Goal: Task Accomplishment & Management: Complete application form

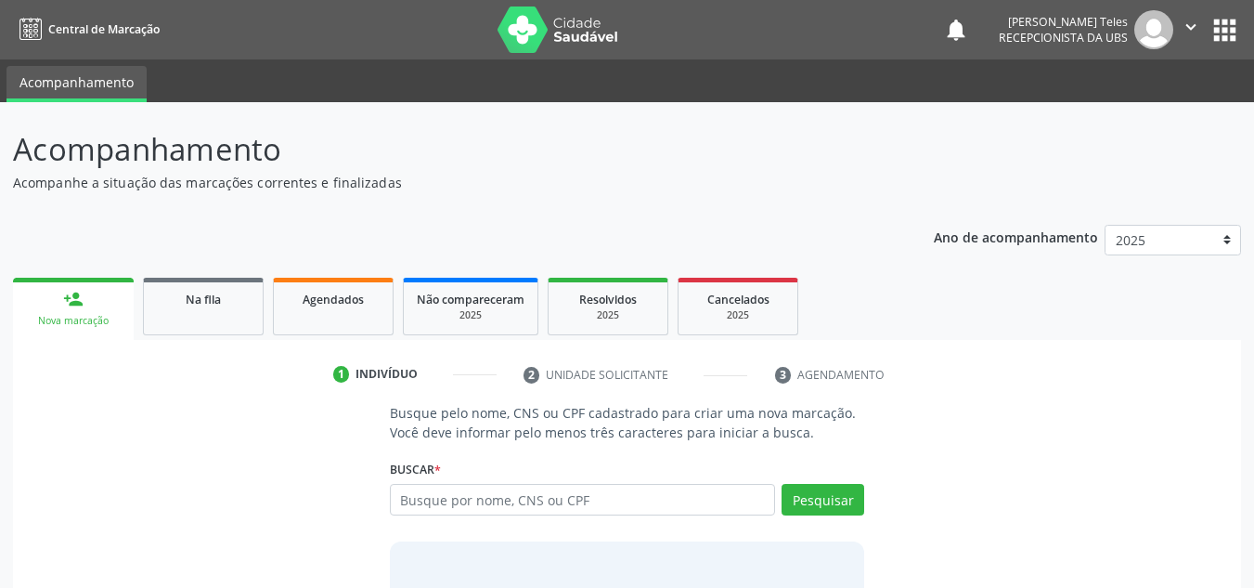
click at [82, 291] on div "person_add" at bounding box center [73, 299] width 20 height 20
click at [71, 294] on div "person_add" at bounding box center [73, 299] width 20 height 20
click at [70, 297] on div "person_add" at bounding box center [73, 299] width 20 height 20
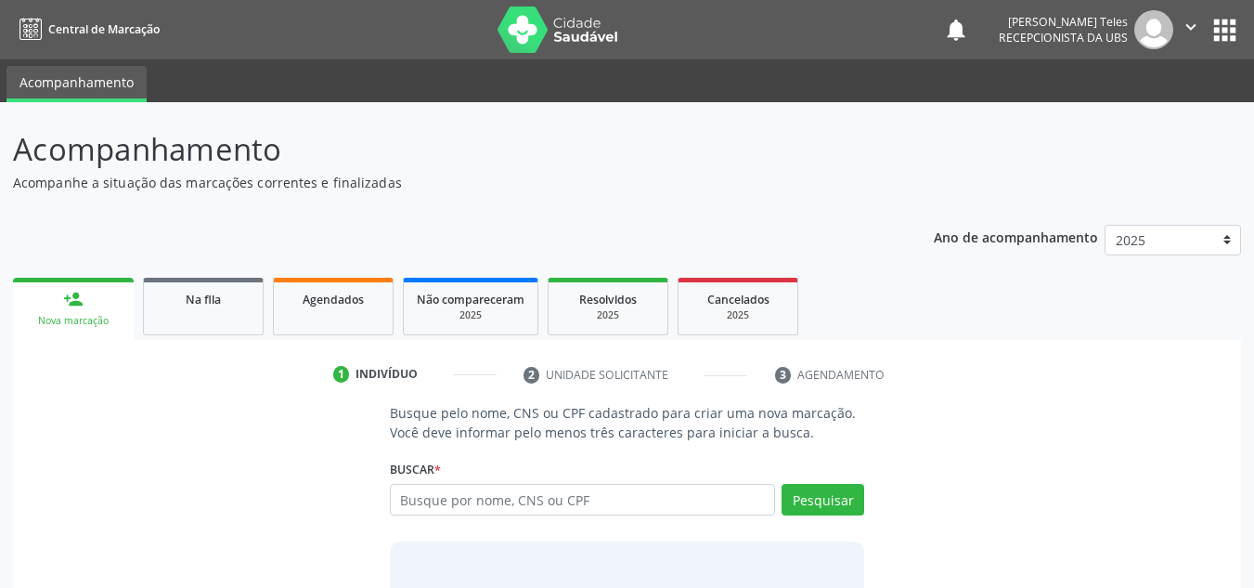
click at [70, 297] on div "person_add" at bounding box center [73, 299] width 20 height 20
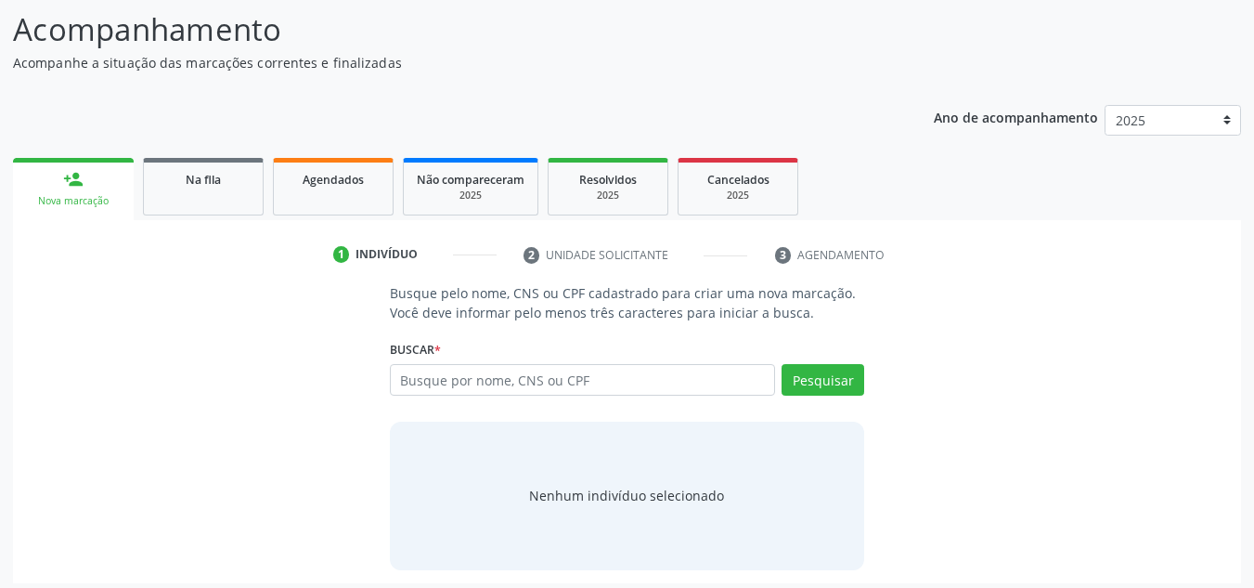
scroll to position [128, 0]
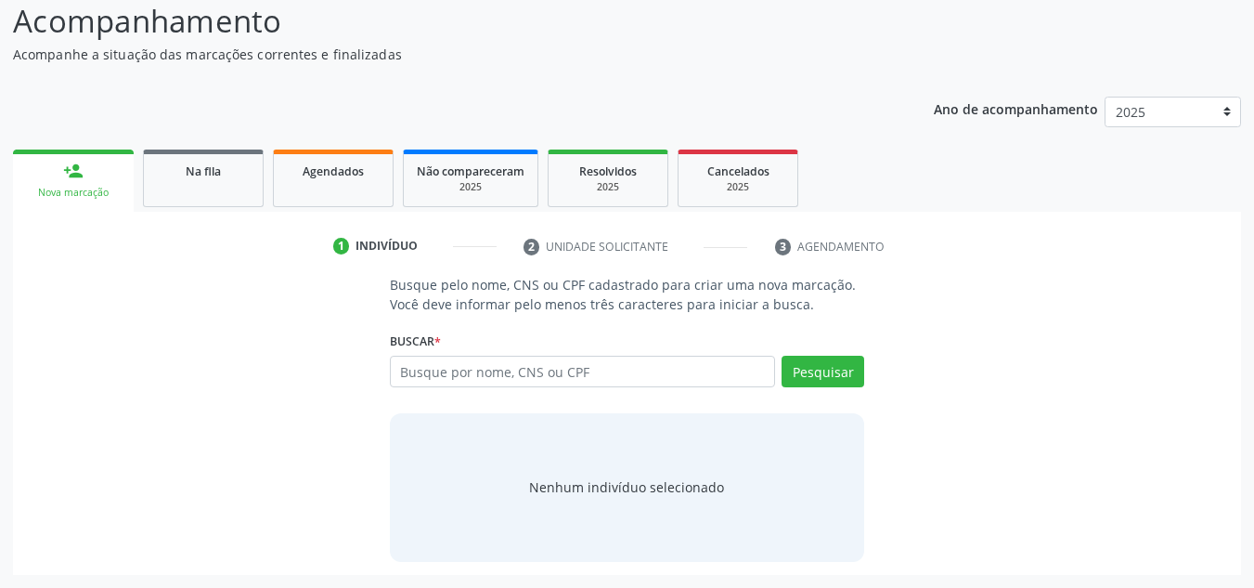
click at [61, 166] on link "person_add Nova marcação" at bounding box center [73, 180] width 121 height 62
click at [71, 164] on div "person_add" at bounding box center [73, 171] width 20 height 20
click at [71, 163] on div "person_add" at bounding box center [73, 171] width 20 height 20
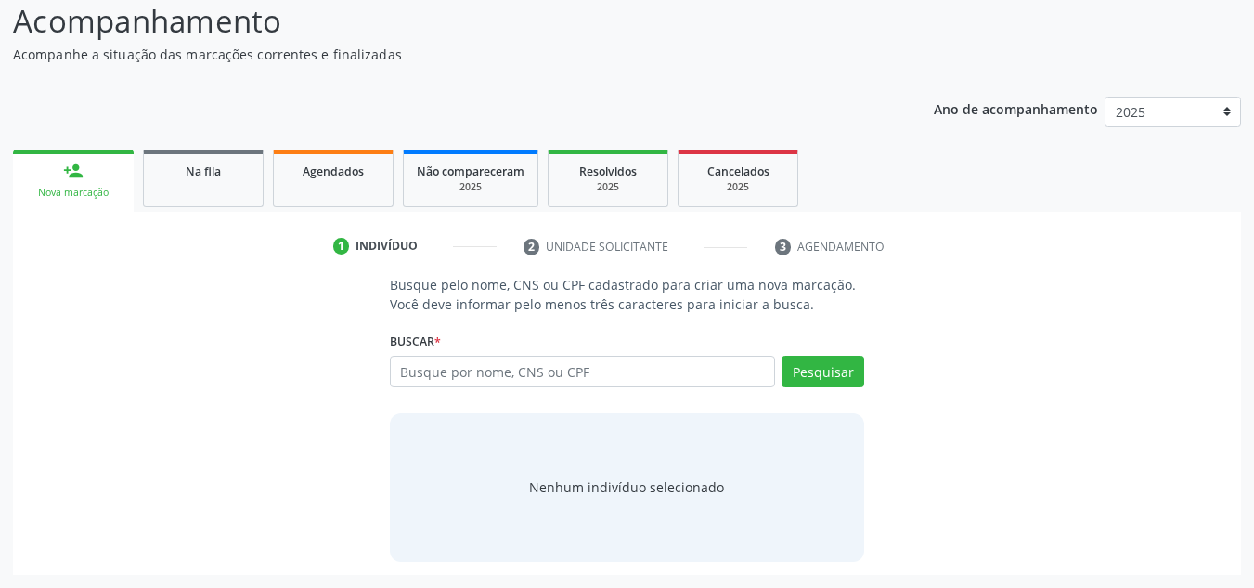
click at [71, 163] on div "person_add" at bounding box center [73, 171] width 20 height 20
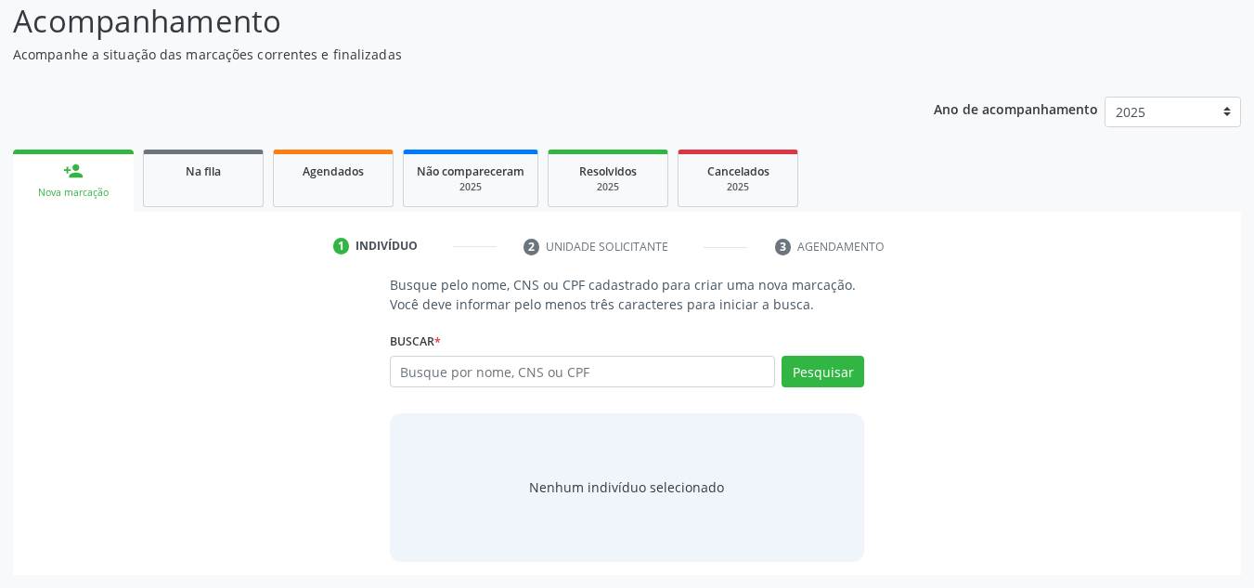
click at [71, 163] on div "person_add" at bounding box center [73, 171] width 20 height 20
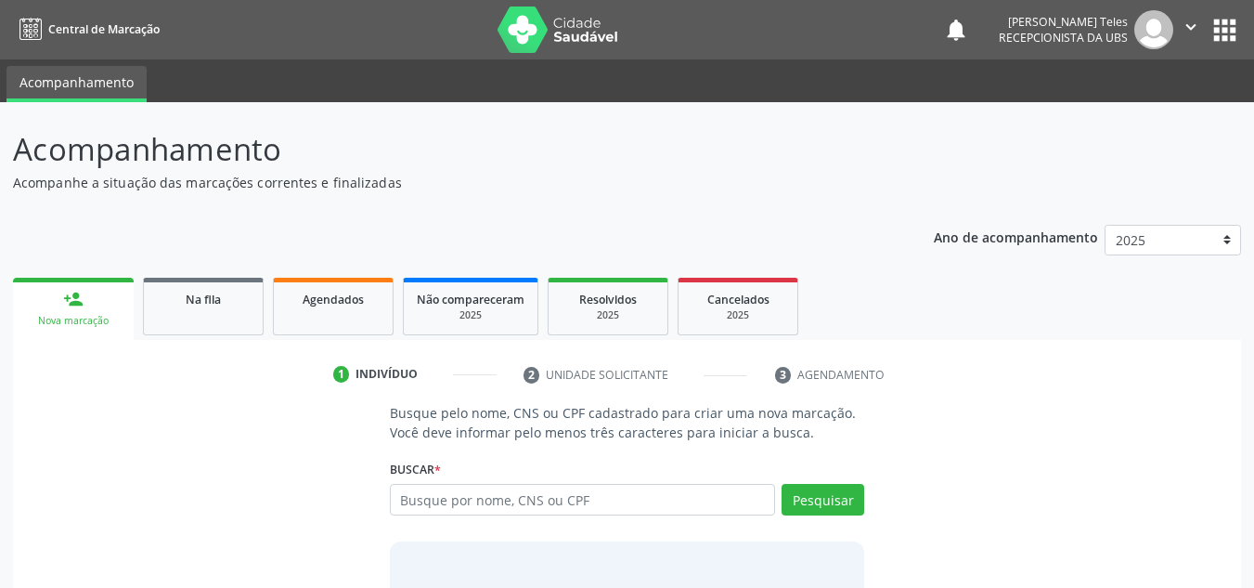
click at [73, 291] on div "person_add" at bounding box center [73, 299] width 20 height 20
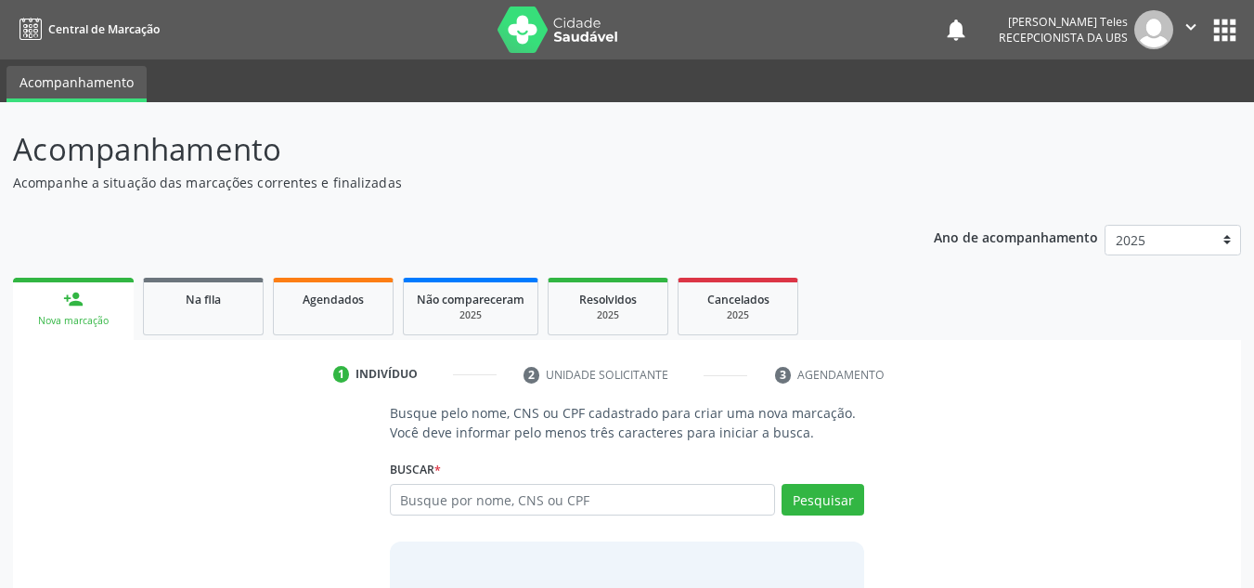
click at [73, 291] on div "person_add" at bounding box center [73, 299] width 20 height 20
click at [187, 281] on link "Na fila" at bounding box center [203, 307] width 121 height 58
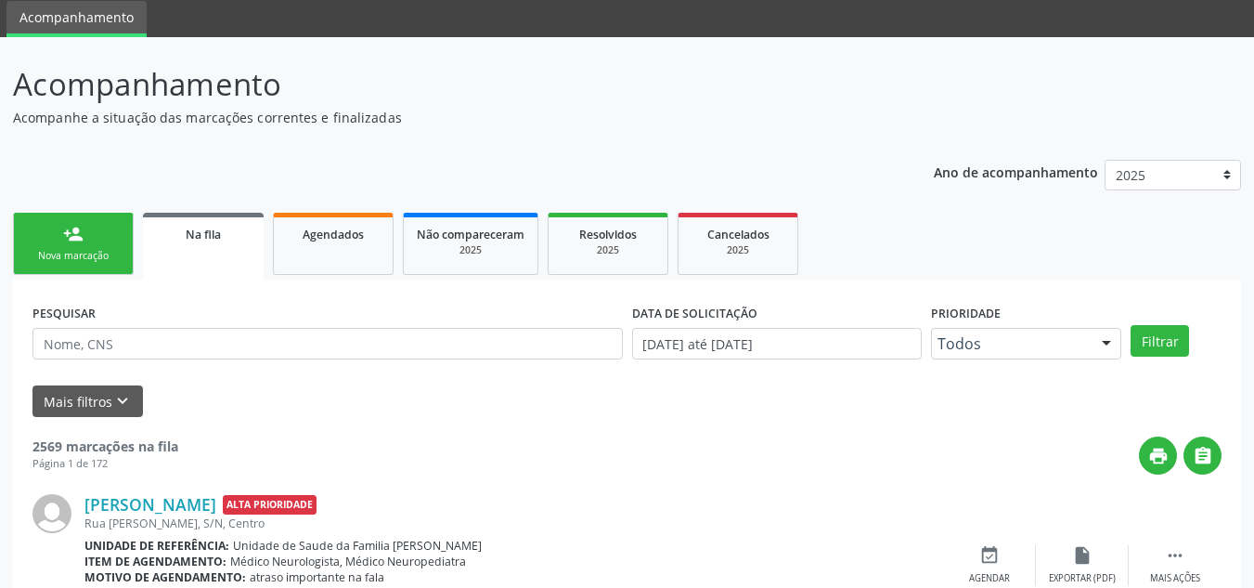
scroll to position [45, 0]
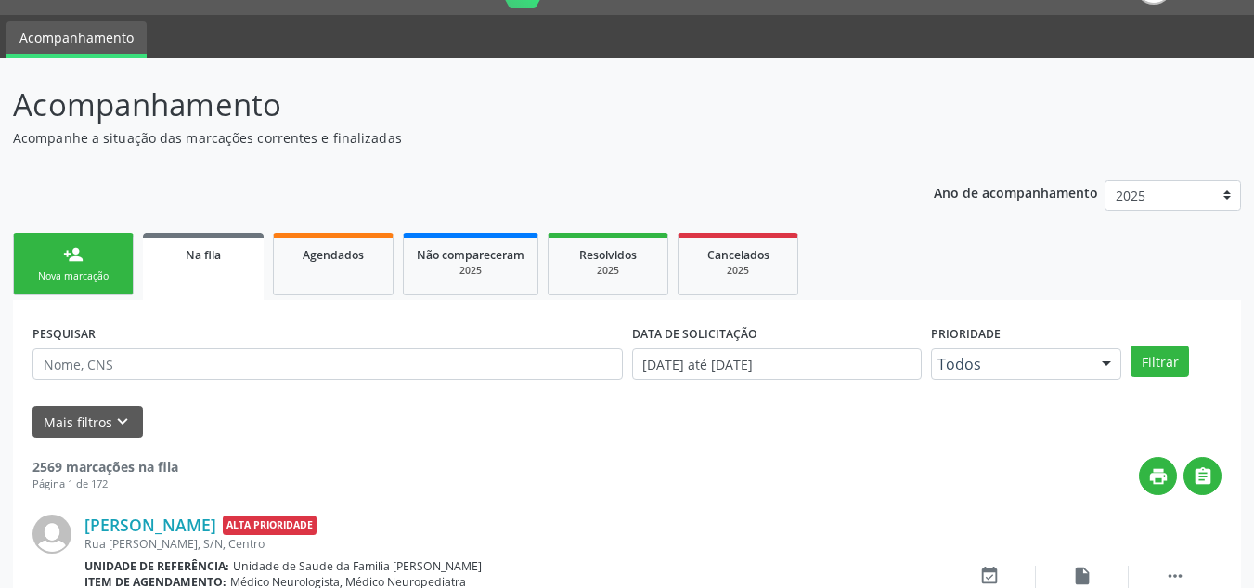
click at [71, 247] on div "person_add" at bounding box center [73, 254] width 20 height 20
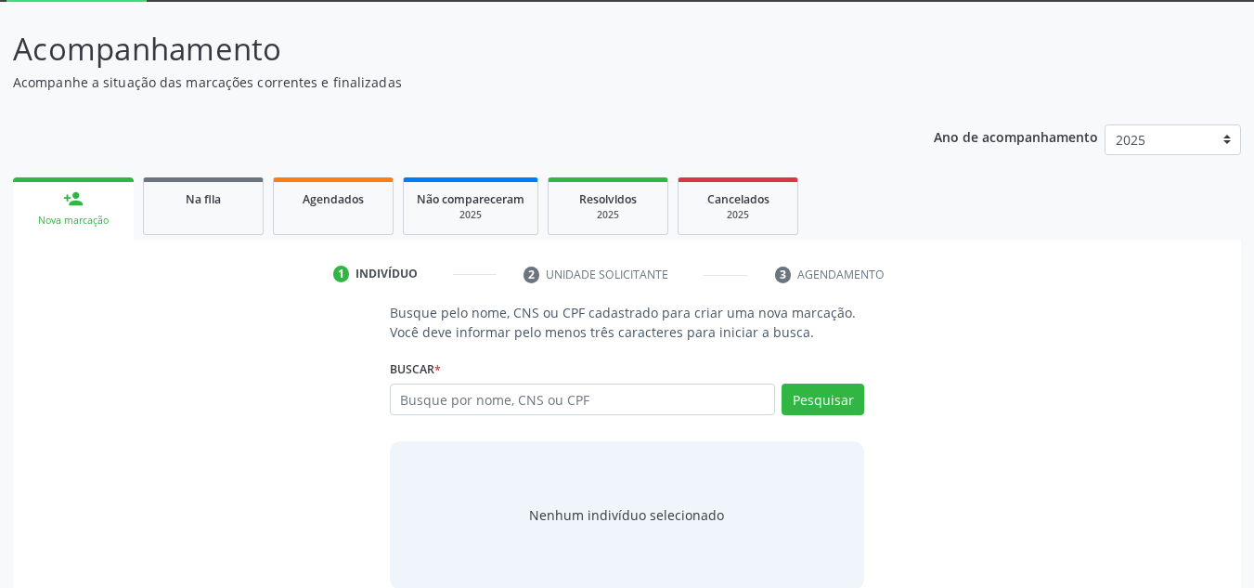
scroll to position [128, 0]
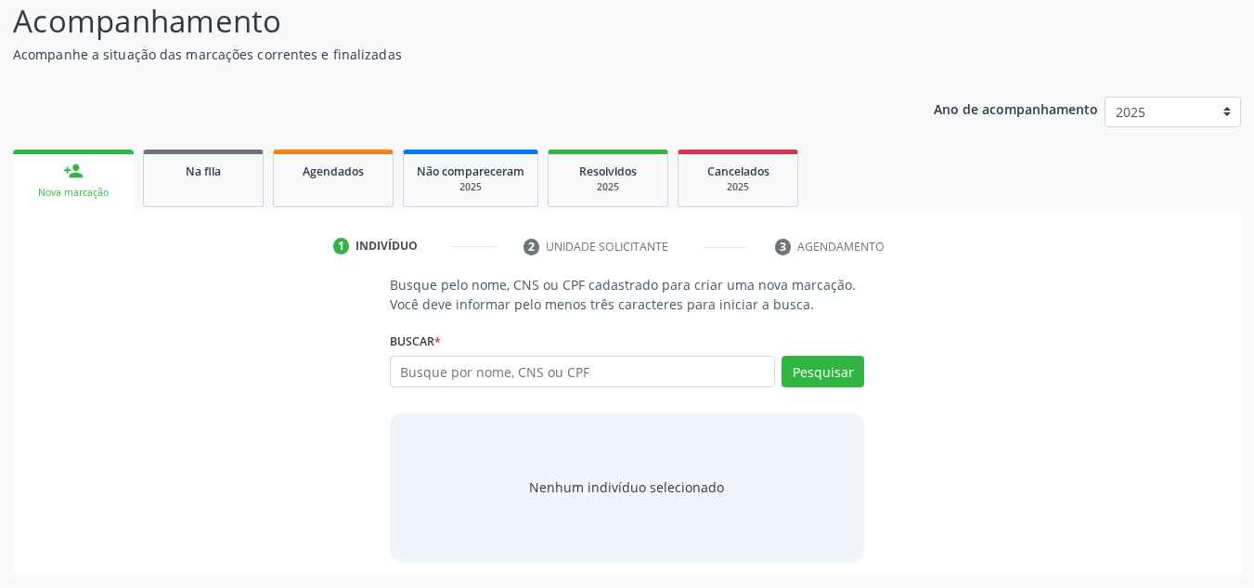
click at [70, 171] on div "person_add" at bounding box center [73, 171] width 20 height 20
click at [75, 168] on div "person_add" at bounding box center [73, 171] width 20 height 20
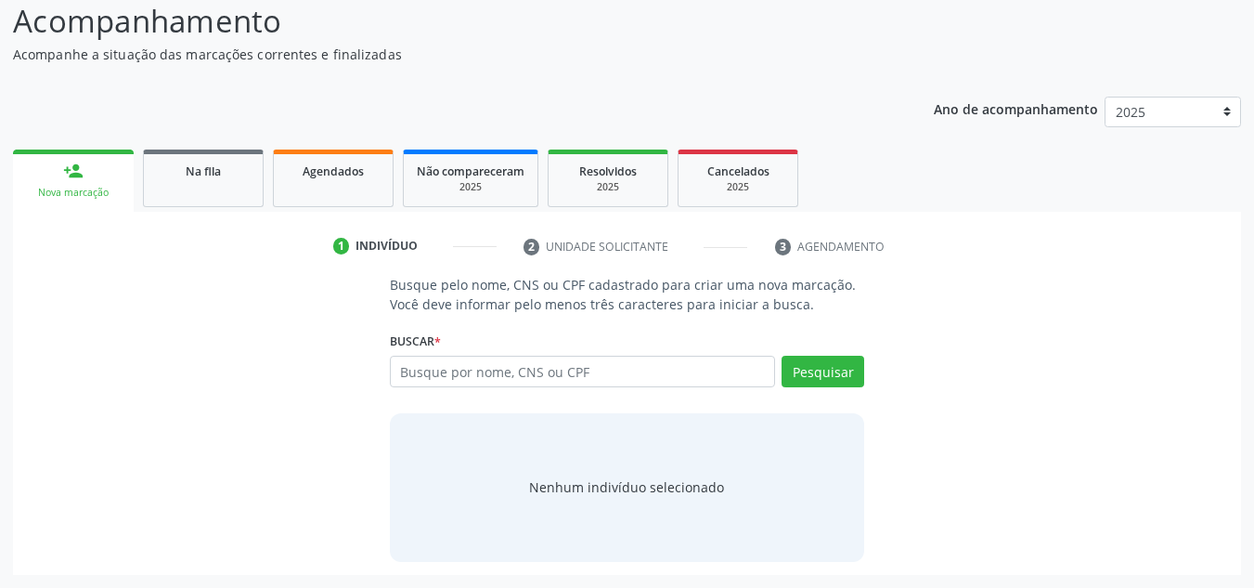
click at [75, 168] on div "person_add" at bounding box center [73, 171] width 20 height 20
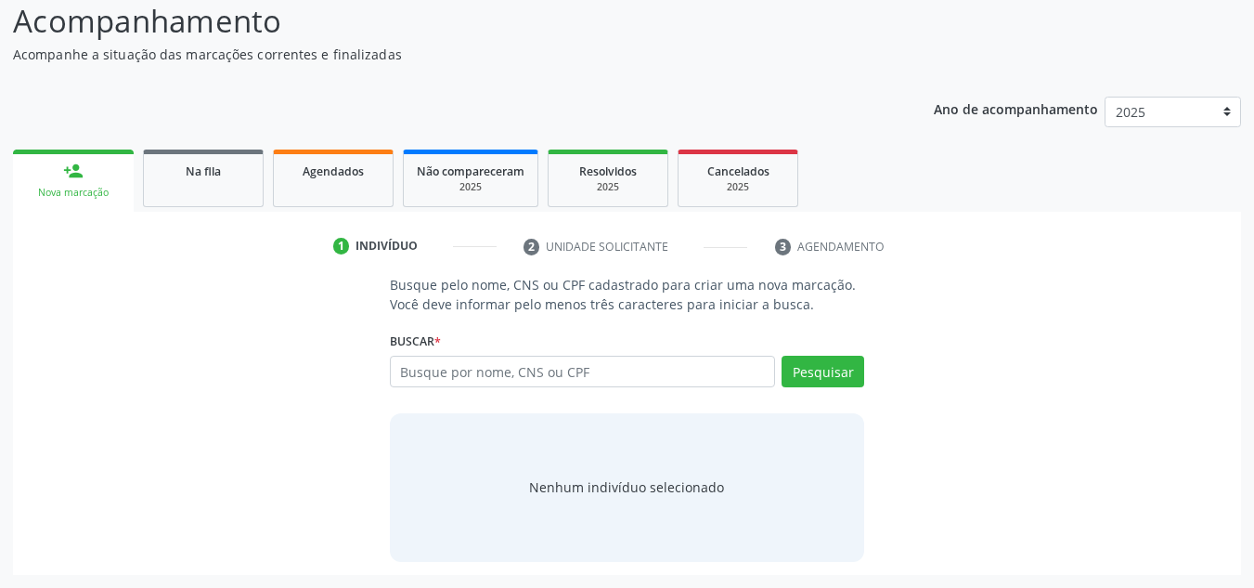
click at [75, 168] on div "person_add" at bounding box center [73, 171] width 20 height 20
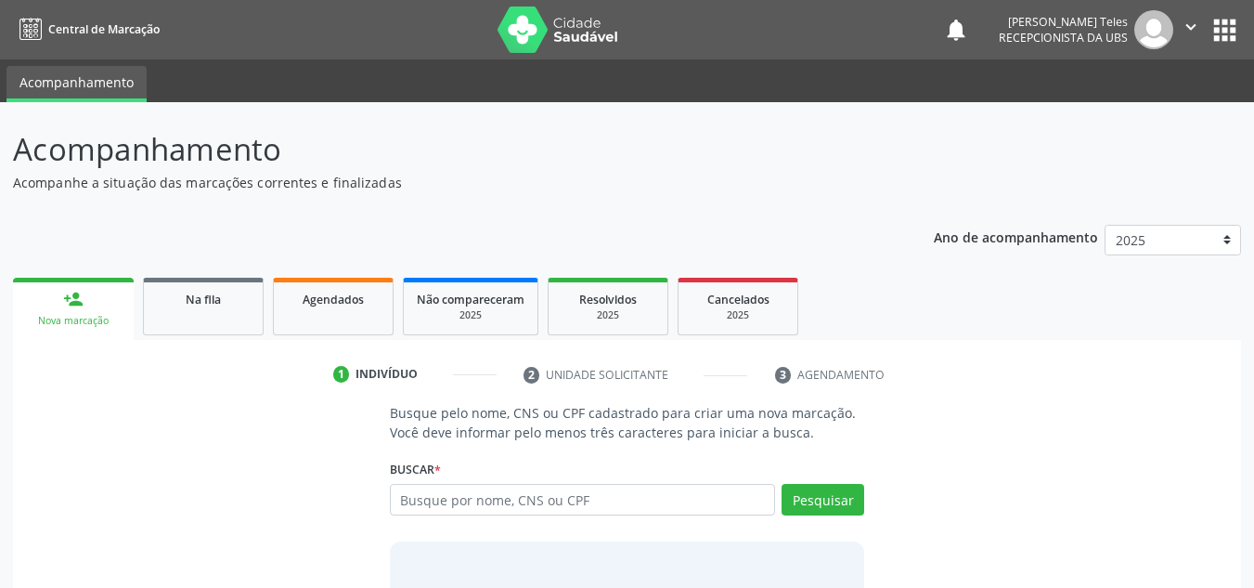
click at [73, 285] on link "person_add Nova marcação" at bounding box center [73, 309] width 121 height 62
click at [69, 289] on link "person_add Nova marcação" at bounding box center [73, 309] width 121 height 62
click at [69, 289] on div "person_add" at bounding box center [73, 299] width 20 height 20
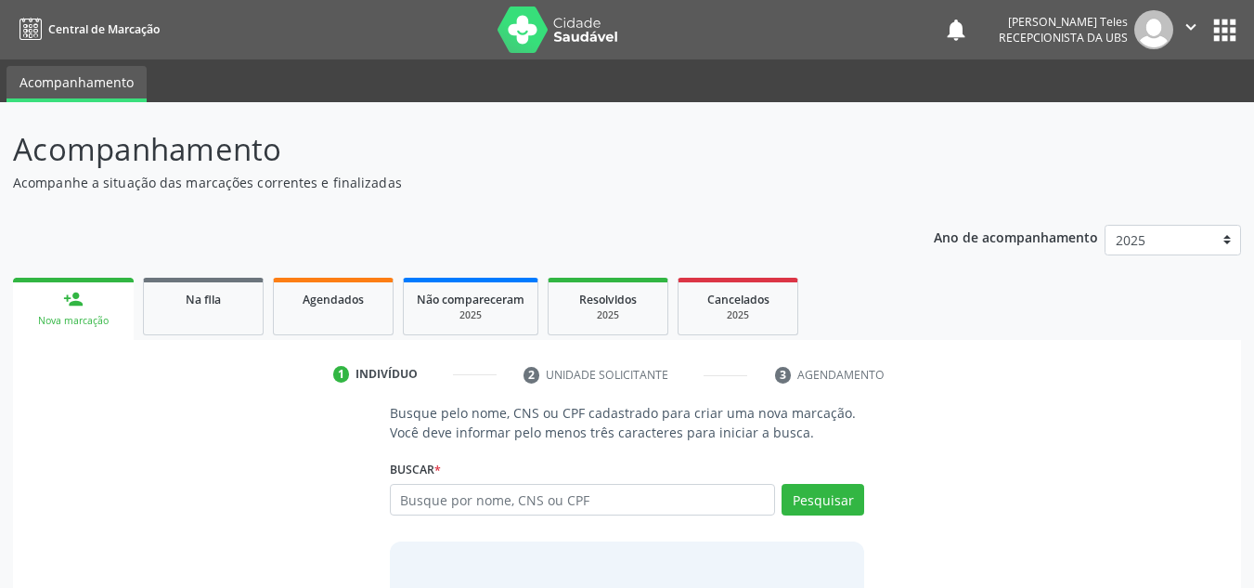
click at [69, 297] on div "person_add" at bounding box center [73, 299] width 20 height 20
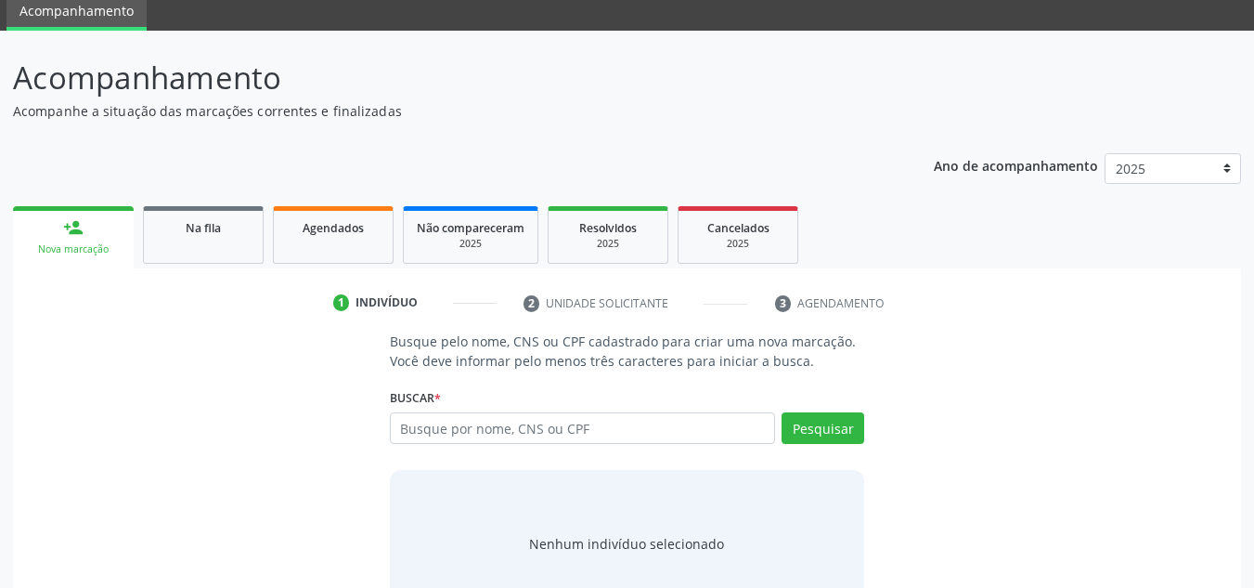
scroll to position [128, 0]
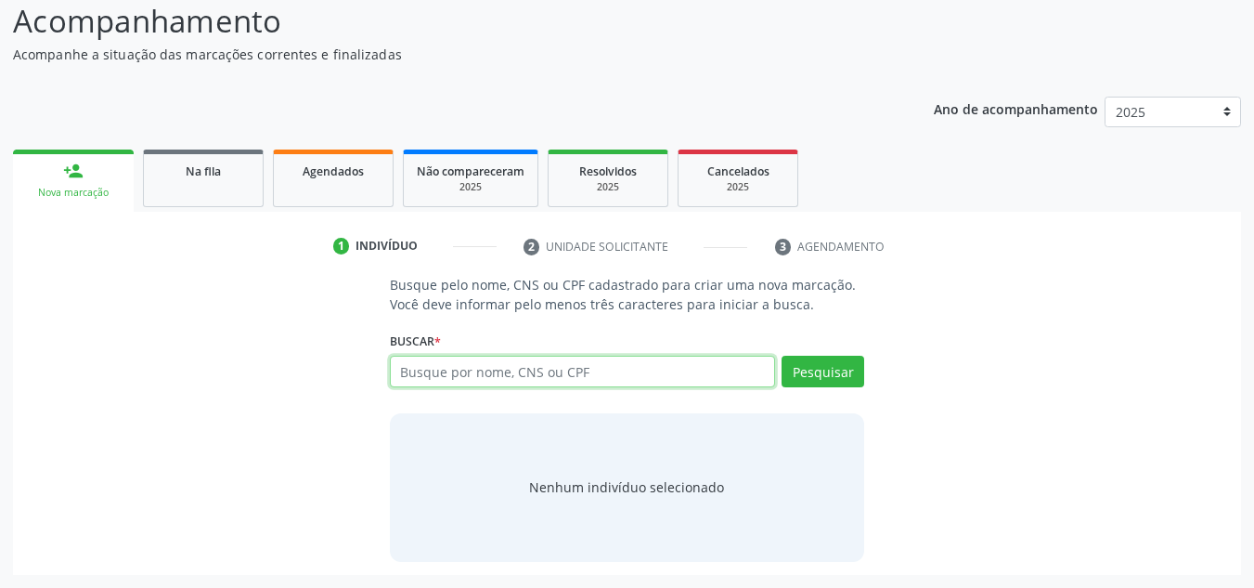
click at [477, 378] on input "text" at bounding box center [583, 372] width 386 height 32
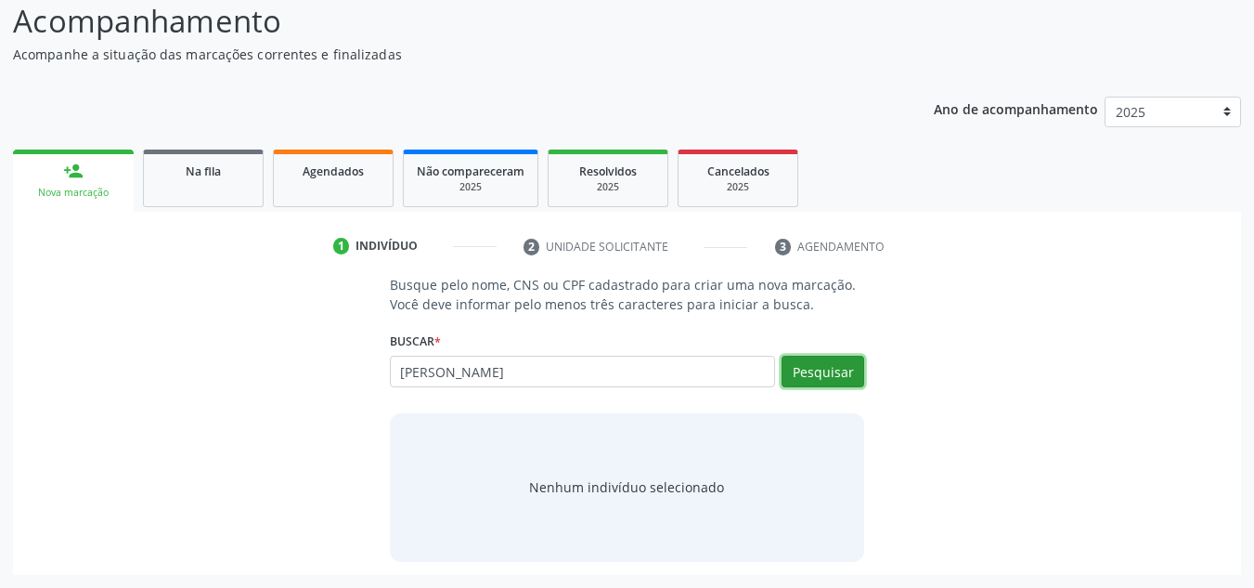
click at [831, 379] on button "Pesquisar" at bounding box center [823, 372] width 83 height 32
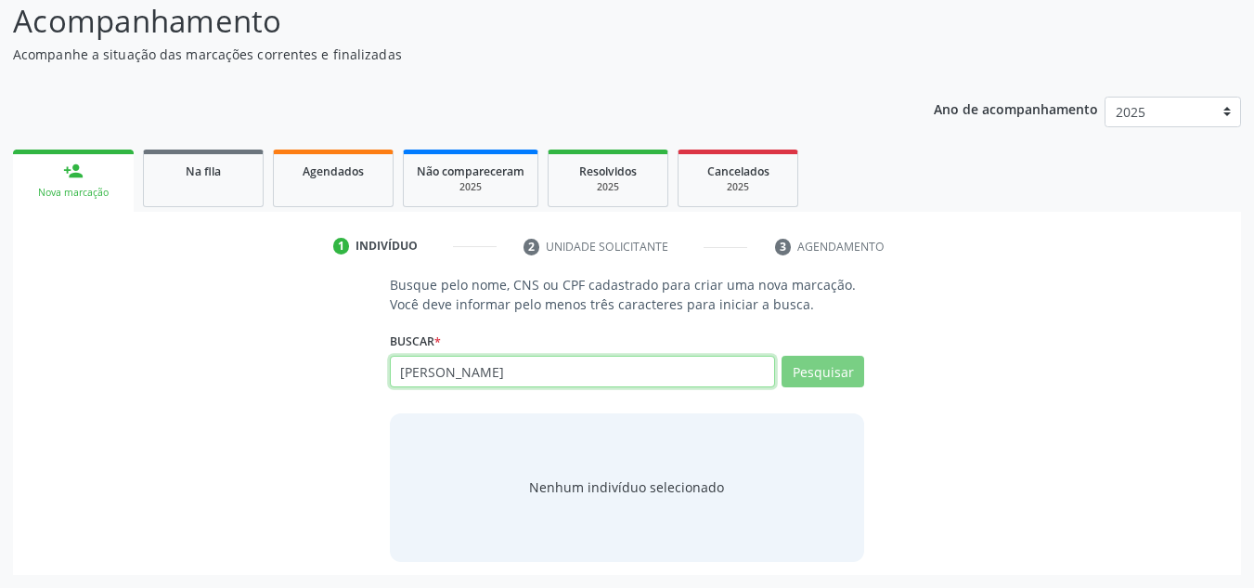
click at [737, 357] on input "gilza maria machado de araújo" at bounding box center [583, 372] width 386 height 32
type input "g"
click at [577, 373] on input "gilza maria machado de araúj700908" at bounding box center [583, 372] width 386 height 32
click at [525, 384] on input "700908" at bounding box center [583, 372] width 386 height 32
type input "700908969780498"
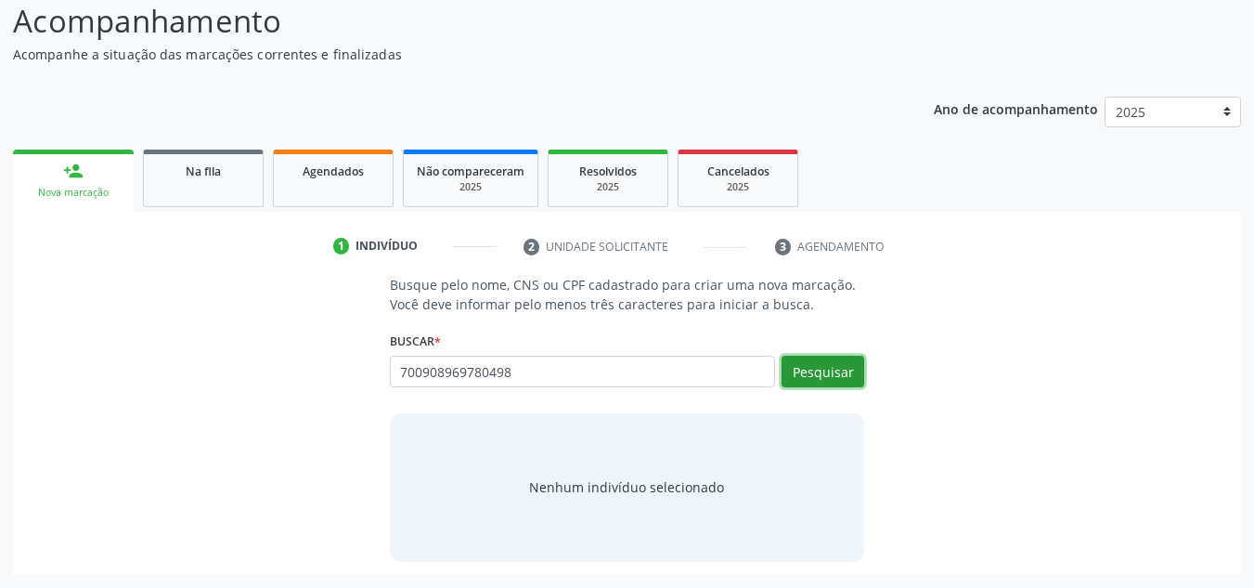
click at [836, 384] on button "Pesquisar" at bounding box center [823, 372] width 83 height 32
type input "700908969780498"
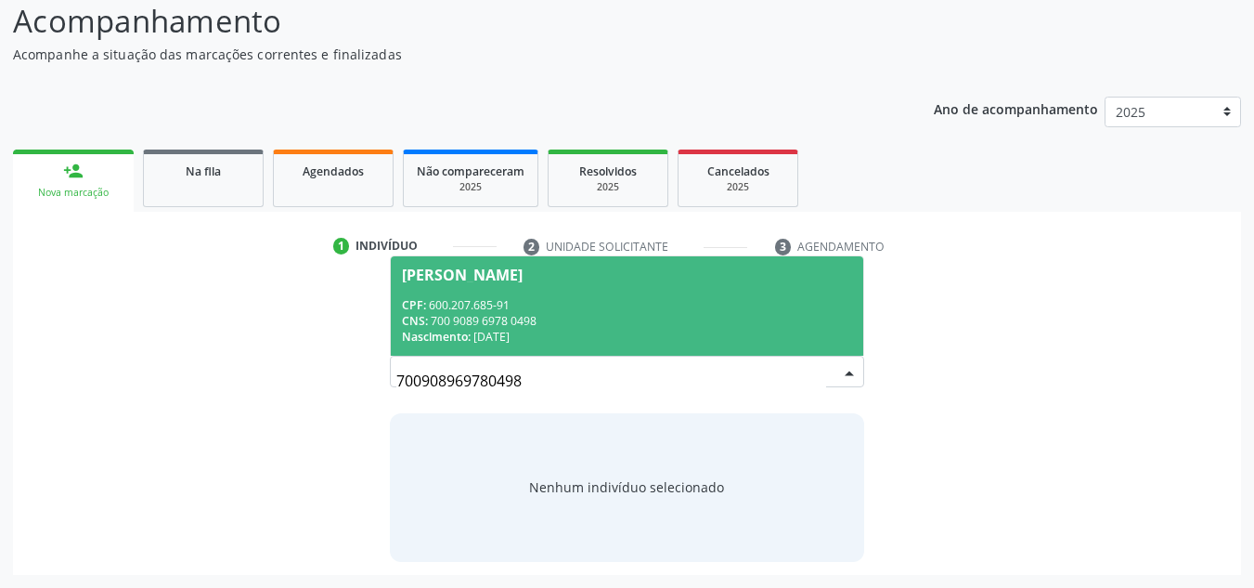
click at [663, 280] on div "Gilza Maria Machado de Araújo" at bounding box center [627, 274] width 451 height 15
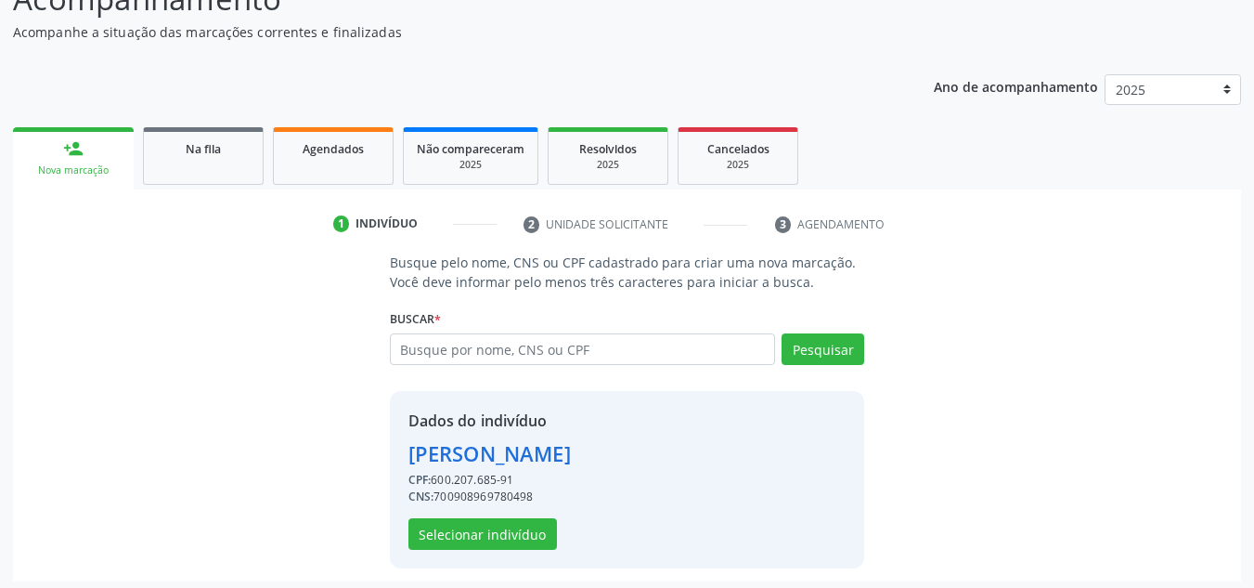
scroll to position [157, 0]
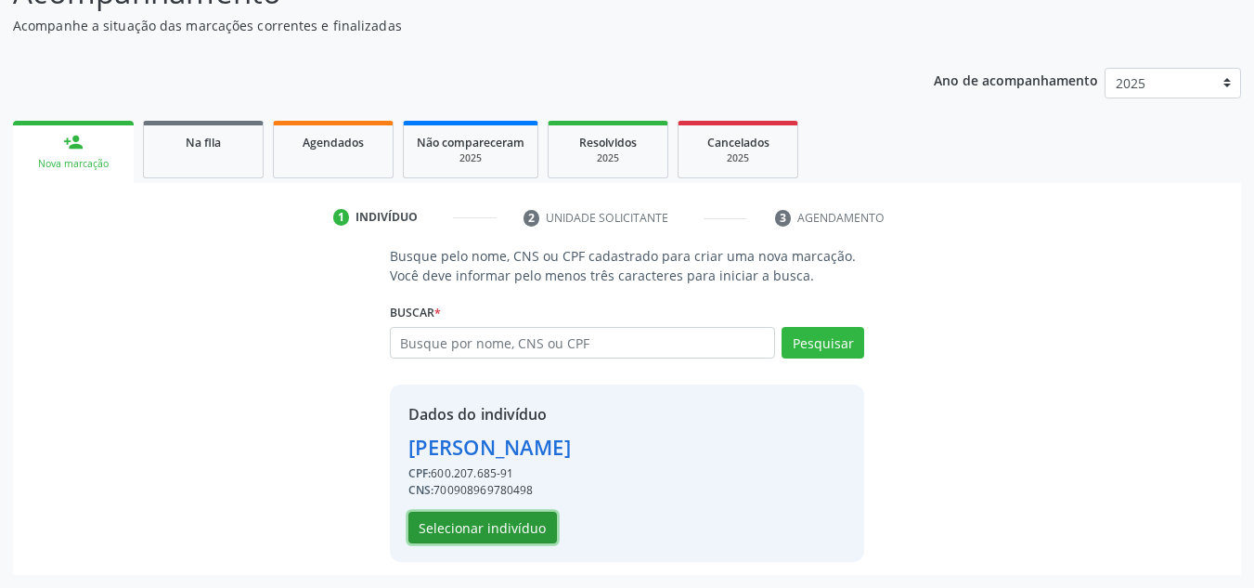
click at [505, 519] on button "Selecionar indivíduo" at bounding box center [482, 528] width 149 height 32
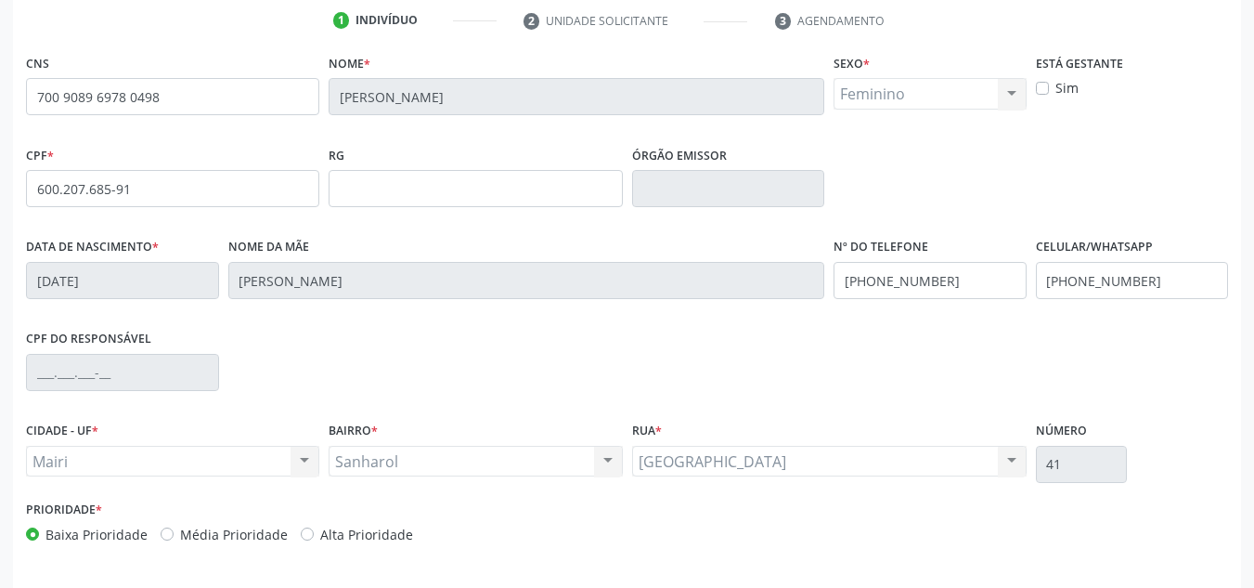
scroll to position [419, 0]
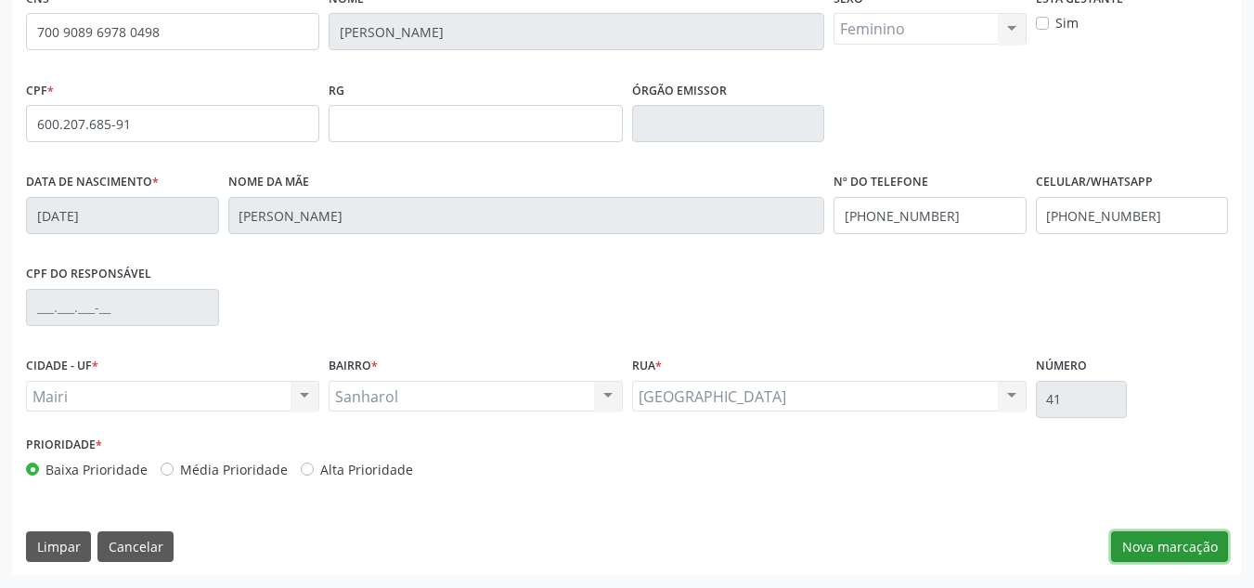
click at [1171, 549] on button "Nova marcação" at bounding box center [1169, 547] width 117 height 32
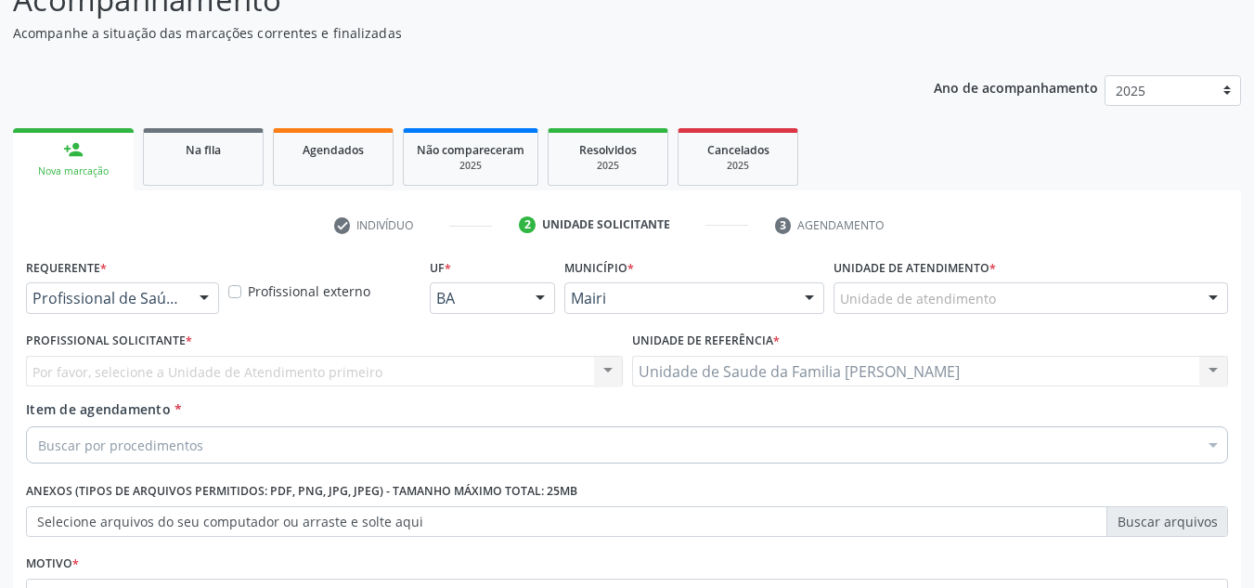
scroll to position [147, 0]
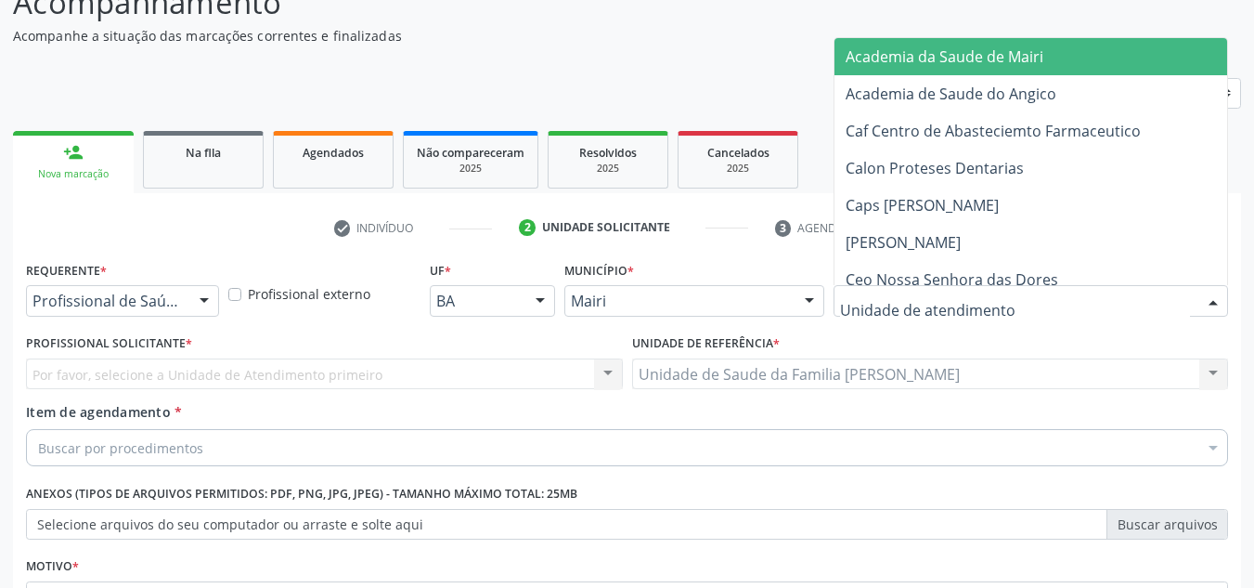
click at [1189, 300] on div at bounding box center [1031, 301] width 395 height 32
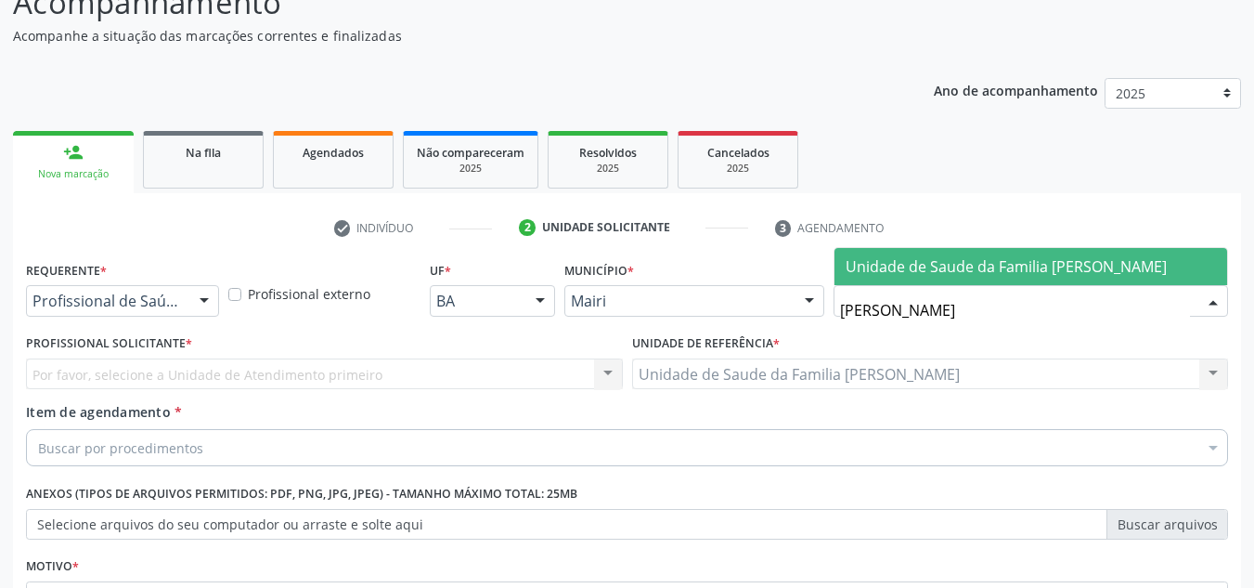
type input "jona"
drag, startPoint x: 1147, startPoint y: 255, endPoint x: 987, endPoint y: 281, distance: 161.8
click at [1147, 256] on span "Unidade de Saude da Familia Jonathas Laurentino de Santana" at bounding box center [1006, 266] width 321 height 20
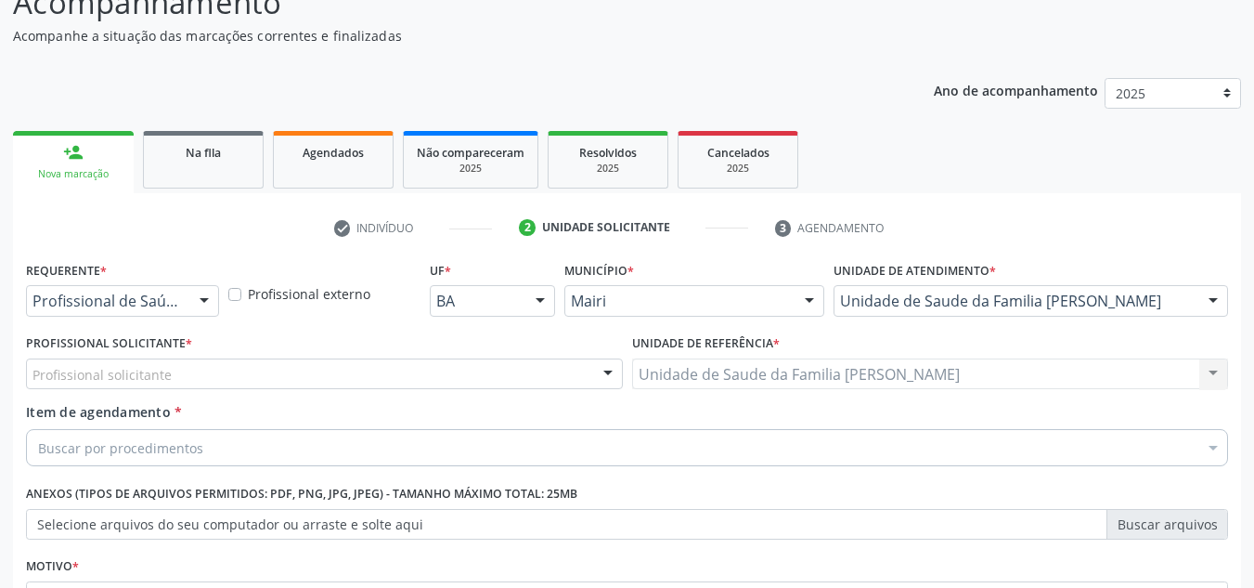
click at [342, 376] on div "Profissional solicitante" at bounding box center [324, 374] width 597 height 32
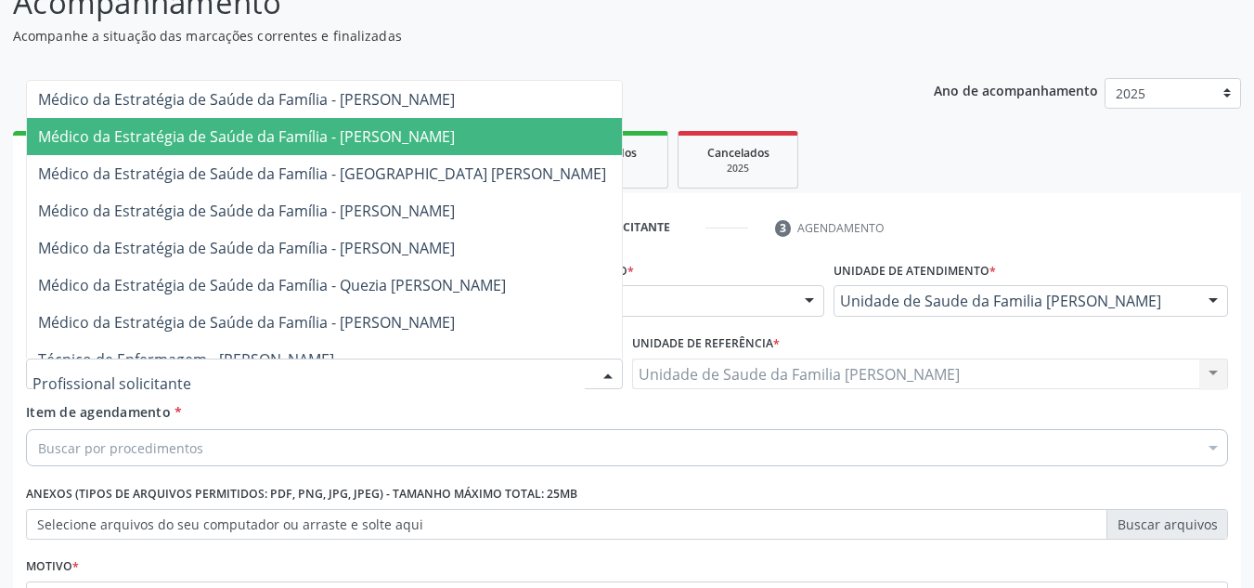
click at [285, 143] on span "Médico da Estratégia de Saúde da Família - Esther Dolores Martinez Valdes" at bounding box center [246, 136] width 417 height 20
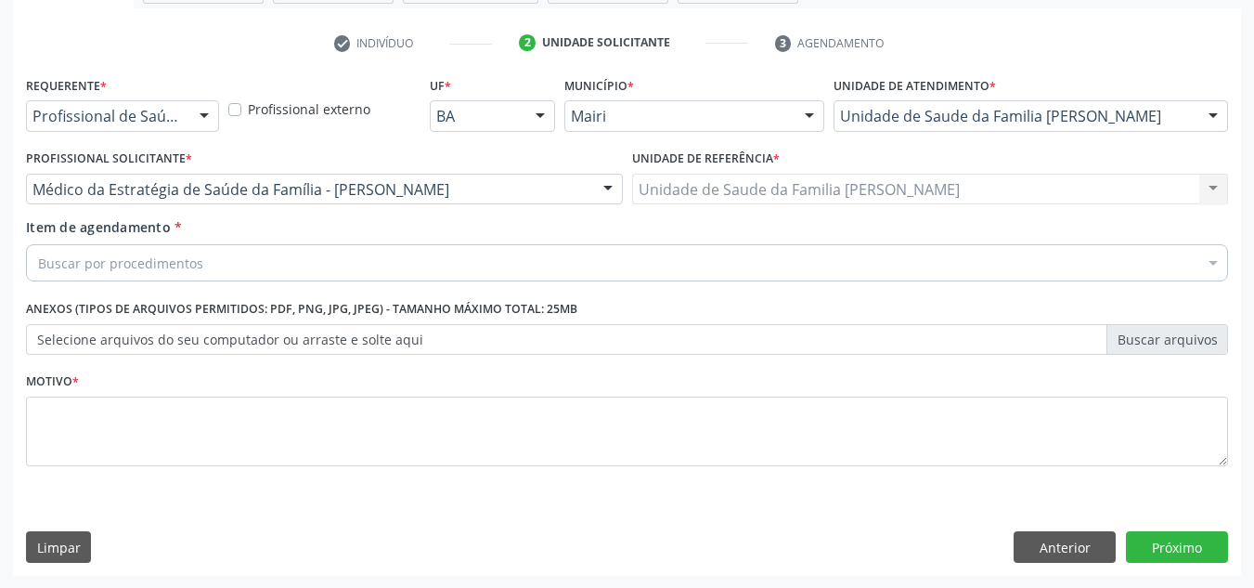
scroll to position [332, 0]
click at [294, 255] on div "Buscar por procedimentos" at bounding box center [627, 261] width 1202 height 37
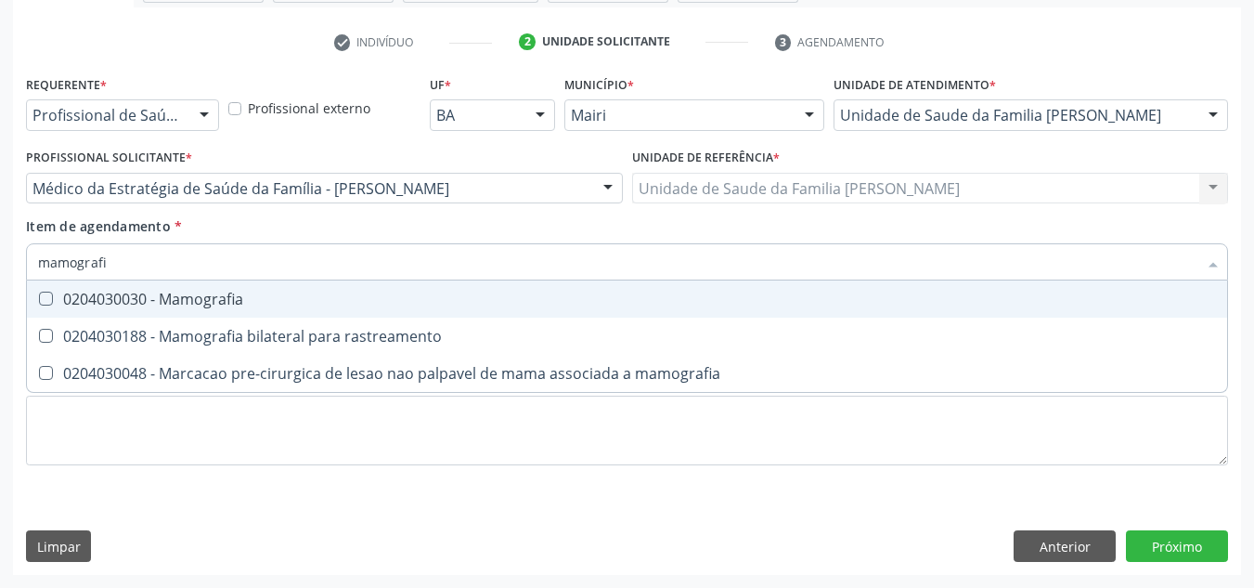
type input "mamografia"
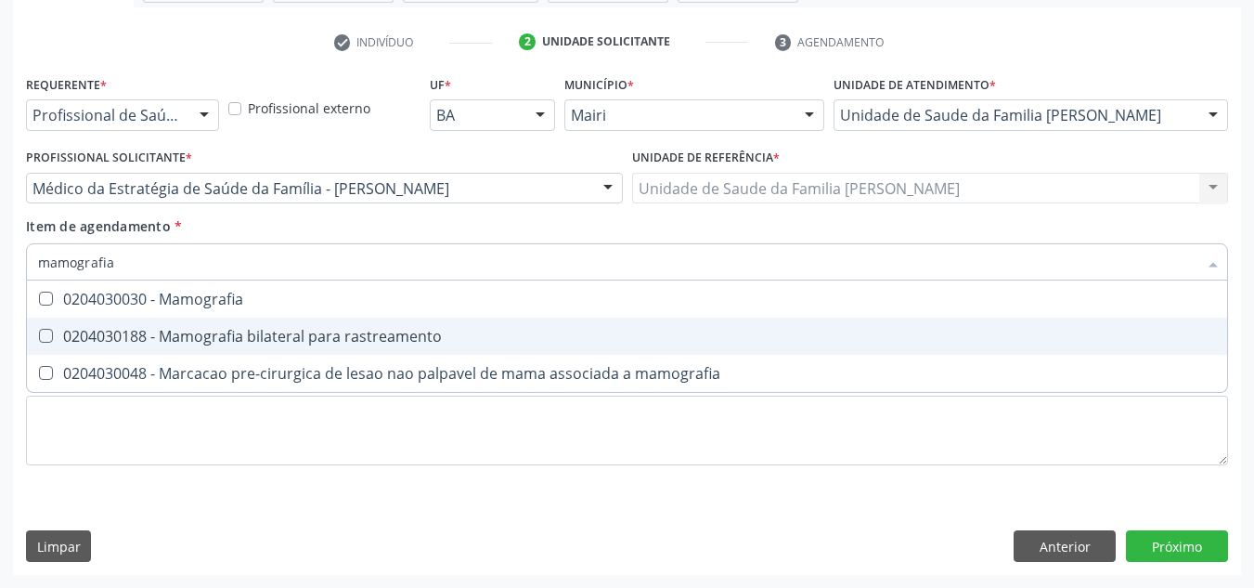
click at [44, 336] on rastreamento at bounding box center [46, 336] width 14 height 14
click at [39, 336] on rastreamento "checkbox" at bounding box center [33, 336] width 12 height 12
checkbox rastreamento "true"
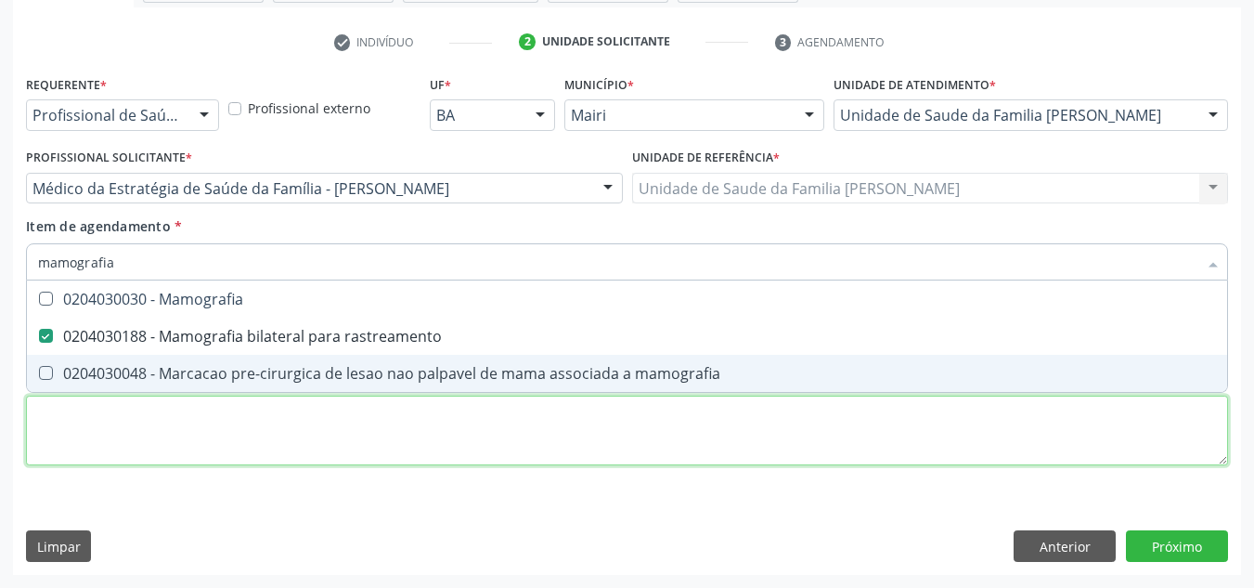
click at [447, 458] on div "Requerente * Profissional de Saúde Profissional de Saúde Paciente Nenhum result…" at bounding box center [627, 281] width 1202 height 421
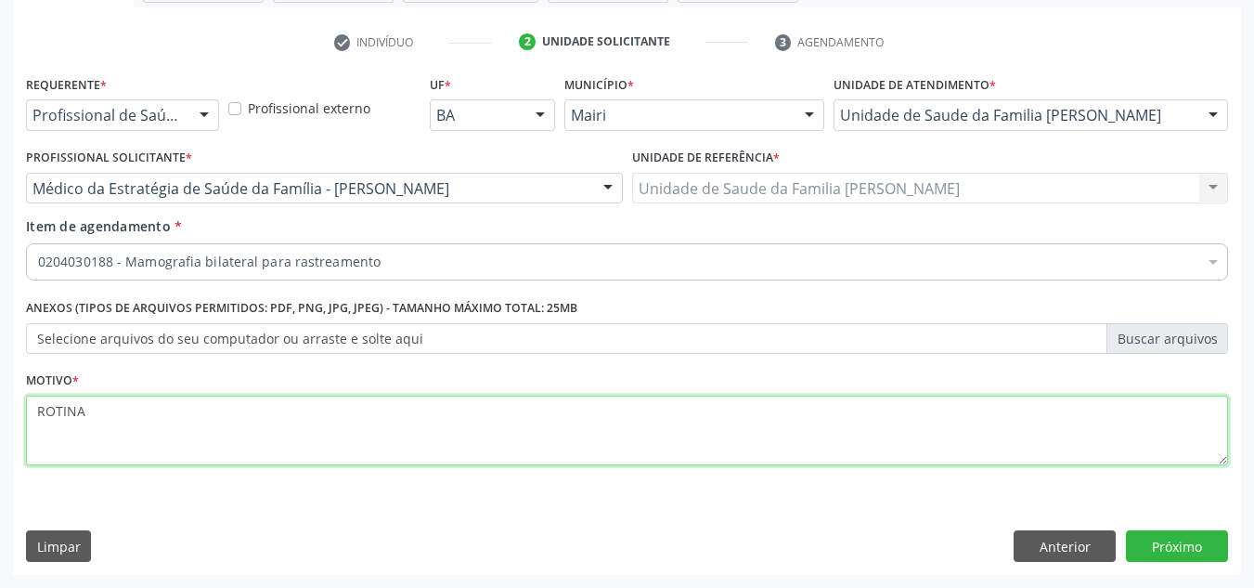
click at [36, 416] on textarea "ROTINA" at bounding box center [627, 431] width 1202 height 71
click at [199, 419] on textarea "EXAME GERAL DE ROTINA" at bounding box center [627, 431] width 1202 height 71
type textarea "EXAME GERAL DE ROTINA."
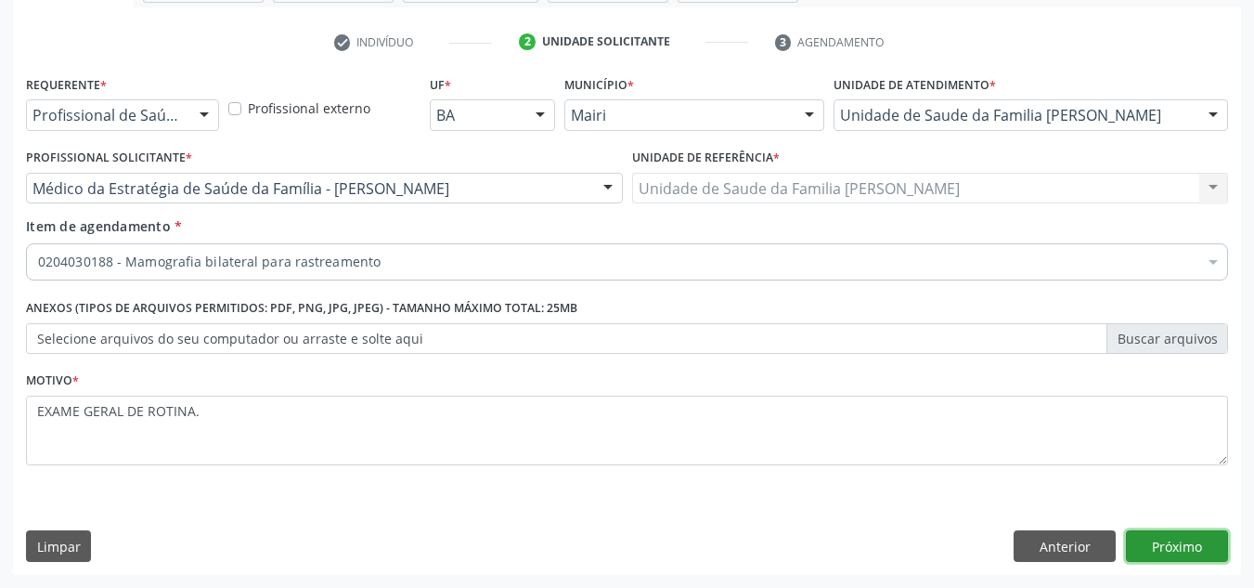
click at [1147, 538] on button "Próximo" at bounding box center [1177, 546] width 102 height 32
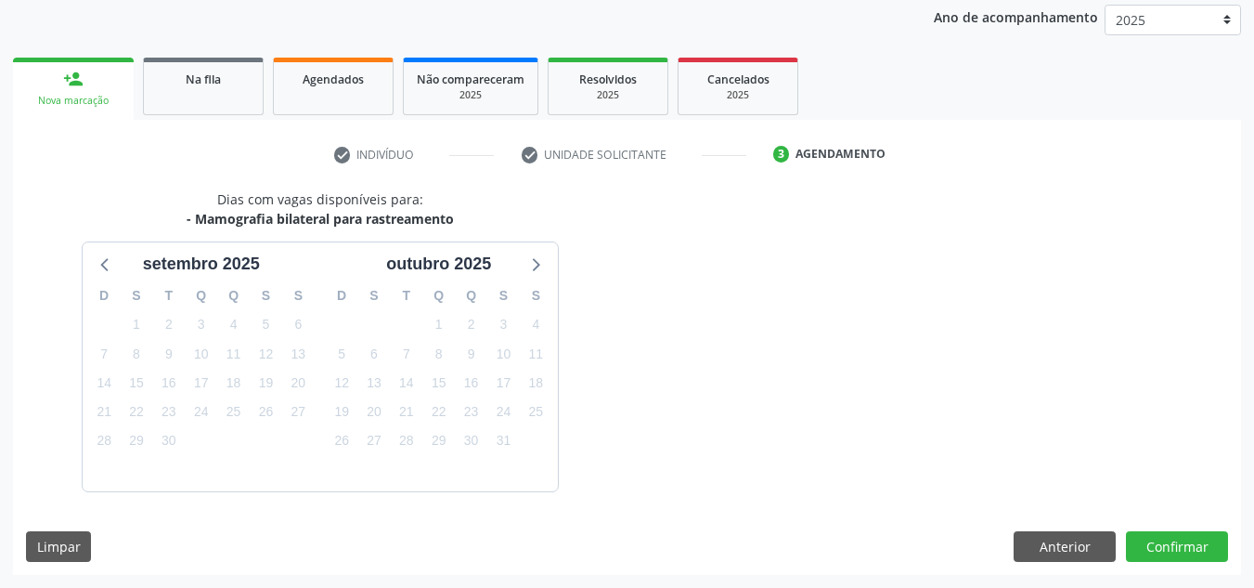
scroll to position [275, 0]
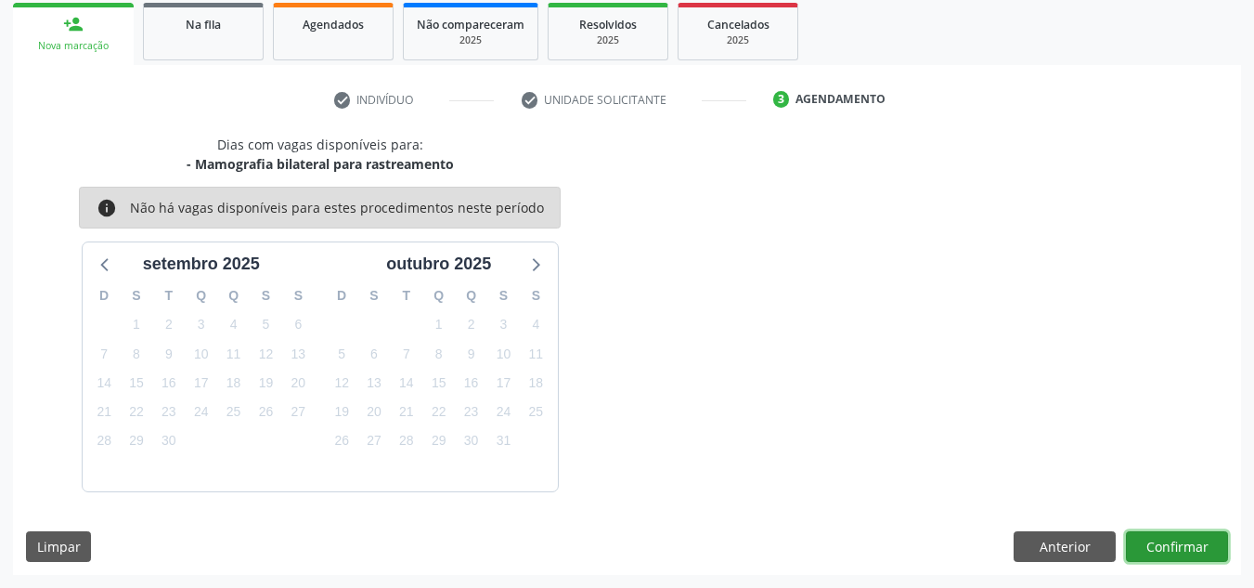
click at [1192, 544] on button "Confirmar" at bounding box center [1177, 547] width 102 height 32
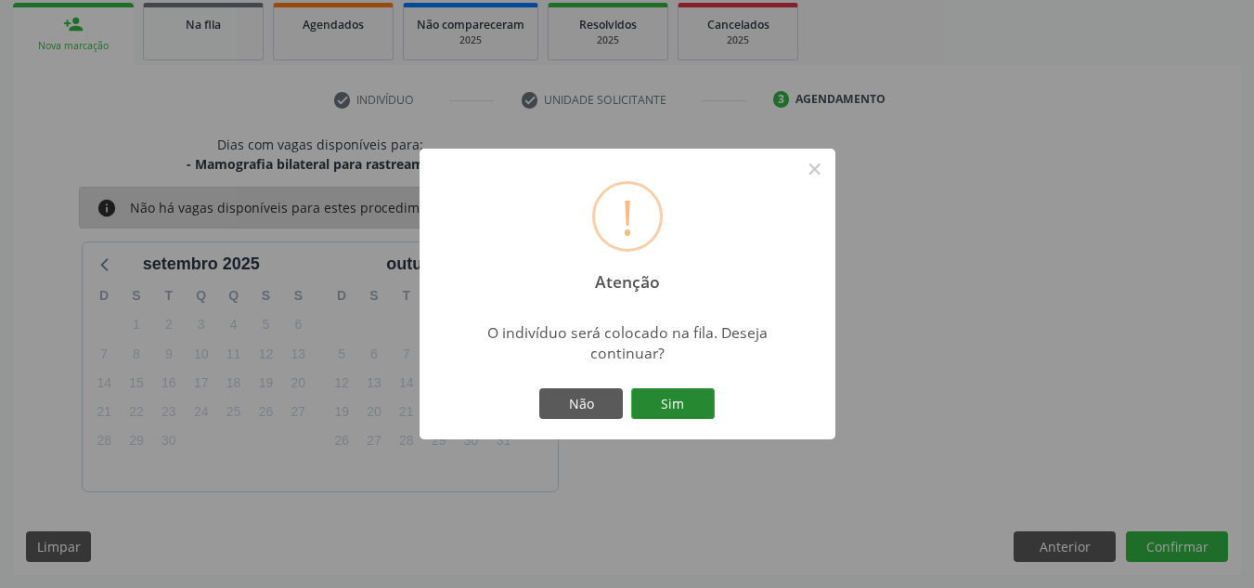
click at [664, 396] on button "Sim" at bounding box center [673, 404] width 84 height 32
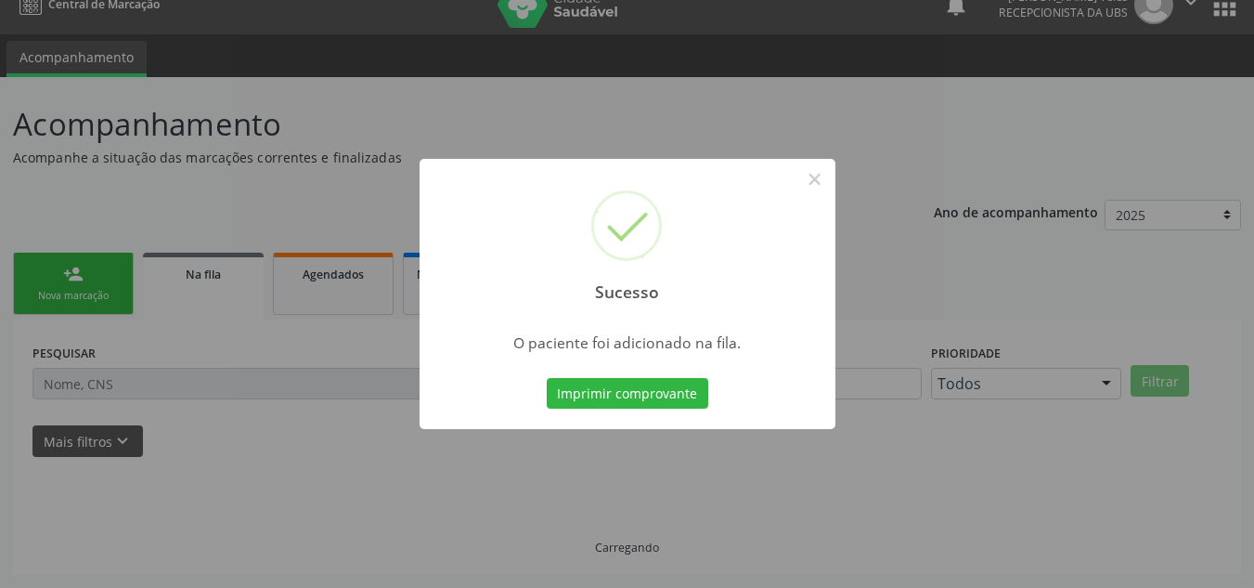
scroll to position [25, 0]
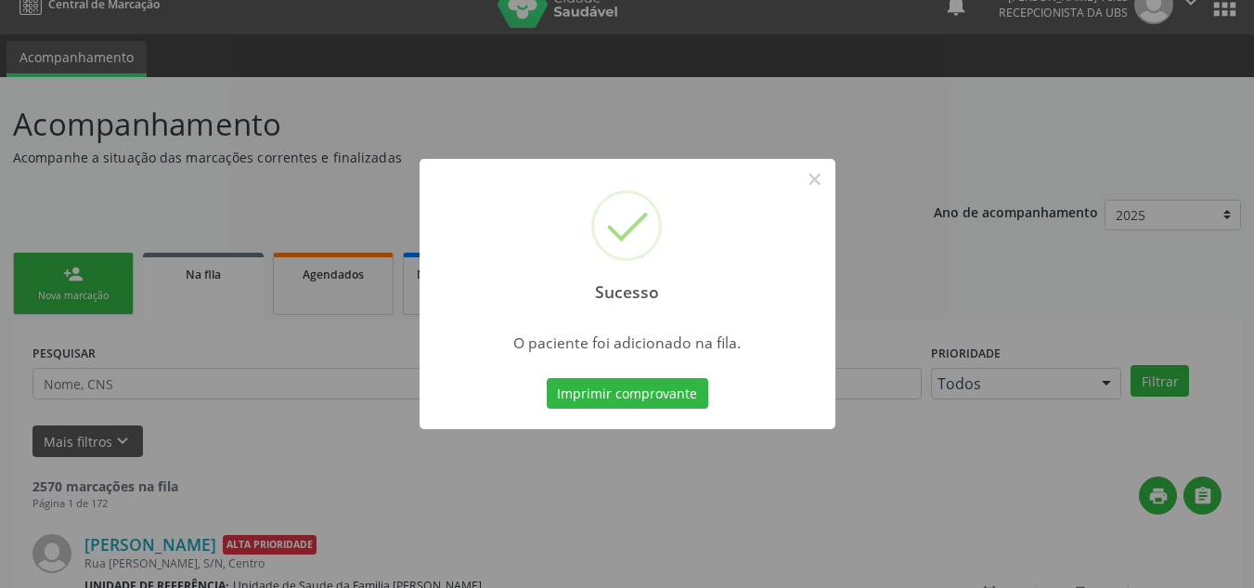
click at [663, 395] on button "Imprimir comprovante" at bounding box center [628, 394] width 162 height 32
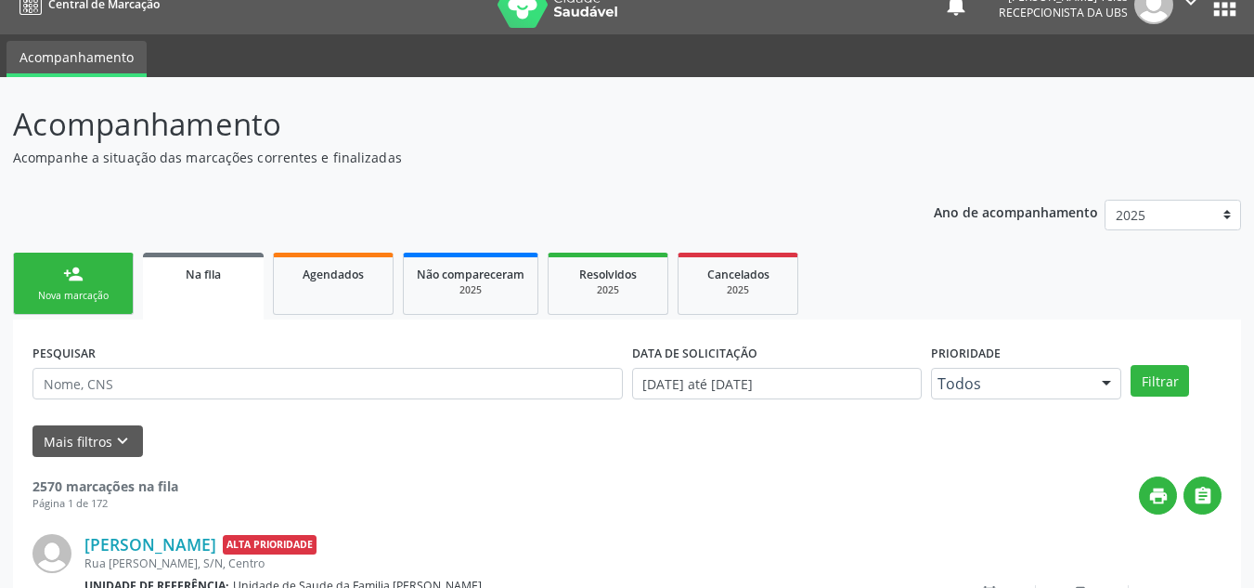
click at [715, 122] on p "Acompanhamento" at bounding box center [443, 124] width 860 height 46
click at [62, 290] on div "Nova marcação" at bounding box center [73, 296] width 93 height 14
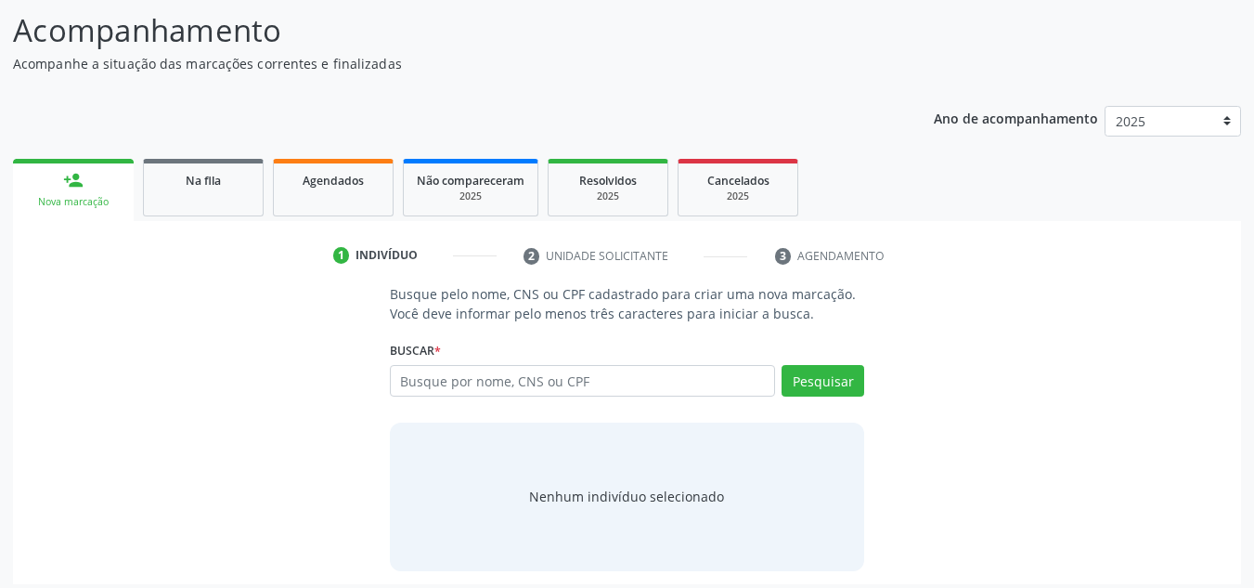
scroll to position [128, 0]
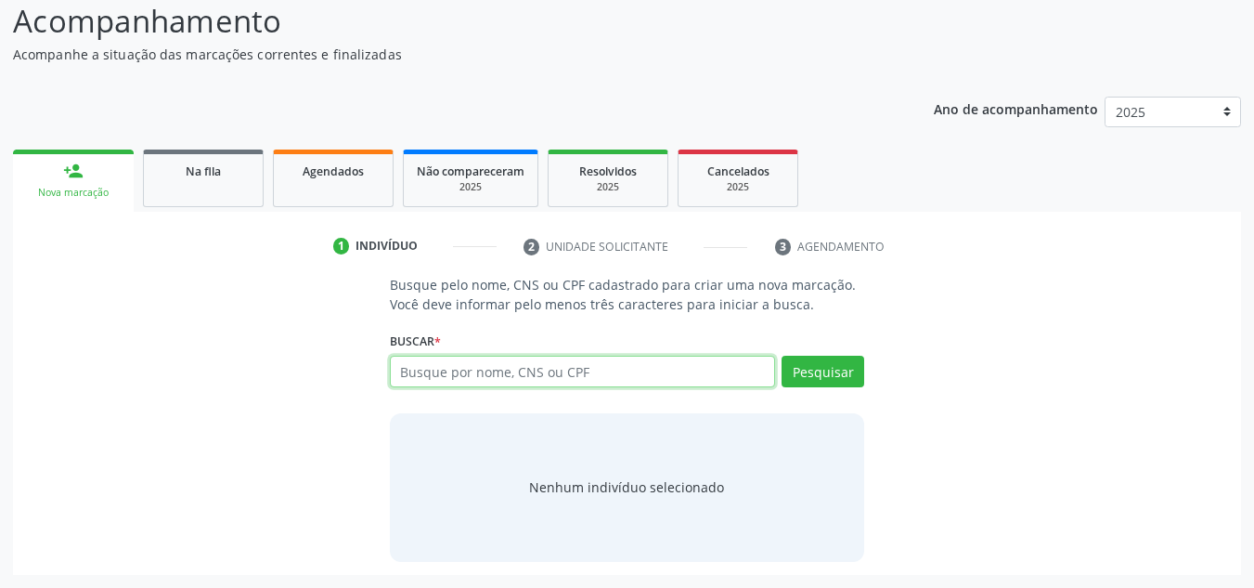
click at [517, 383] on input "text" at bounding box center [583, 372] width 386 height 32
type input "7068071"
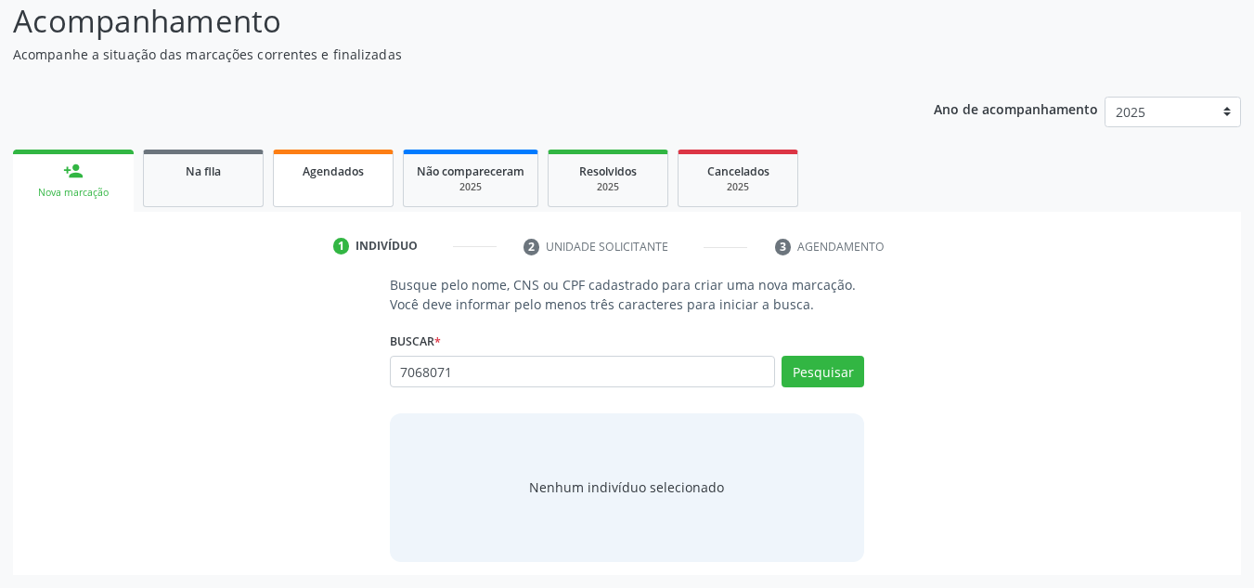
click at [336, 187] on link "Agendados" at bounding box center [333, 178] width 121 height 58
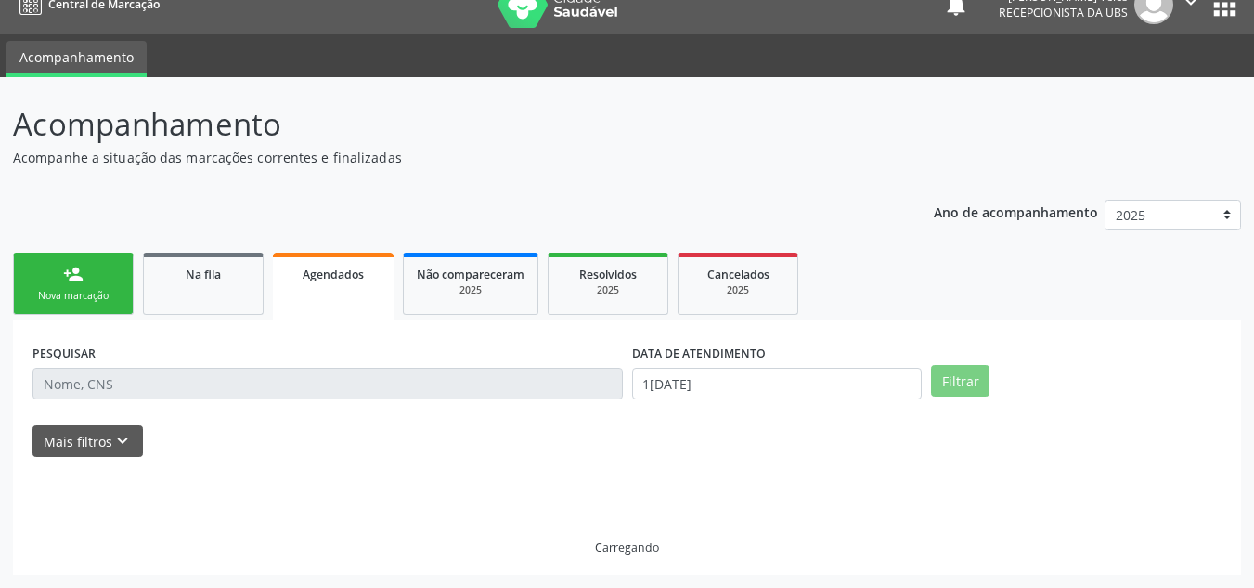
scroll to position [0, 0]
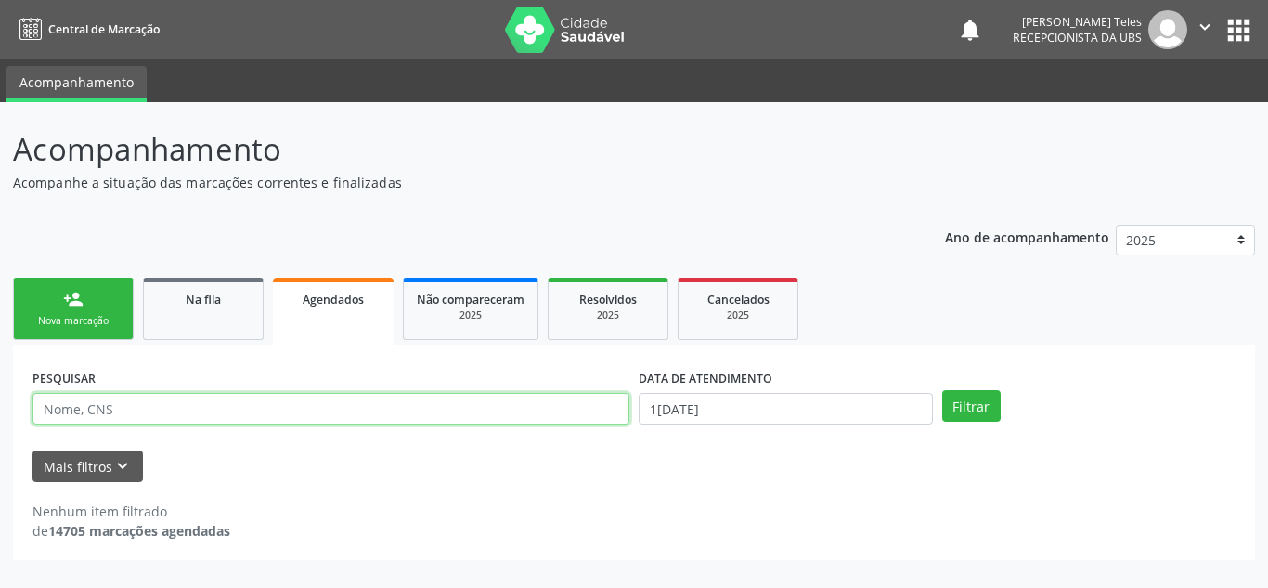
click at [397, 416] on input "text" at bounding box center [330, 409] width 597 height 32
type input "706807121268430"
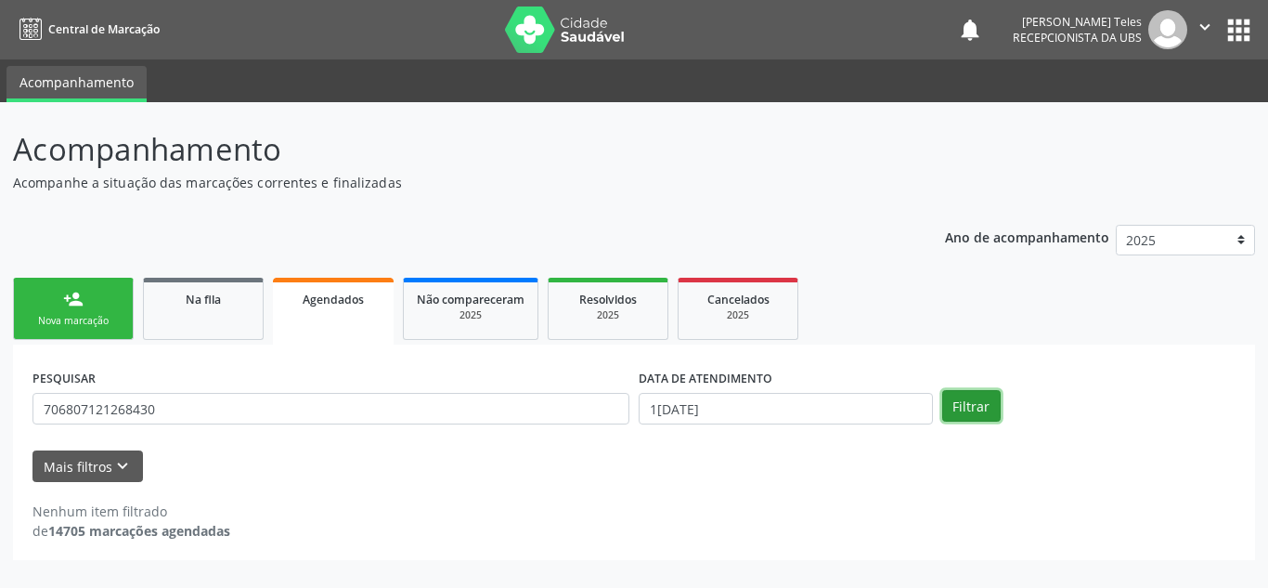
click at [970, 413] on button "Filtrar" at bounding box center [971, 406] width 58 height 32
click at [114, 280] on link "person_add Nova marcação" at bounding box center [73, 309] width 121 height 62
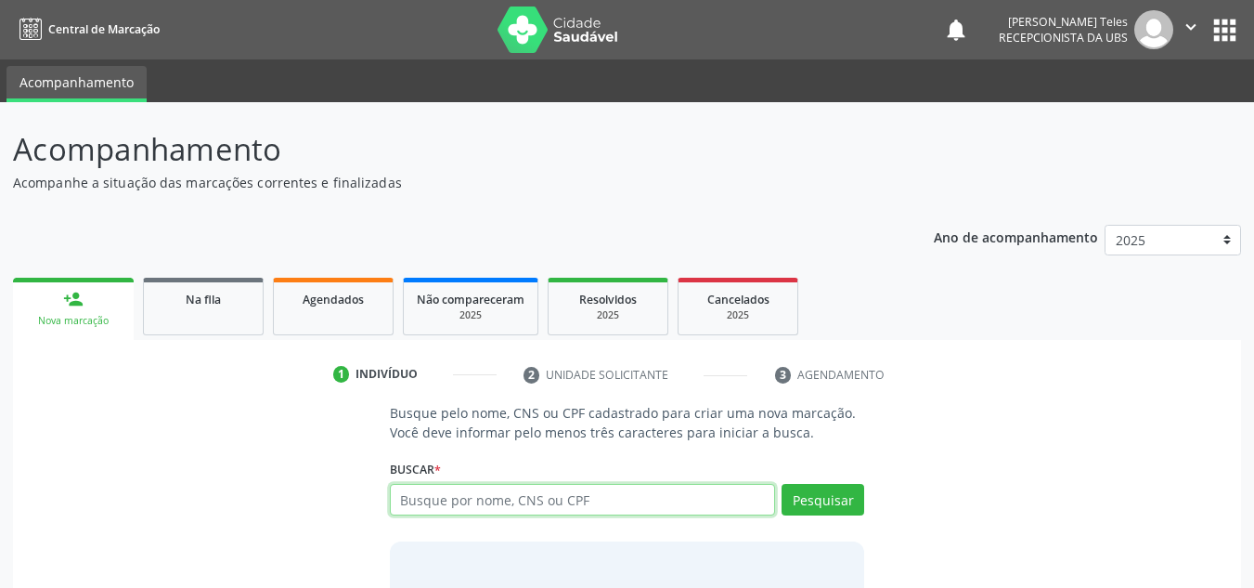
click at [510, 499] on input "text" at bounding box center [583, 500] width 386 height 32
type input "706807121268430"
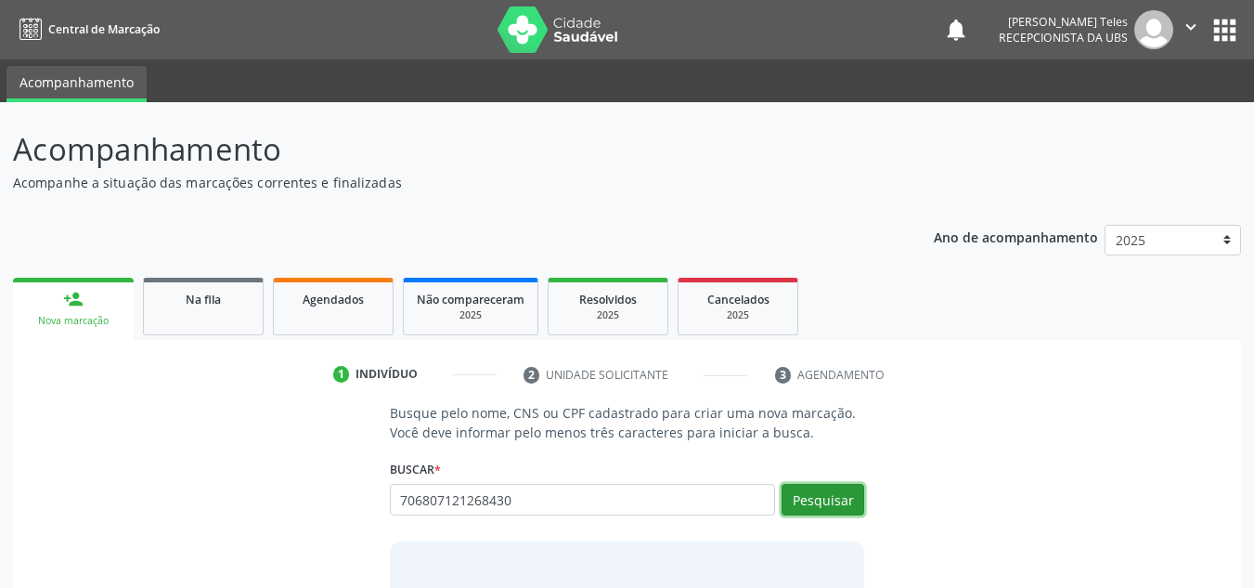
click at [854, 498] on button "Pesquisar" at bounding box center [823, 500] width 83 height 32
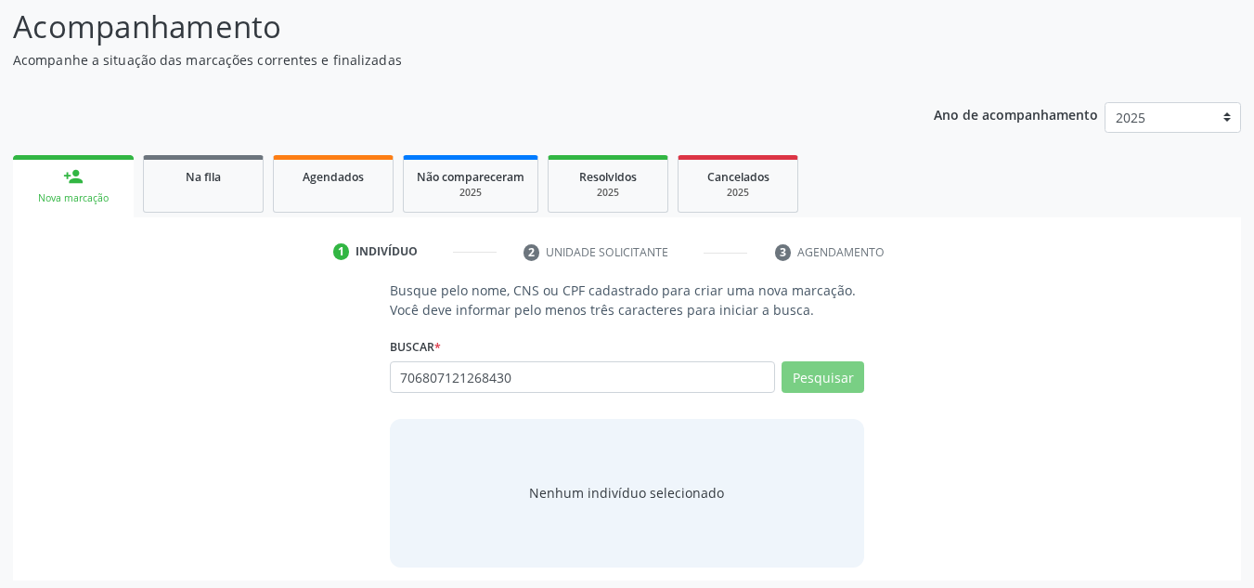
scroll to position [128, 0]
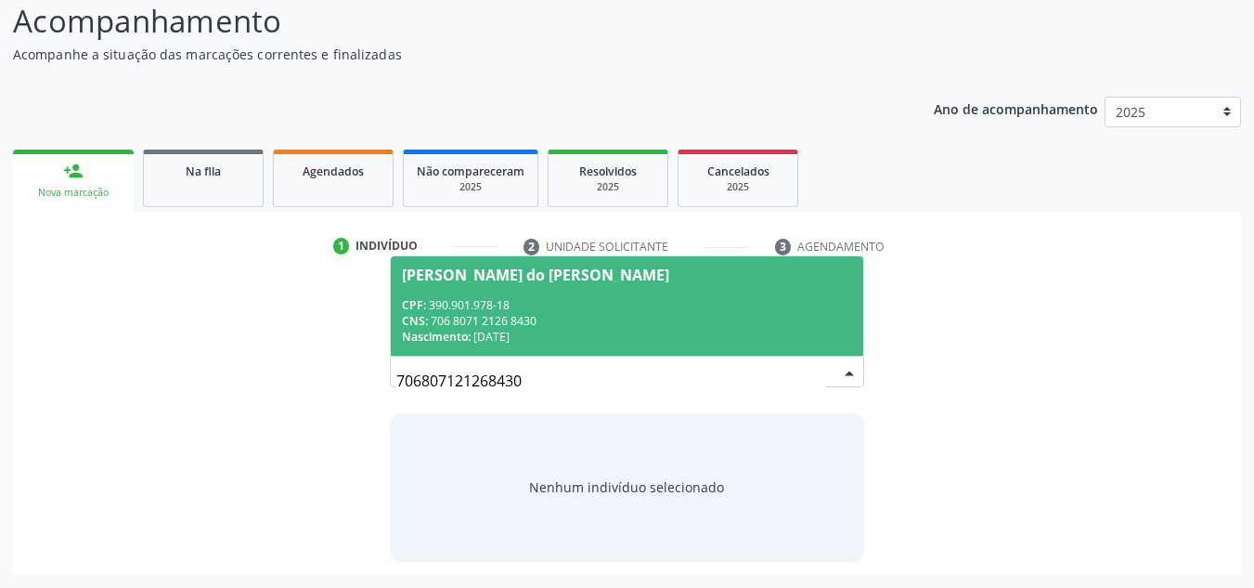
click at [554, 313] on div "CNS: 706 8071 2126 8430" at bounding box center [627, 321] width 451 height 16
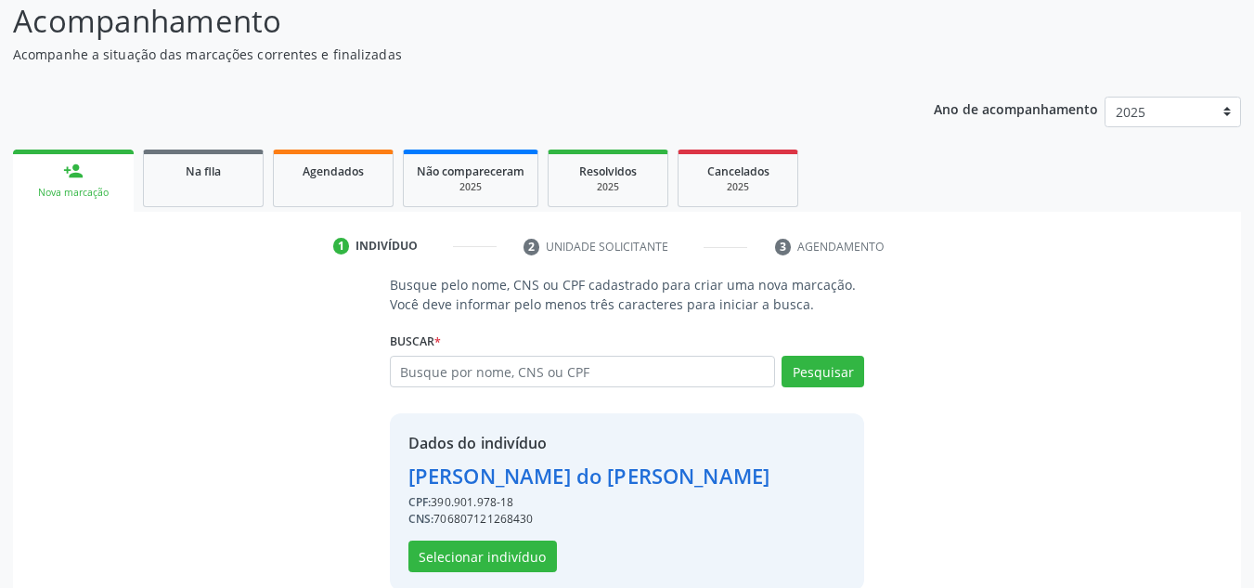
scroll to position [157, 0]
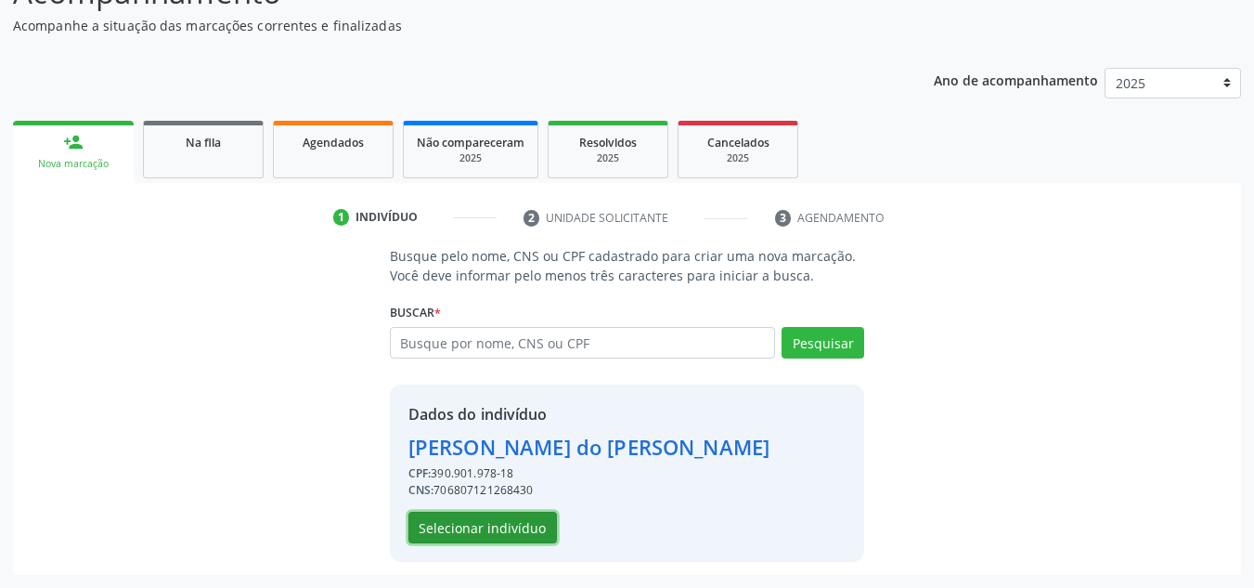
click at [520, 534] on button "Selecionar indivíduo" at bounding box center [482, 528] width 149 height 32
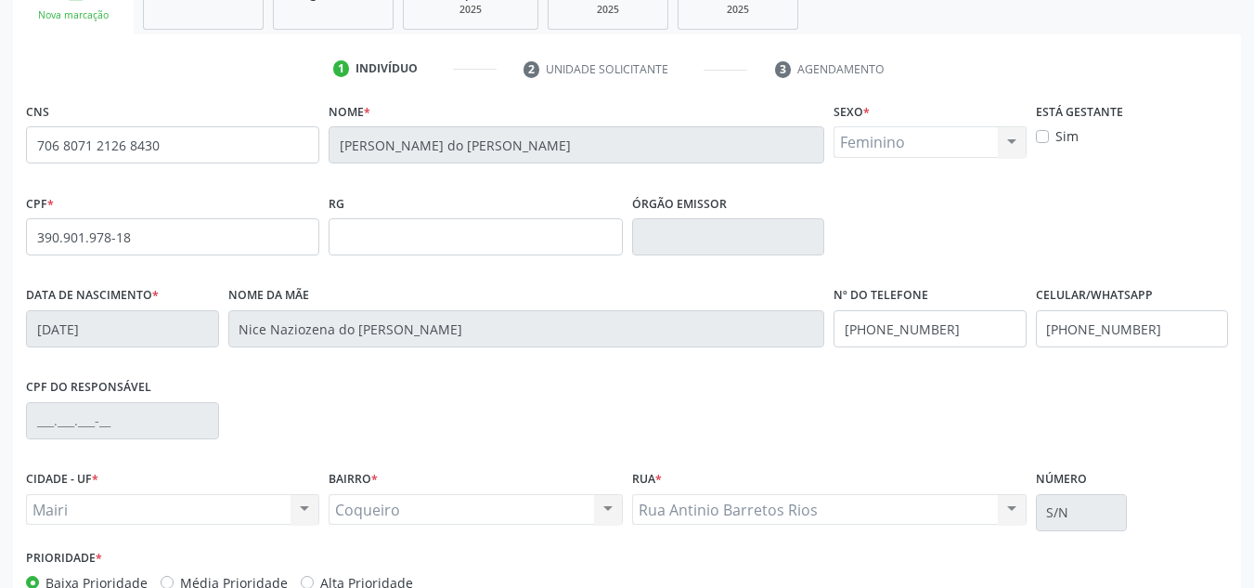
scroll to position [419, 0]
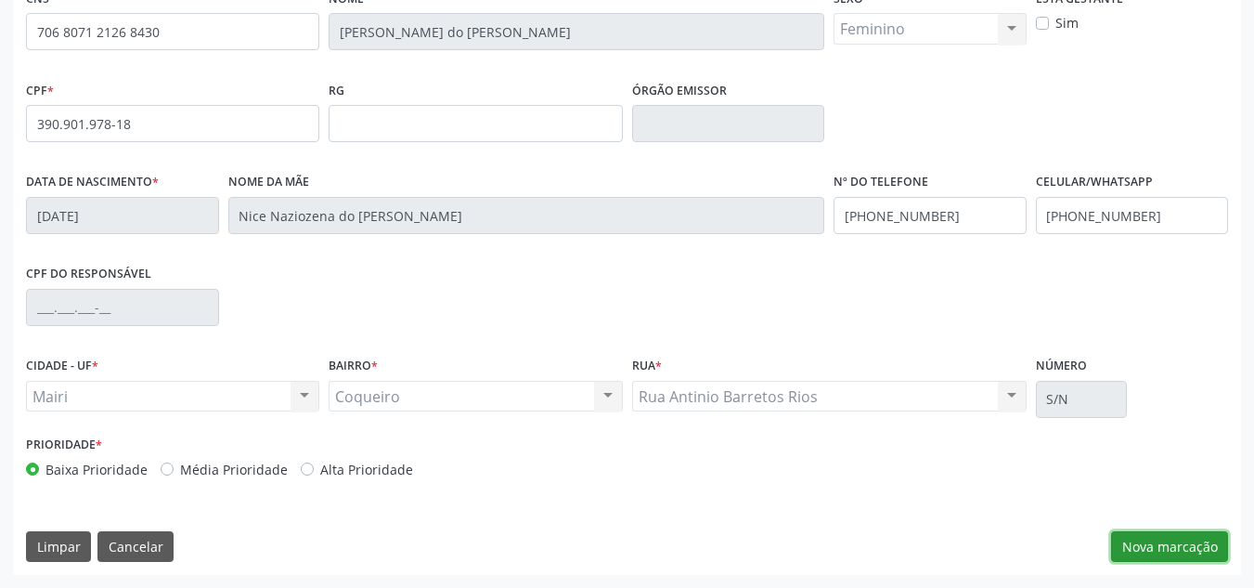
click at [1155, 531] on button "Nova marcação" at bounding box center [1169, 547] width 117 height 32
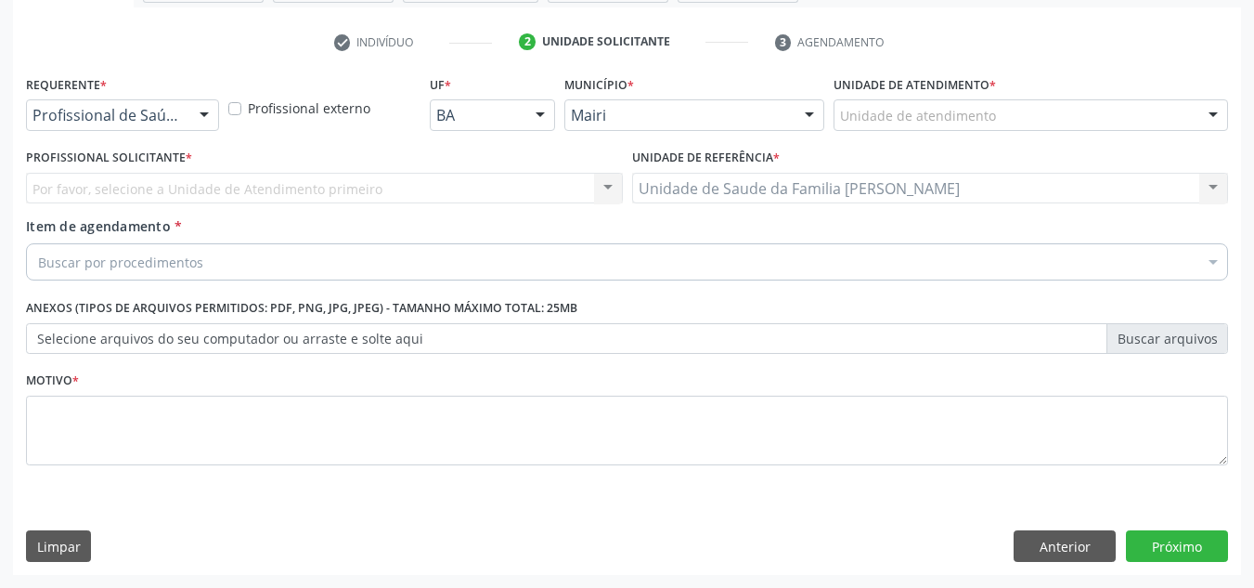
scroll to position [332, 0]
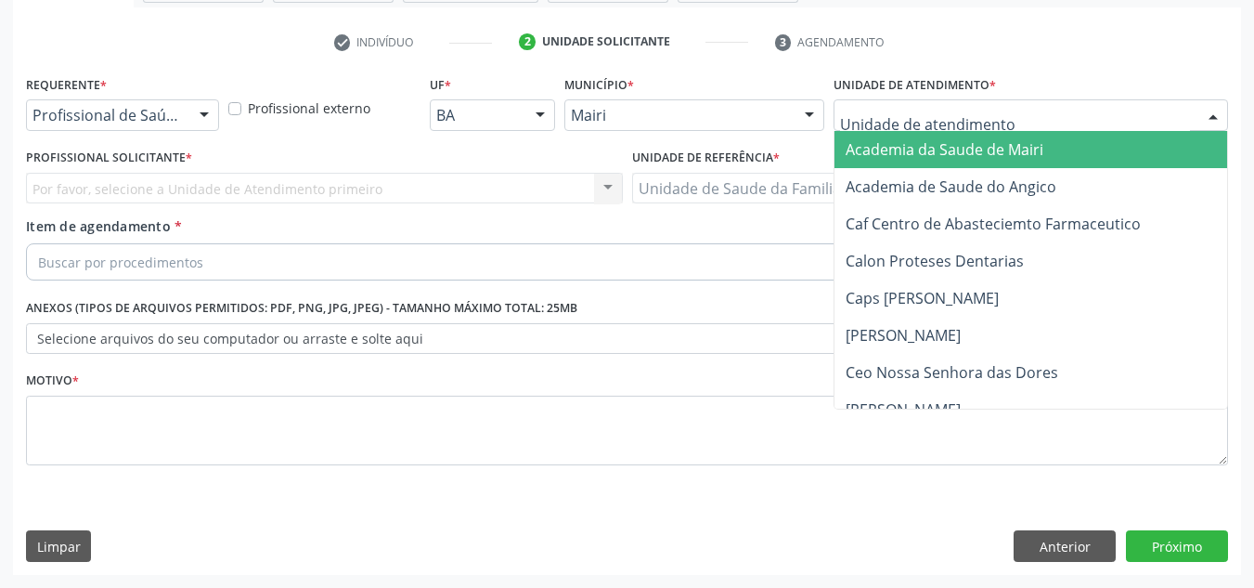
type input "J"
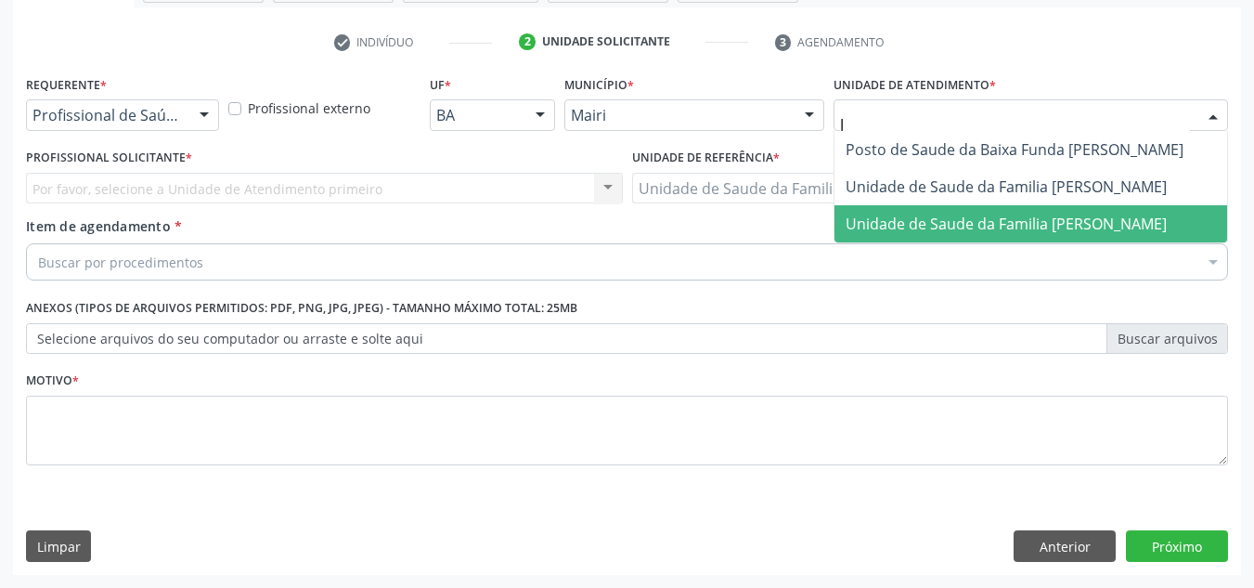
click at [978, 220] on span "Unidade de Saude da Familia Jonathas Laurentino de Santana" at bounding box center [1006, 224] width 321 height 20
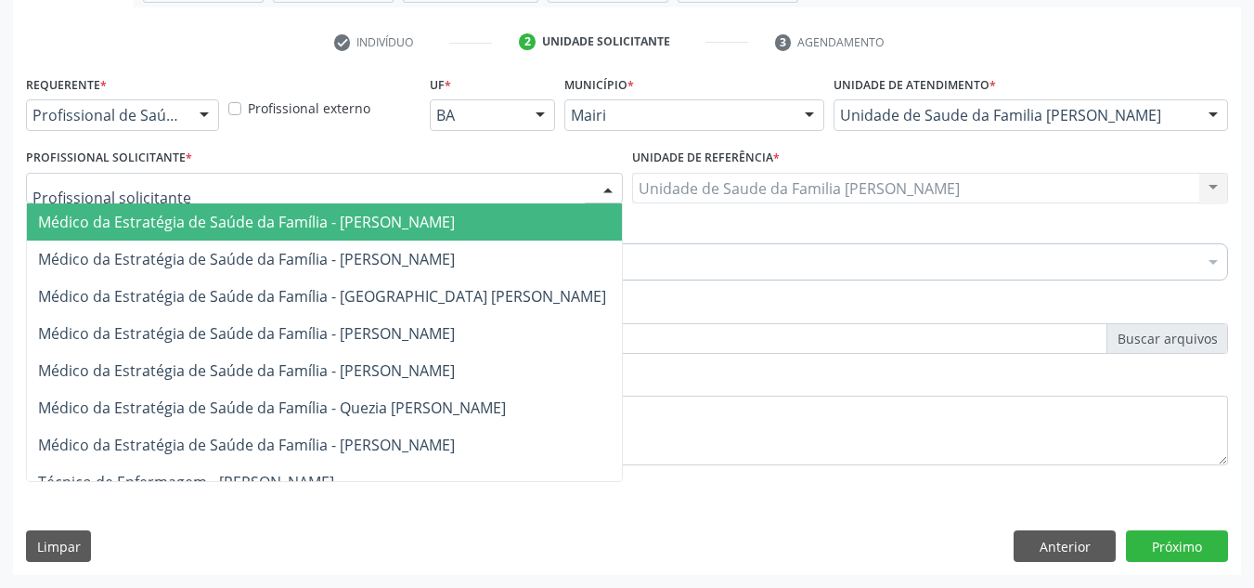
click at [159, 175] on div at bounding box center [324, 189] width 597 height 32
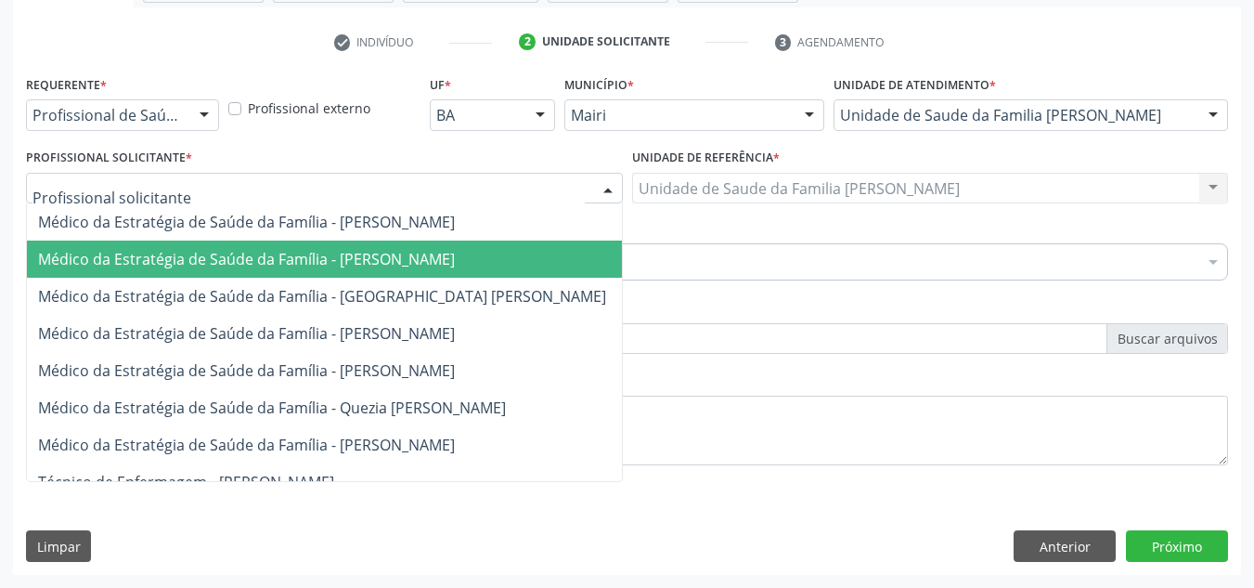
click at [201, 267] on span "Médico da Estratégia de Saúde da Família - Esther Dolores Martinez Valdes" at bounding box center [246, 259] width 417 height 20
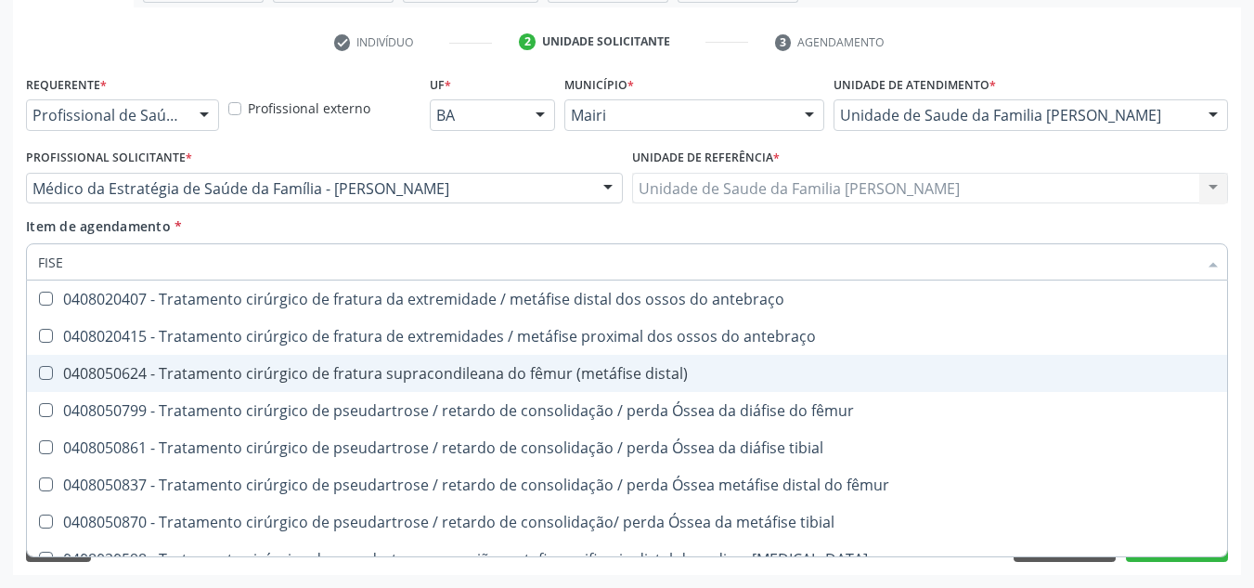
scroll to position [393, 0]
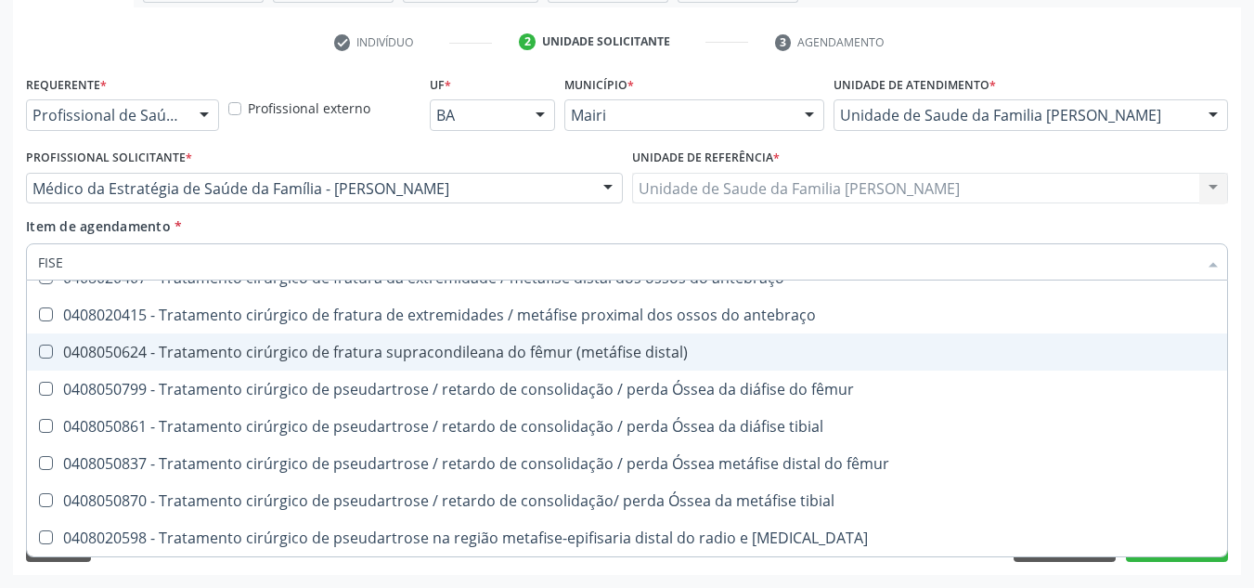
type input "FIS"
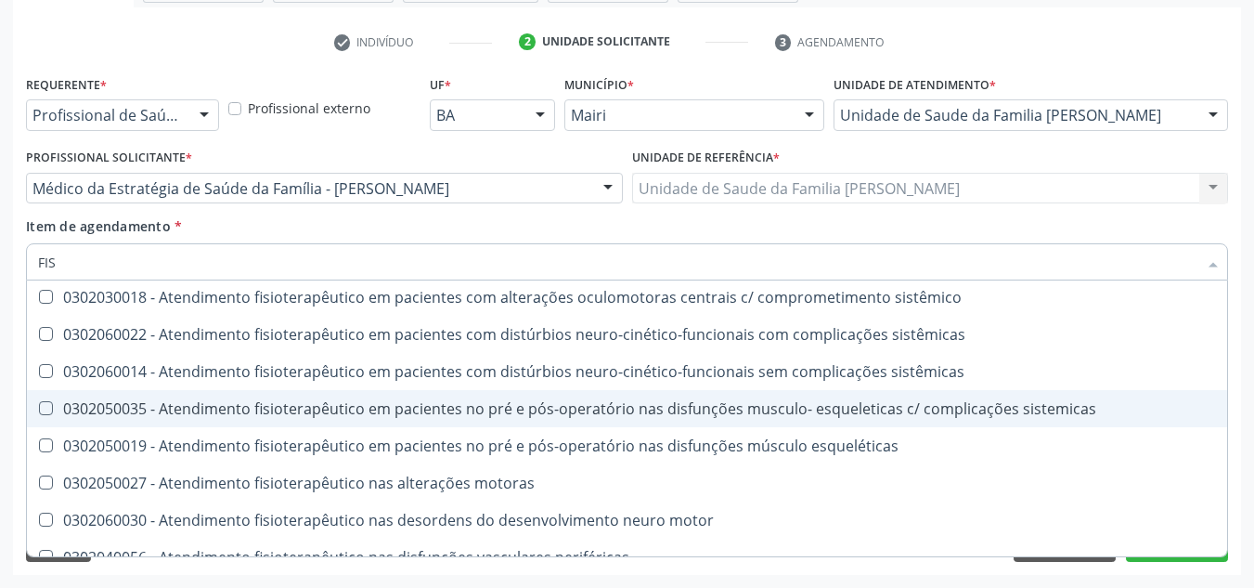
scroll to position [1043, 0]
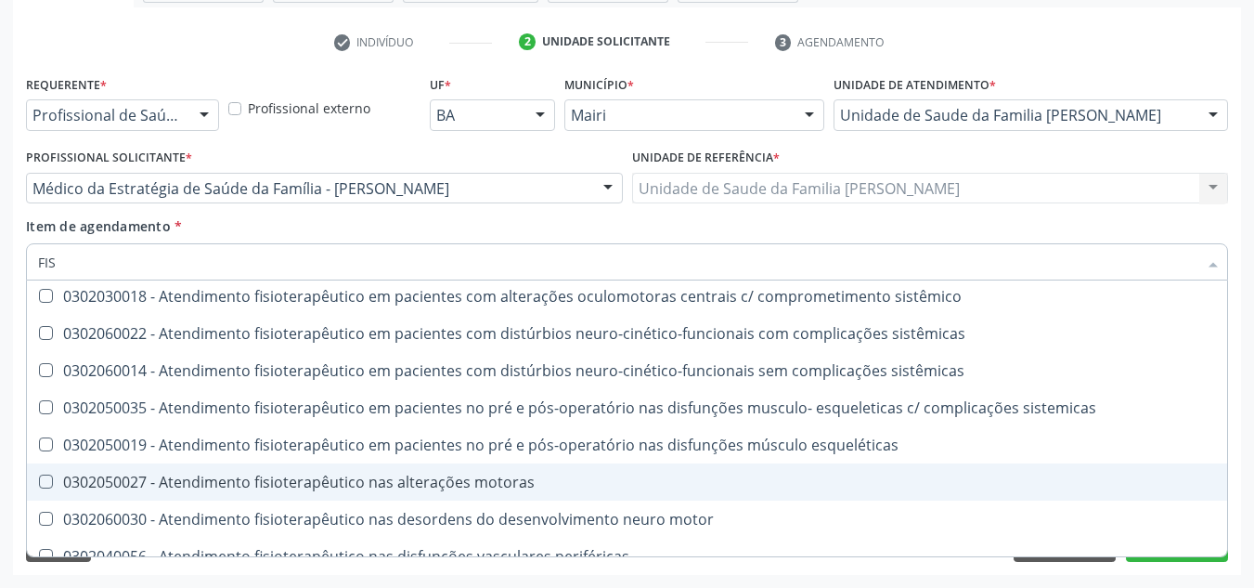
click at [304, 478] on div "0302050027 - Atendimento fisioterapêutico nas alterações motoras" at bounding box center [627, 481] width 1178 height 15
checkbox motoras "true"
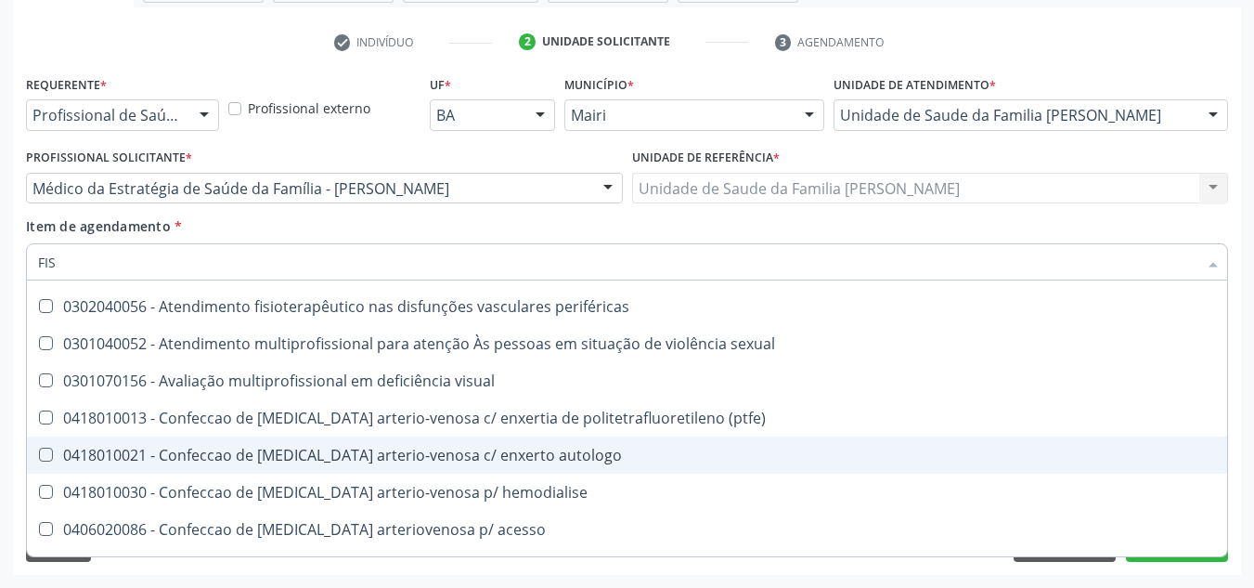
scroll to position [1321, 0]
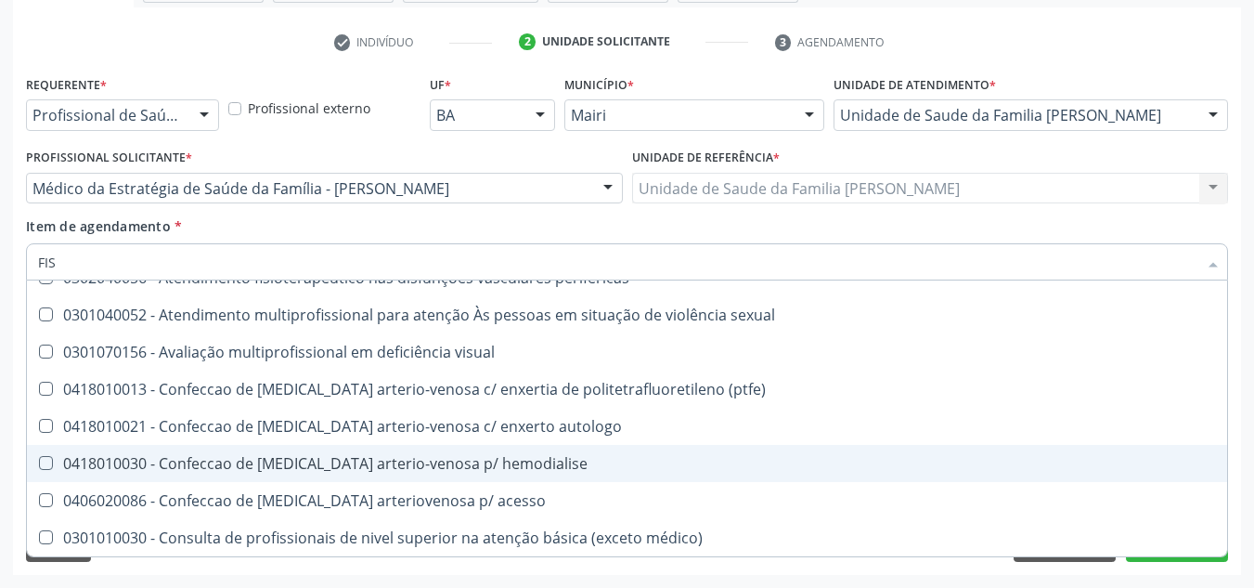
click at [1242, 467] on div "Acompanhamento Acompanhe a situação das marcações correntes e finalizadas Relat…" at bounding box center [627, 179] width 1254 height 818
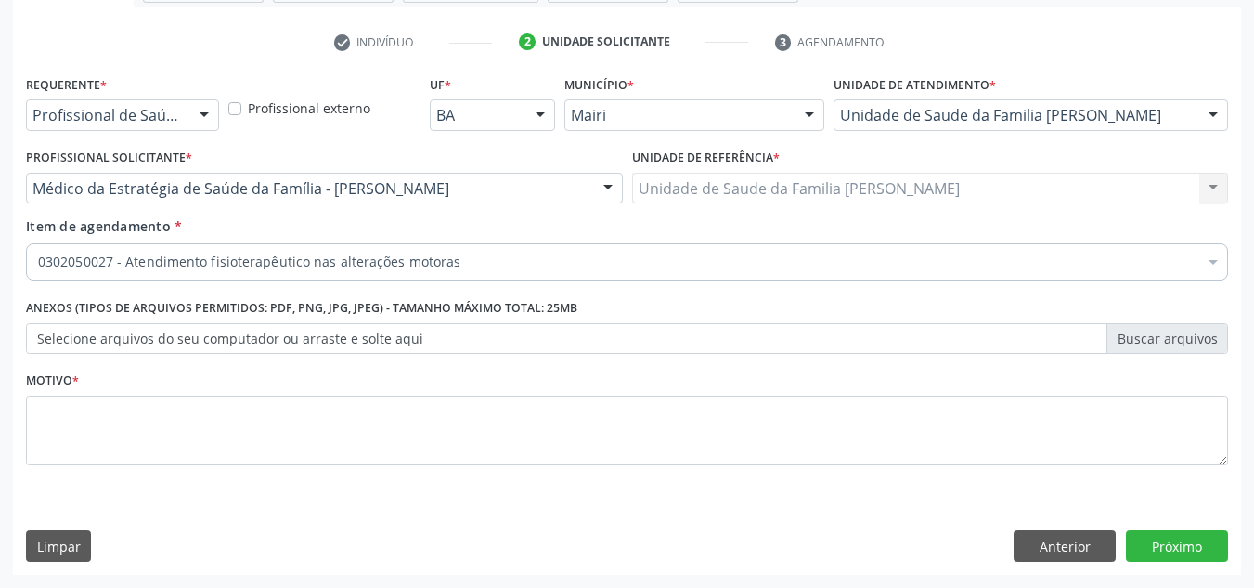
scroll to position [0, 0]
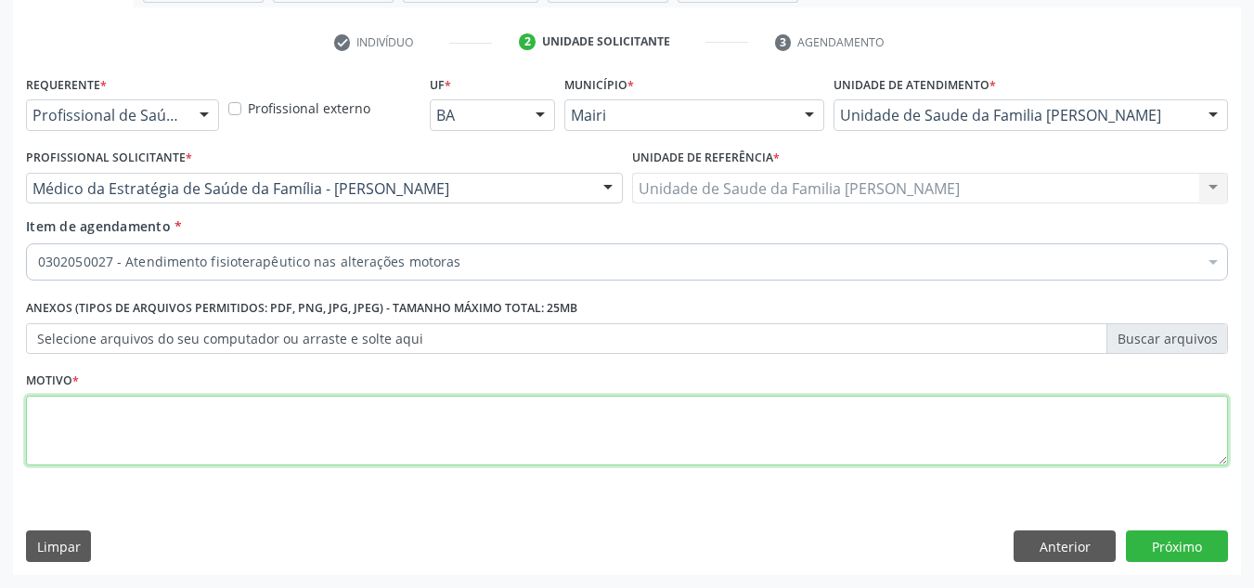
click at [58, 431] on textarea at bounding box center [627, 431] width 1202 height 71
type textarea "AVALIACAO"
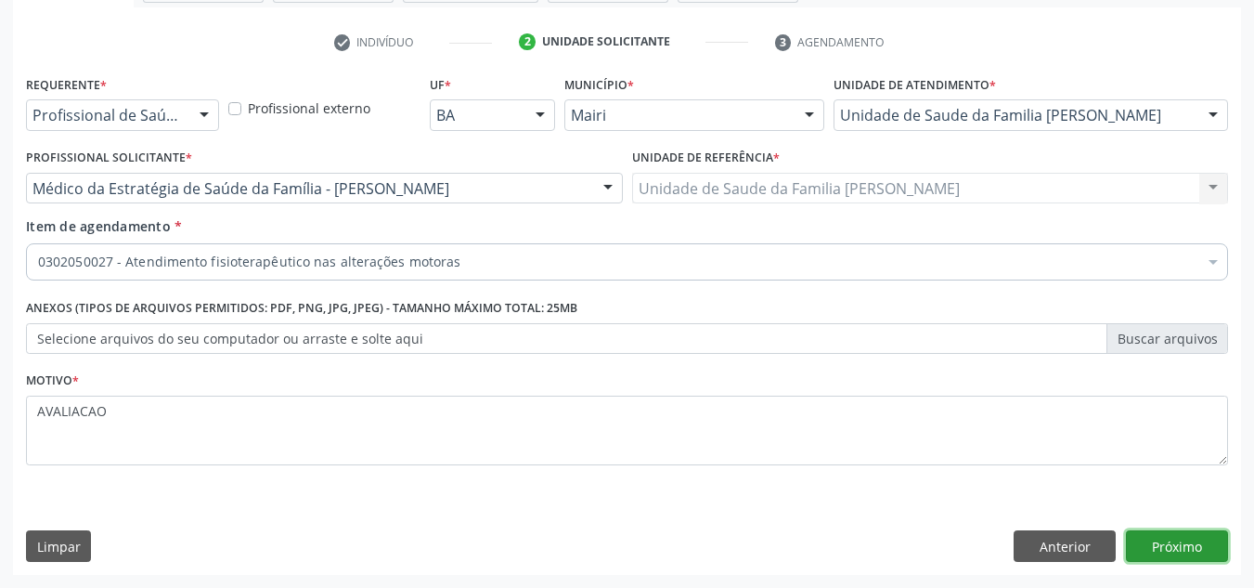
click at [1200, 551] on button "Próximo" at bounding box center [1177, 546] width 102 height 32
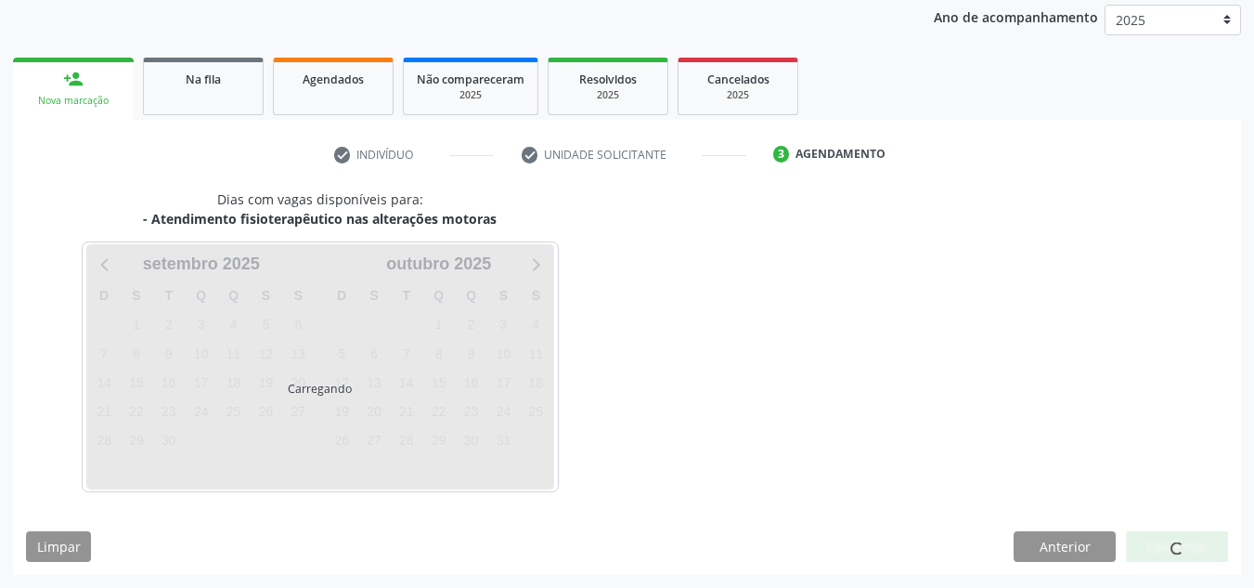
scroll to position [275, 0]
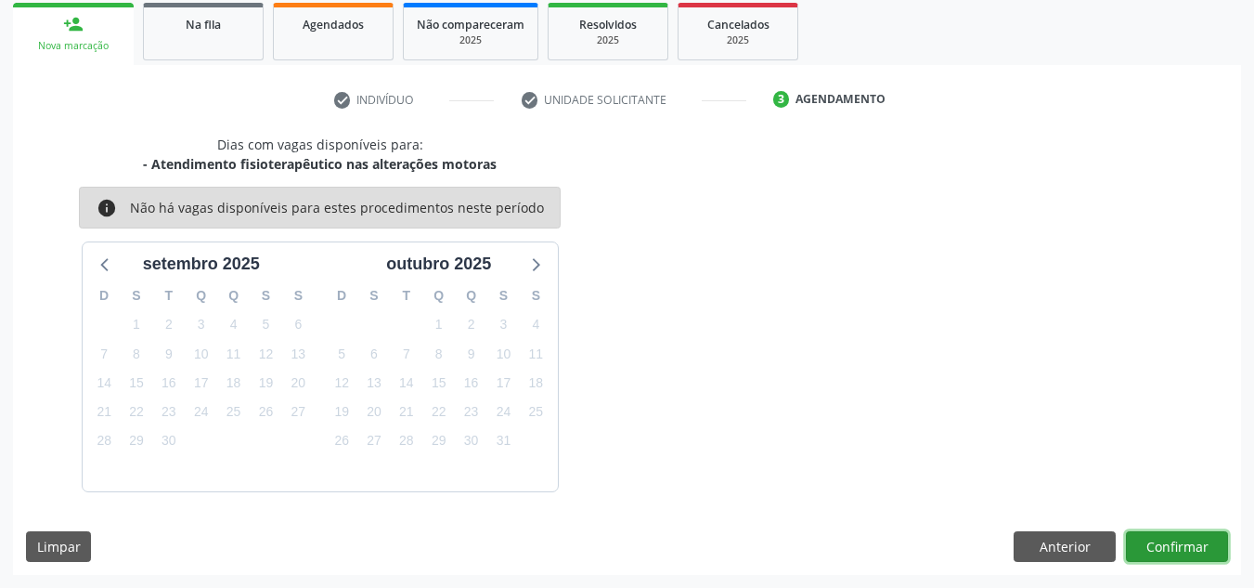
click at [1194, 535] on button "Confirmar" at bounding box center [1177, 547] width 102 height 32
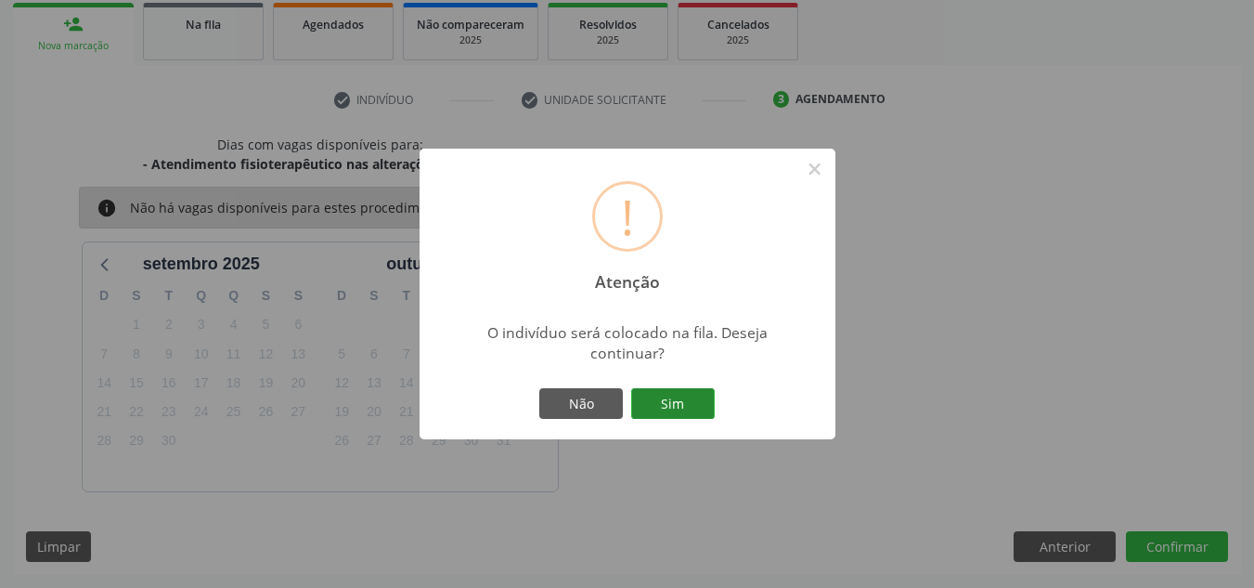
click at [674, 399] on button "Sim" at bounding box center [673, 404] width 84 height 32
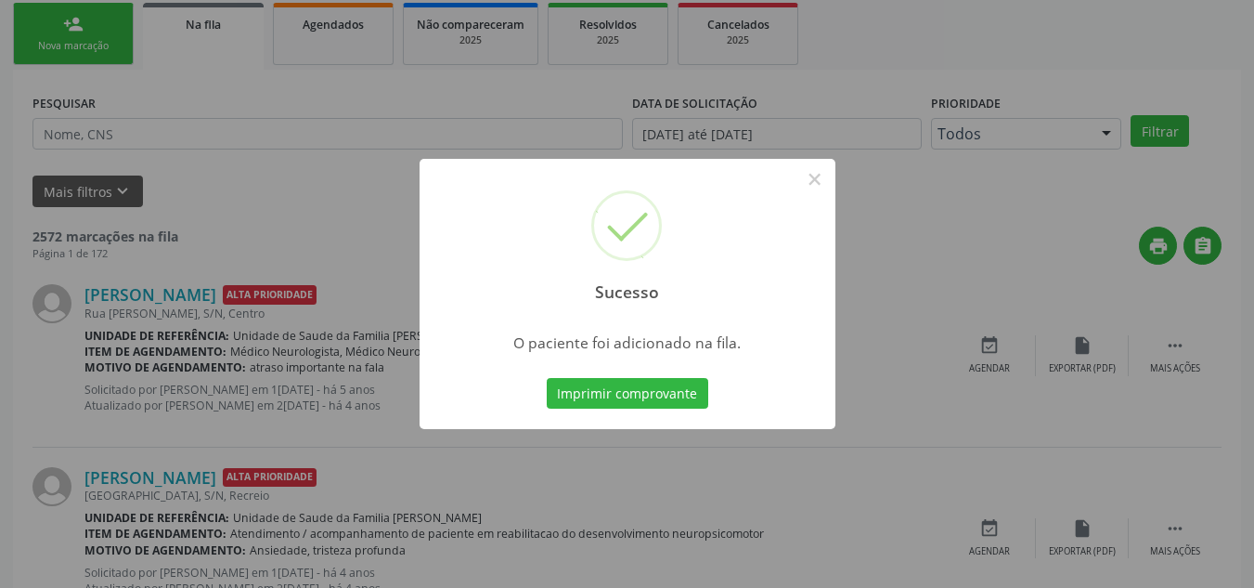
scroll to position [25, 0]
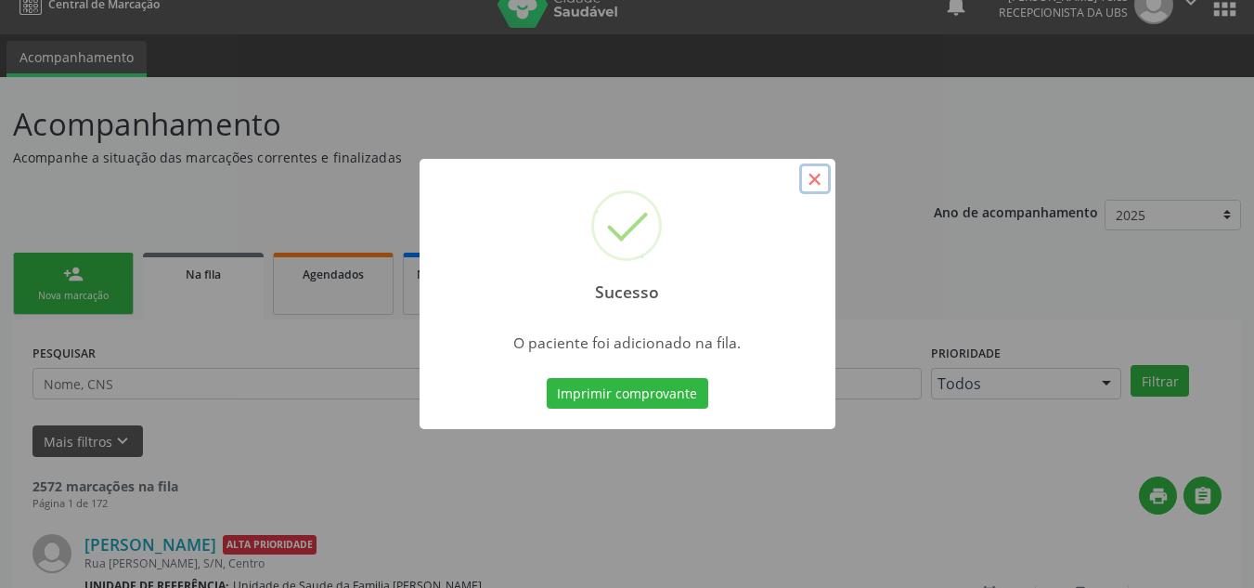
click at [810, 180] on button "×" at bounding box center [815, 179] width 32 height 32
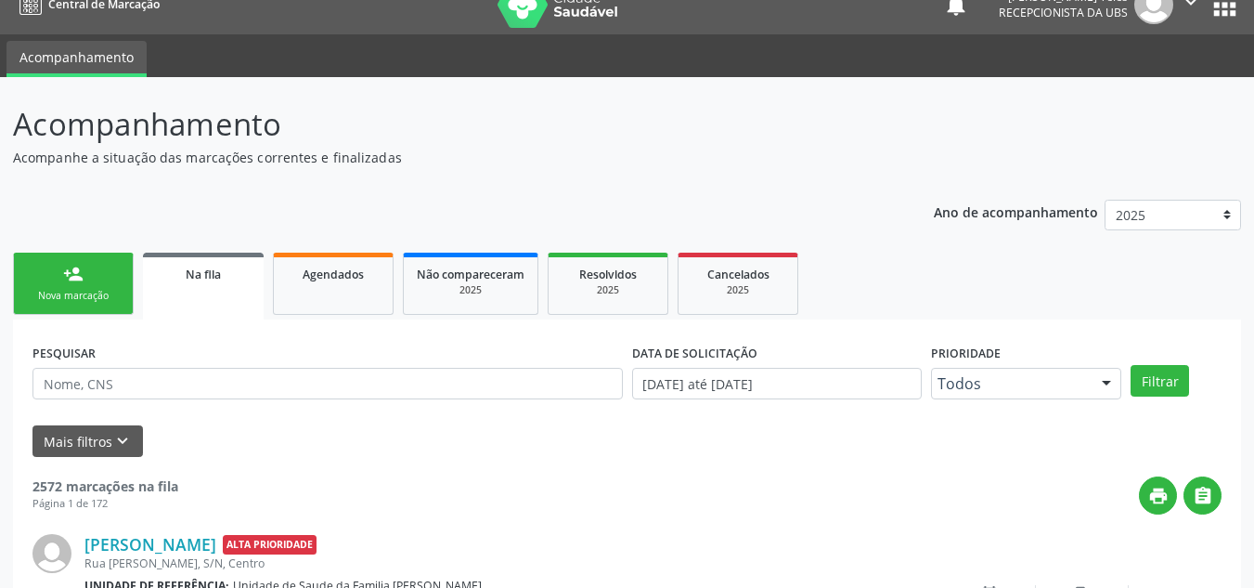
click at [66, 270] on div "person_add" at bounding box center [73, 274] width 20 height 20
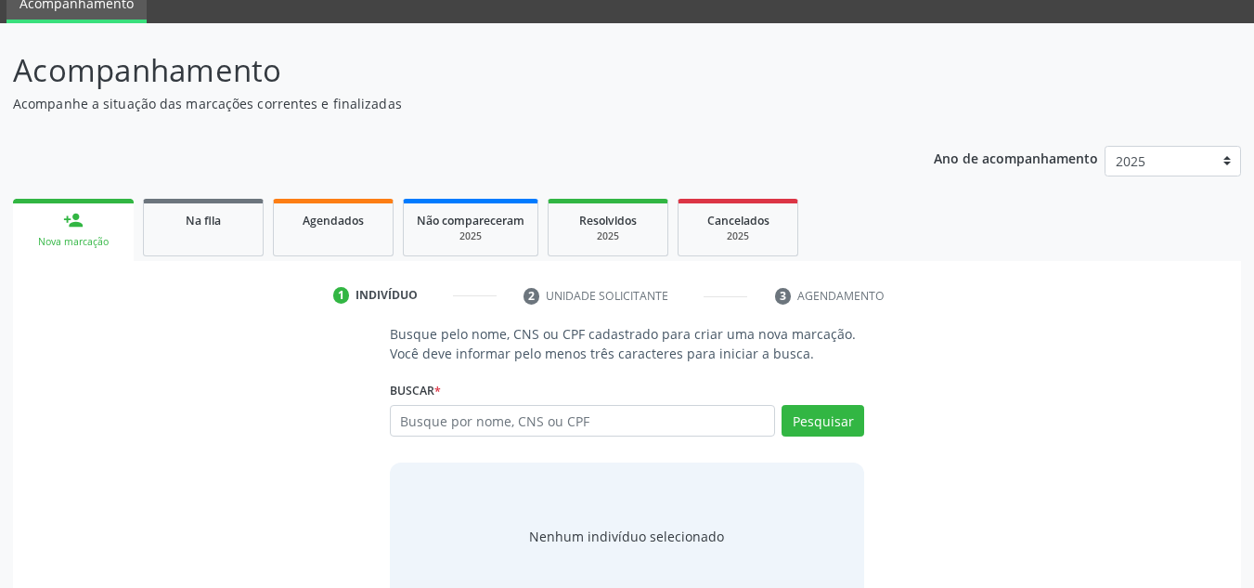
scroll to position [128, 0]
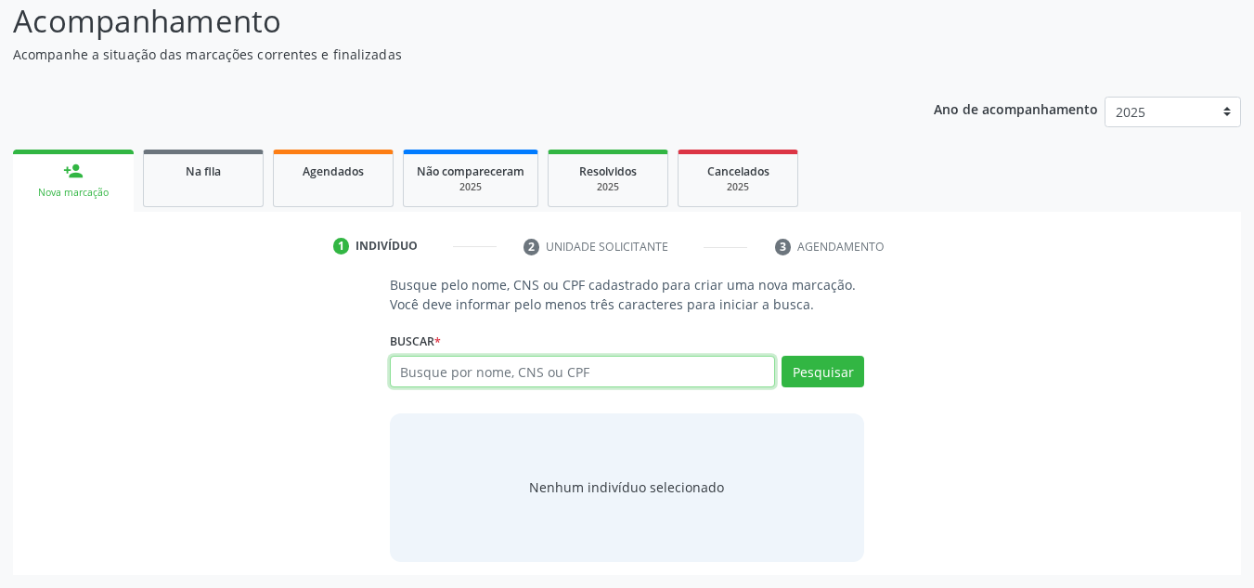
click at [463, 363] on input "text" at bounding box center [583, 372] width 386 height 32
type input "reinaldo carmo da cruz"
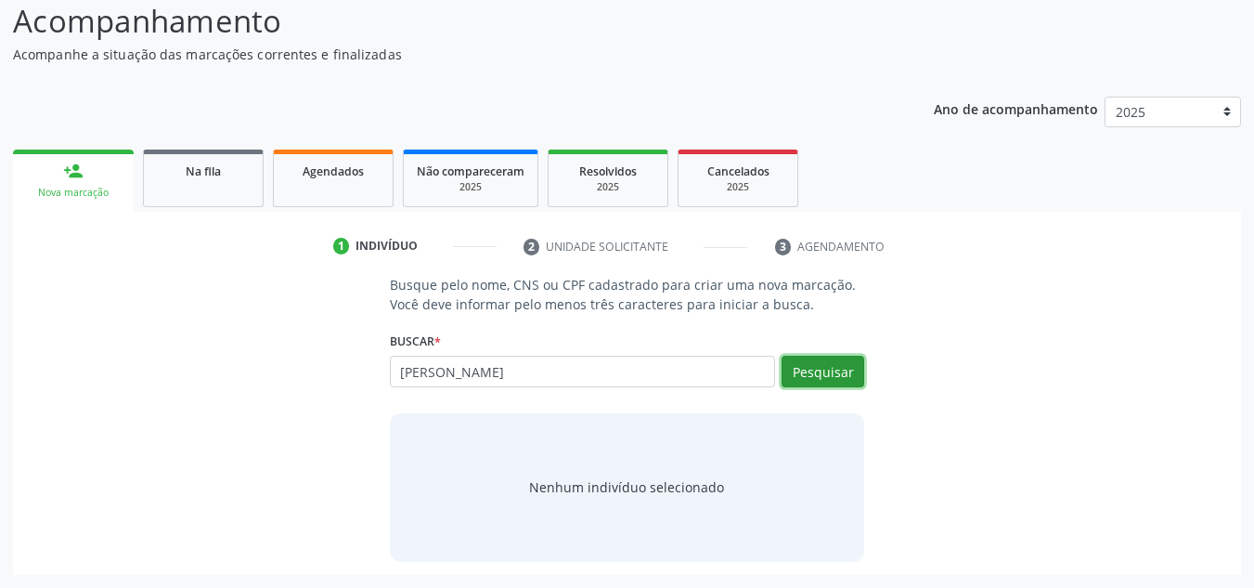
click at [810, 374] on button "Pesquisar" at bounding box center [823, 372] width 83 height 32
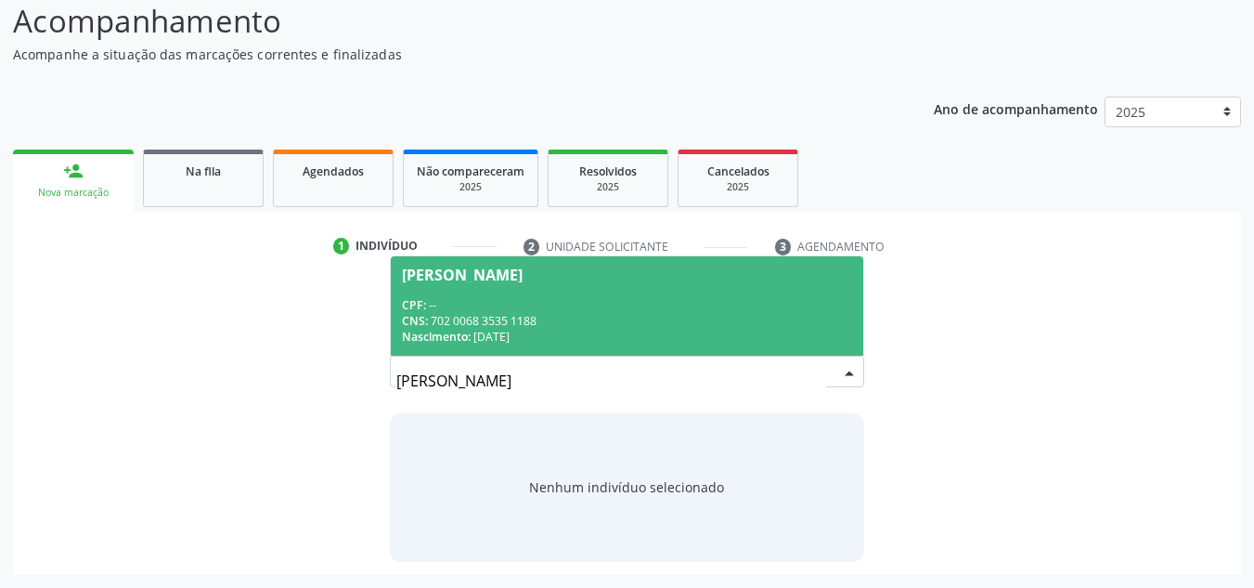
click at [674, 305] on div "CPF: --" at bounding box center [627, 305] width 451 height 16
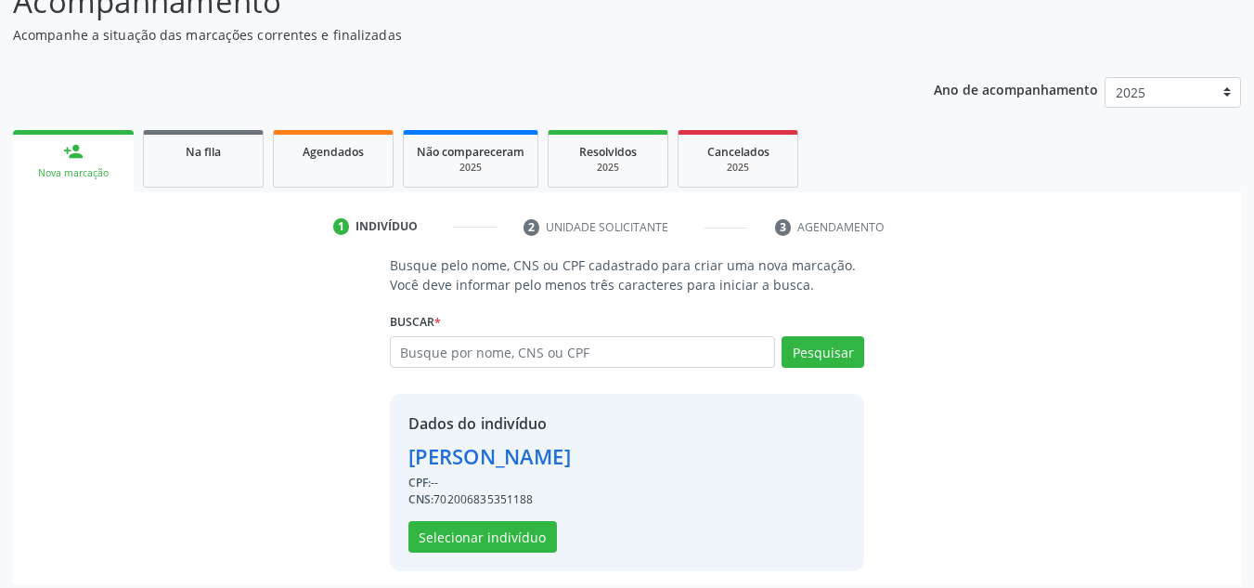
scroll to position [157, 0]
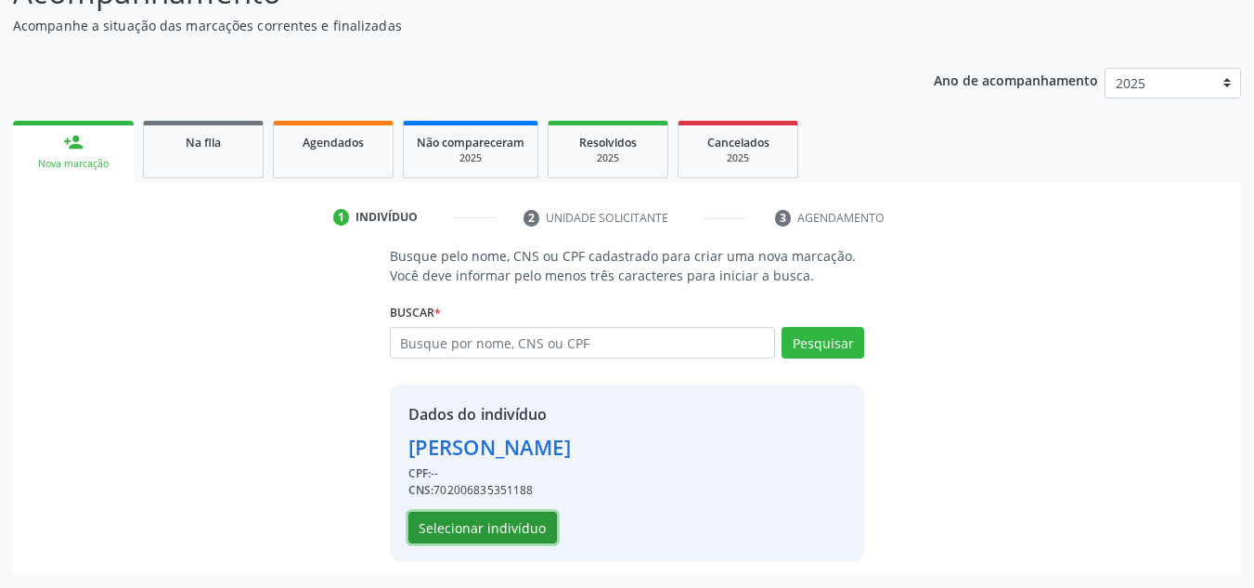
click at [512, 514] on button "Selecionar indivíduo" at bounding box center [482, 528] width 149 height 32
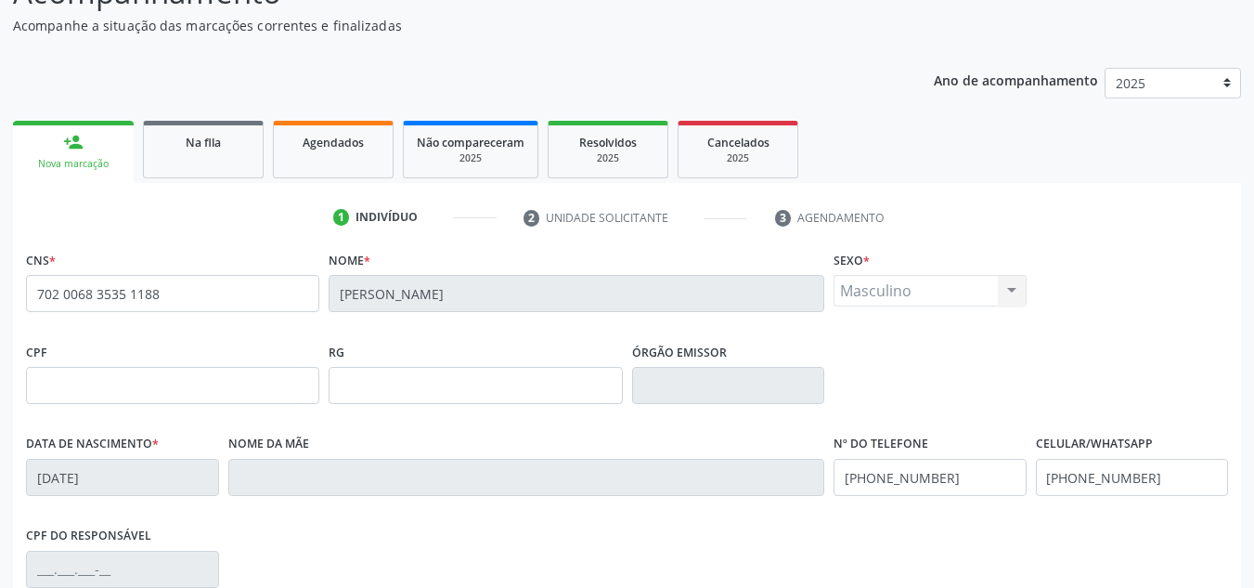
click at [960, 346] on div "CPF RG Órgão emissor" at bounding box center [627, 384] width 1212 height 92
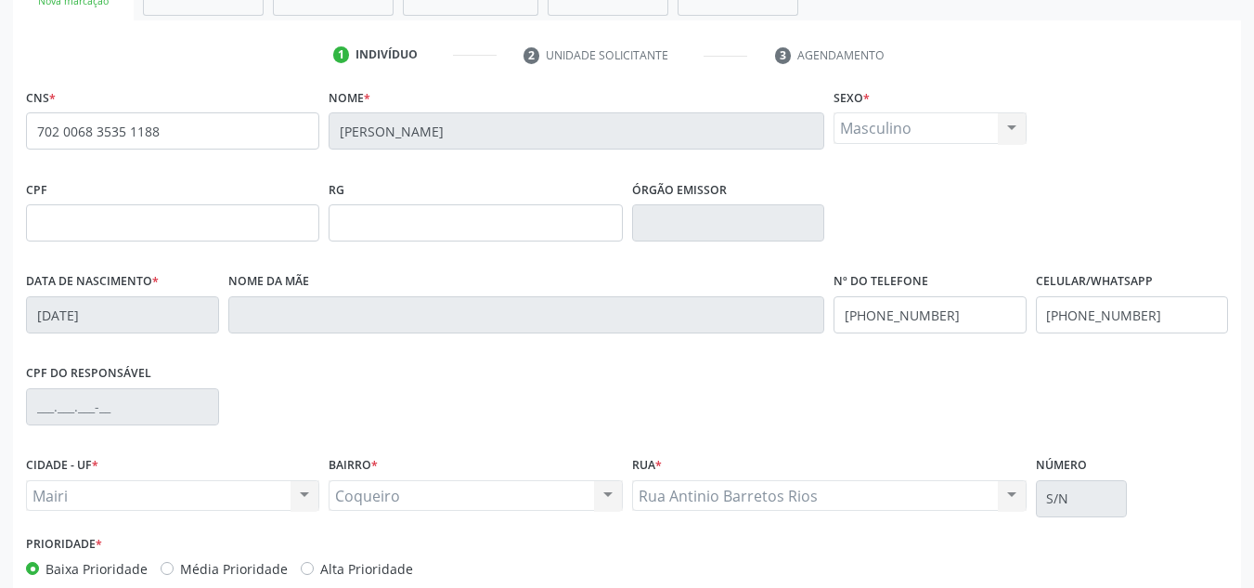
scroll to position [419, 0]
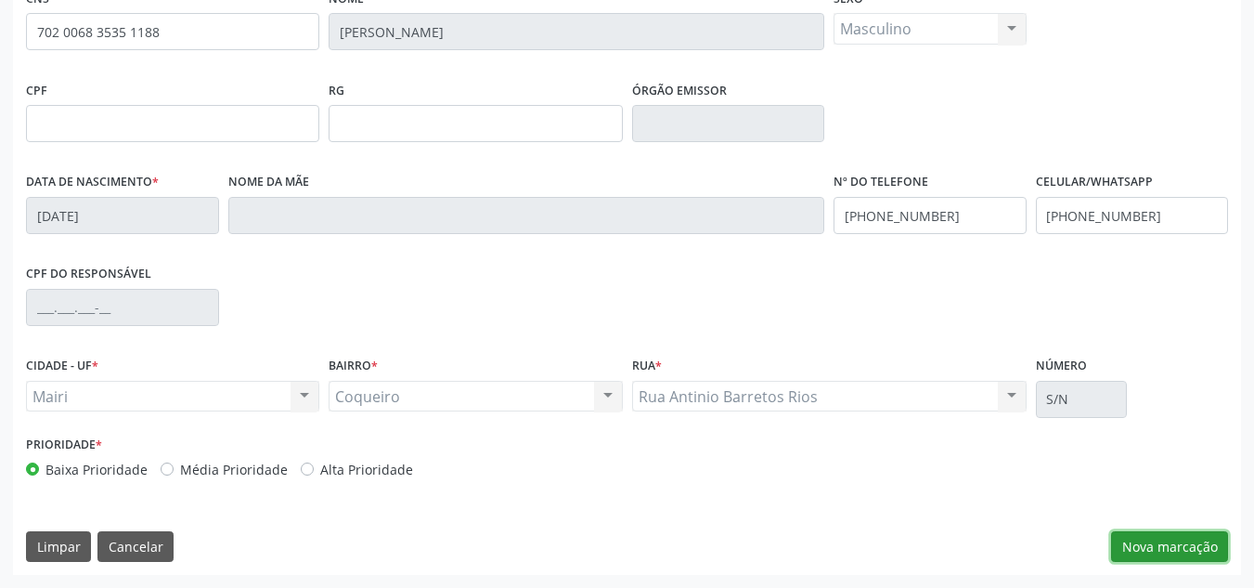
click at [1136, 538] on button "Nova marcação" at bounding box center [1169, 547] width 117 height 32
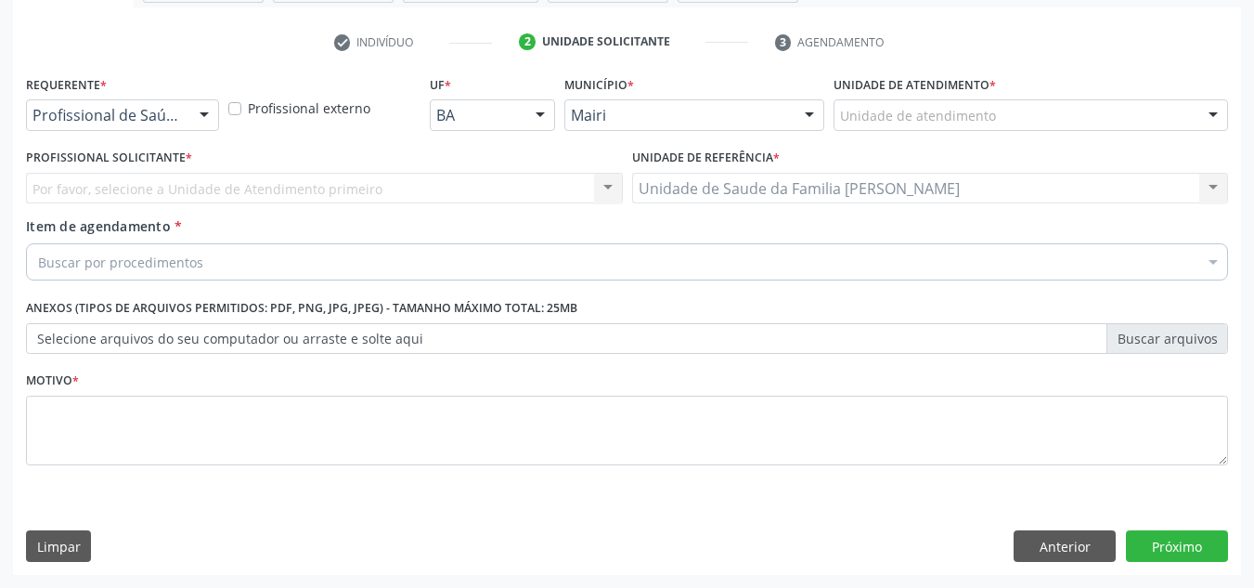
scroll to position [332, 0]
click at [916, 133] on div "Unidade de atendimento * Unidade de atendimento Academia da Saude de Mairi Acad…" at bounding box center [1031, 107] width 404 height 72
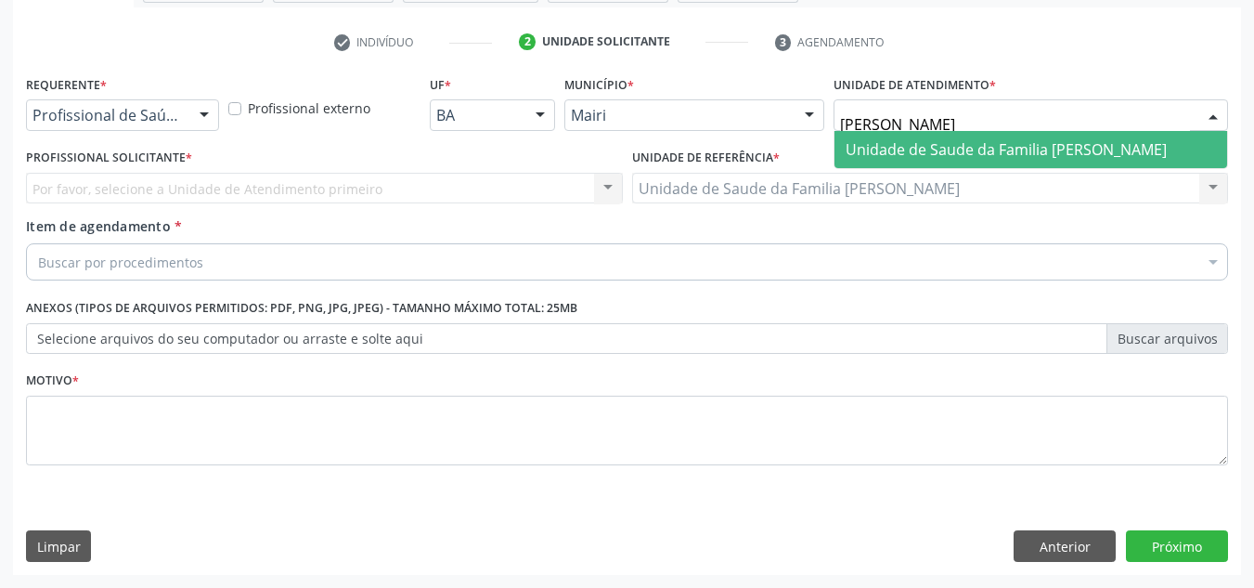
type input "jona"
click at [907, 157] on span "Unidade de Saude da Familia Jonathas Laurentino de Santana" at bounding box center [1006, 149] width 321 height 20
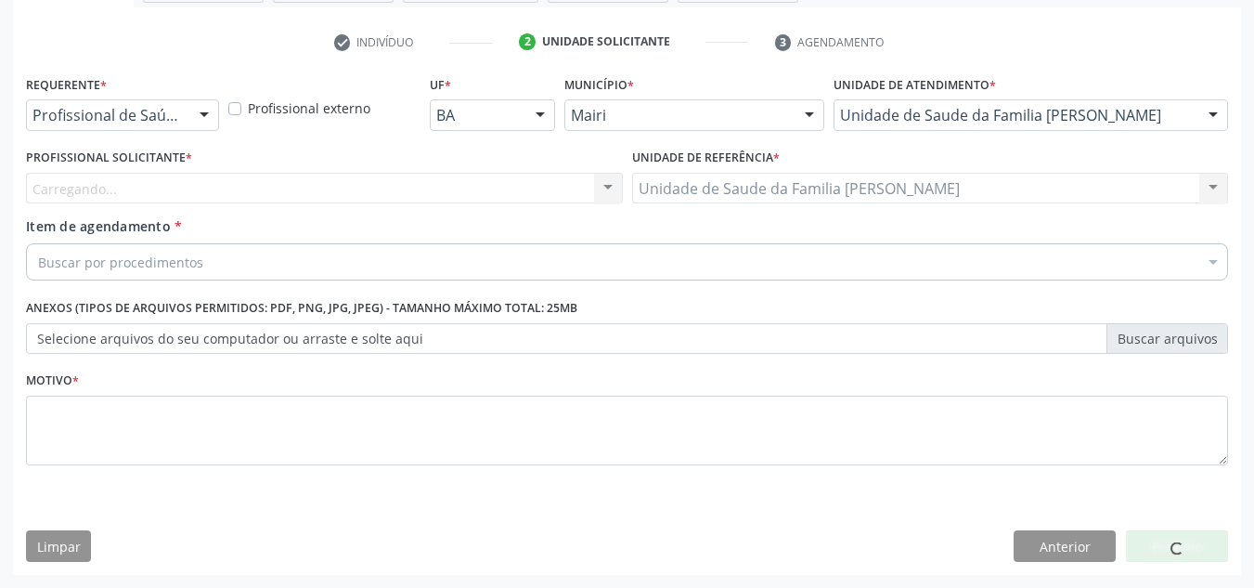
click at [488, 187] on div "Carregando... Nenhum resultado encontrado para: " " Não há nenhuma opção para s…" at bounding box center [324, 189] width 597 height 32
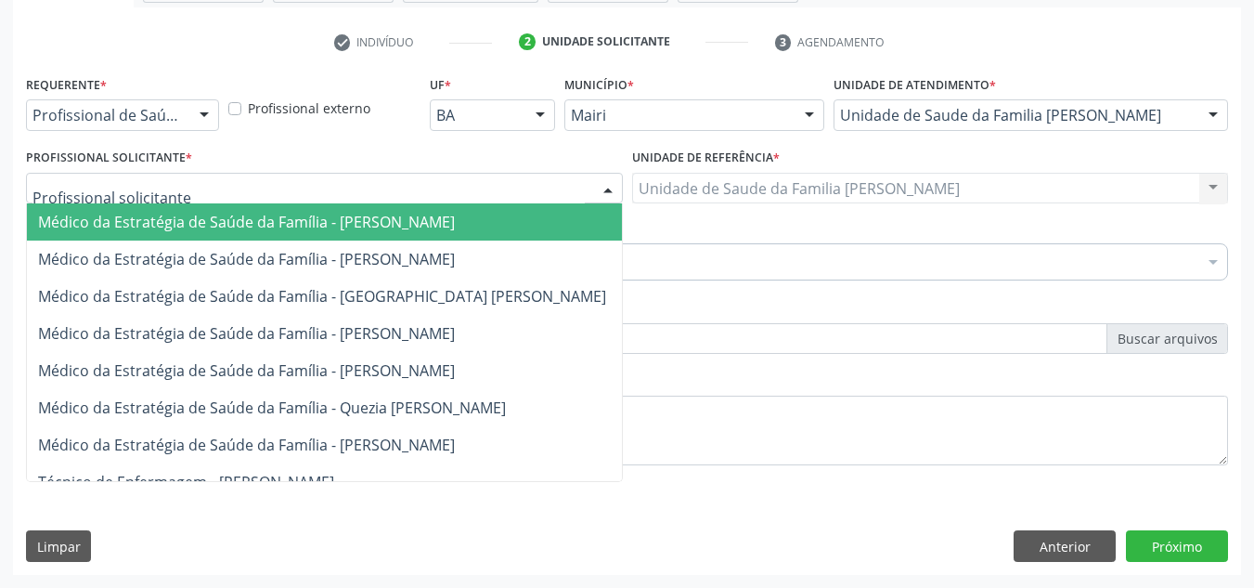
click at [488, 187] on div at bounding box center [324, 189] width 597 height 32
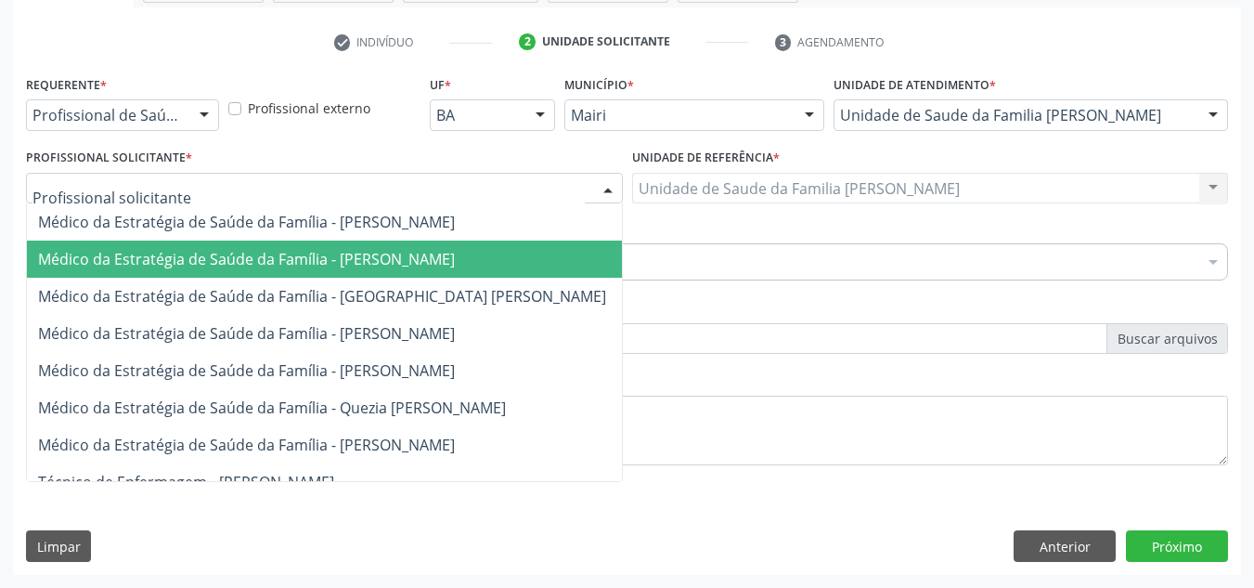
click at [416, 269] on span "Médico da Estratégia de Saúde da Família - Esther Dolores Martinez Valdes" at bounding box center [246, 259] width 417 height 20
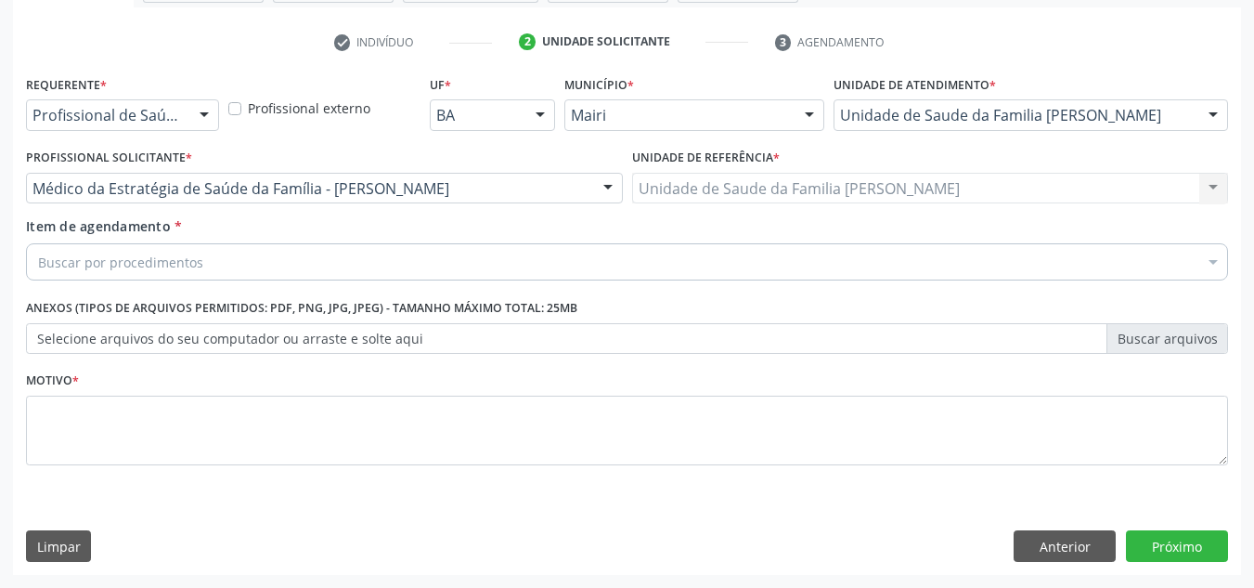
click at [389, 262] on div "Buscar por procedimentos" at bounding box center [627, 261] width 1202 height 37
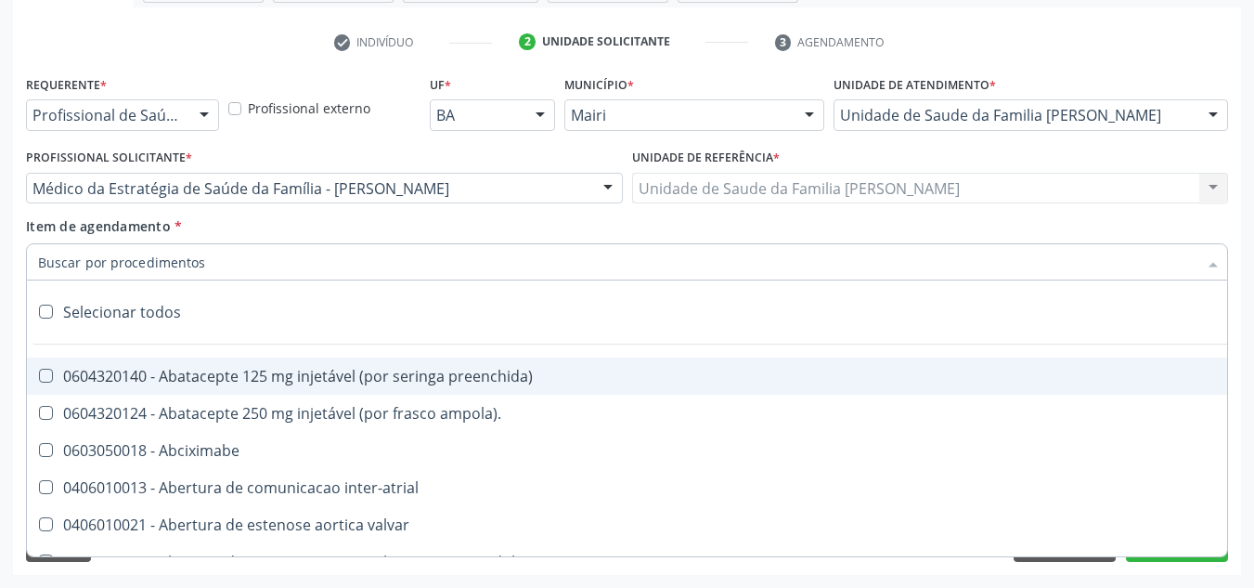
click at [389, 262] on input "Item de agendamento *" at bounding box center [618, 261] width 1160 height 37
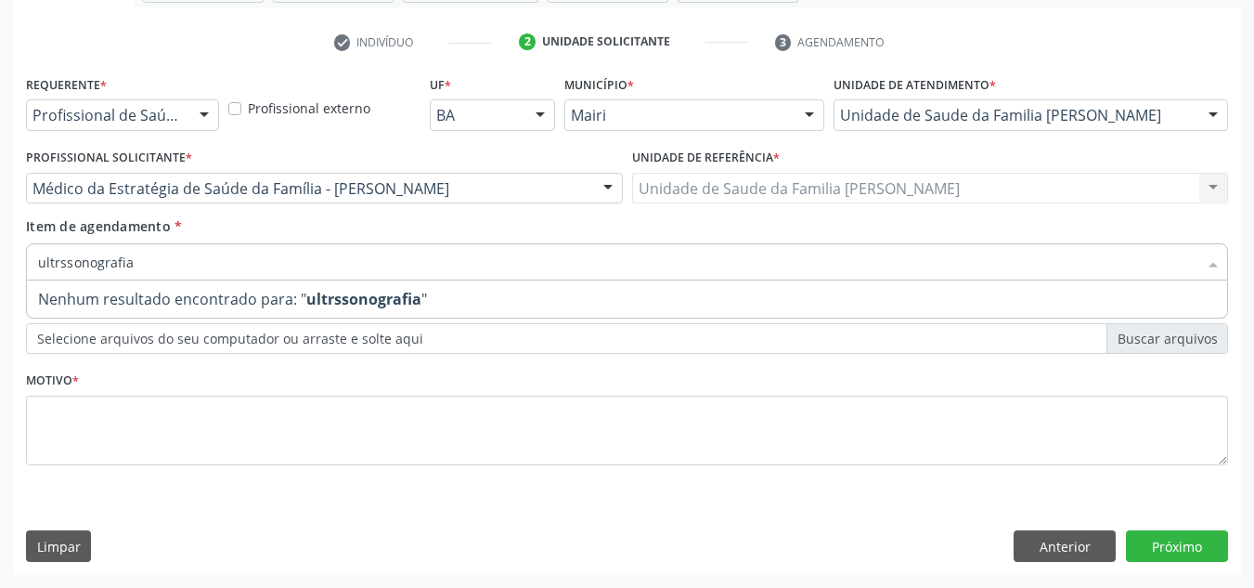
click at [57, 263] on input "ultrssonografia" at bounding box center [618, 261] width 1160 height 37
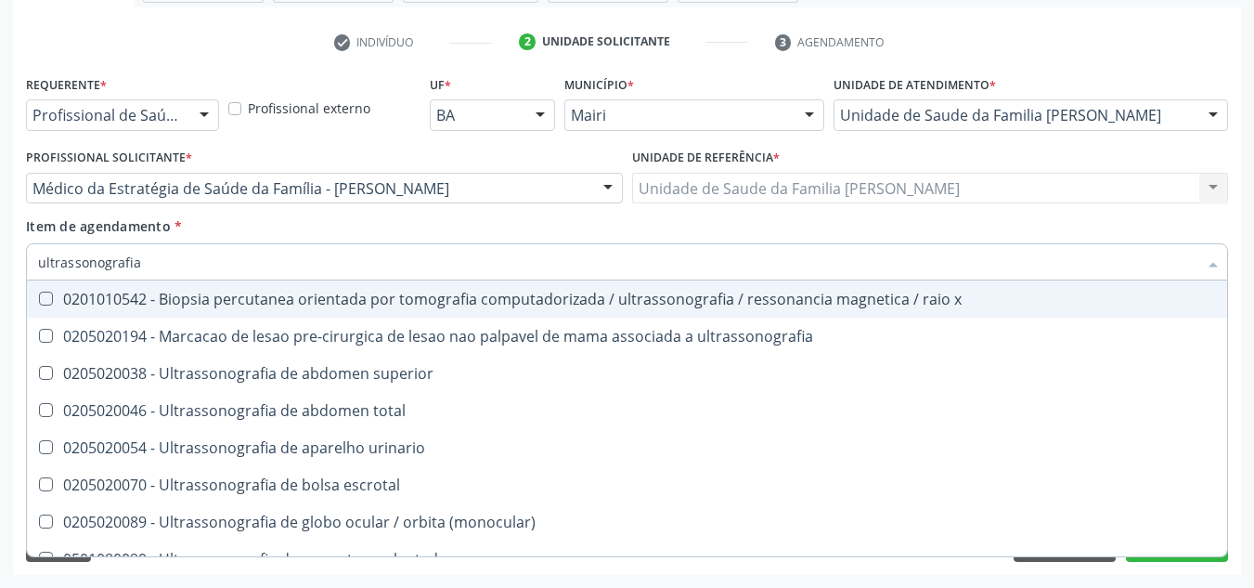
click at [148, 261] on input "ultrassonografia" at bounding box center [618, 261] width 1160 height 37
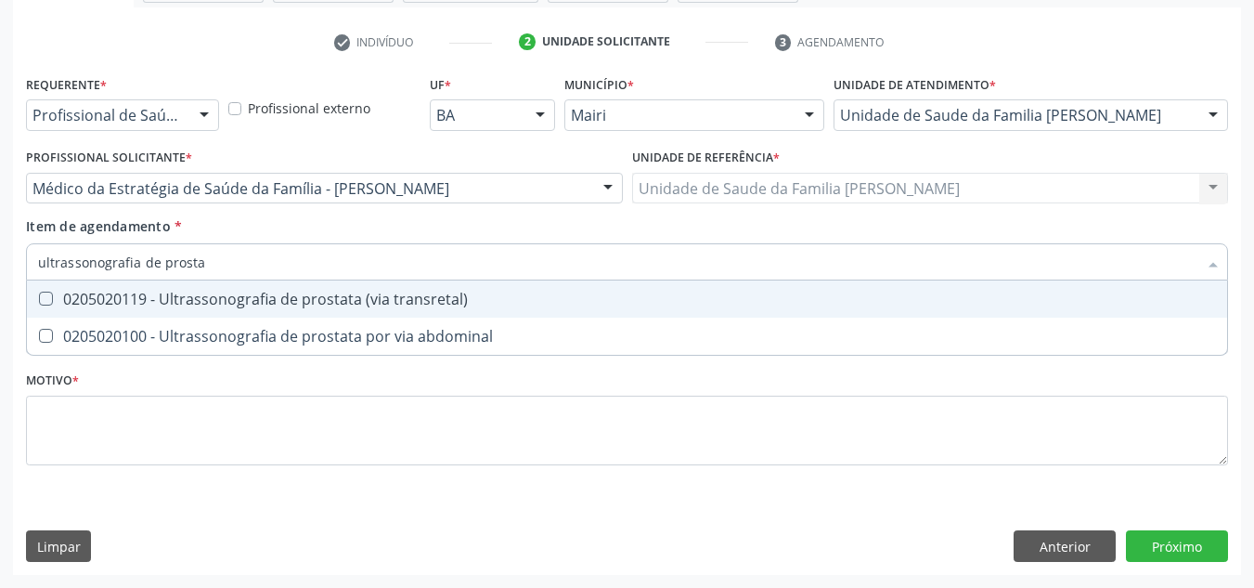
type input "ultrassonografia de prostat"
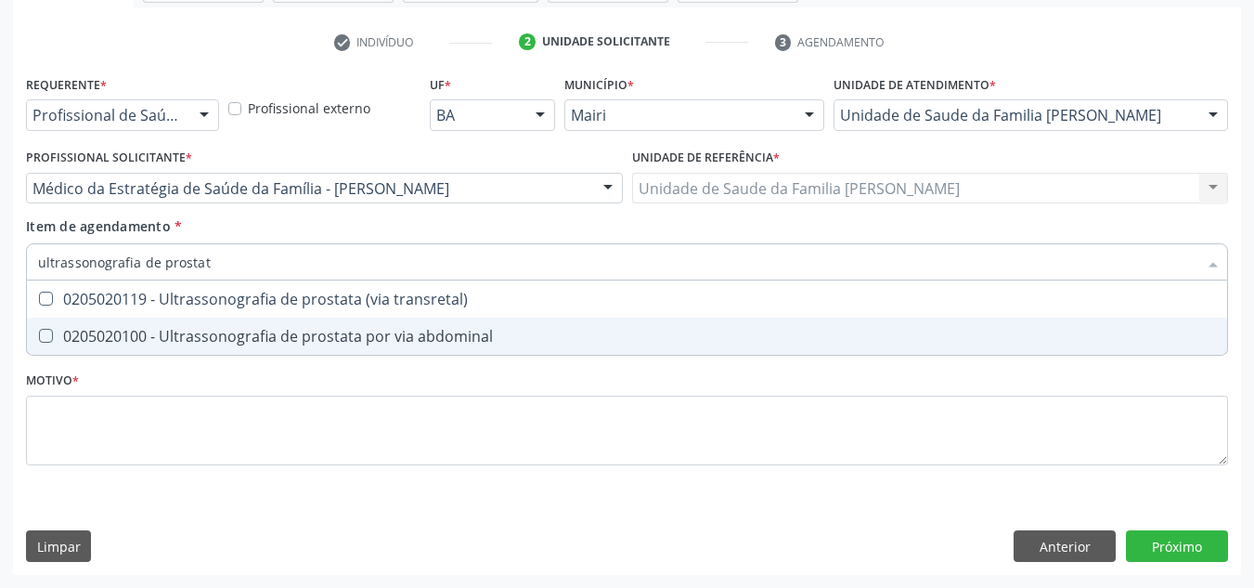
click at [201, 322] on span "0205020100 - Ultrassonografia de prostata por via abdominal" at bounding box center [627, 336] width 1200 height 37
checkbox abdominal "true"
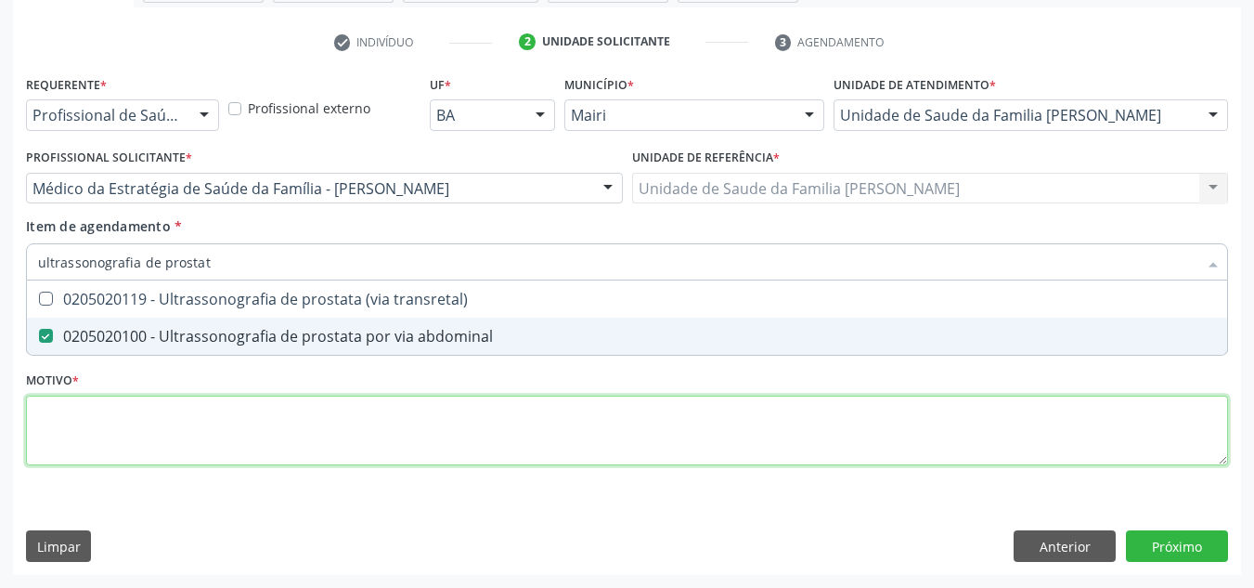
click at [215, 417] on div "Requerente * Profissional de Saúde Profissional de Saúde Paciente Nenhum result…" at bounding box center [627, 281] width 1202 height 421
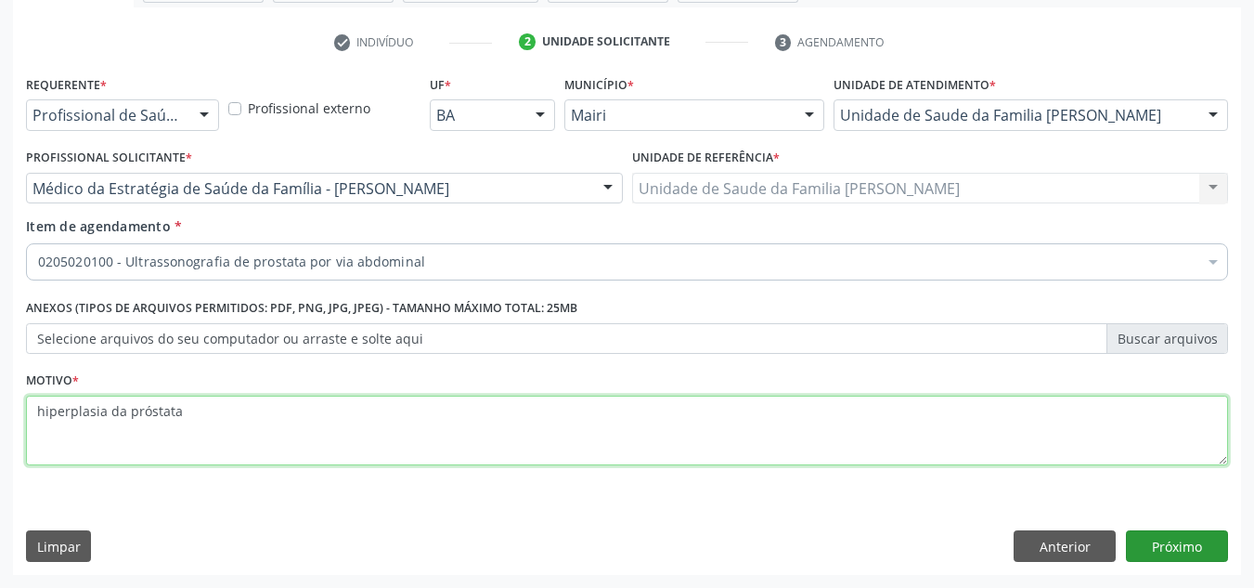
type textarea "hiperplasia da próstata"
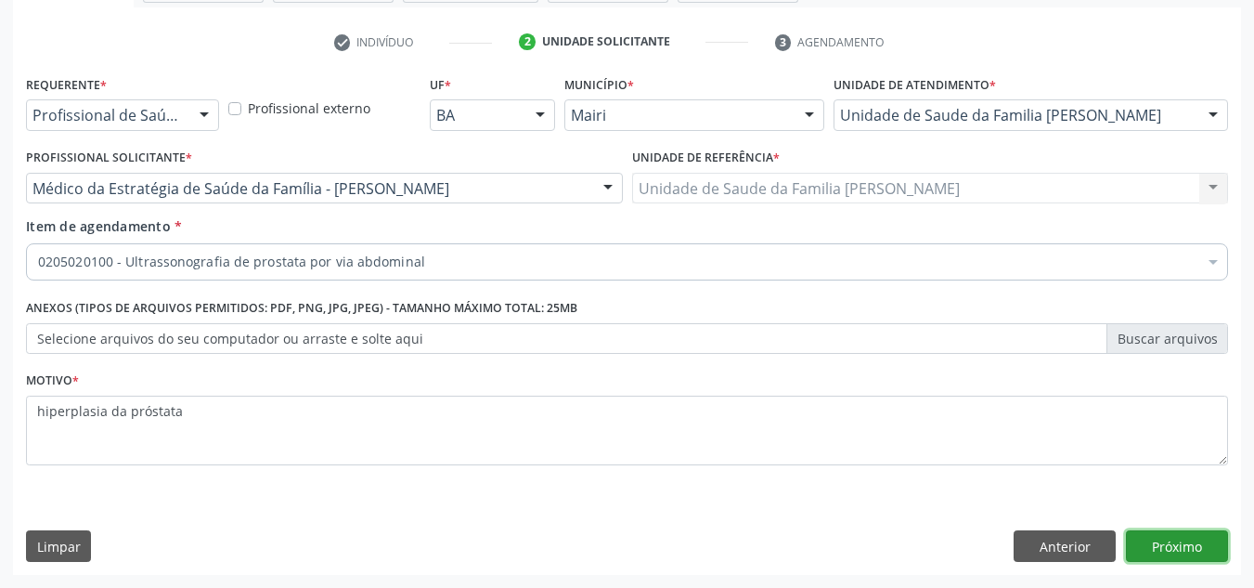
click at [1154, 545] on button "Próximo" at bounding box center [1177, 546] width 102 height 32
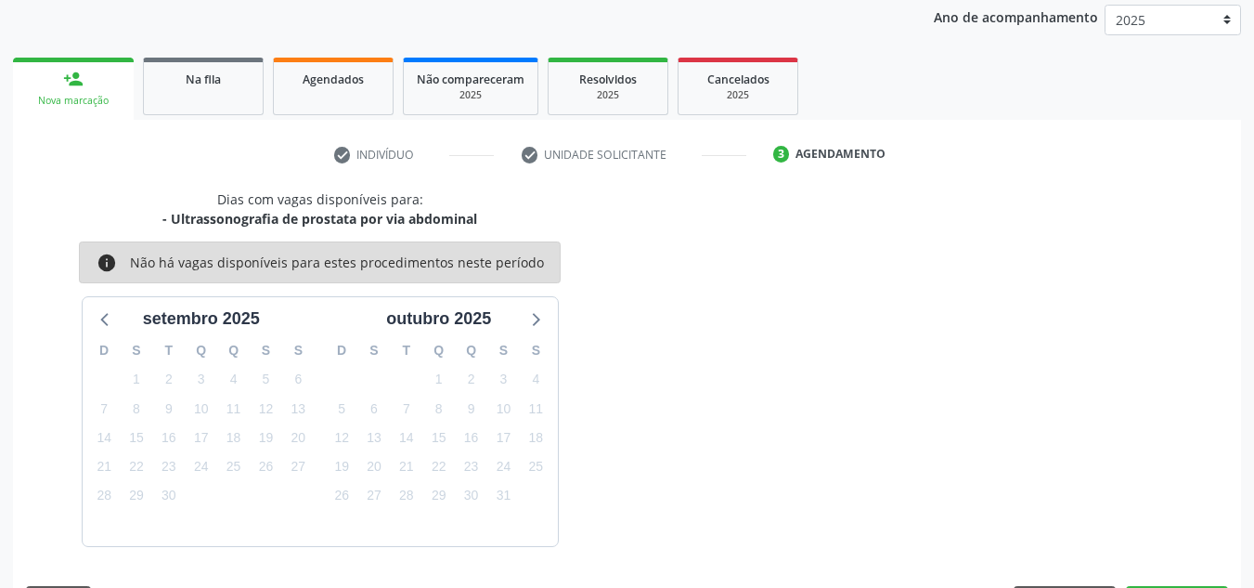
scroll to position [275, 0]
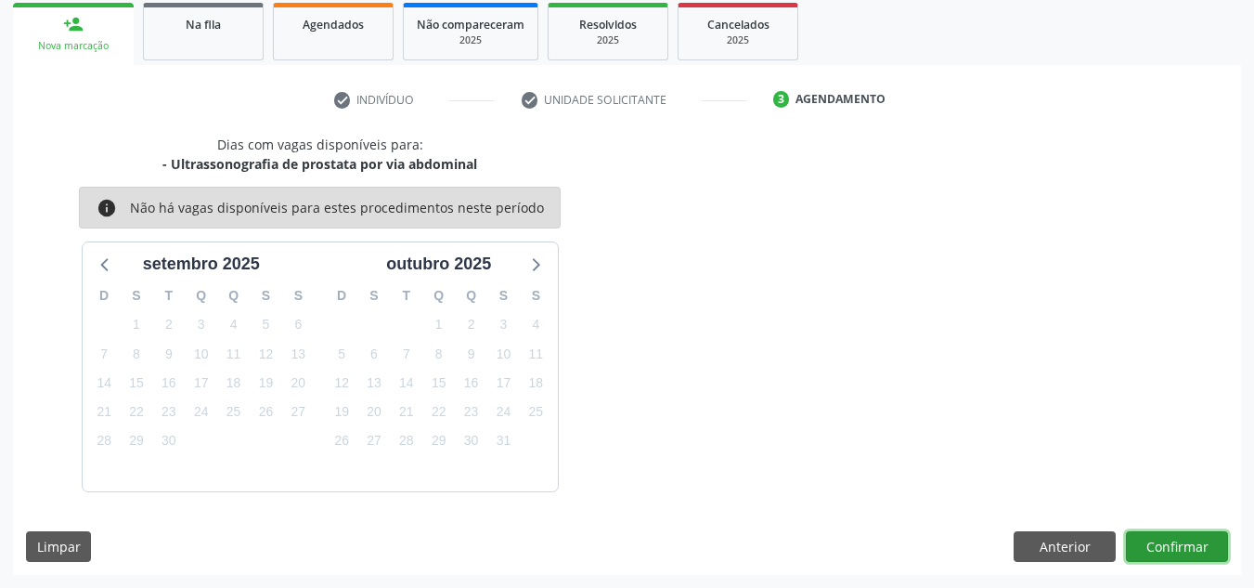
click at [1161, 552] on button "Confirmar" at bounding box center [1177, 547] width 102 height 32
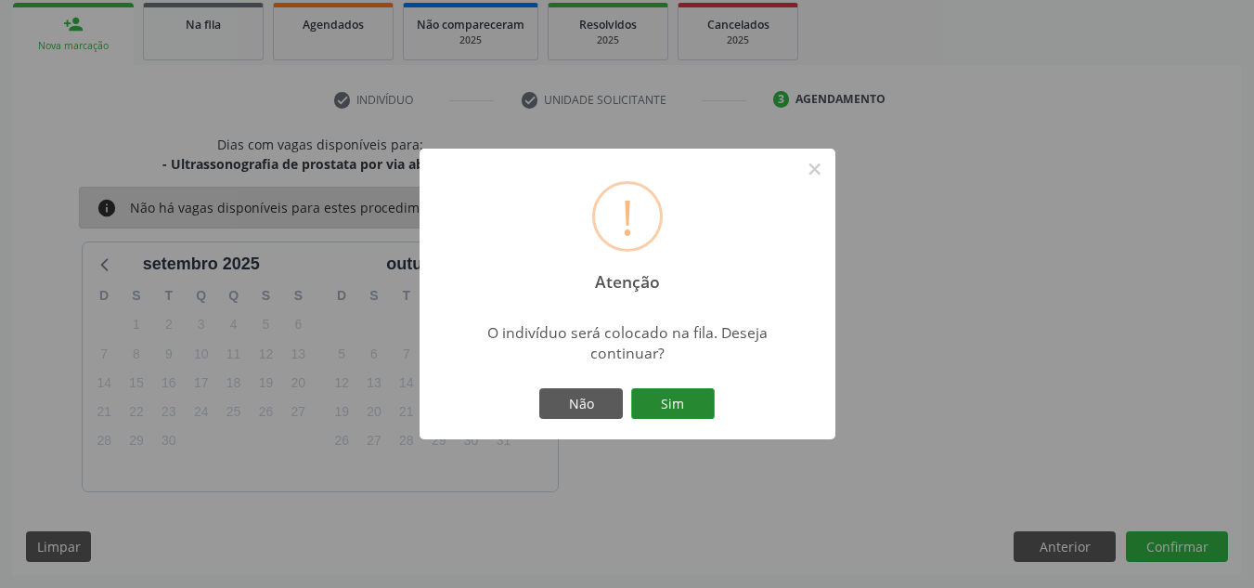
click at [707, 409] on button "Sim" at bounding box center [673, 404] width 84 height 32
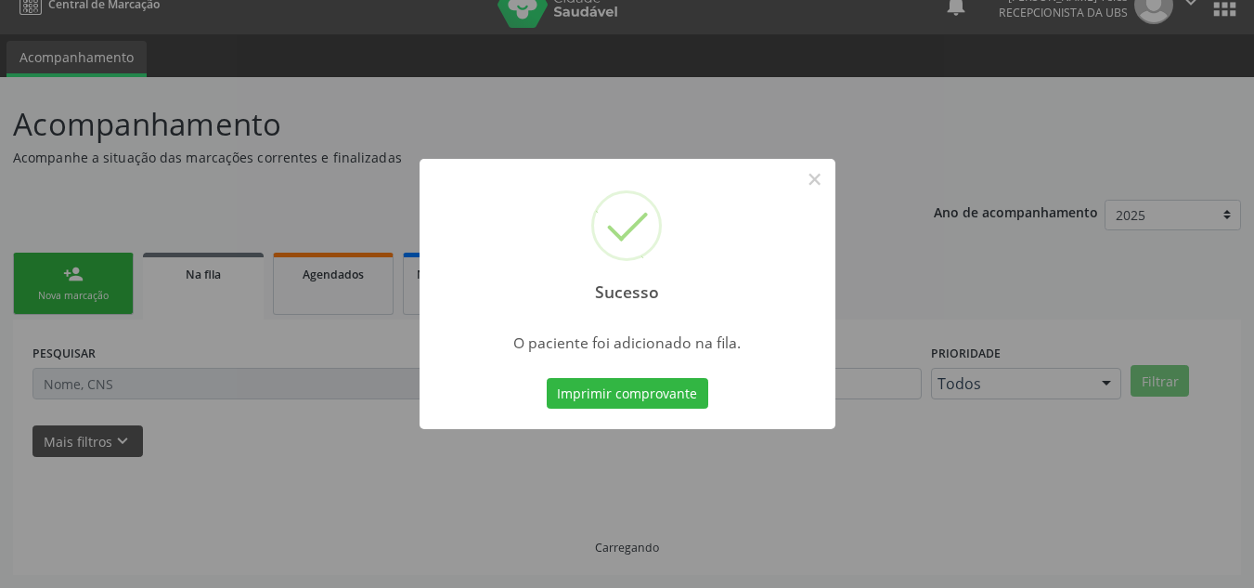
scroll to position [25, 0]
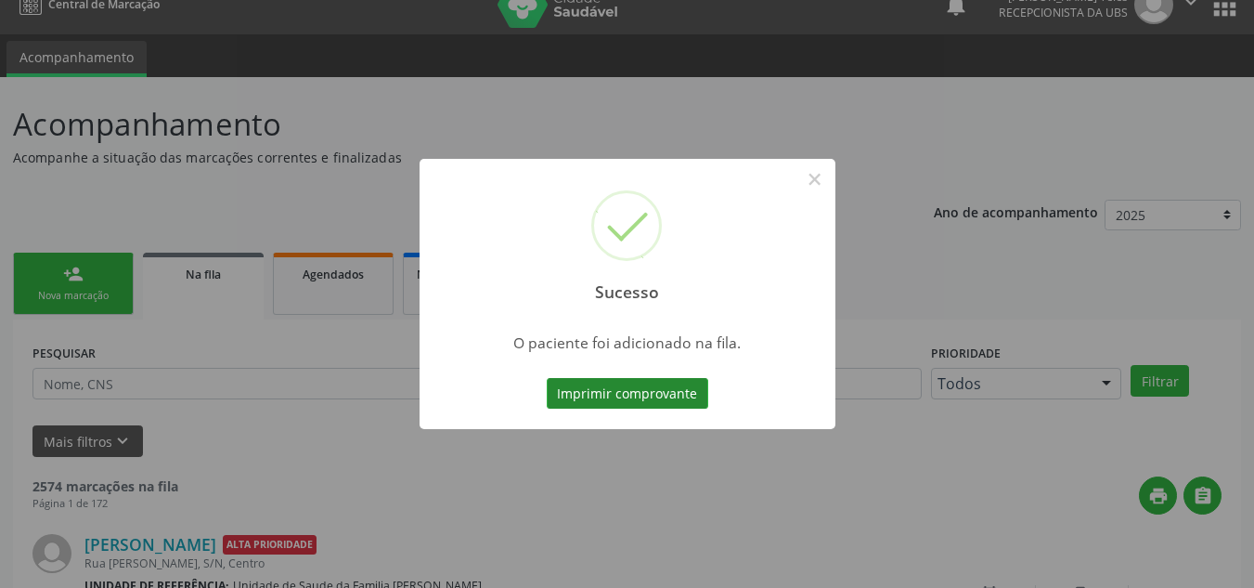
click at [658, 404] on button "Imprimir comprovante" at bounding box center [628, 394] width 162 height 32
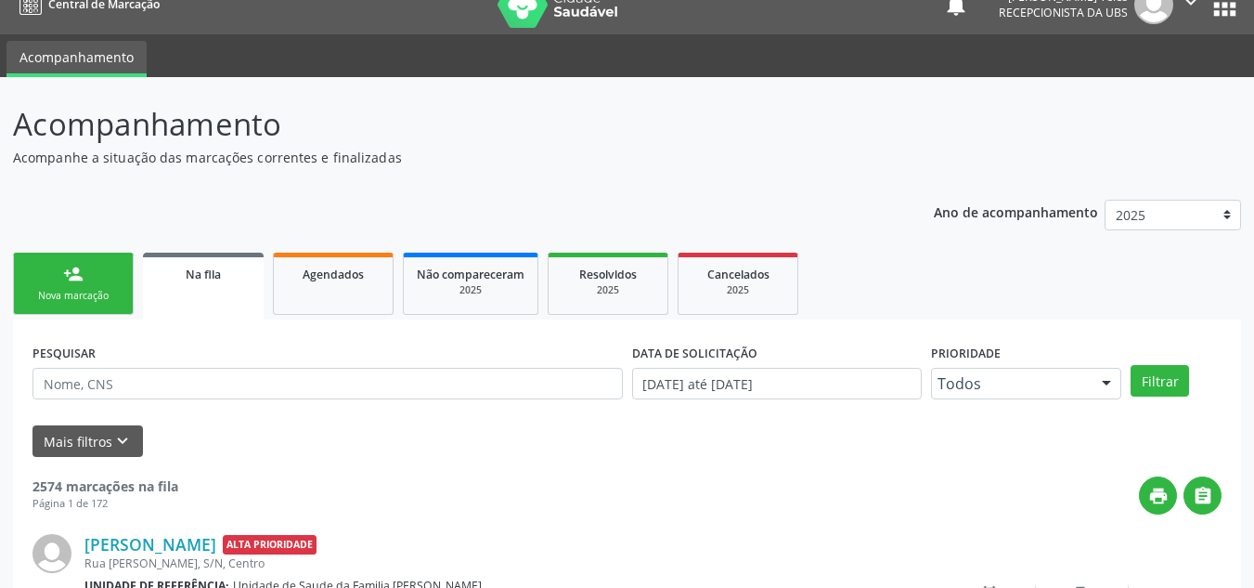
click at [606, 103] on p "Acompanhamento" at bounding box center [443, 124] width 860 height 46
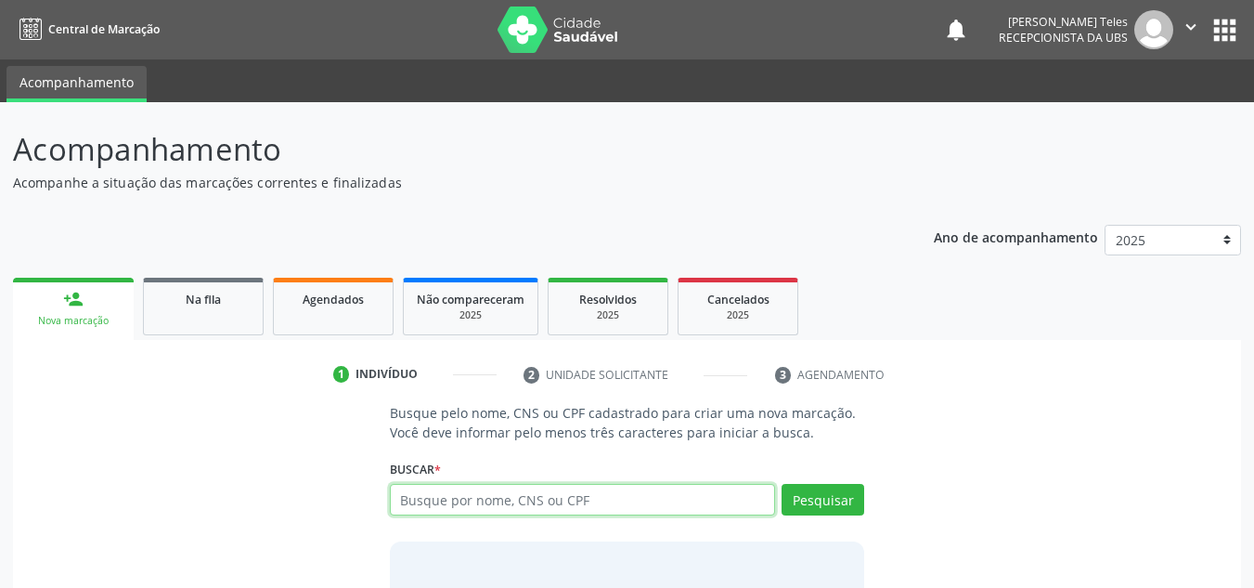
type input "."
click at [481, 512] on input "text" at bounding box center [583, 500] width 386 height 32
type input "706806762778727"
click at [812, 482] on div "Buscar * Busque por nome, CNS ou CPF Nenhum resultado encontrado para: " " Não …" at bounding box center [627, 491] width 475 height 72
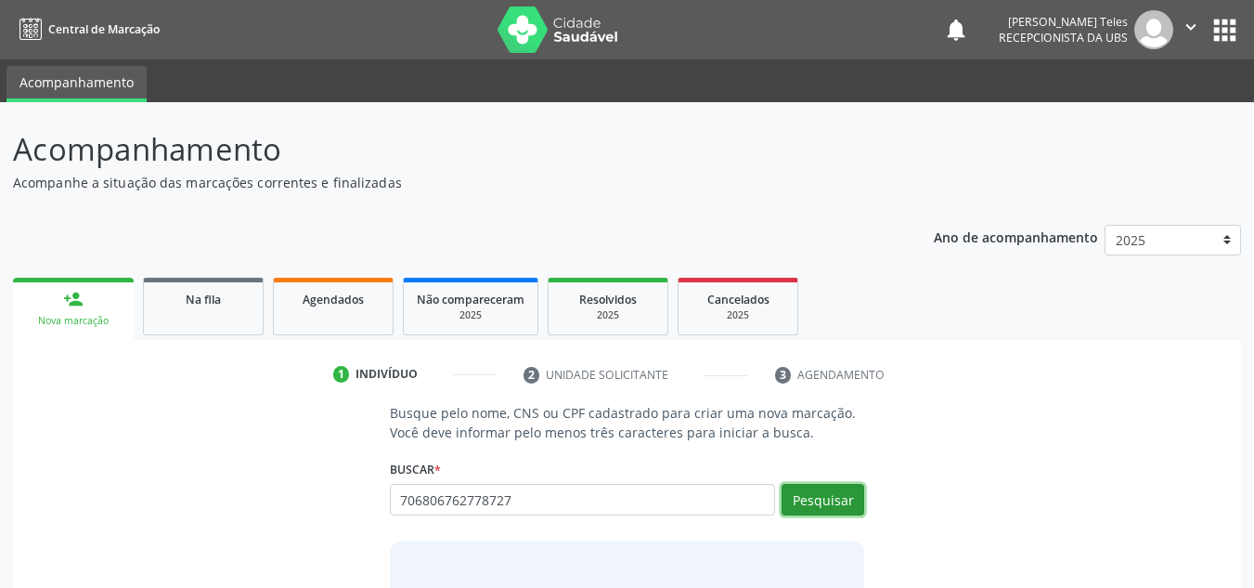
click at [814, 493] on button "Pesquisar" at bounding box center [823, 500] width 83 height 32
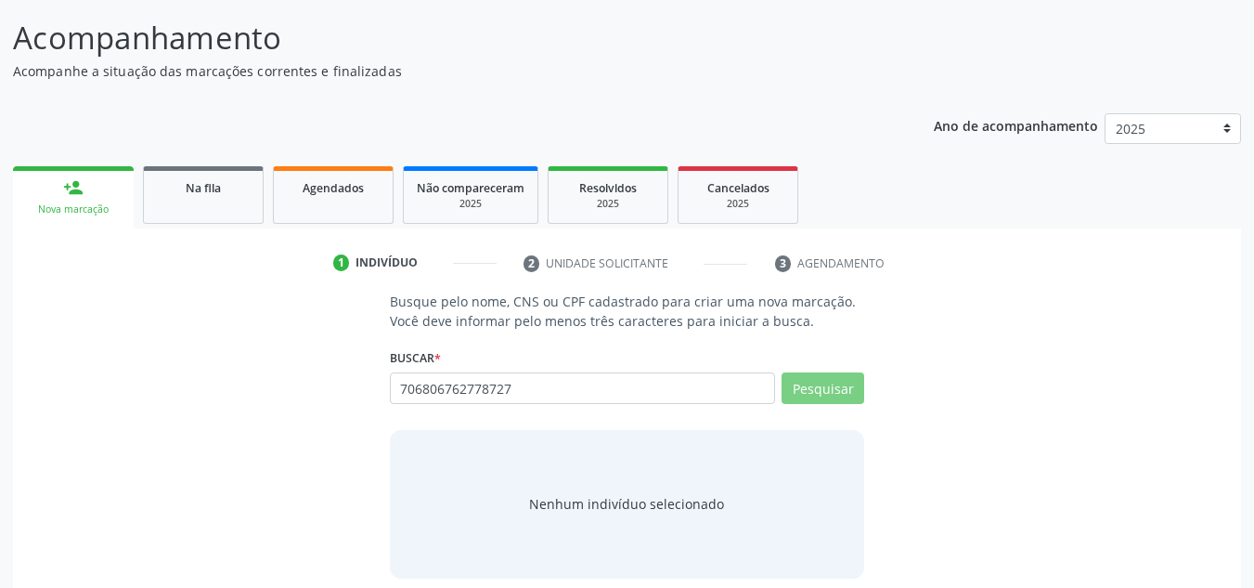
scroll to position [128, 0]
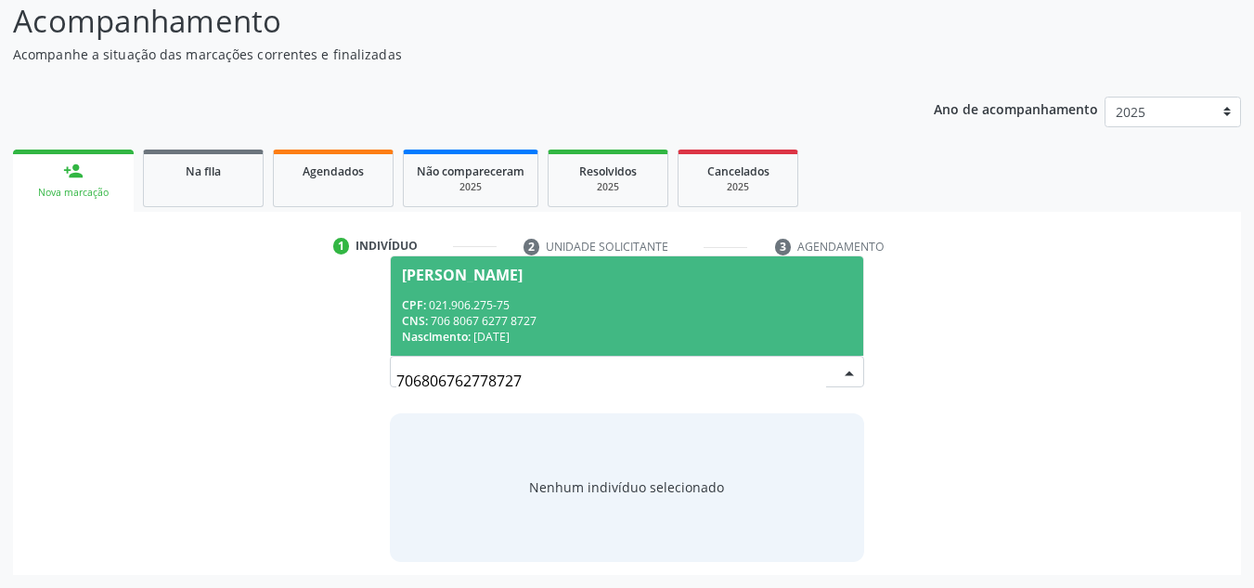
click at [535, 317] on div "CNS: 706 8067 6277 8727" at bounding box center [627, 321] width 451 height 16
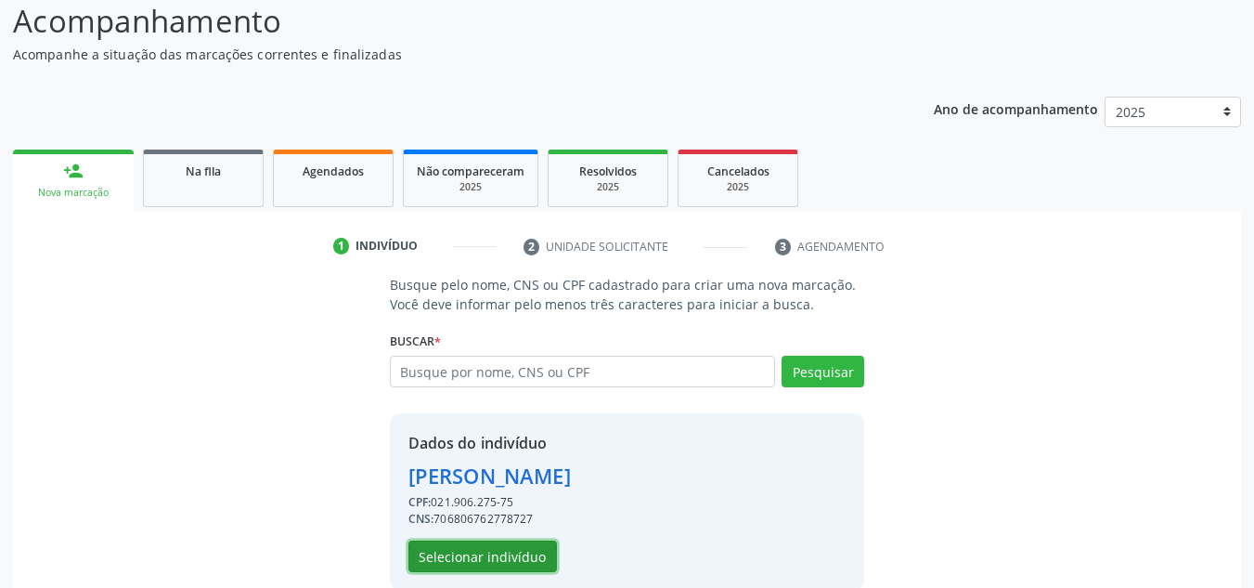
click at [494, 557] on button "Selecionar indivíduo" at bounding box center [482, 556] width 149 height 32
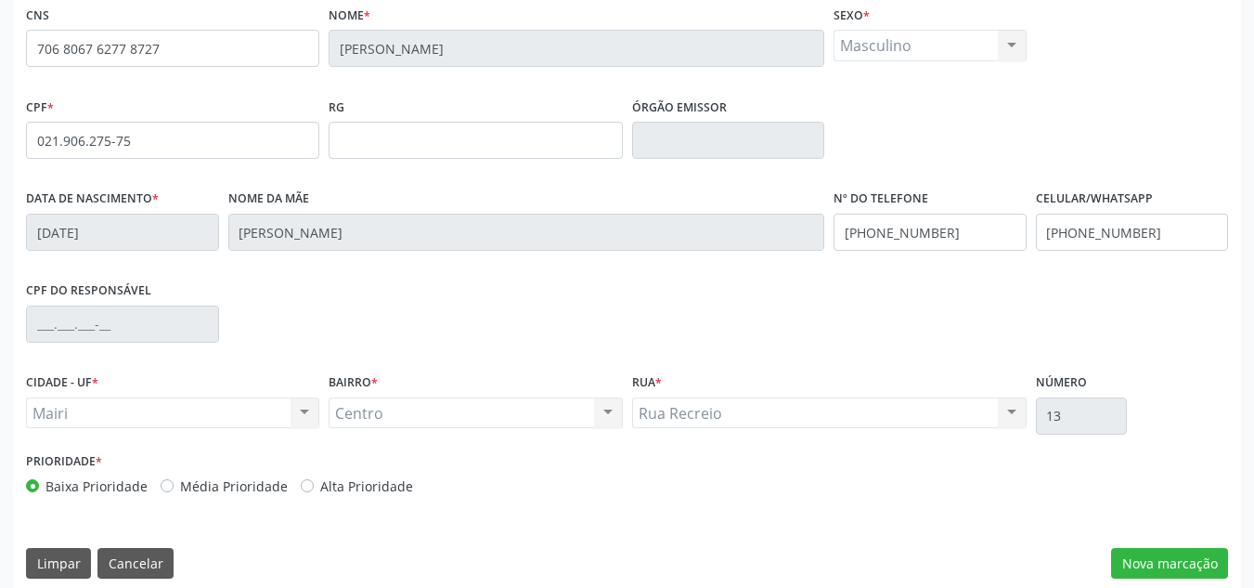
scroll to position [407, 0]
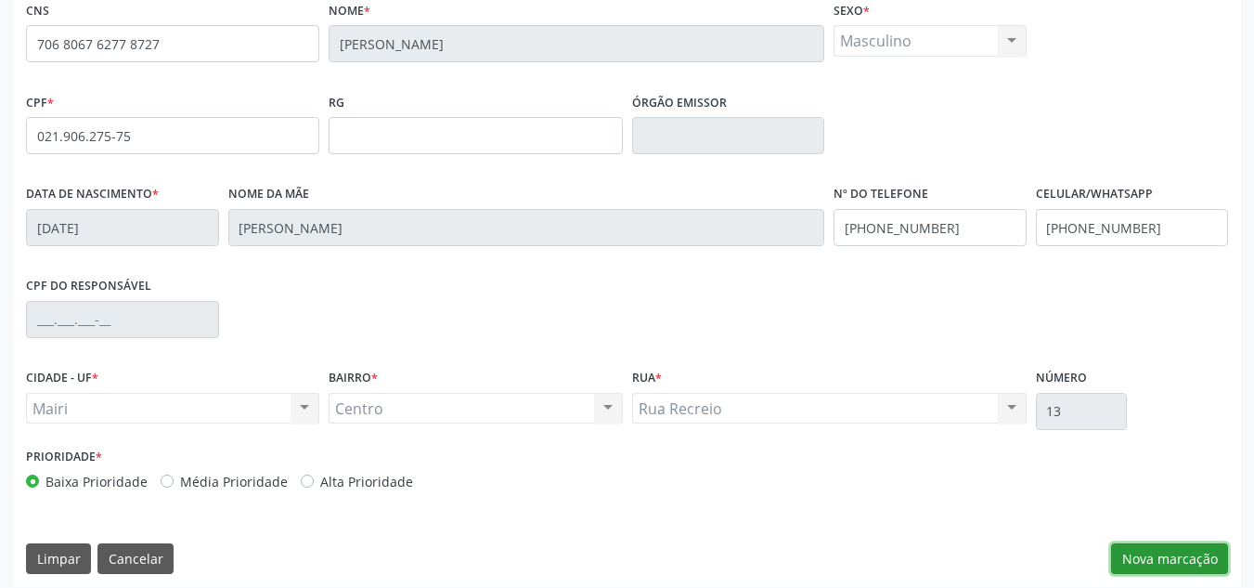
click at [1142, 555] on button "Nova marcação" at bounding box center [1169, 559] width 117 height 32
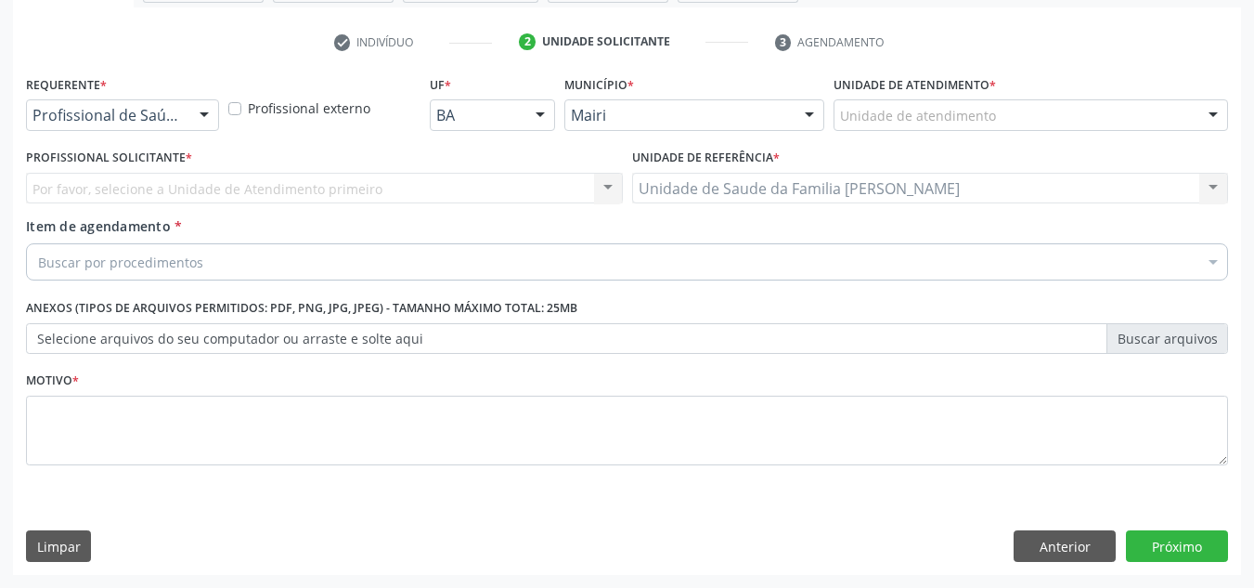
scroll to position [332, 0]
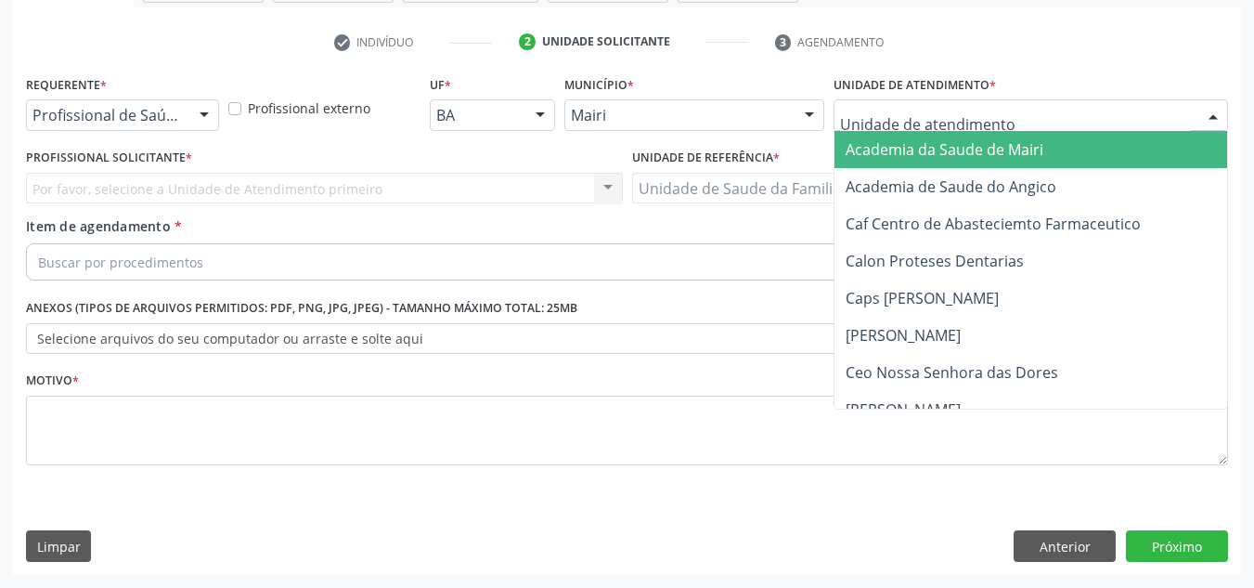
type input "j"
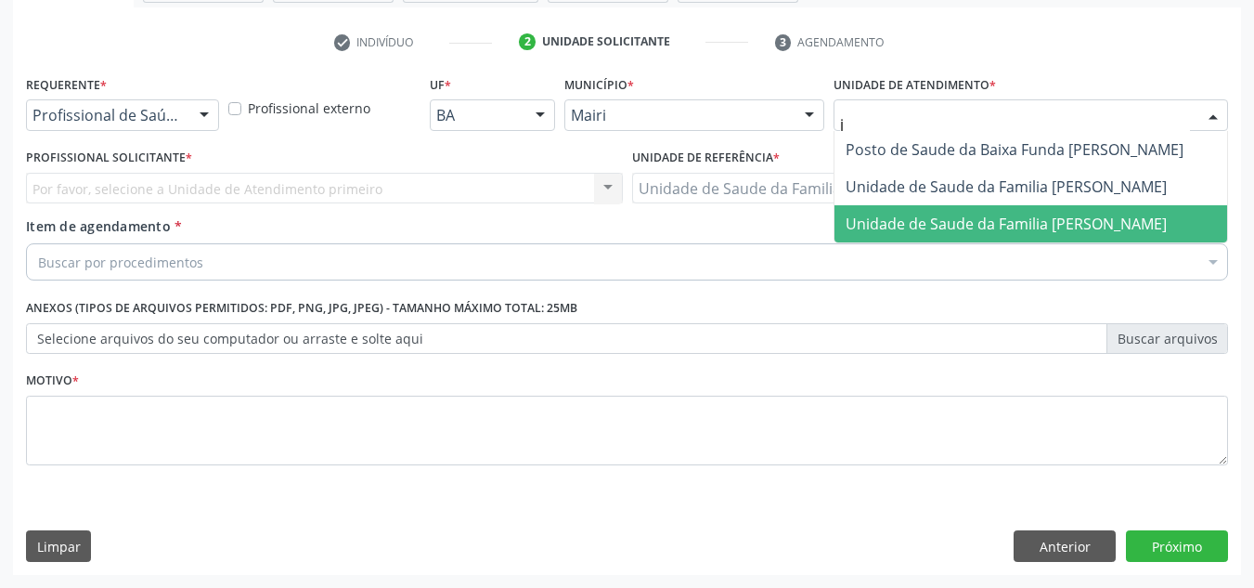
click at [909, 218] on span "Unidade de Saude da Familia Jonathas Laurentino de Santana" at bounding box center [1006, 224] width 321 height 20
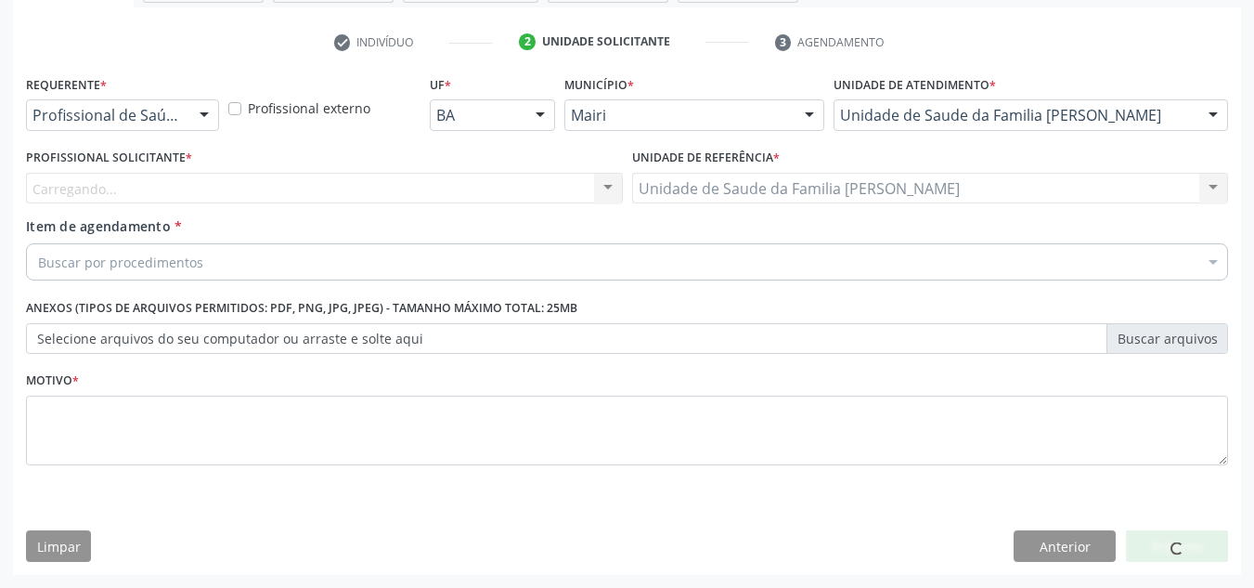
click at [170, 179] on div "Carregando... Nenhum resultado encontrado para: " " Não há nenhuma opção para s…" at bounding box center [324, 189] width 597 height 32
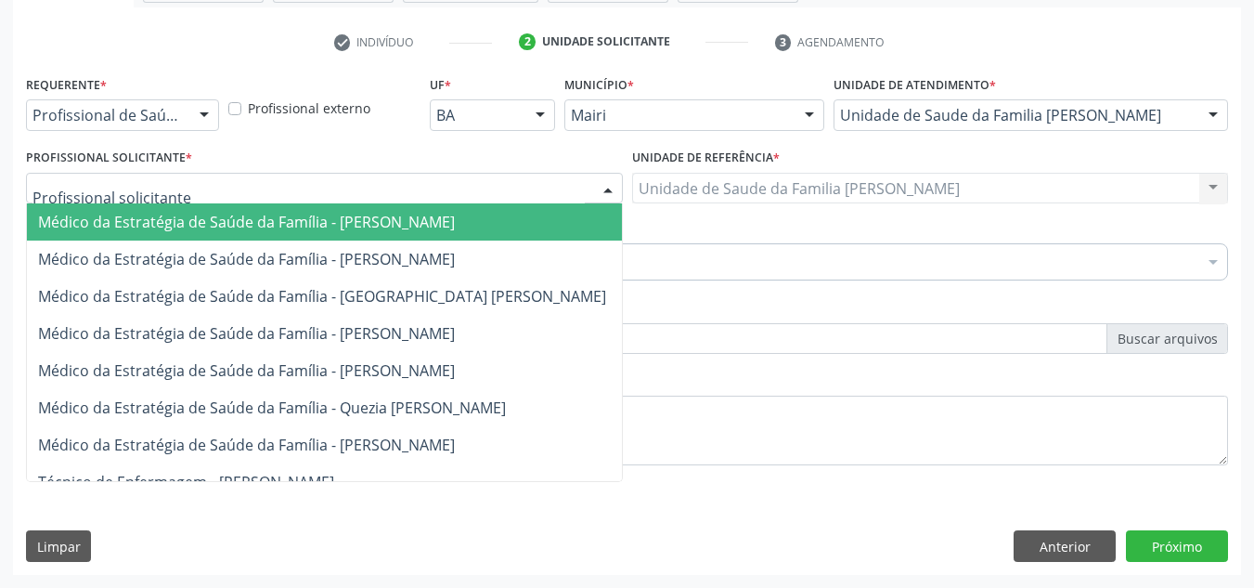
click at [170, 179] on div at bounding box center [324, 189] width 597 height 32
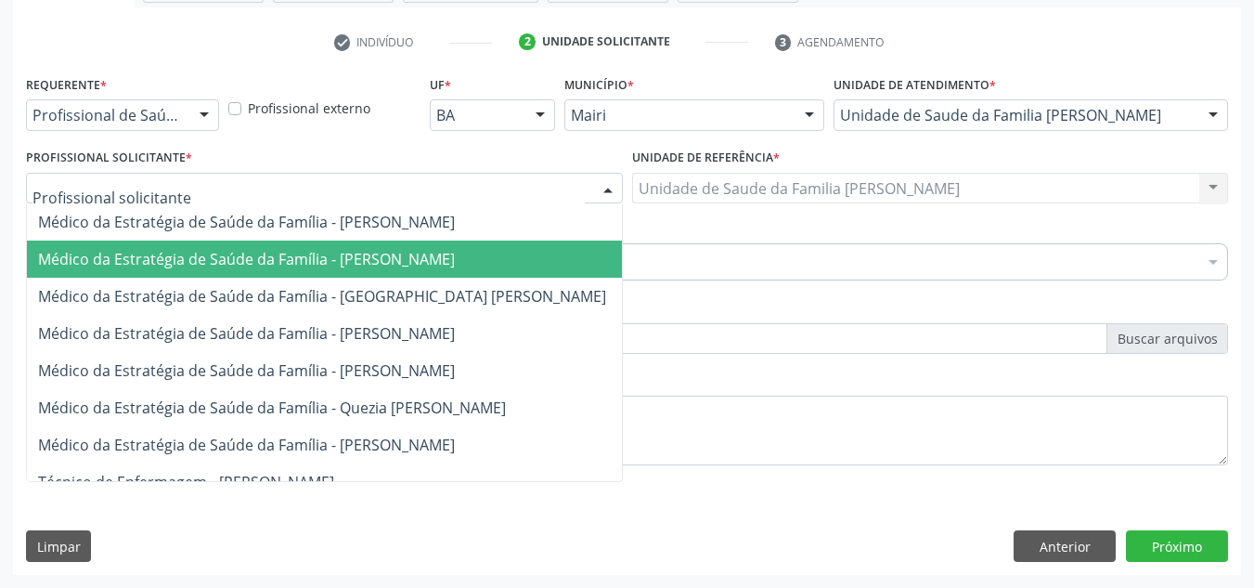
click at [214, 261] on span "Médico da Estratégia de Saúde da Família - Esther Dolores Martinez Valdes" at bounding box center [246, 259] width 417 height 20
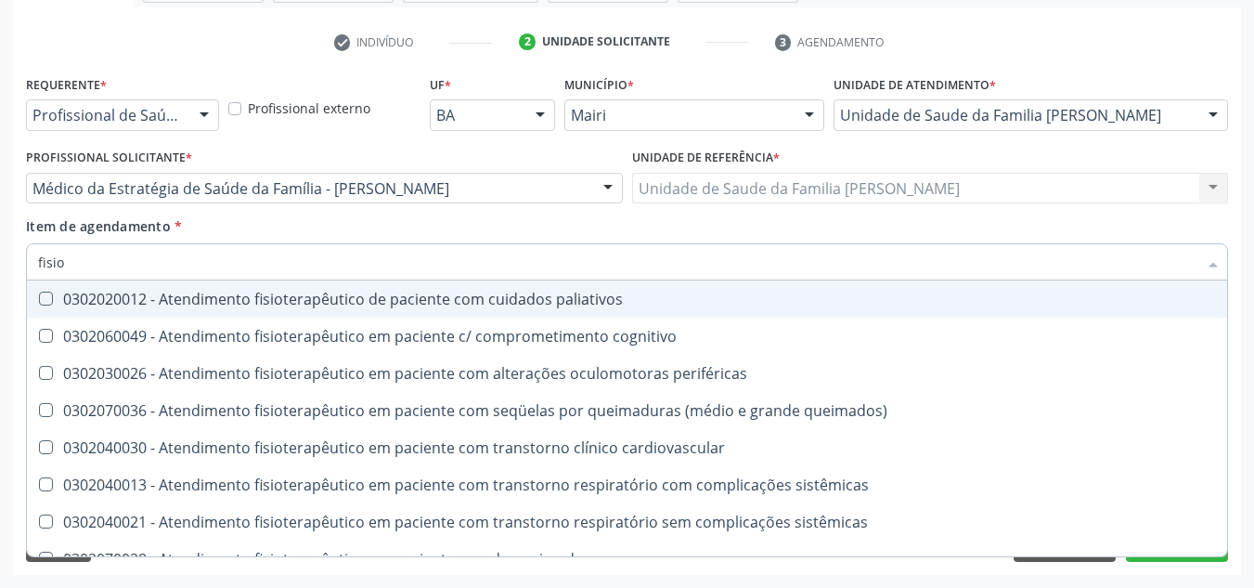
type input "fisiot"
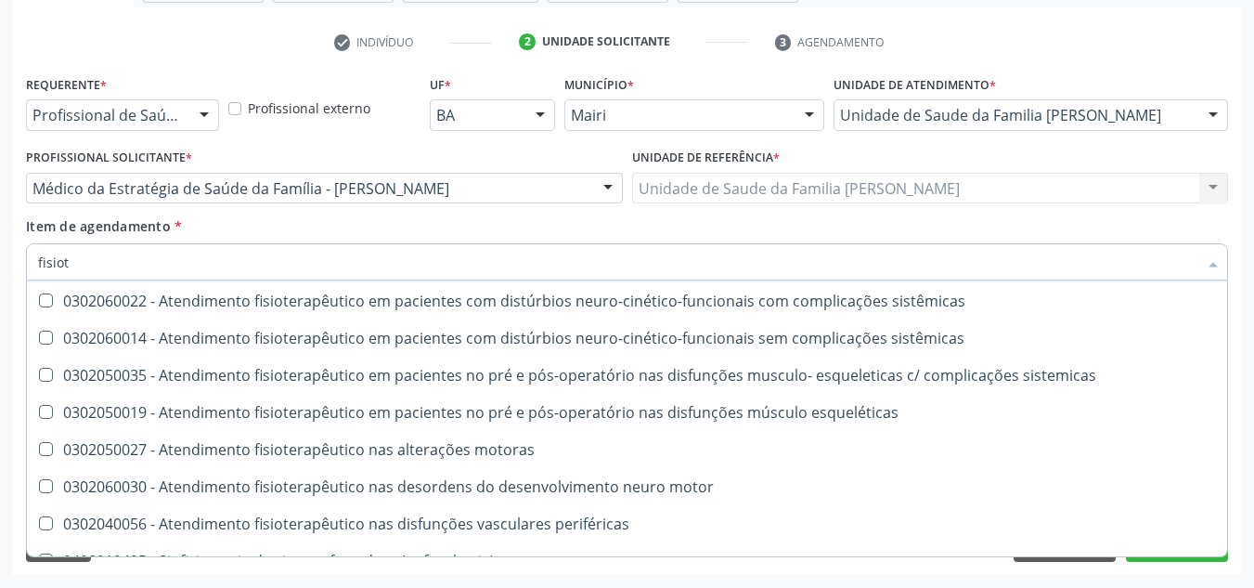
scroll to position [653, 0]
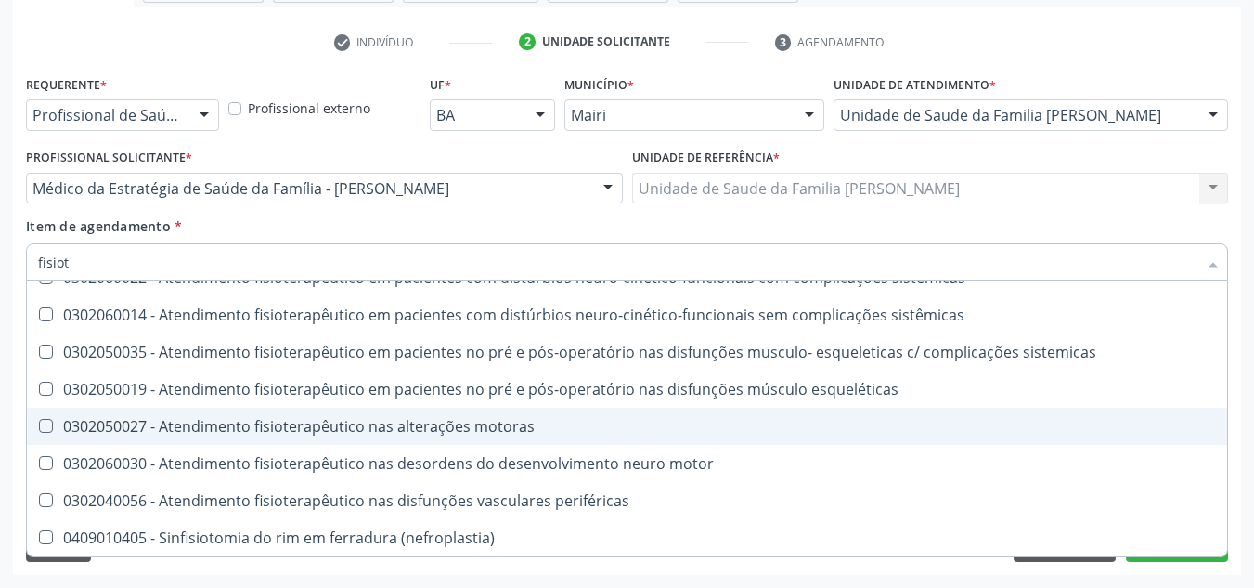
click at [319, 421] on div "0302050027 - Atendimento fisioterapêutico nas alterações motoras" at bounding box center [627, 426] width 1178 height 15
checkbox motoras "true"
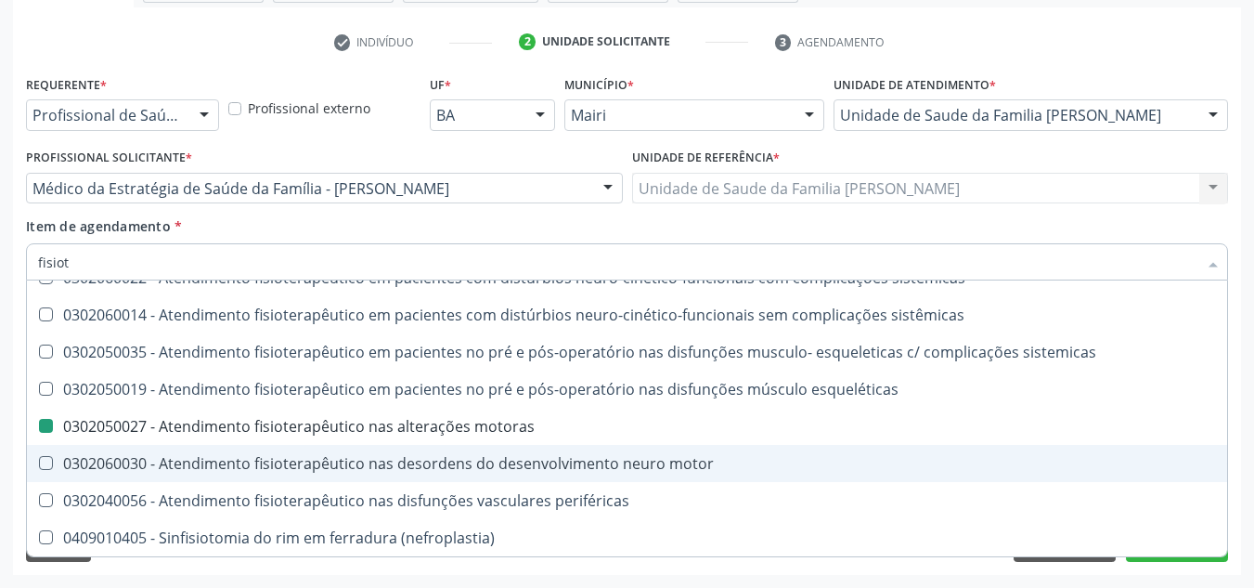
click at [1243, 442] on div "Acompanhamento Acompanhe a situação das marcações correntes e finalizadas Relat…" at bounding box center [627, 179] width 1254 height 818
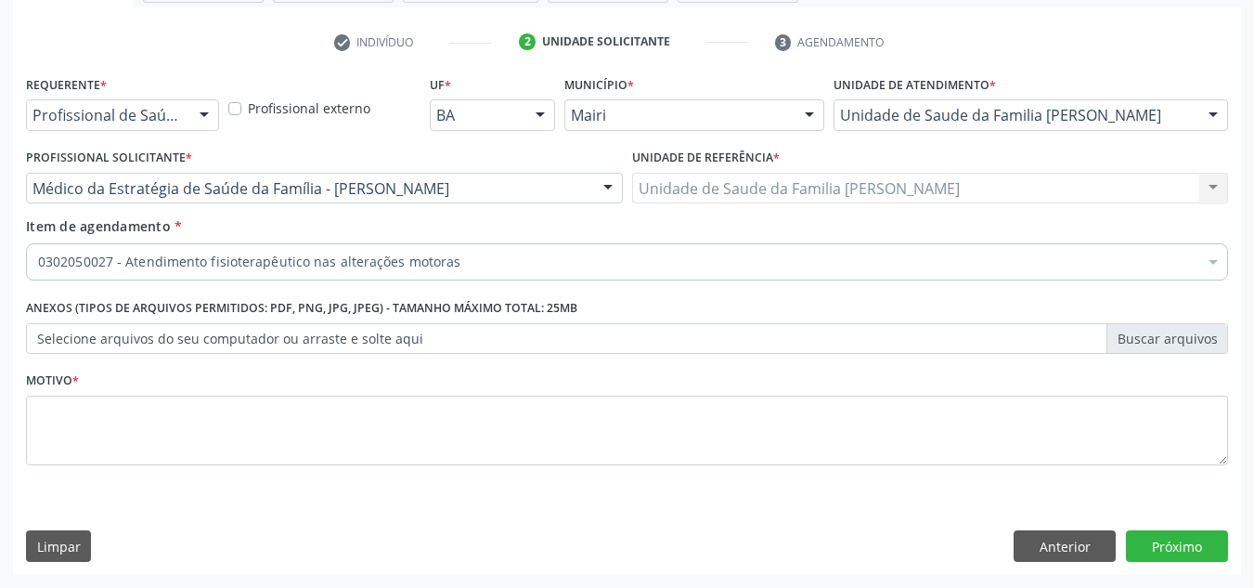
scroll to position [0, 0]
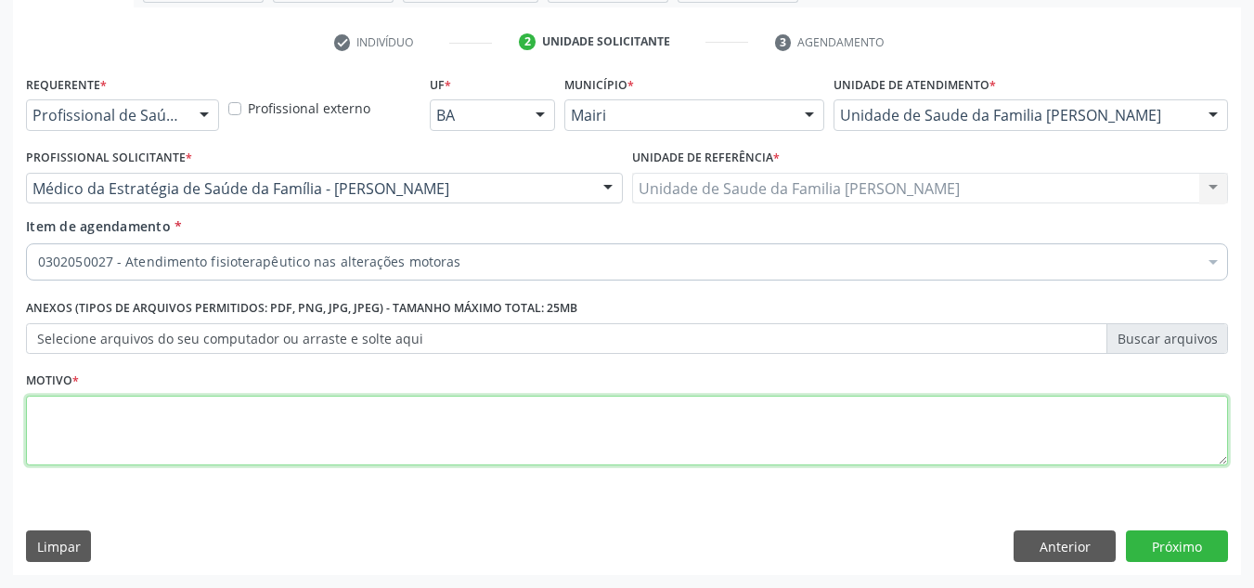
click at [138, 439] on textarea at bounding box center [627, 431] width 1202 height 71
type textarea "avaliacao"
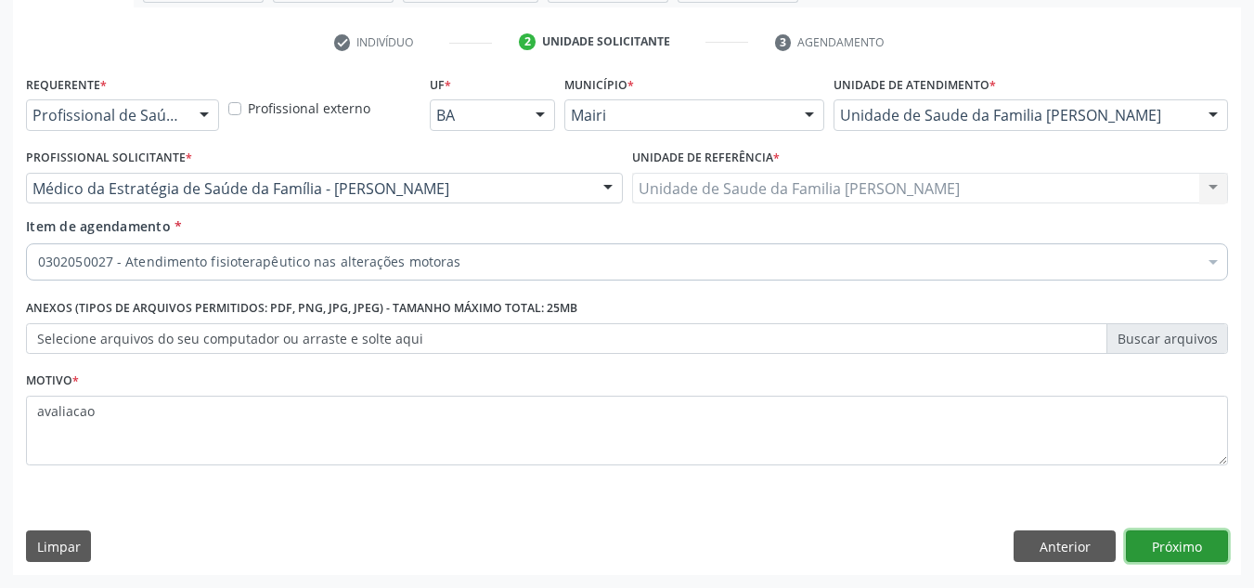
click at [1197, 536] on button "Próximo" at bounding box center [1177, 546] width 102 height 32
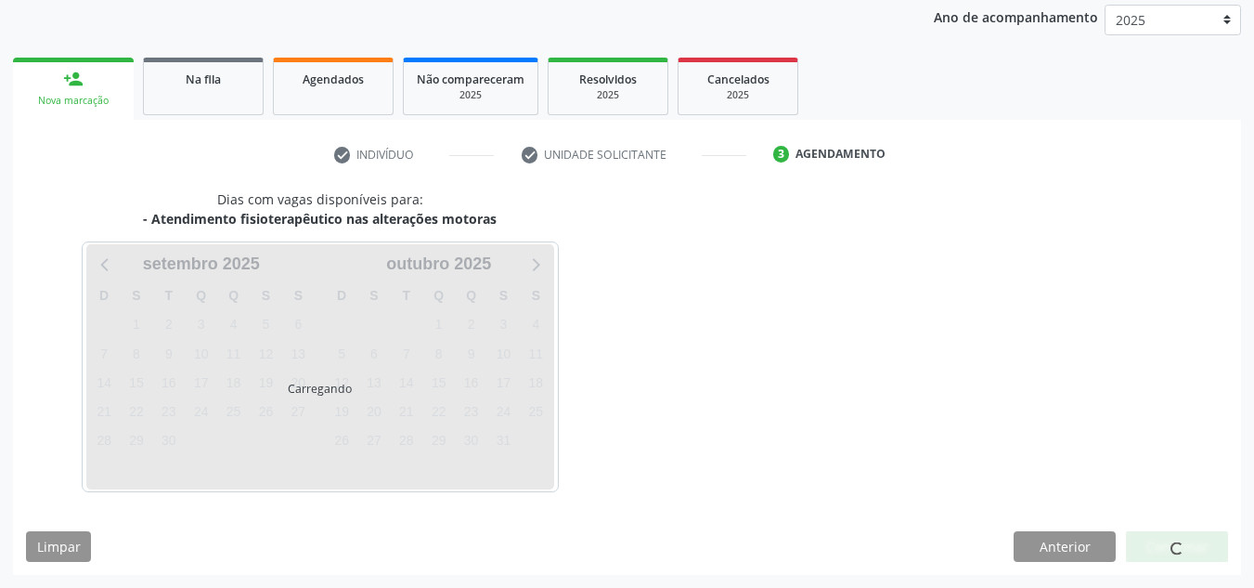
scroll to position [275, 0]
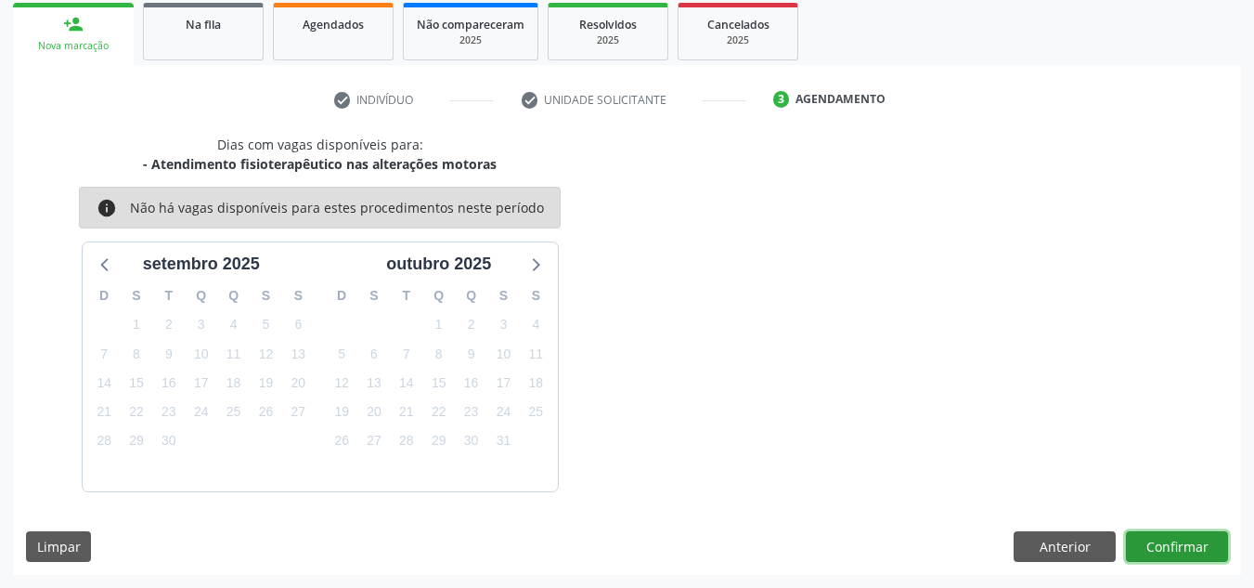
click at [1144, 542] on button "Confirmar" at bounding box center [1177, 547] width 102 height 32
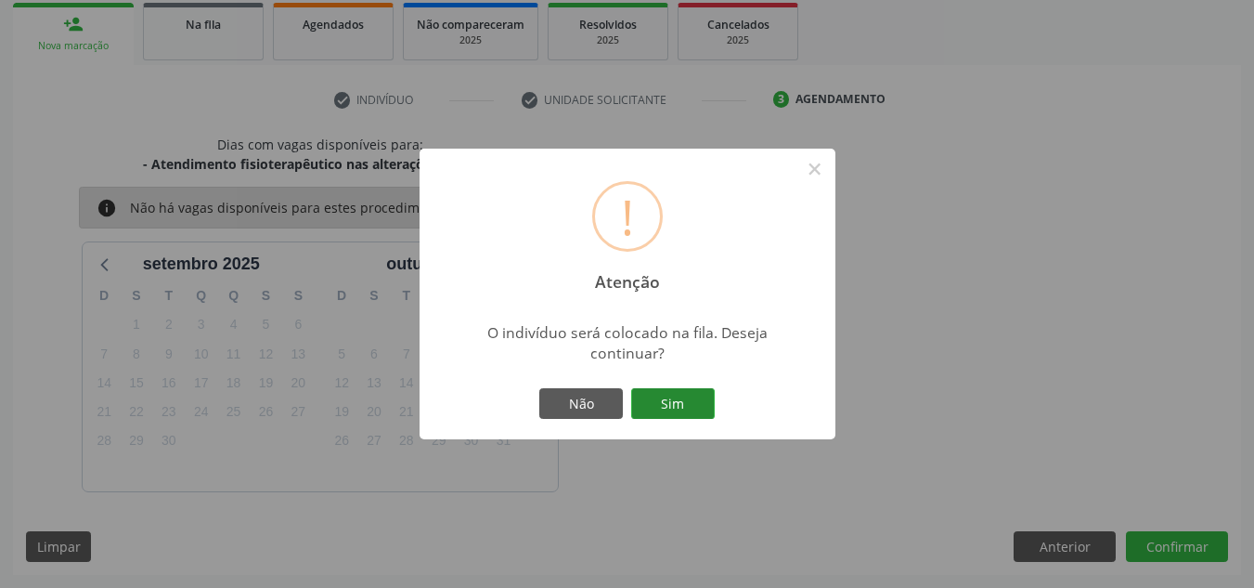
click at [681, 408] on button "Sim" at bounding box center [673, 404] width 84 height 32
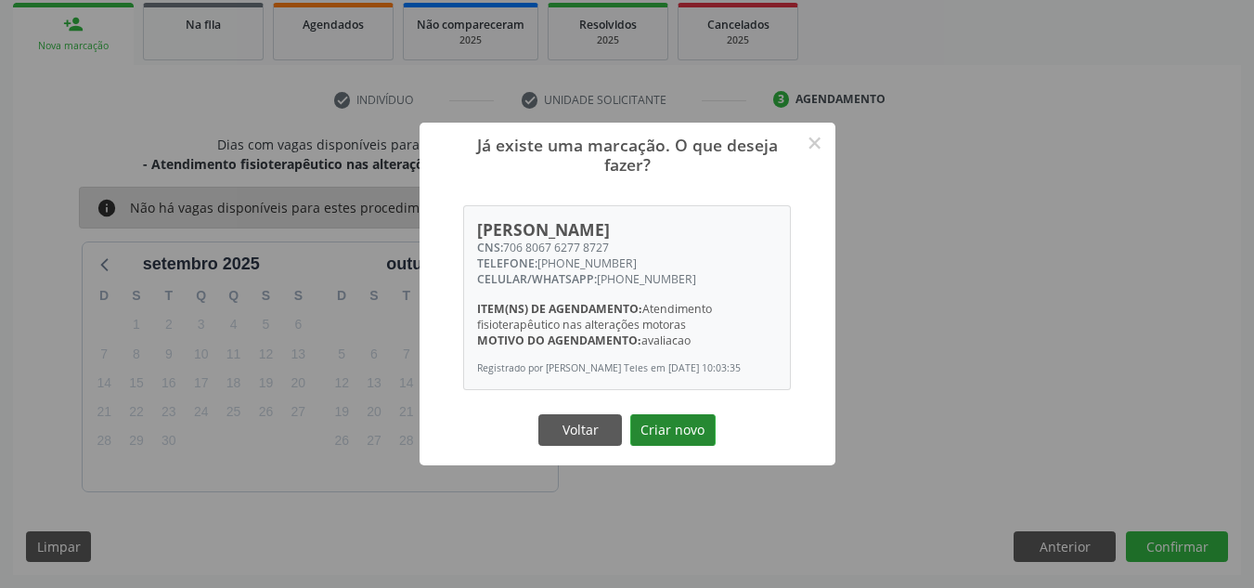
click at [681, 436] on button "Criar novo" at bounding box center [672, 430] width 85 height 32
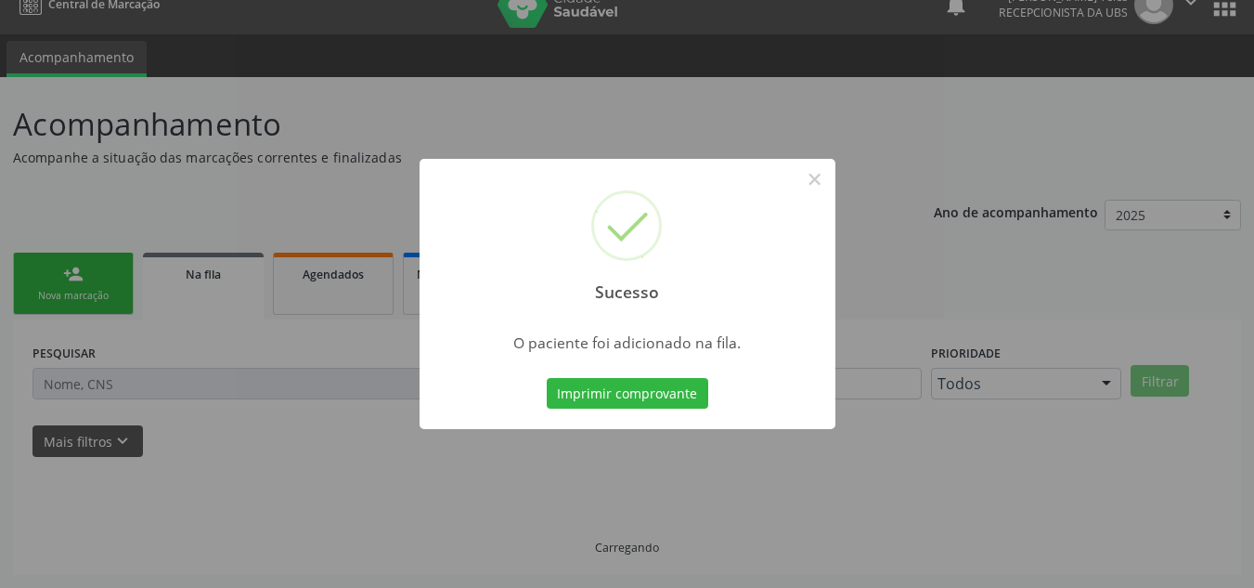
scroll to position [25, 0]
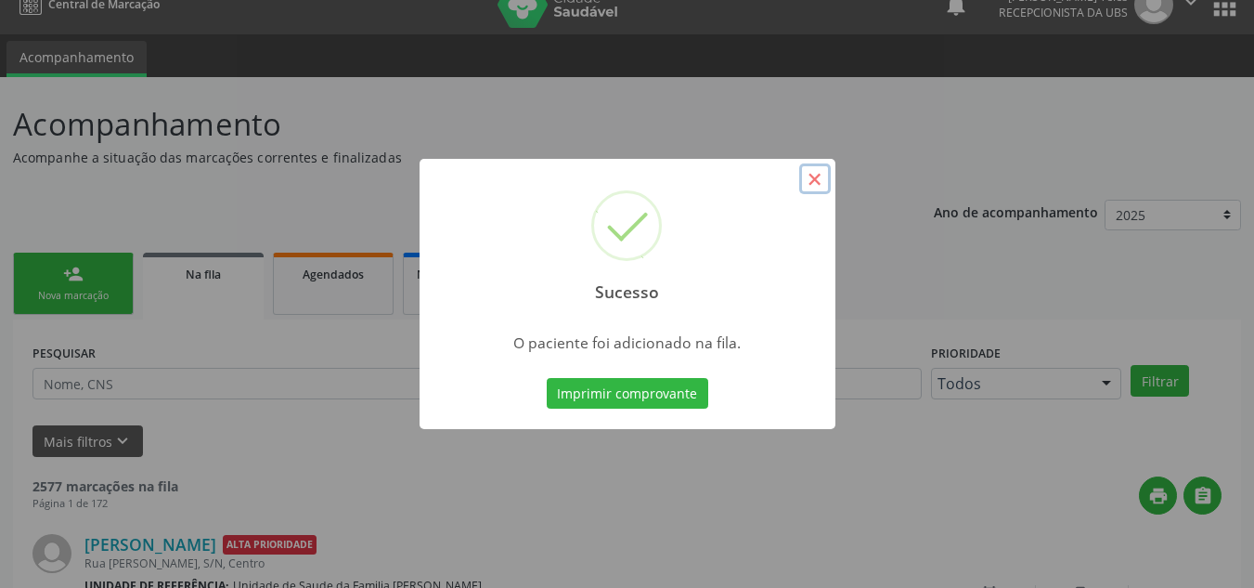
click at [818, 173] on button "×" at bounding box center [815, 179] width 32 height 32
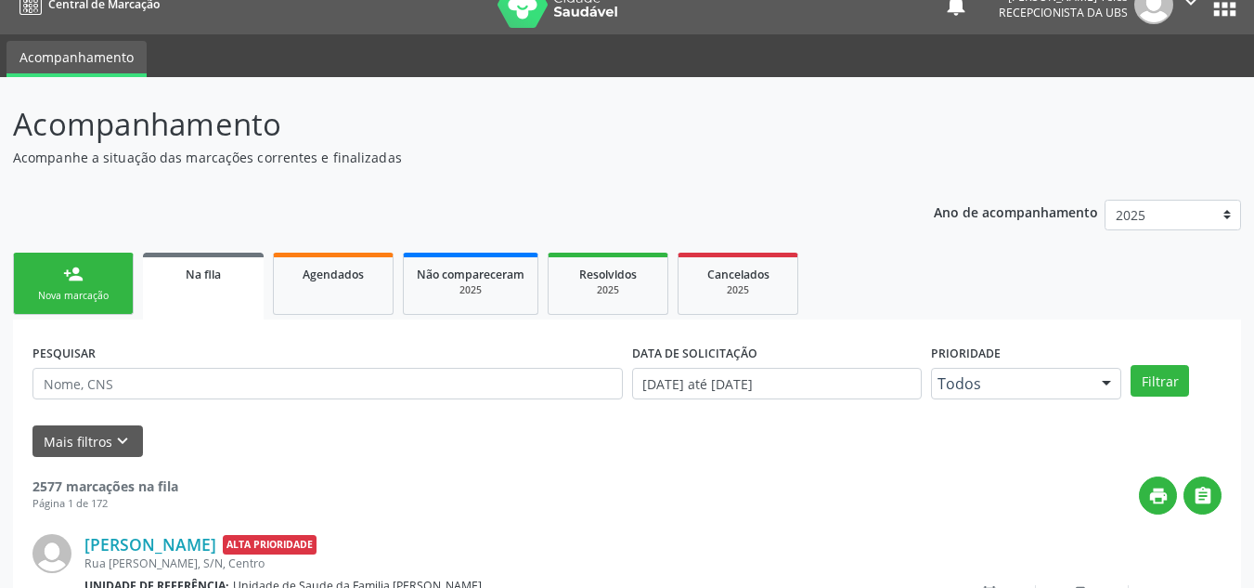
click at [40, 259] on link "person_add Nova marcação" at bounding box center [73, 284] width 121 height 62
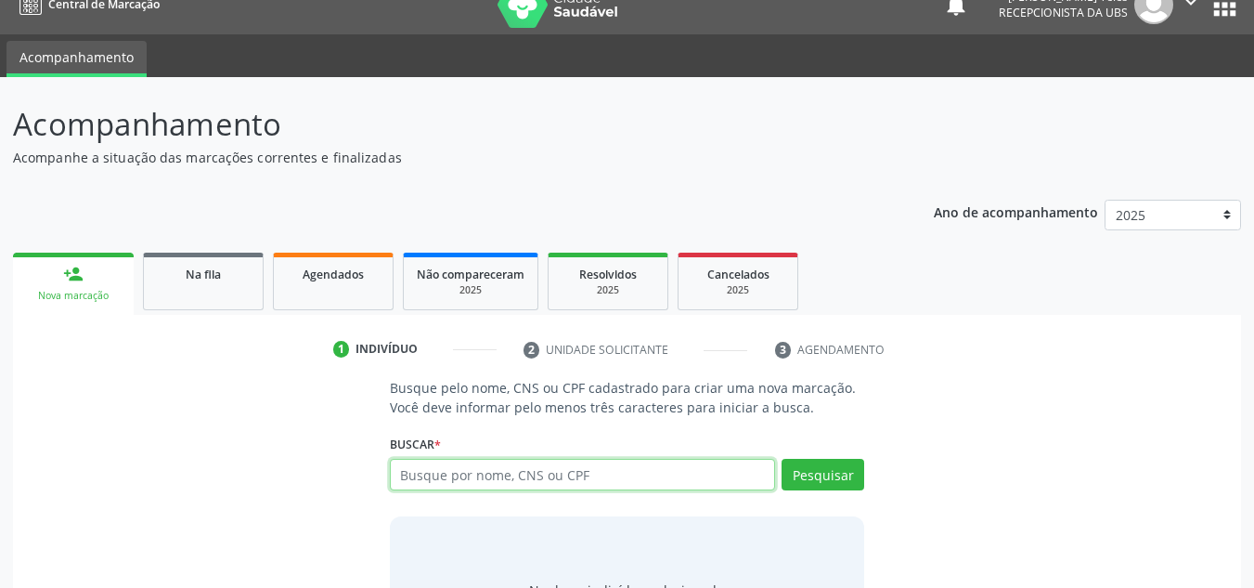
click at [699, 487] on input "text" at bounding box center [583, 475] width 386 height 32
type input "70026949*2976520"
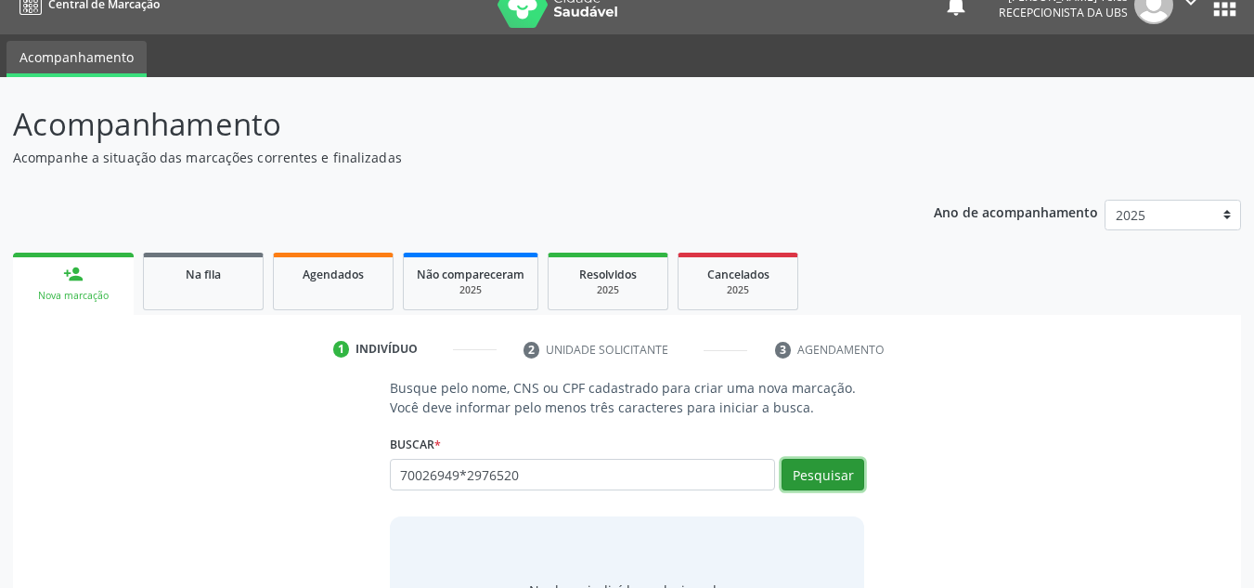
click at [809, 471] on button "Pesquisar" at bounding box center [823, 475] width 83 height 32
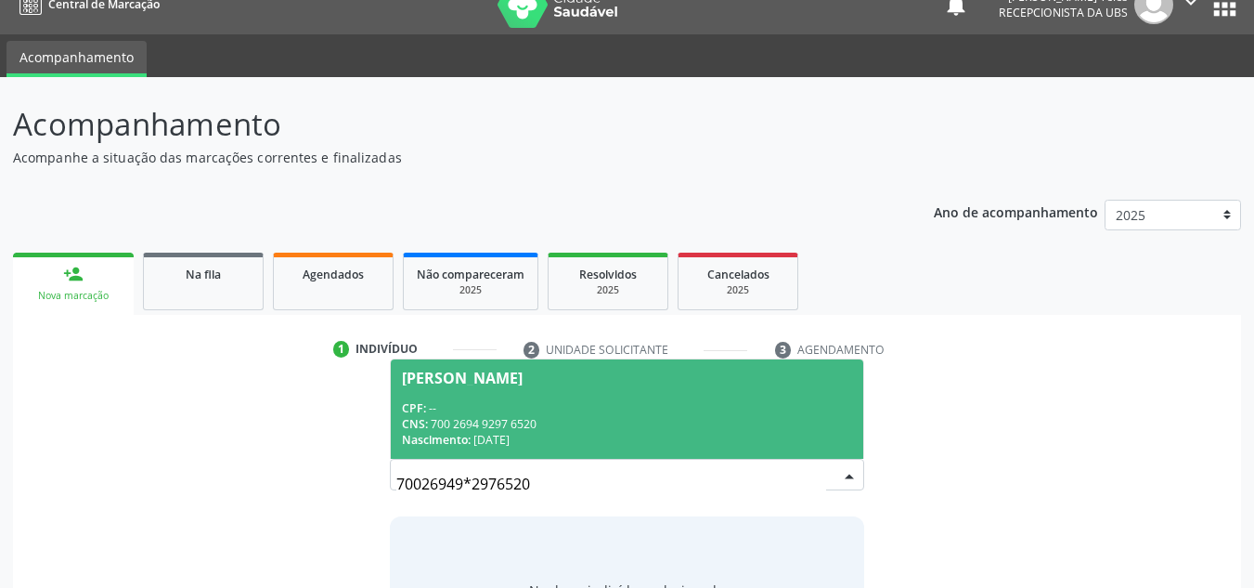
click at [570, 398] on span "Lidiane Silva Reis Menezes CPF: -- CNS: 700 2694 9297 6520 Nascimento: 14/09/19…" at bounding box center [627, 408] width 473 height 99
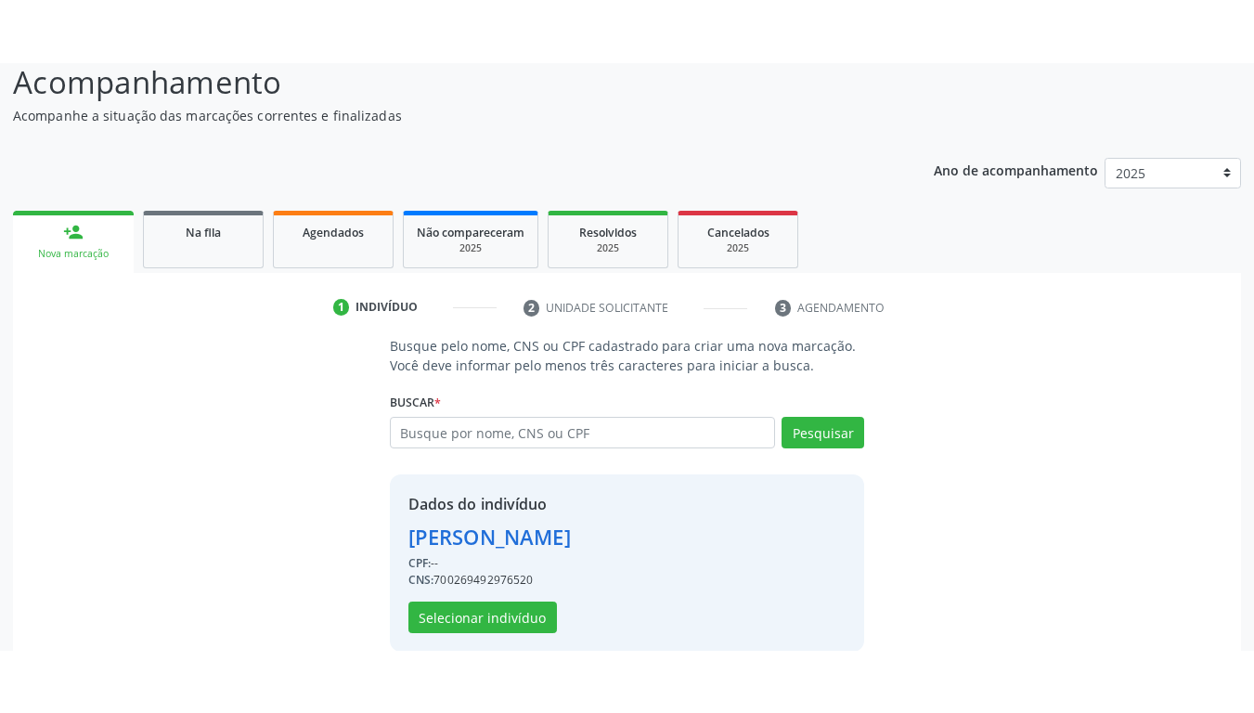
scroll to position [157, 0]
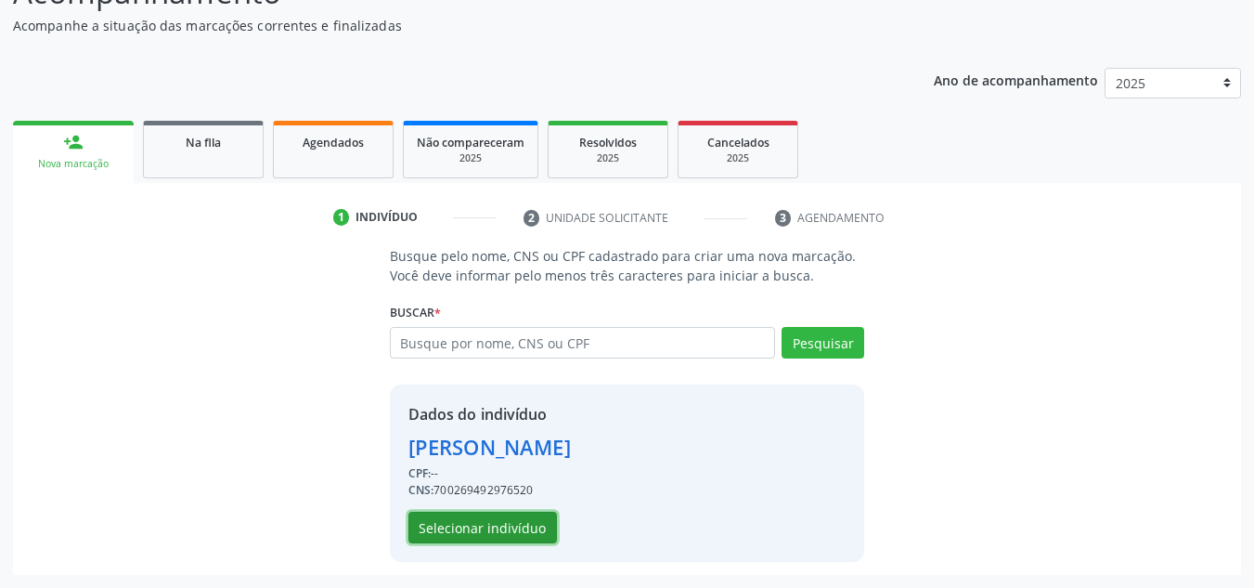
click at [503, 528] on button "Selecionar indivíduo" at bounding box center [482, 528] width 149 height 32
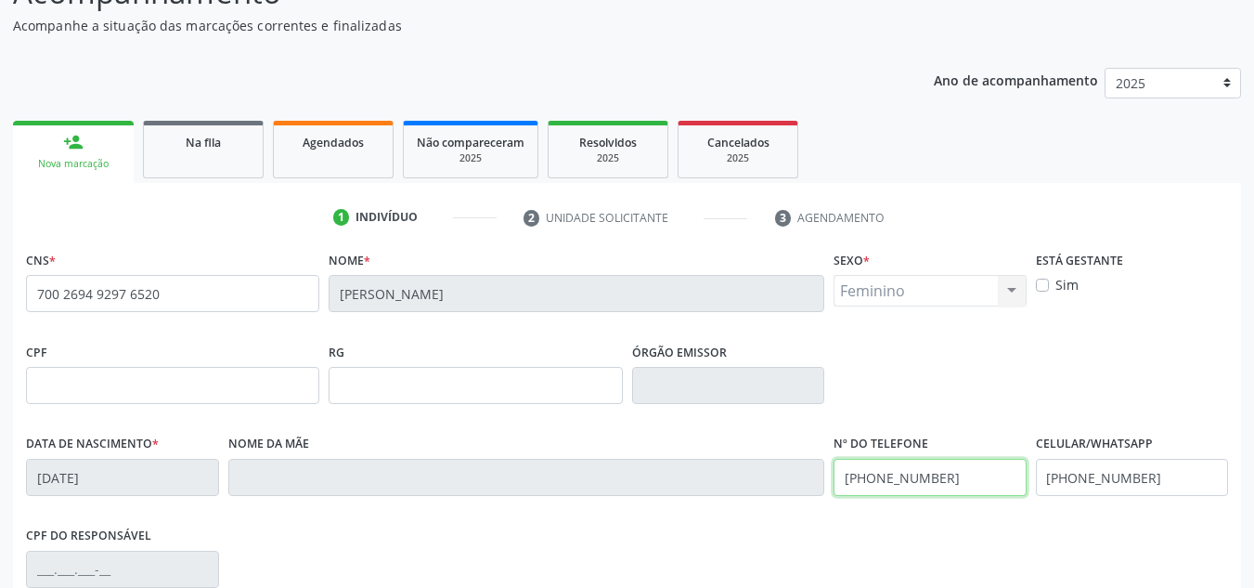
click at [999, 480] on input "(00) 00000-0000" at bounding box center [930, 477] width 193 height 37
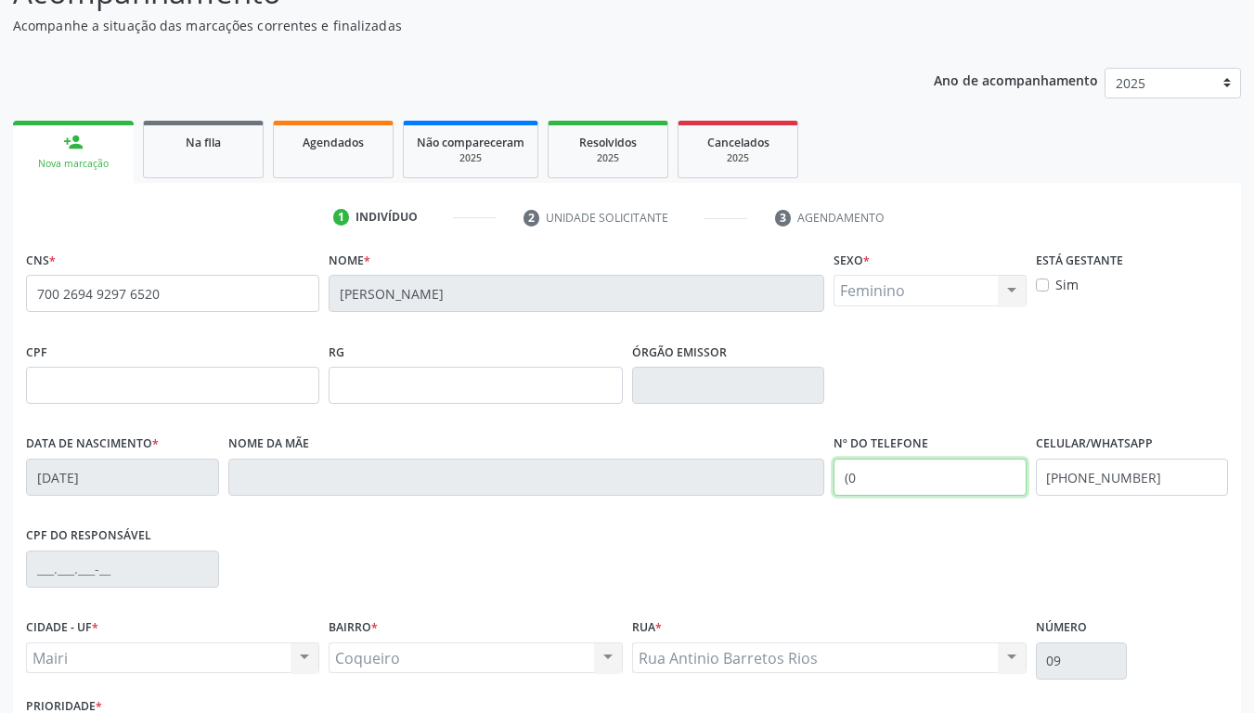
type input "("
click at [885, 480] on input "(74) 99998-1632" at bounding box center [930, 477] width 193 height 37
click at [937, 477] on input "(74) 9998-1632" at bounding box center [930, 477] width 193 height 37
click at [879, 471] on input "(74) 99981-6322" at bounding box center [930, 477] width 193 height 37
click at [953, 473] on input "(74) 9981-6322" at bounding box center [930, 477] width 193 height 37
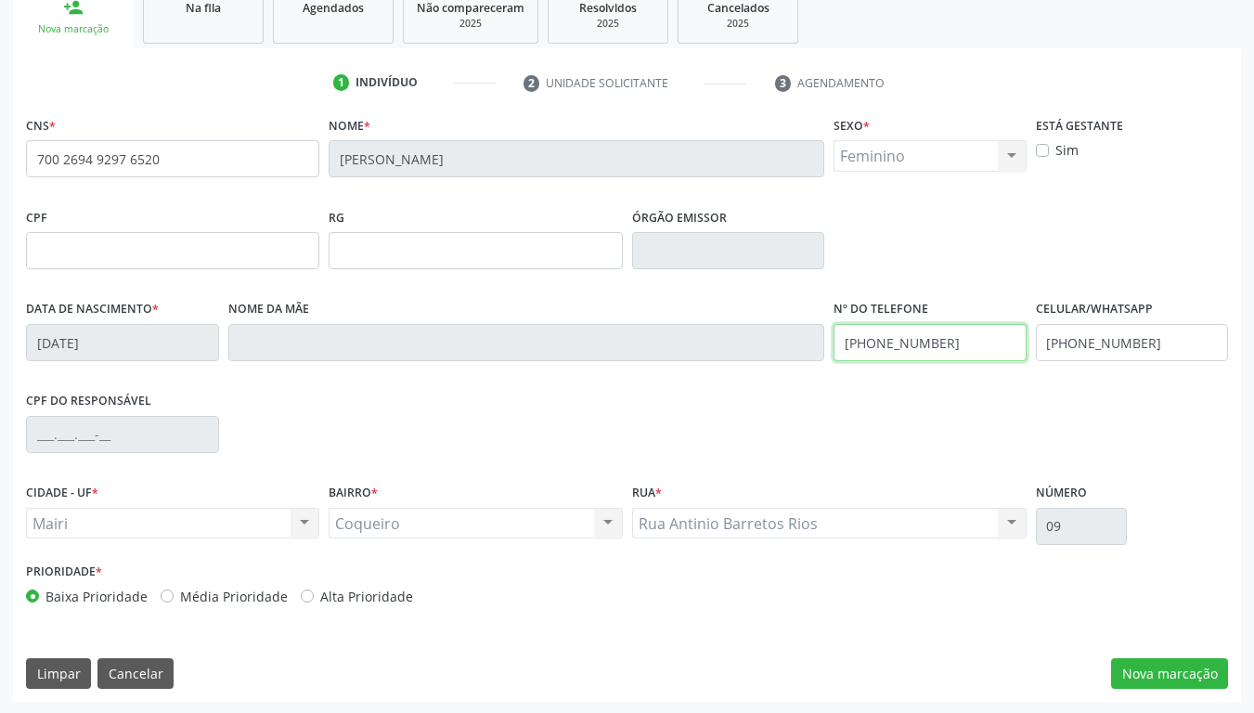
scroll to position [293, 0]
type input "(74) 99816-3222"
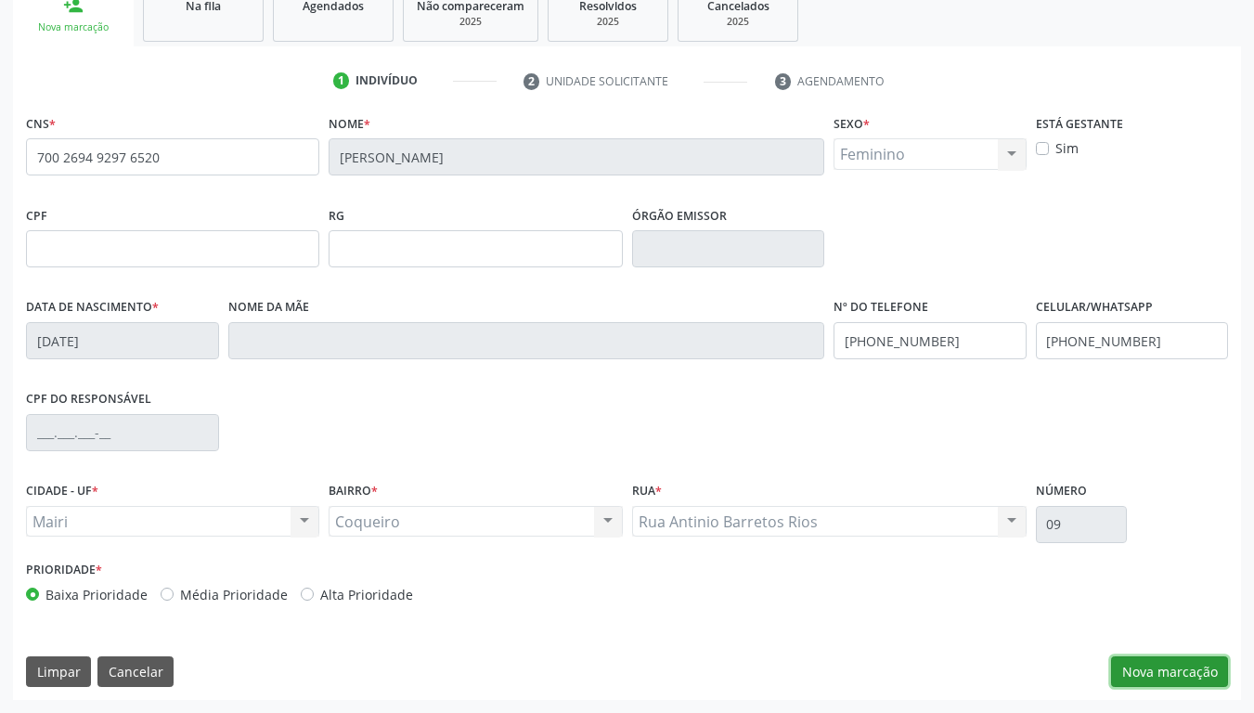
click at [1178, 587] on button "Nova marcação" at bounding box center [1169, 672] width 117 height 32
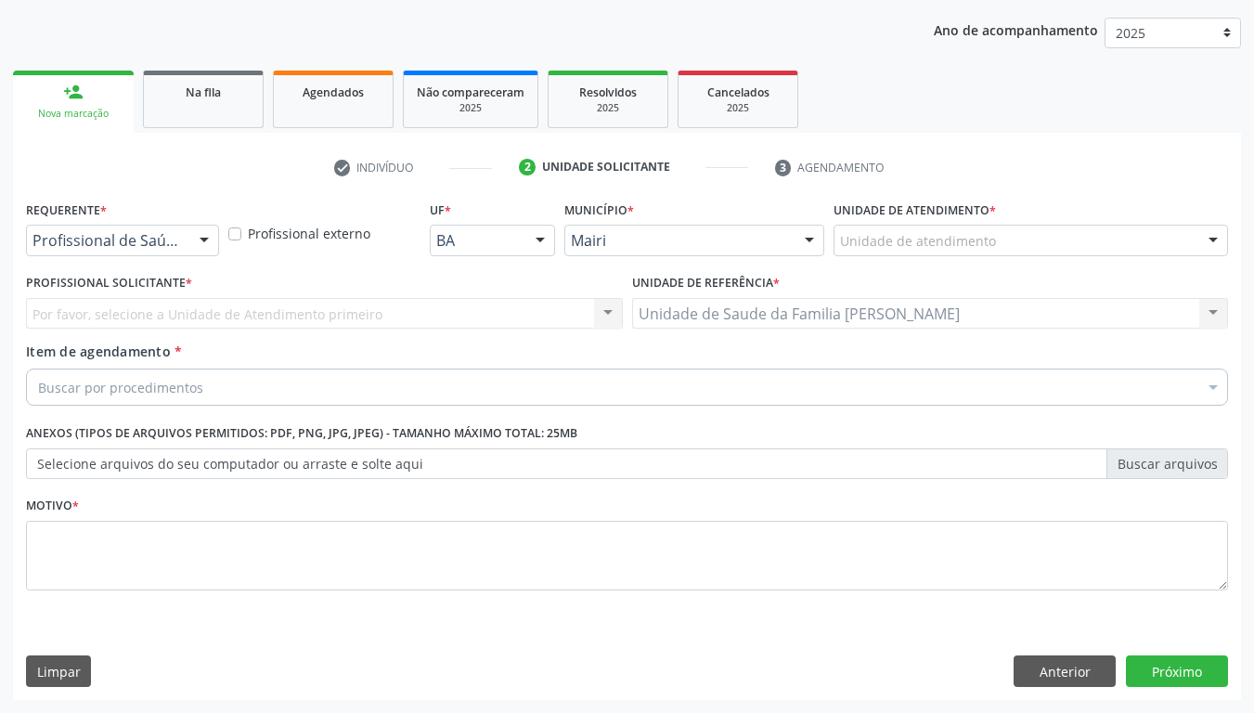
scroll to position [207, 0]
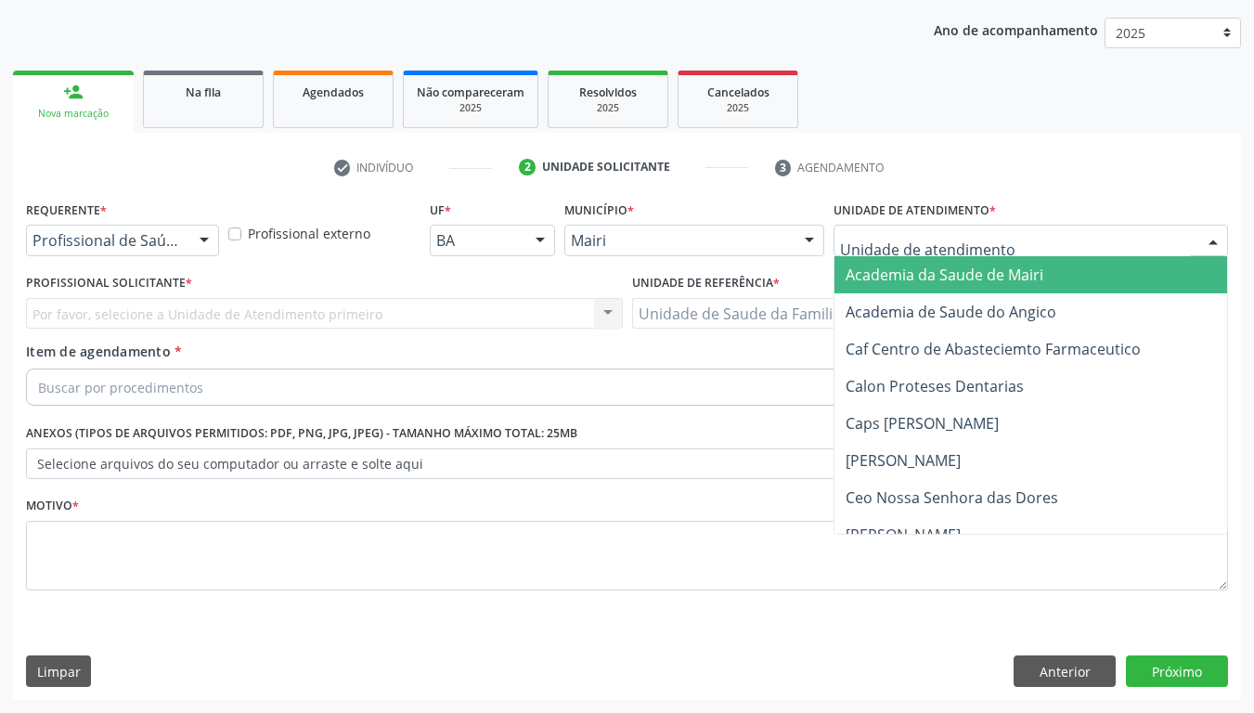
type input "j"
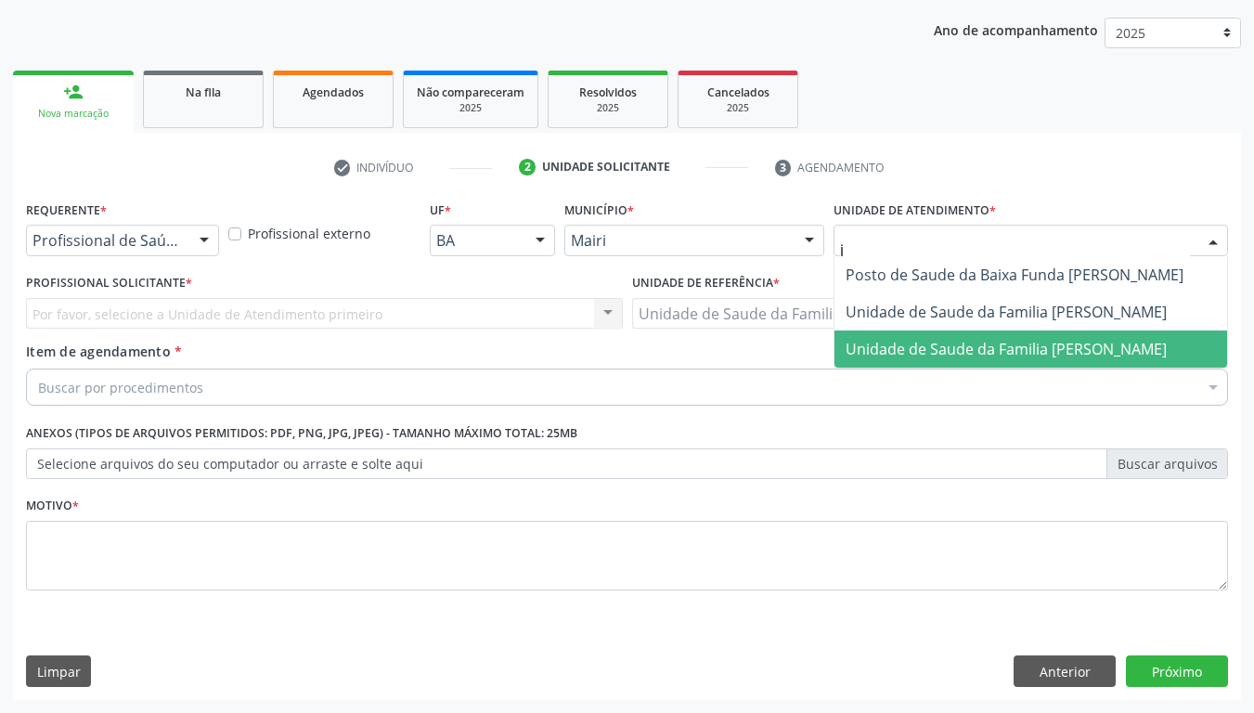
click at [917, 357] on span "Unidade de Saude da Familia Jonathas Laurentino de Santana" at bounding box center [1006, 349] width 321 height 20
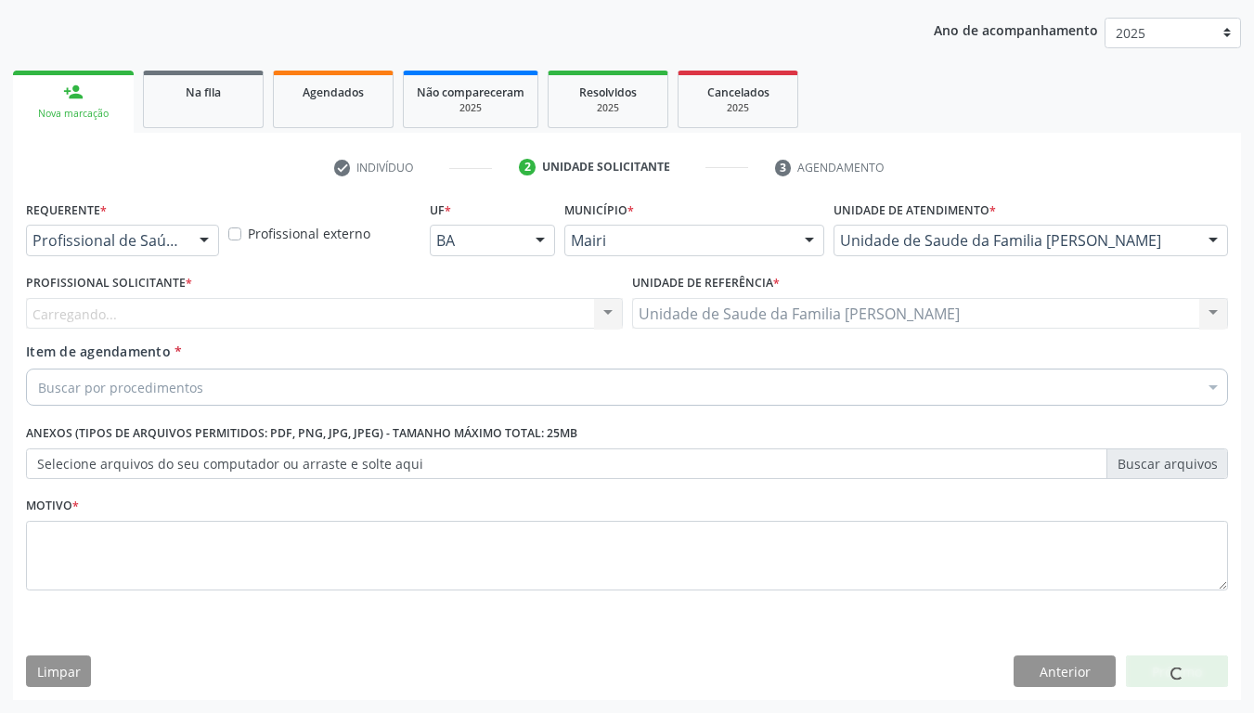
click at [92, 299] on div "Carregando... Nenhum resultado encontrado para: " " Não há nenhuma opção para s…" at bounding box center [324, 314] width 597 height 32
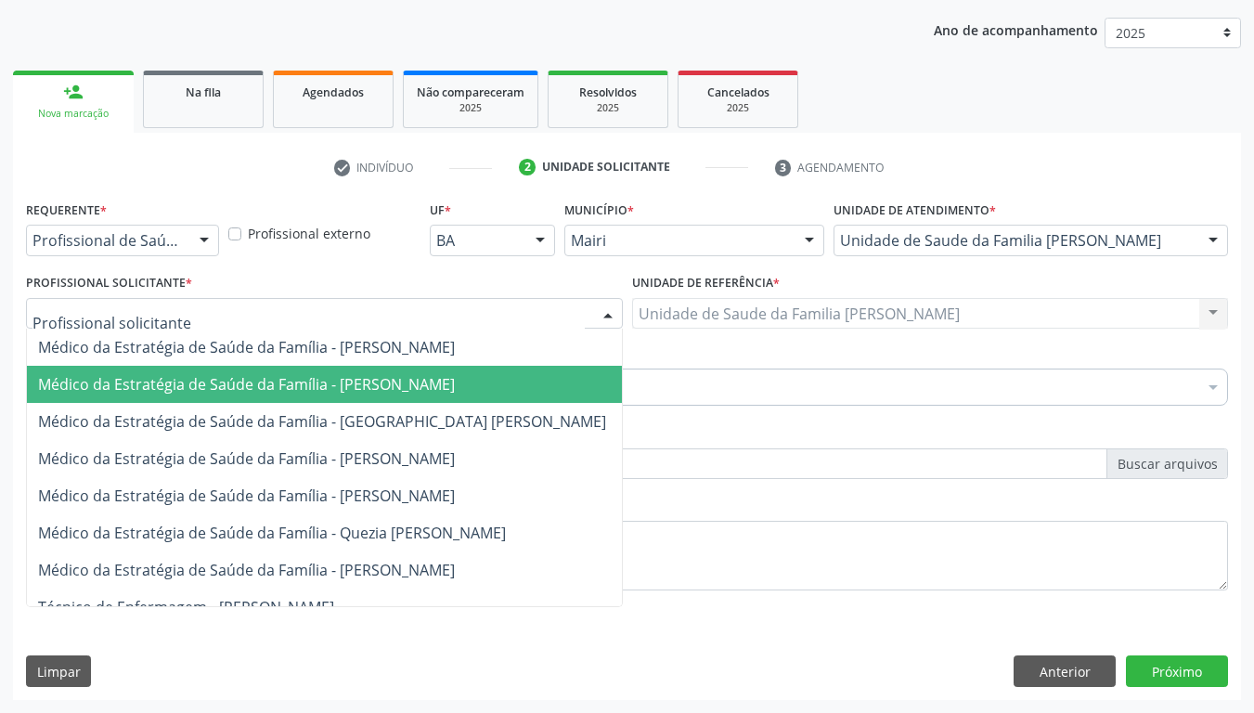
click at [121, 387] on span "Médico da Estratégia de Saúde da Família - Esther Dolores Martinez Valdes" at bounding box center [246, 384] width 417 height 20
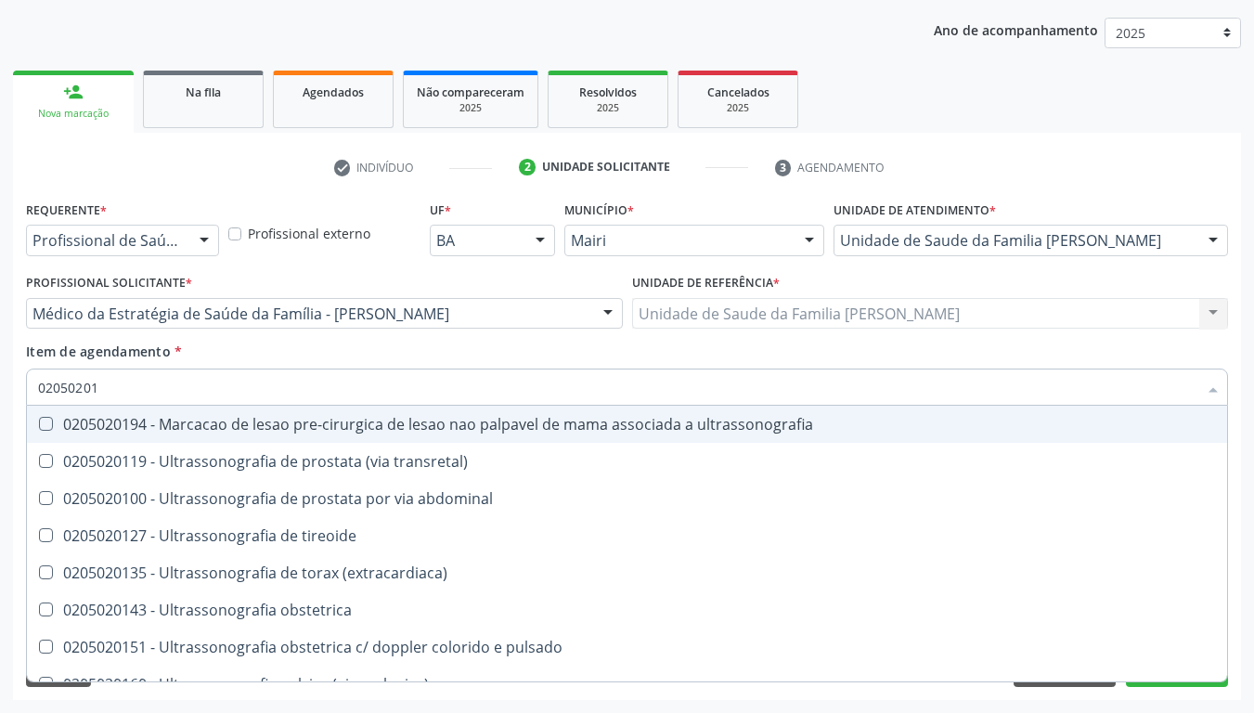
type input "020502018"
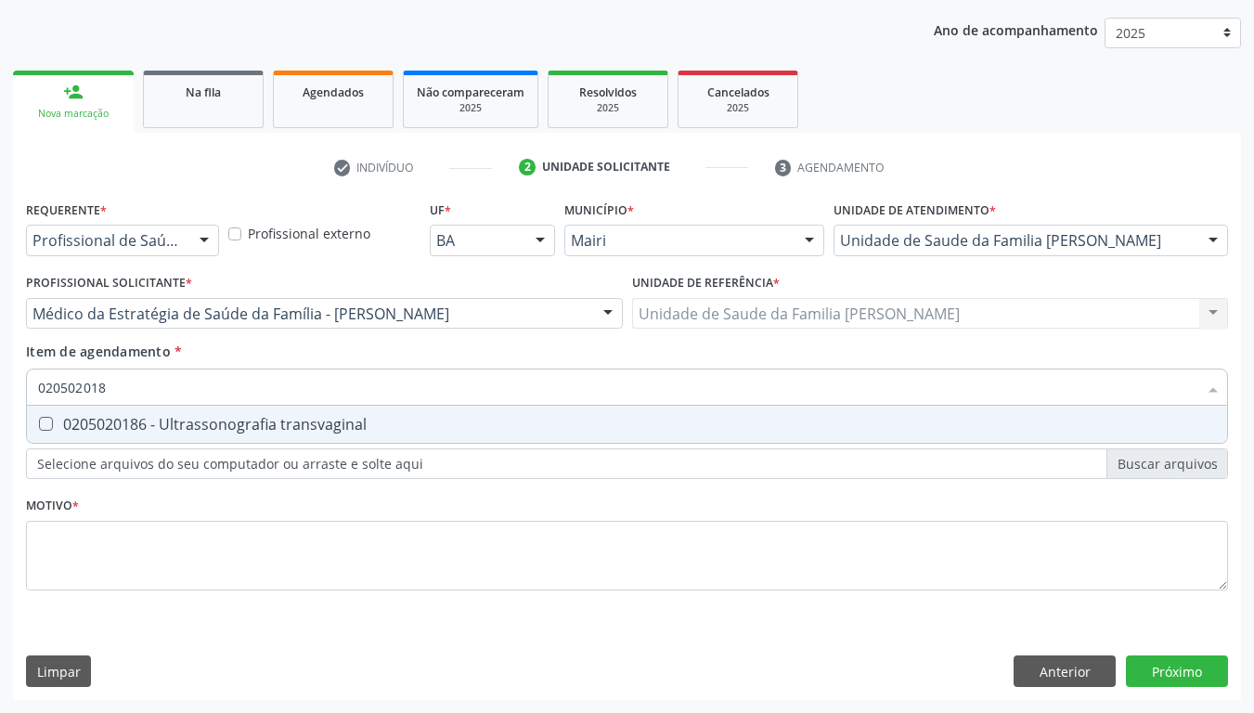
click at [76, 432] on div "0205020186 - Ultrassonografia transvaginal" at bounding box center [627, 424] width 1178 height 15
checkbox transvaginal "true"
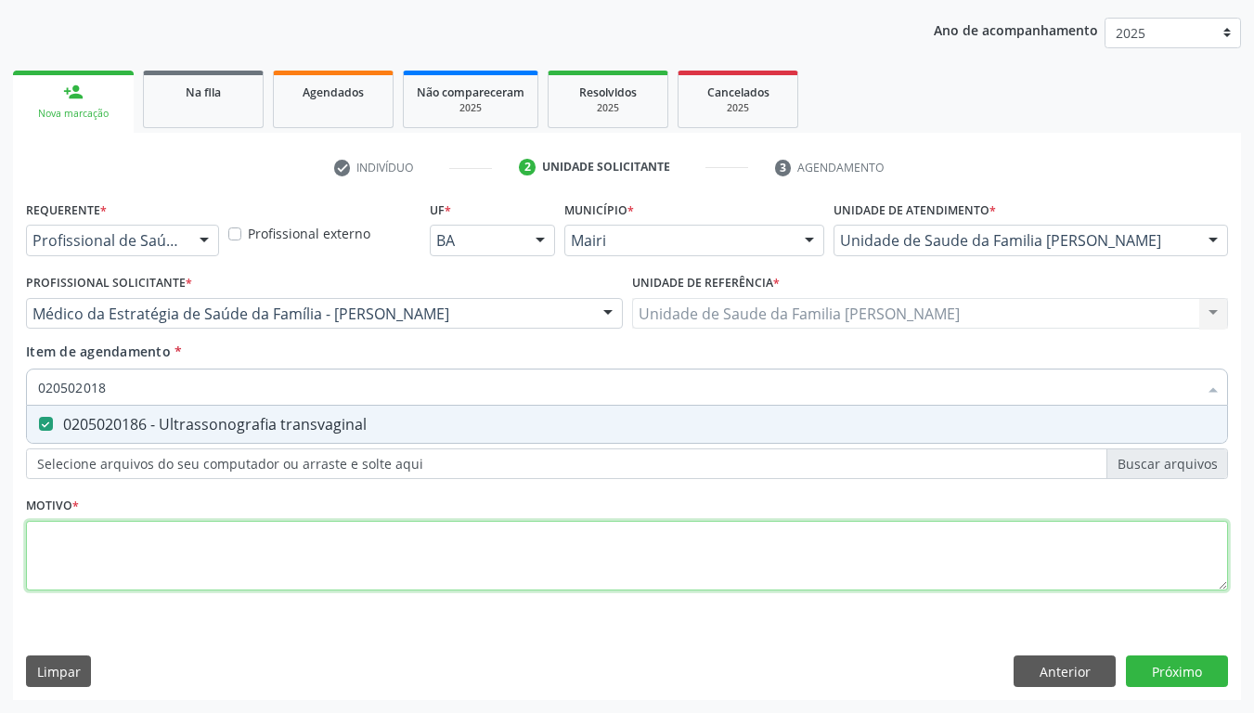
click at [67, 550] on div "Requerente * Profissional de Saúde Profissional de Saúde Paciente Nenhum result…" at bounding box center [627, 406] width 1202 height 421
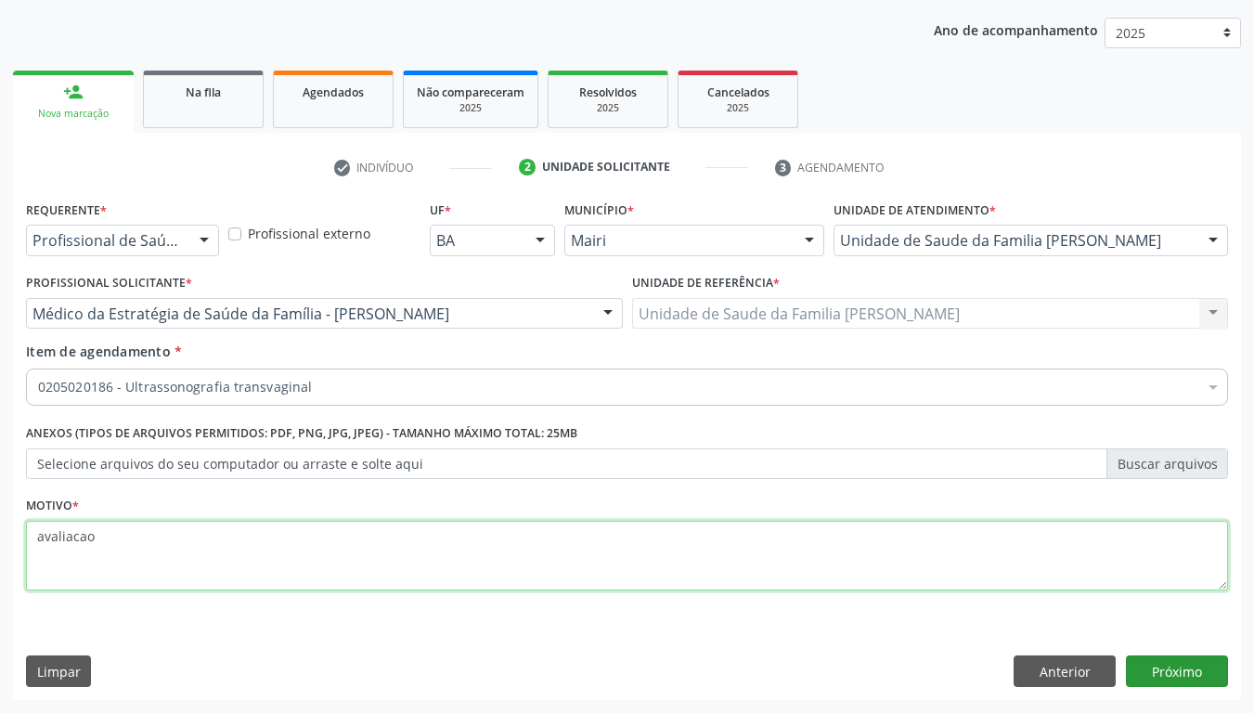
type textarea "avaliacao"
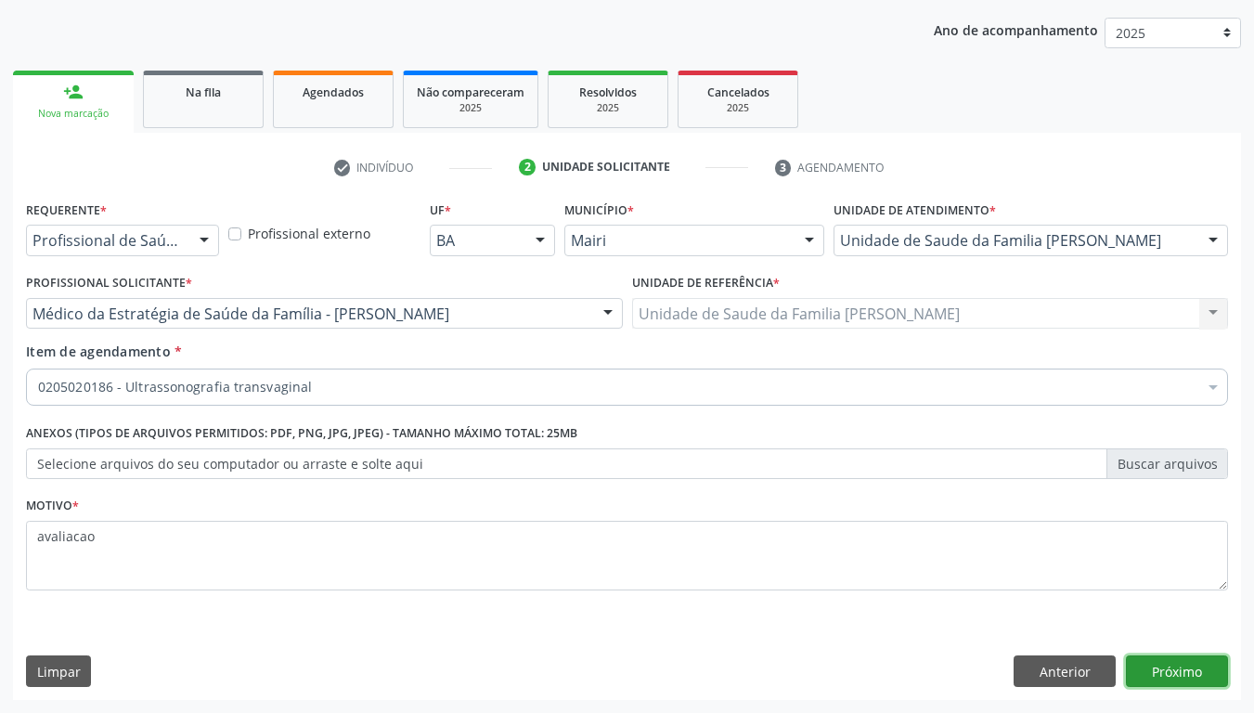
click at [1209, 587] on button "Próximo" at bounding box center [1177, 671] width 102 height 32
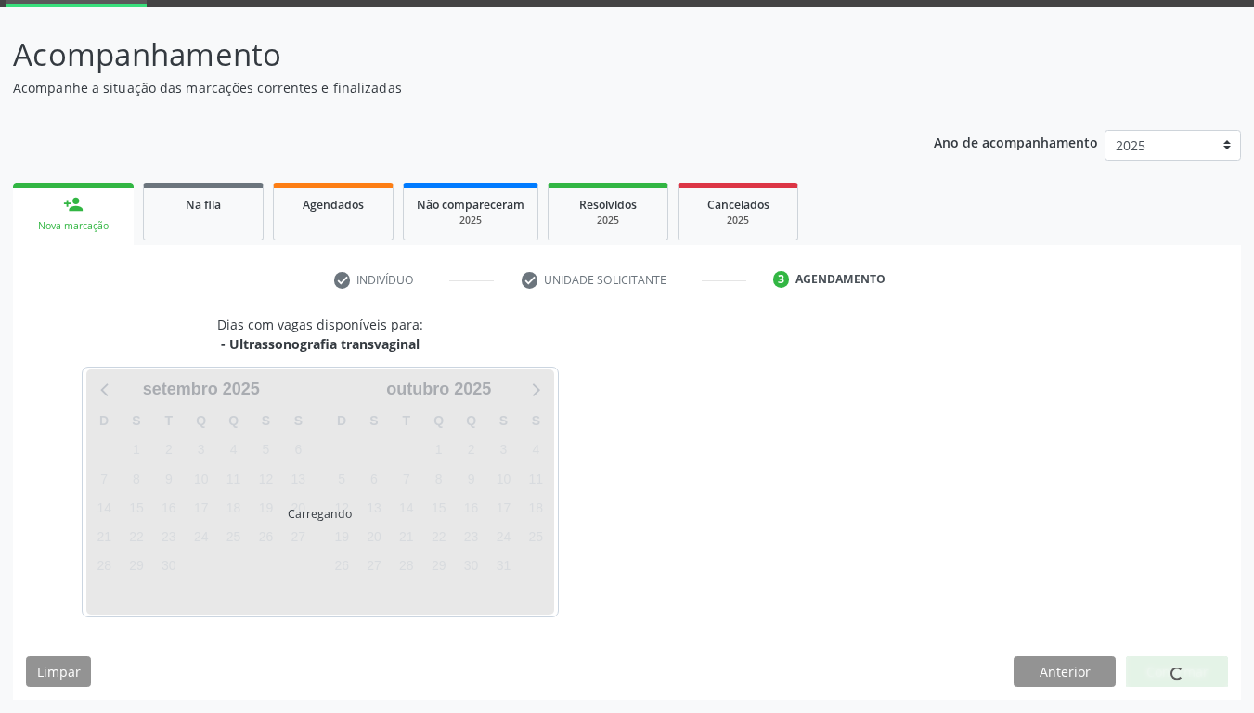
scroll to position [149, 0]
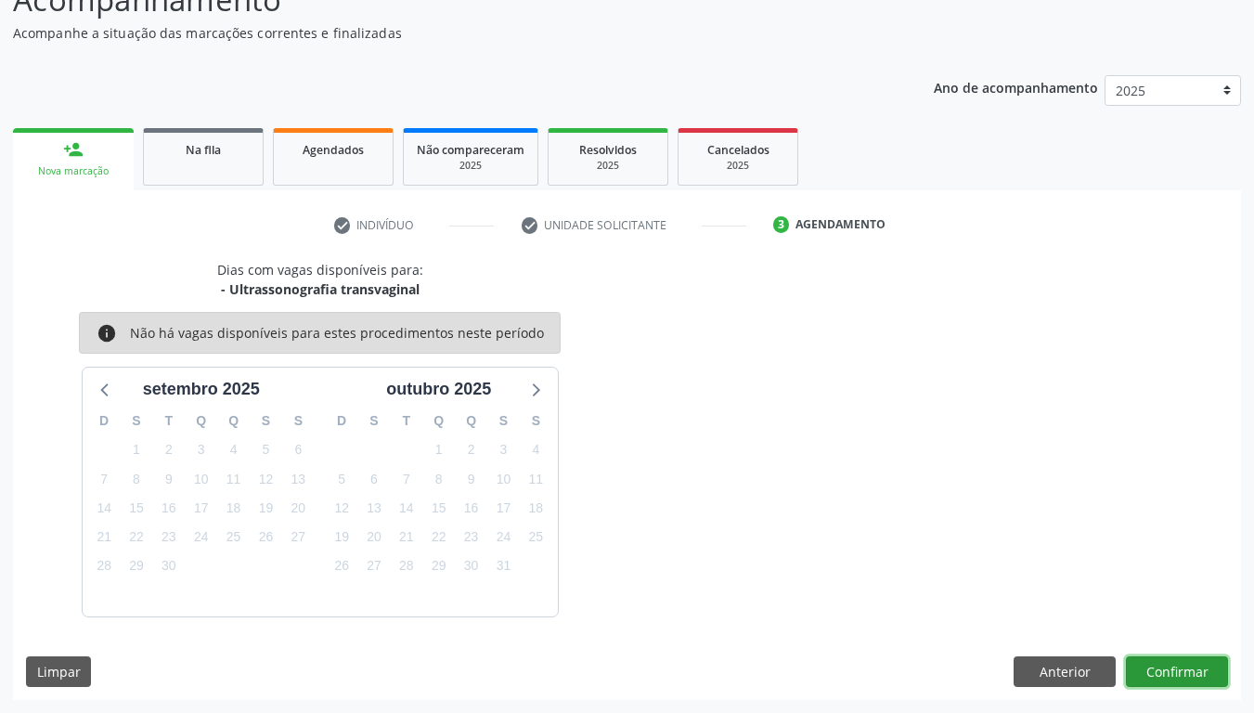
click at [1197, 587] on button "Confirmar" at bounding box center [1177, 672] width 102 height 32
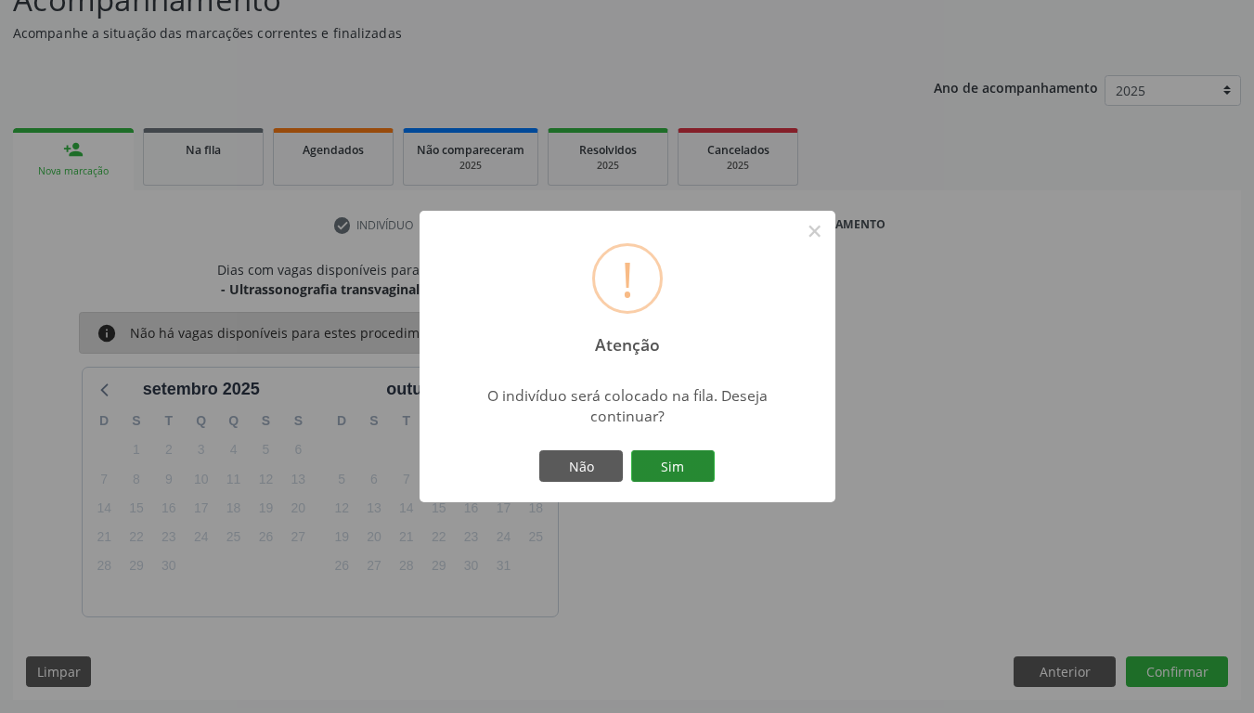
click at [694, 460] on button "Sim" at bounding box center [673, 466] width 84 height 32
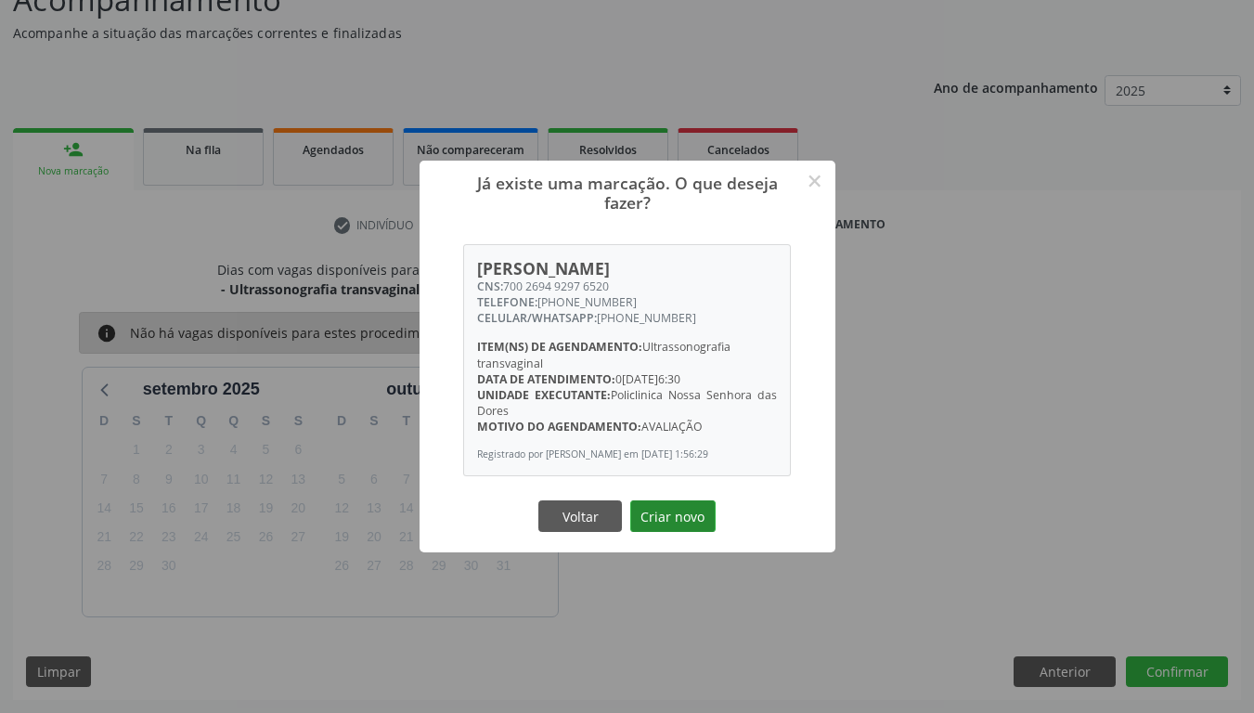
click at [675, 515] on button "Criar novo" at bounding box center [672, 516] width 85 height 32
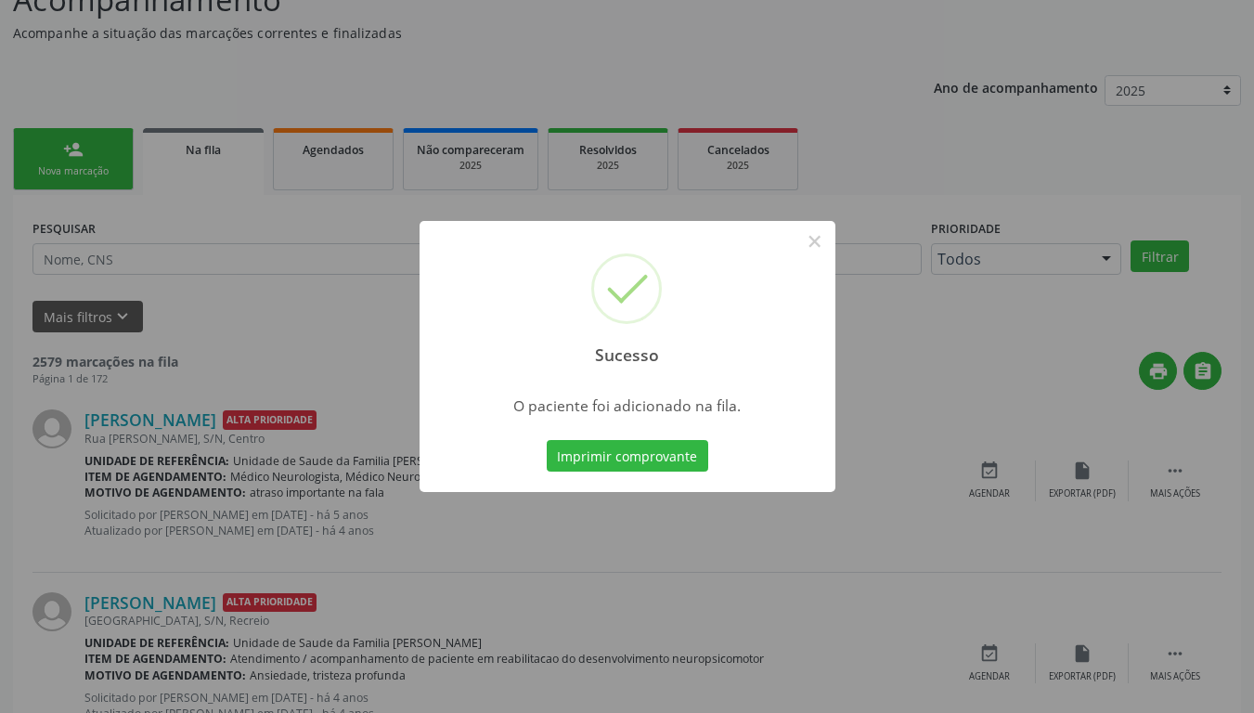
scroll to position [0, 0]
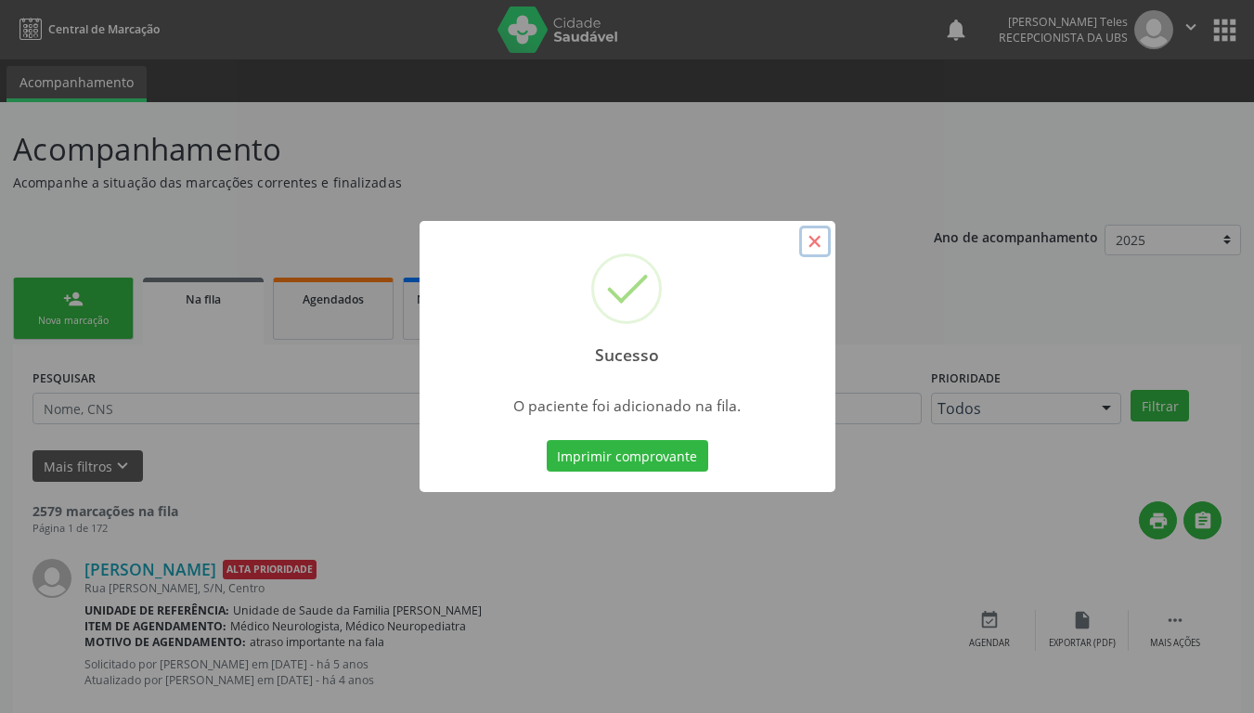
click at [811, 247] on button "×" at bounding box center [815, 242] width 32 height 32
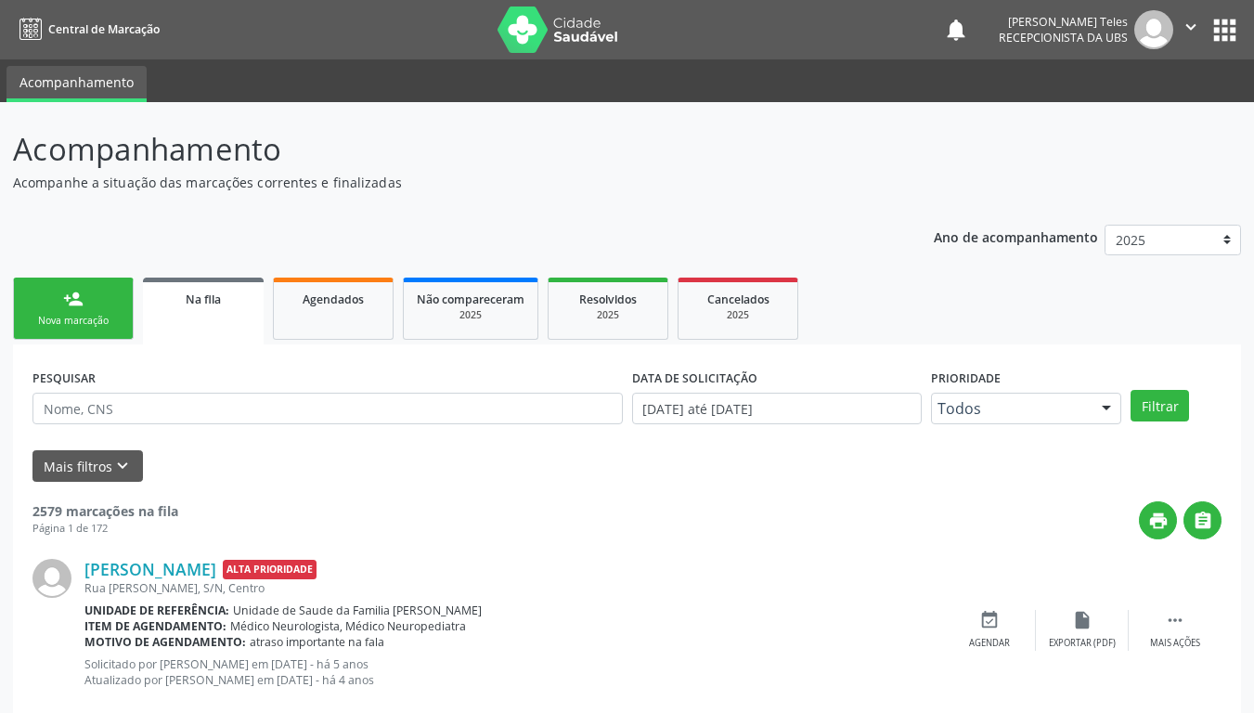
click at [91, 297] on link "person_add Nova marcação" at bounding box center [73, 309] width 121 height 62
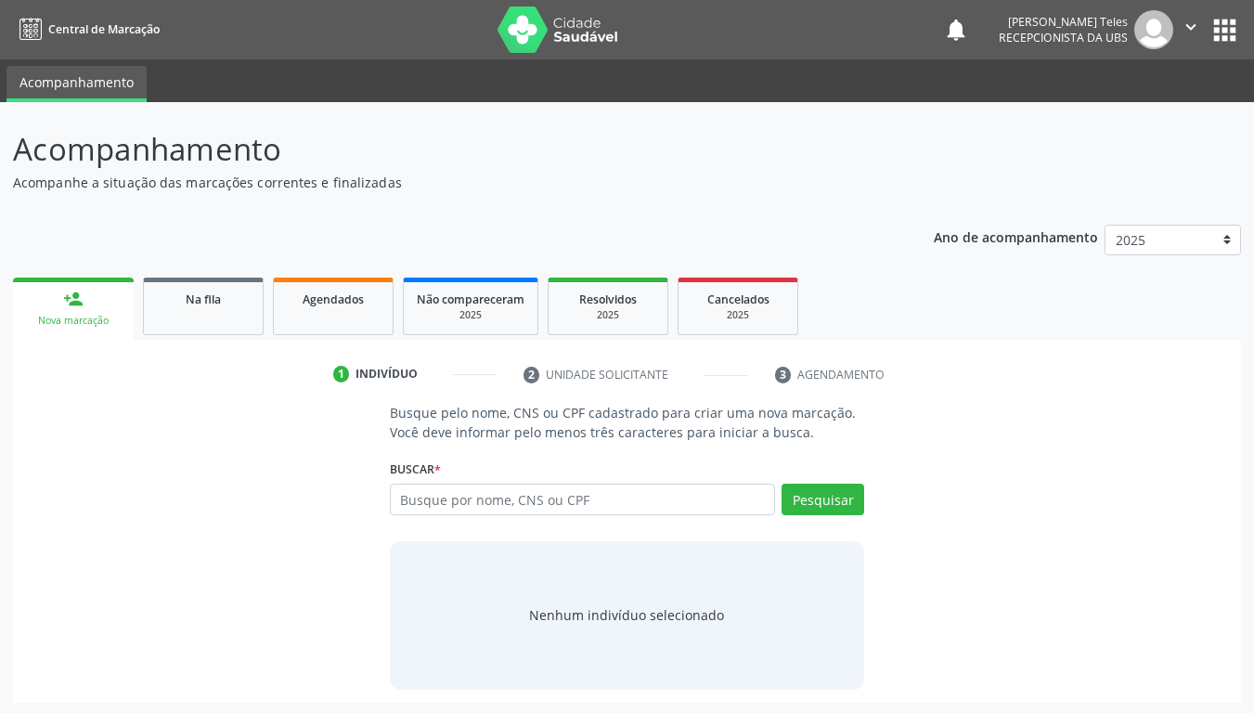
click at [91, 308] on link "person_add Nova marcação" at bounding box center [73, 309] width 121 height 62
click at [469, 499] on input "text" at bounding box center [583, 500] width 386 height 32
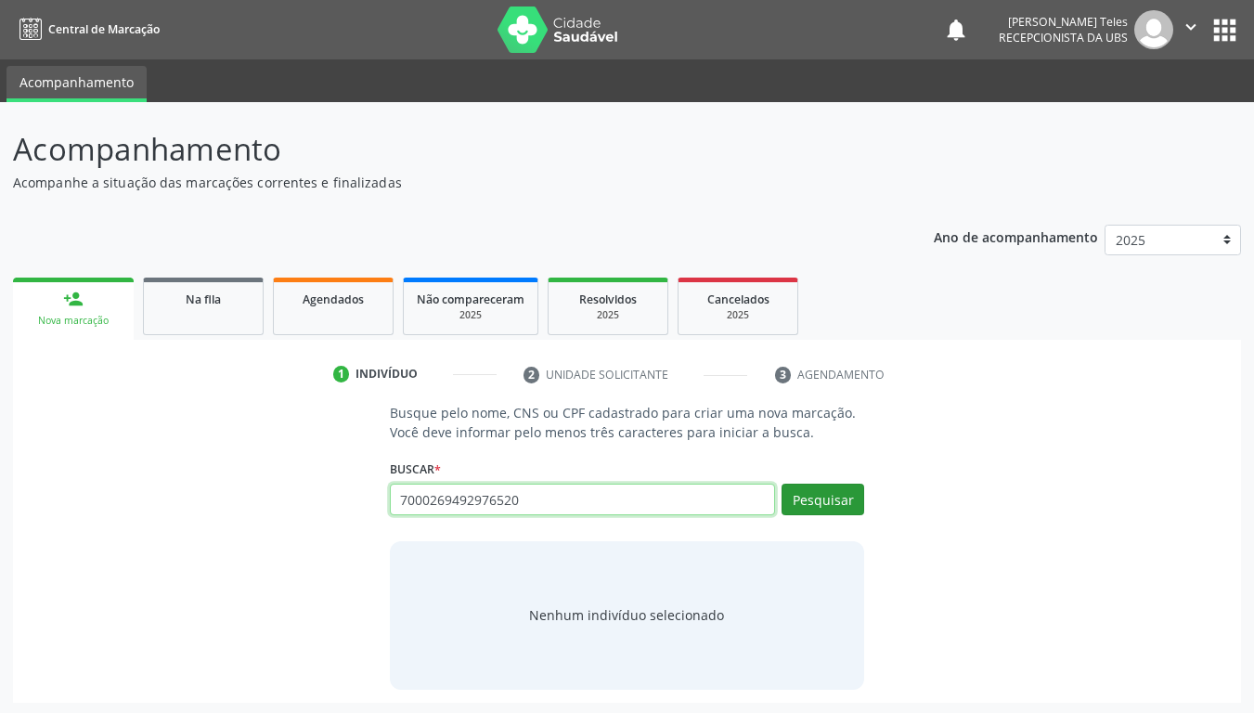
type input "7000269492976520"
click at [812, 499] on button "Pesquisar" at bounding box center [823, 500] width 83 height 32
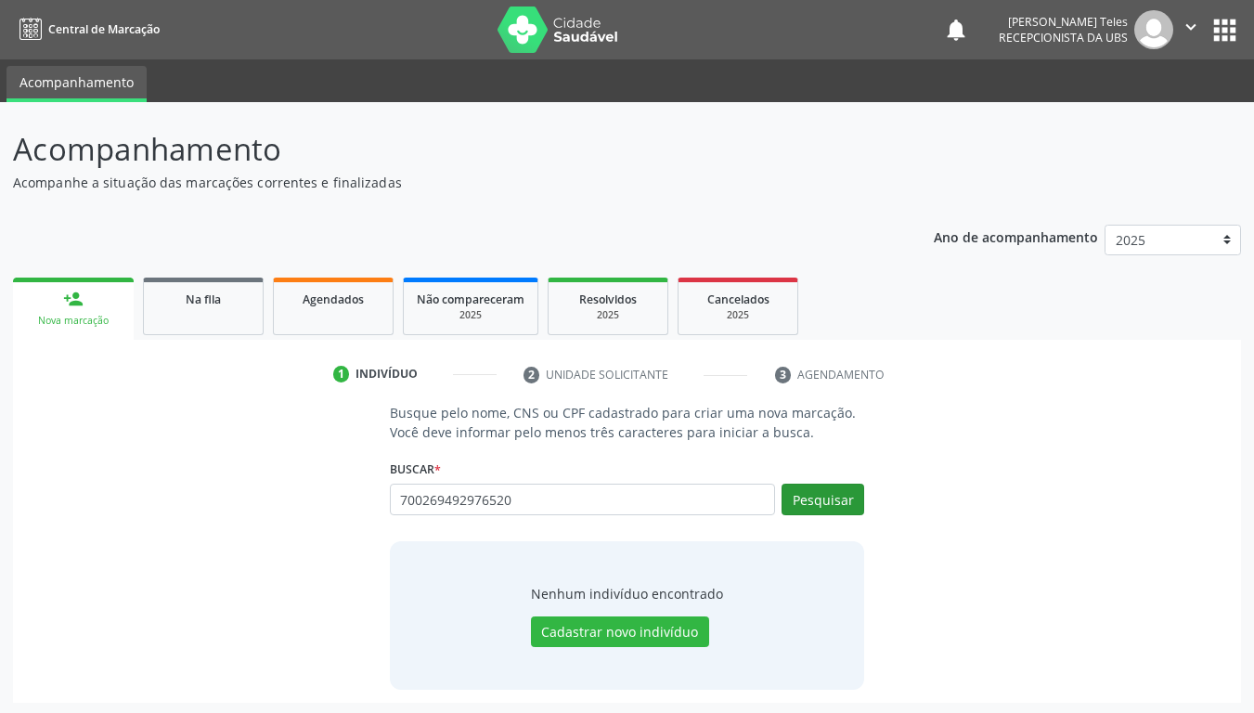
type input "700269492976520"
click at [803, 504] on button "Pesquisar" at bounding box center [823, 500] width 83 height 32
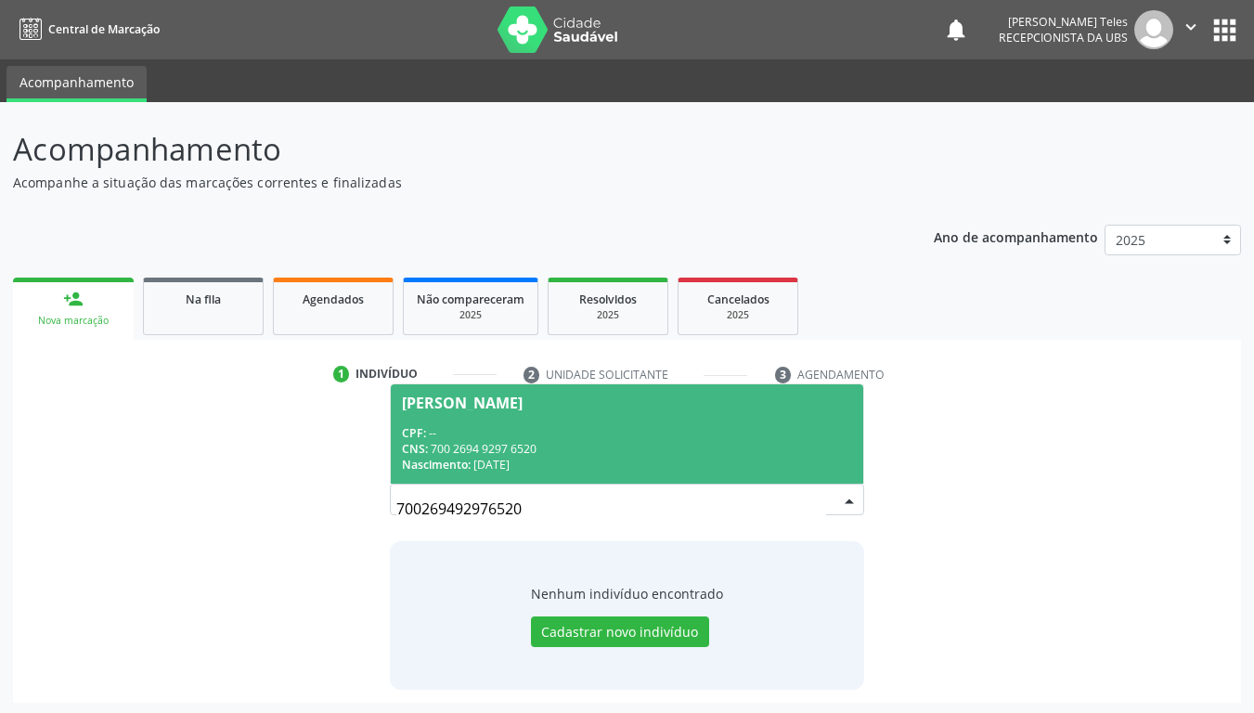
click at [592, 434] on div "CPF: --" at bounding box center [627, 433] width 451 height 16
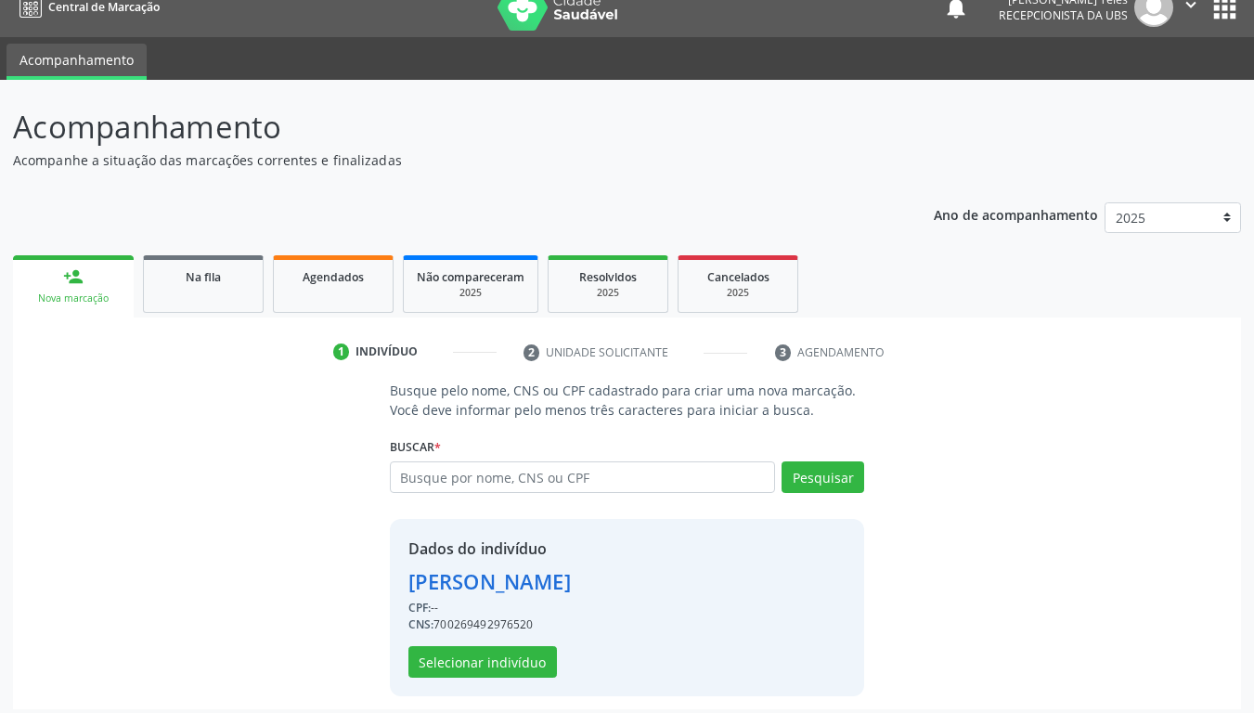
scroll to position [32, 0]
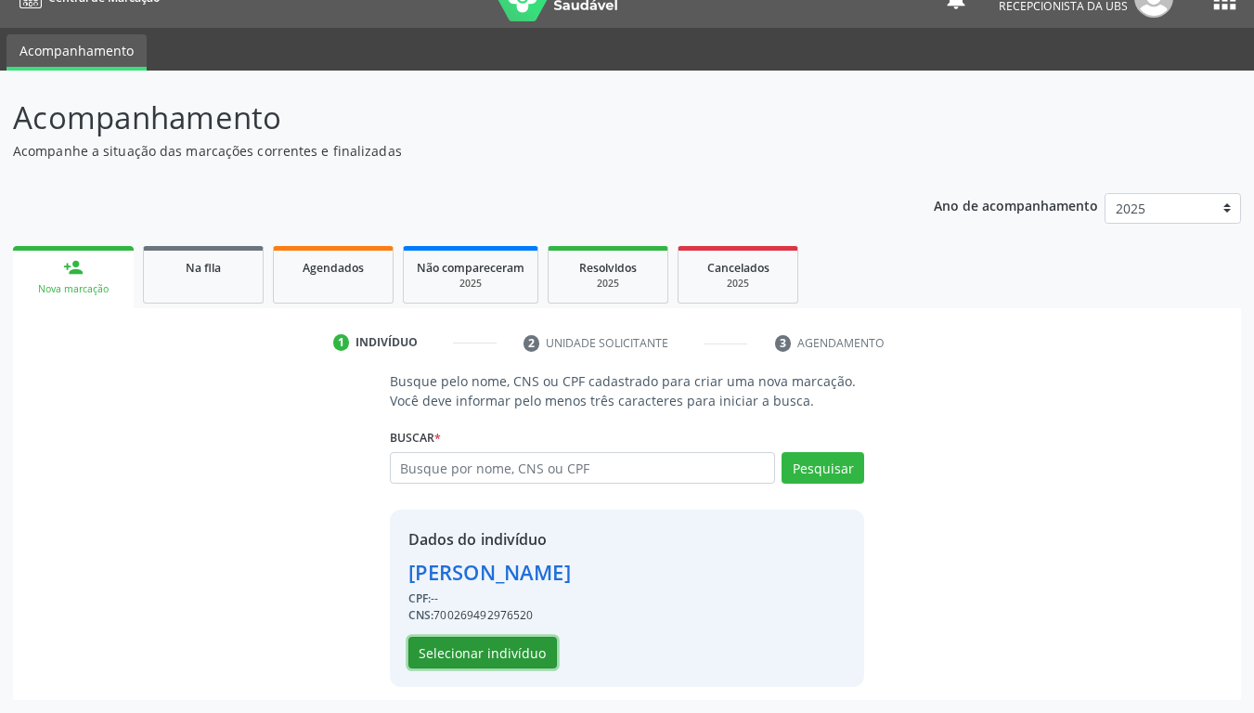
click at [453, 587] on button "Selecionar indivíduo" at bounding box center [482, 653] width 149 height 32
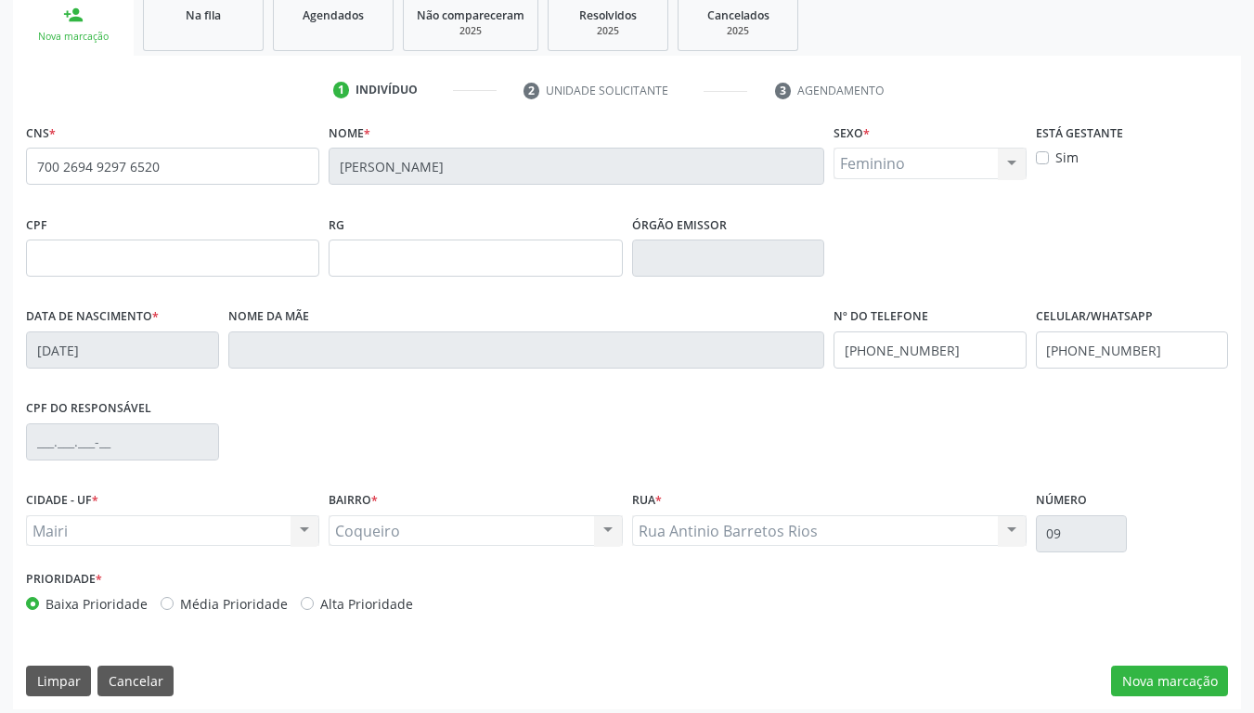
scroll to position [293, 0]
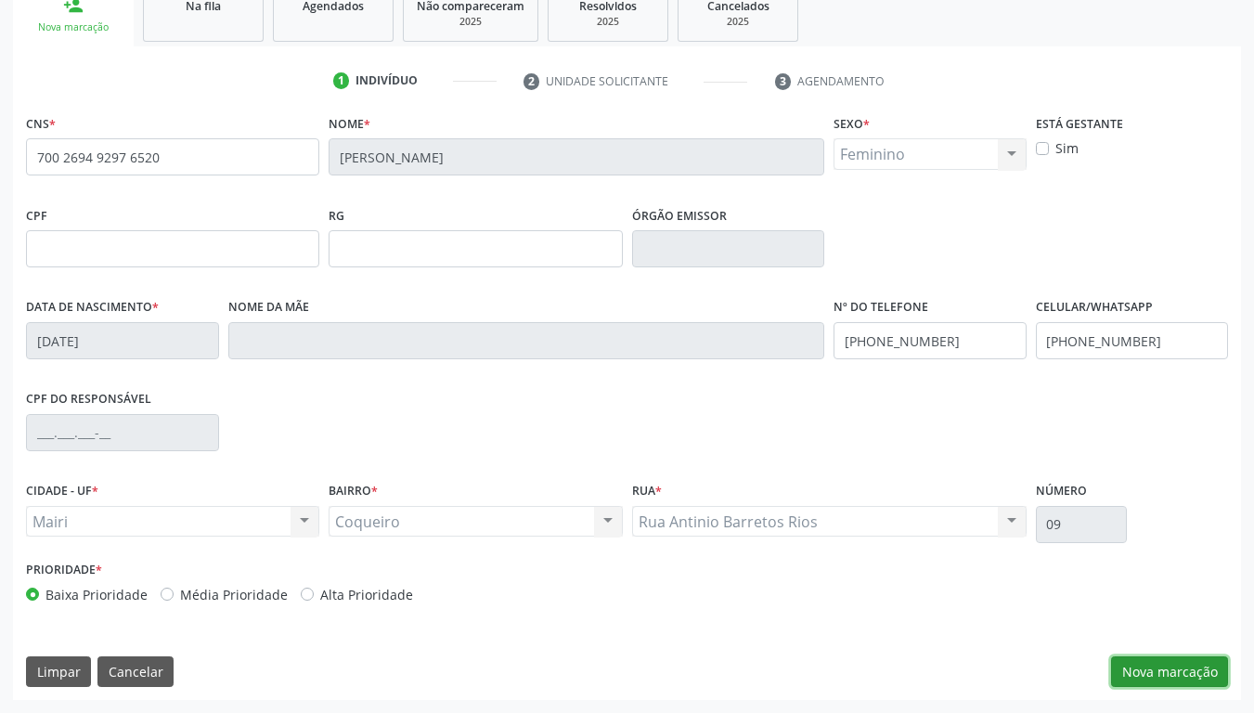
click at [1177, 587] on button "Nova marcação" at bounding box center [1169, 672] width 117 height 32
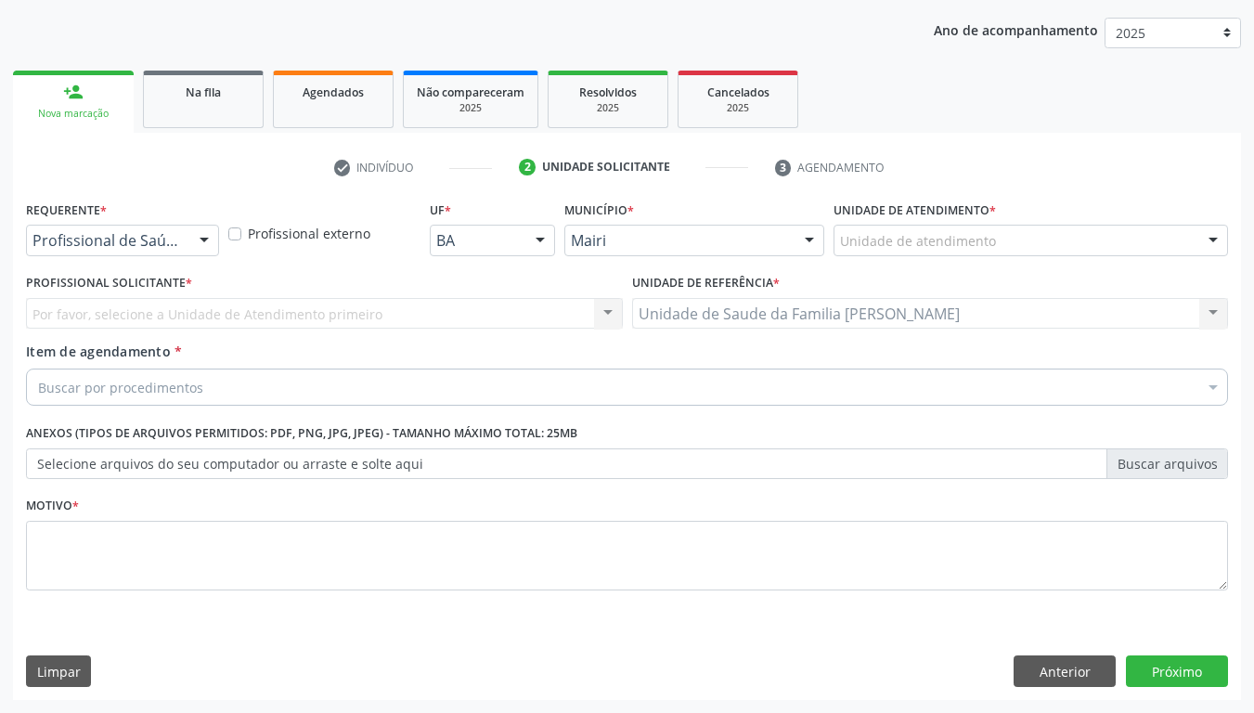
scroll to position [207, 0]
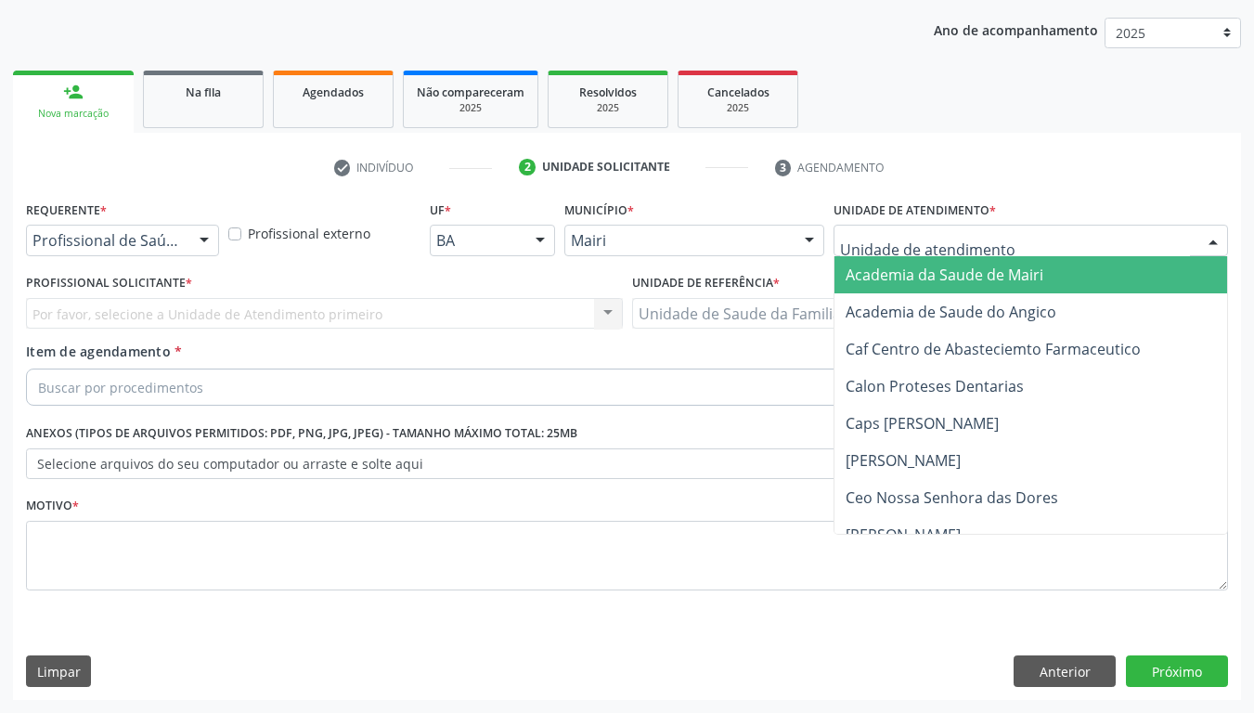
type input "j"
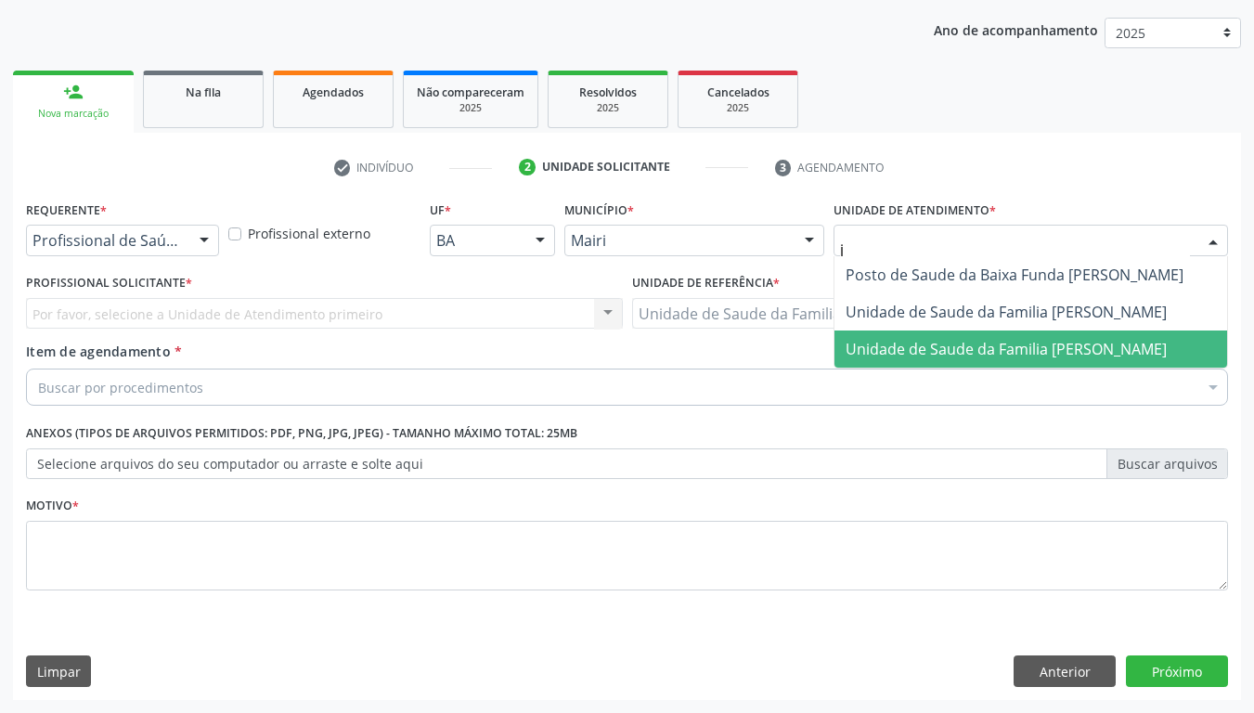
click at [935, 348] on span "Unidade de Saude da Familia Jonathas Laurentino de Santana" at bounding box center [1006, 349] width 321 height 20
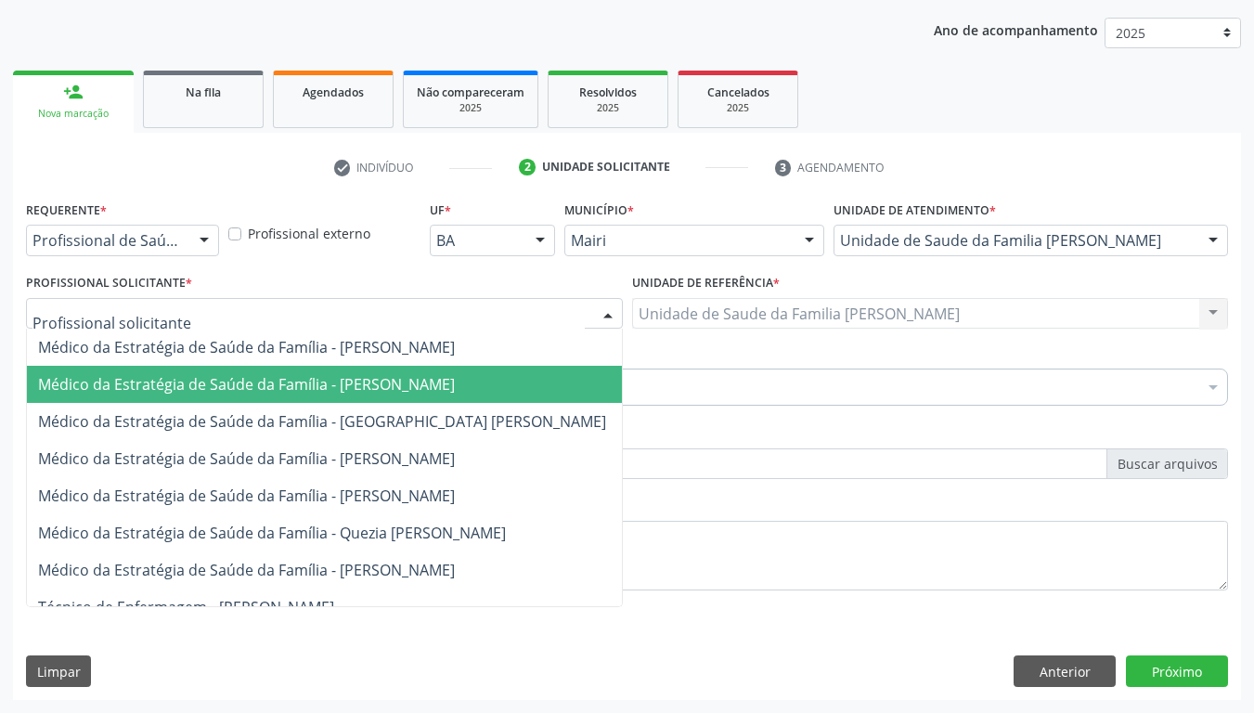
click at [186, 388] on span "Médico da Estratégia de Saúde da Família - Esther Dolores Martinez Valdes" at bounding box center [246, 384] width 417 height 20
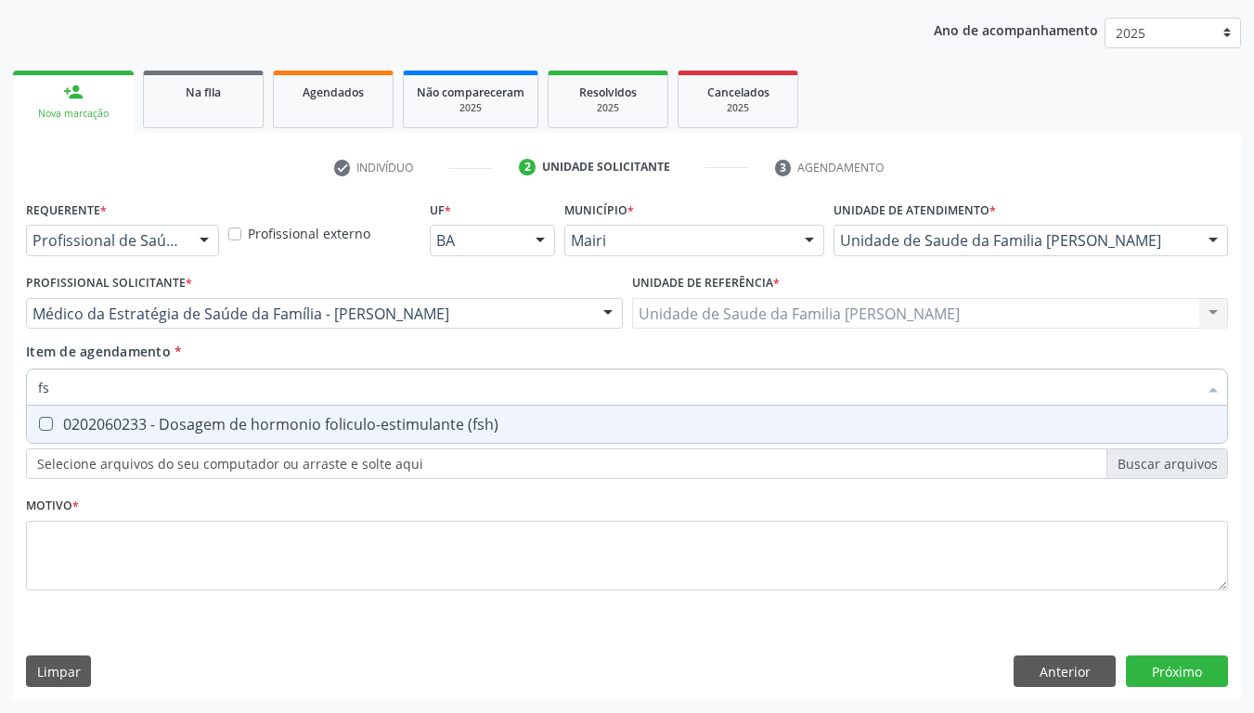
type input "fsh"
click at [198, 432] on div "0202060233 - Dosagem de hormonio foliculo-estimulante (fsh)" at bounding box center [627, 424] width 1178 height 15
checkbox \(fsh\) "true"
type input "f"
checkbox \(fsh\) "false"
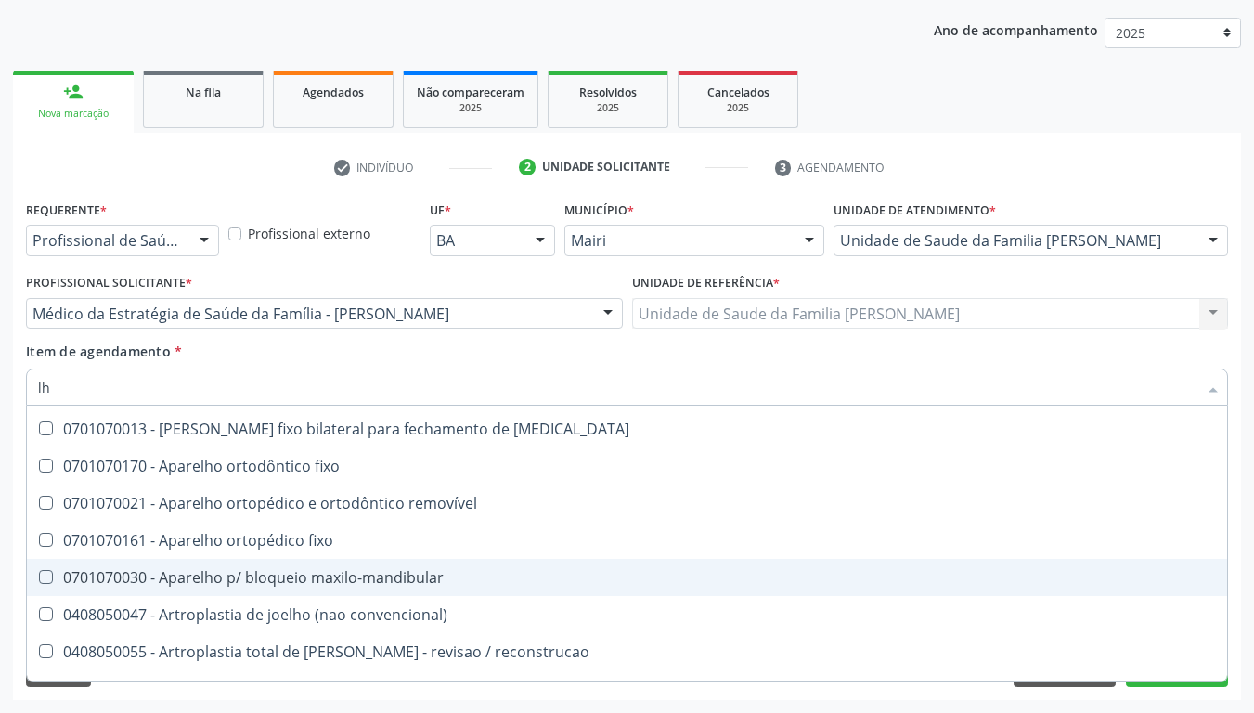
scroll to position [928, 0]
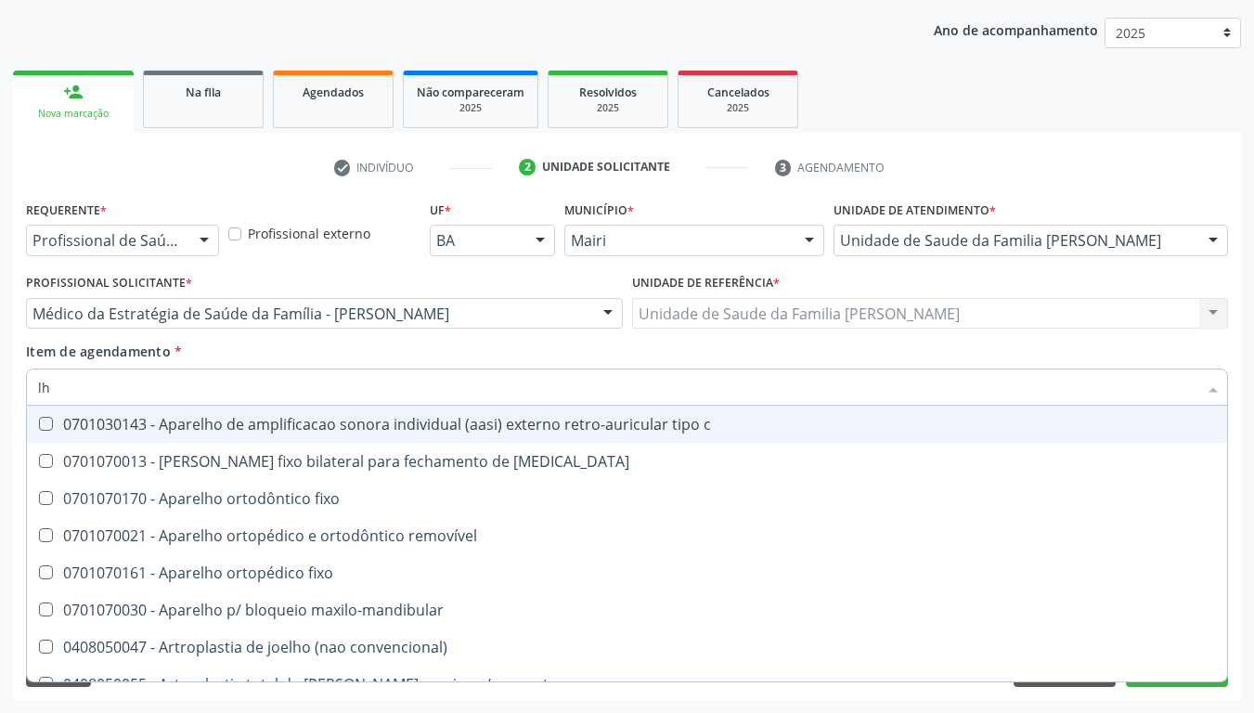
type input "l"
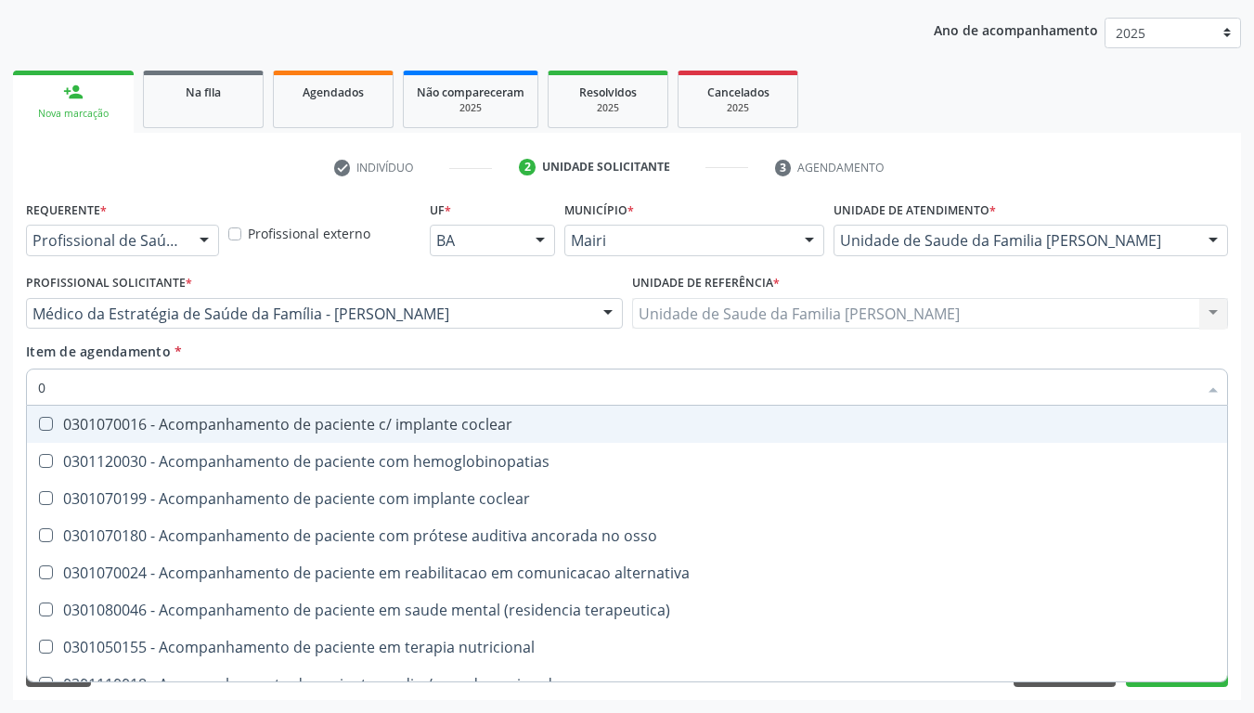
type input "02"
checkbox campo\) "true"
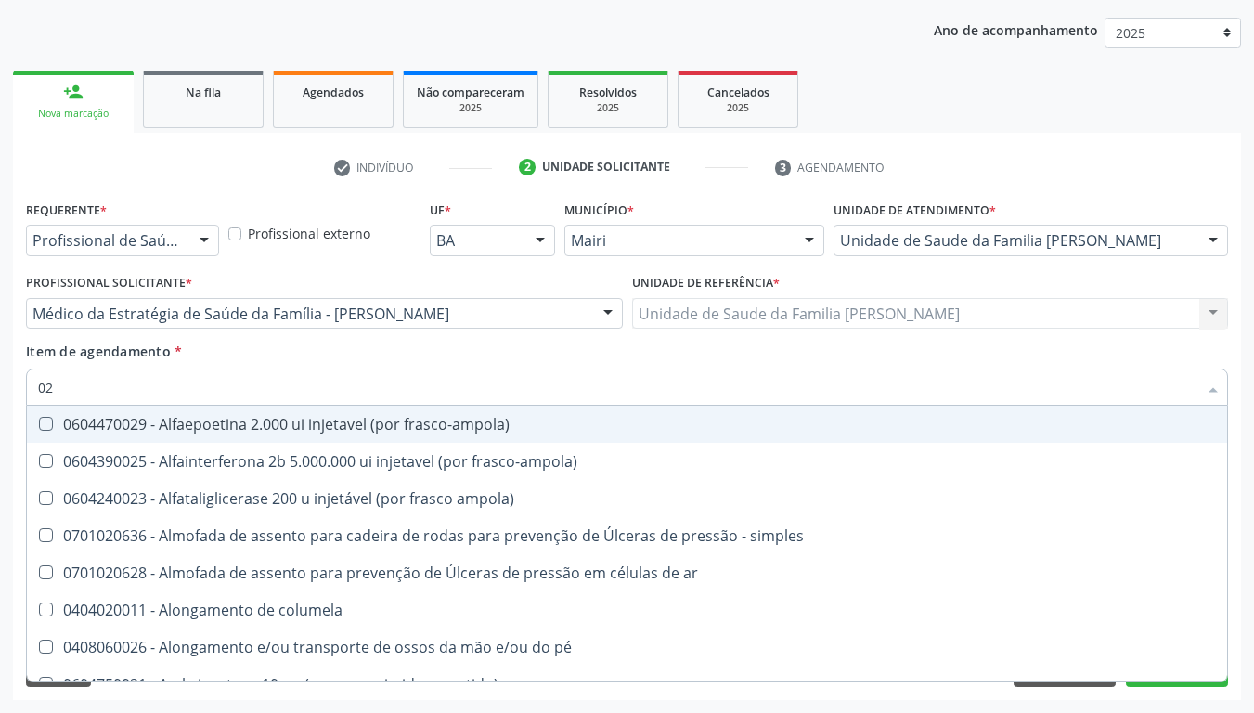
type input "020"
checkbox hemacias "true"
checkbox \(fsh\) "false"
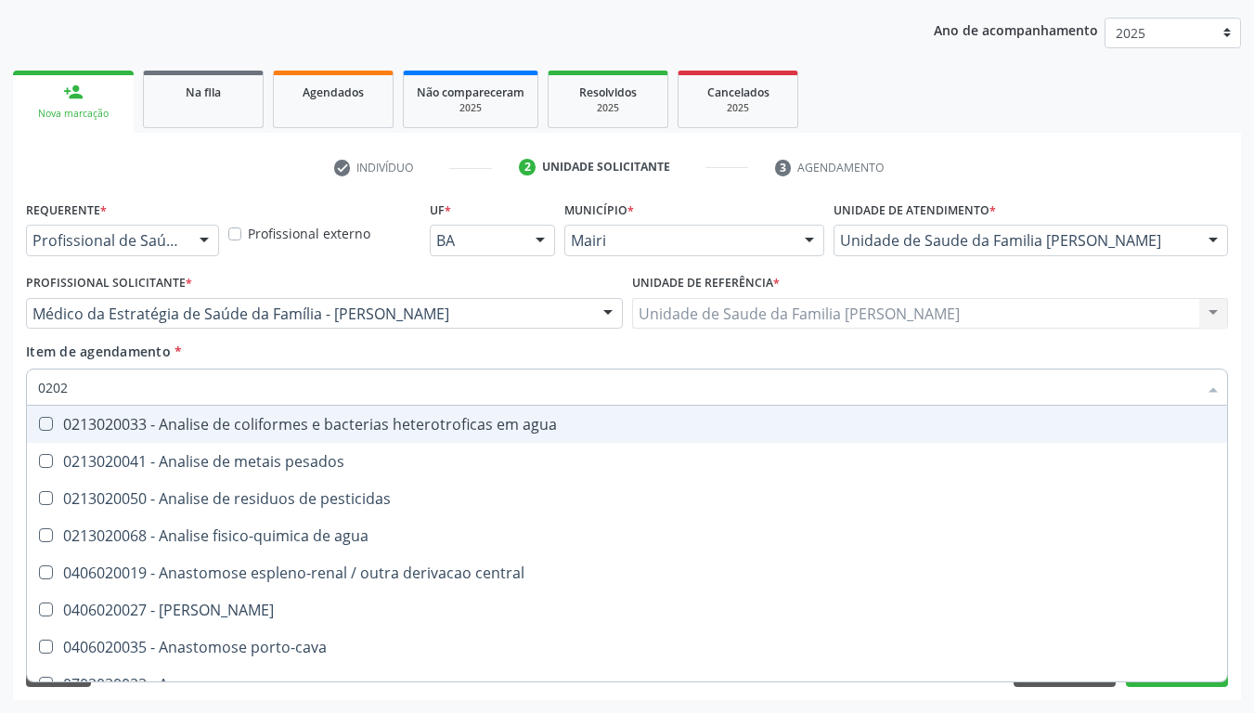
type input "02020"
checkbox substitutiva "true"
checkbox continua "false"
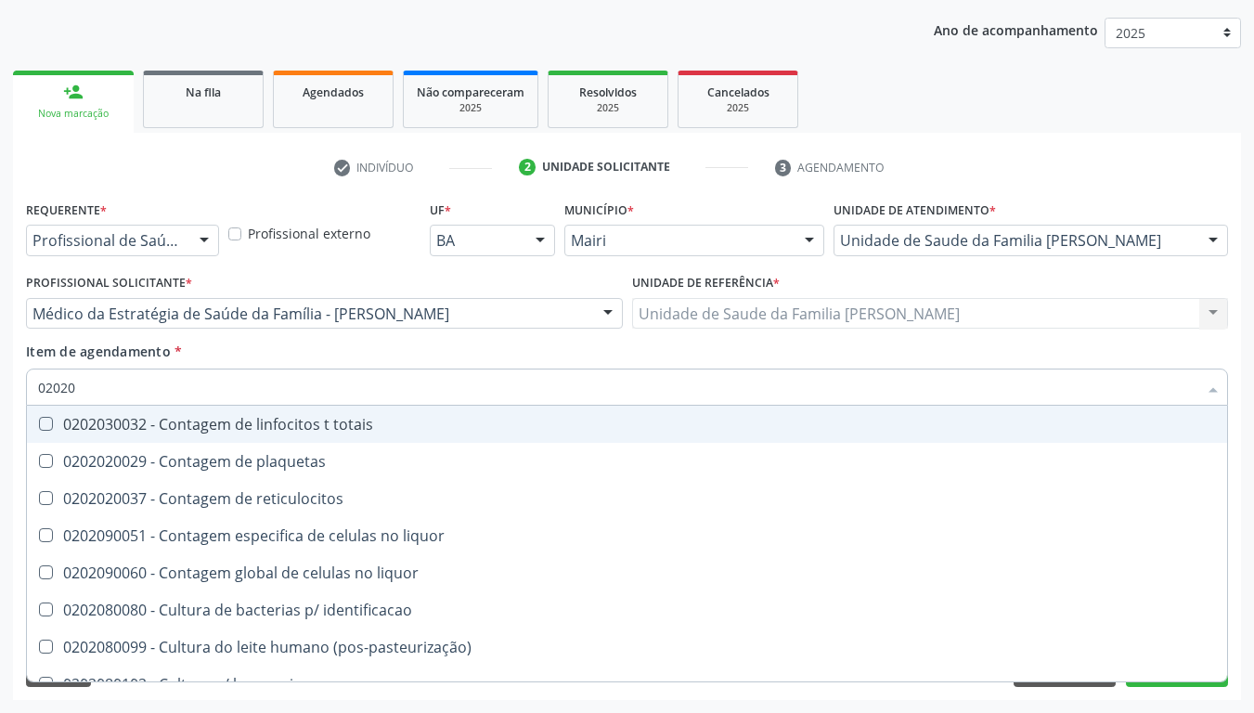
type input "020206"
checkbox addis "true"
type input "02020602"
checkbox 17-alfa-hidroxiprogesterona "true"
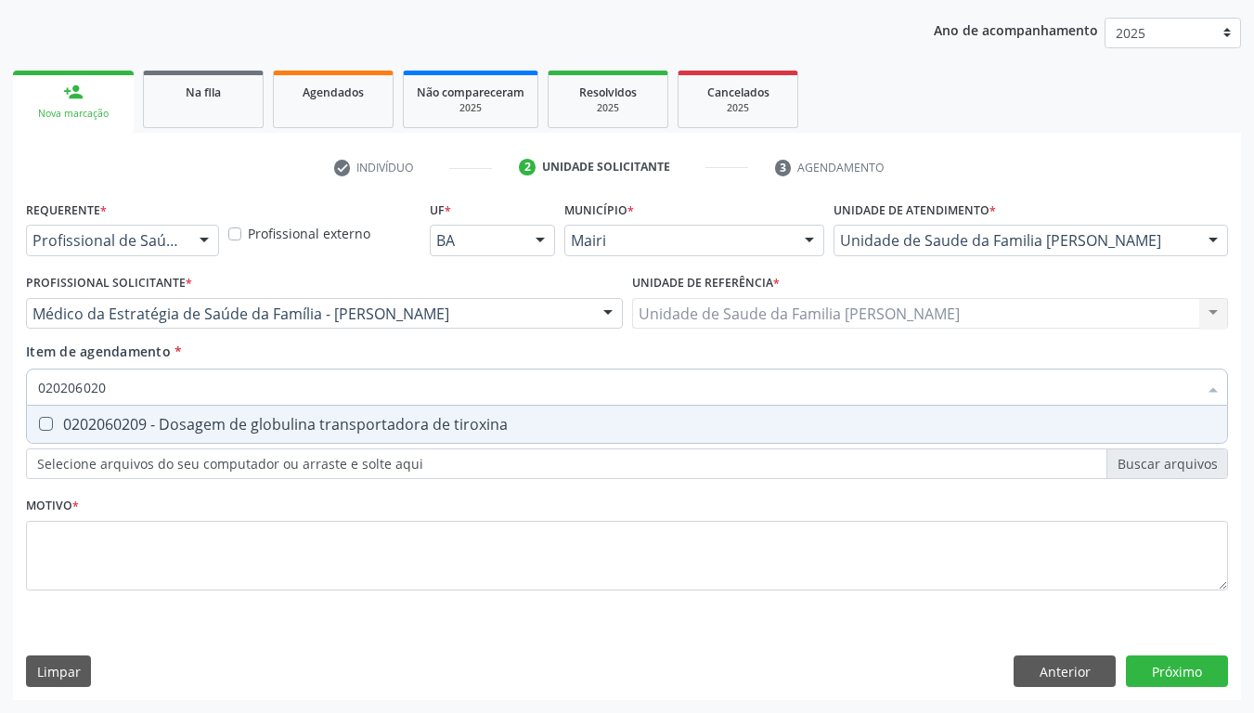
scroll to position [0, 0]
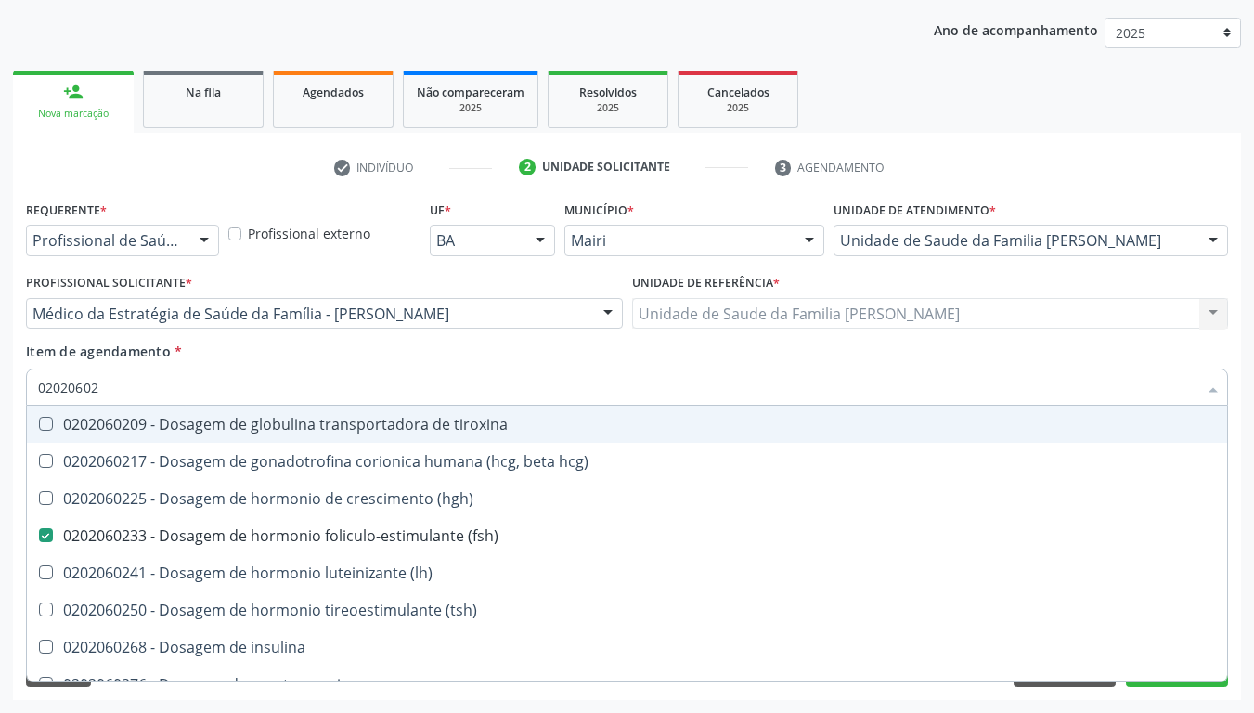
type input "0202060"
checkbox \(fsh\) "false"
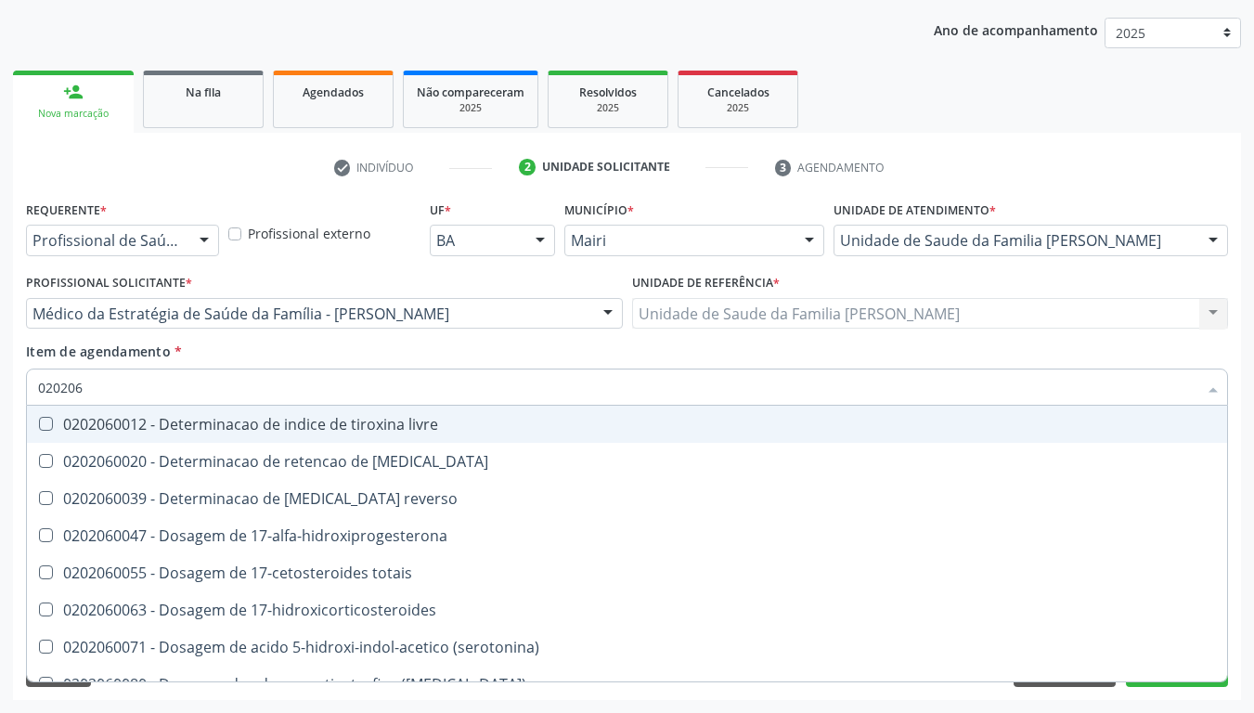
type input "02020"
checkbox \(fsh\) "false"
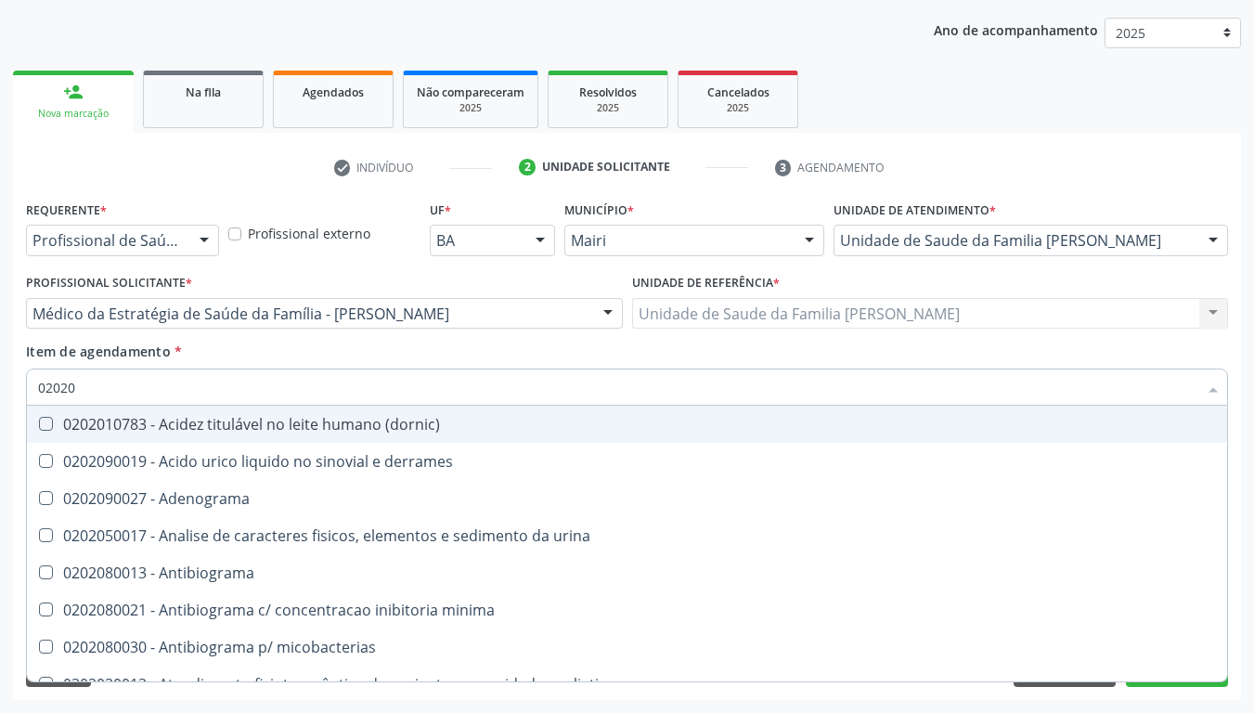
type input "0202"
checkbox \(fsh\) "false"
checkbox metotrexato "true"
type input "02020"
checkbox esperma "true"
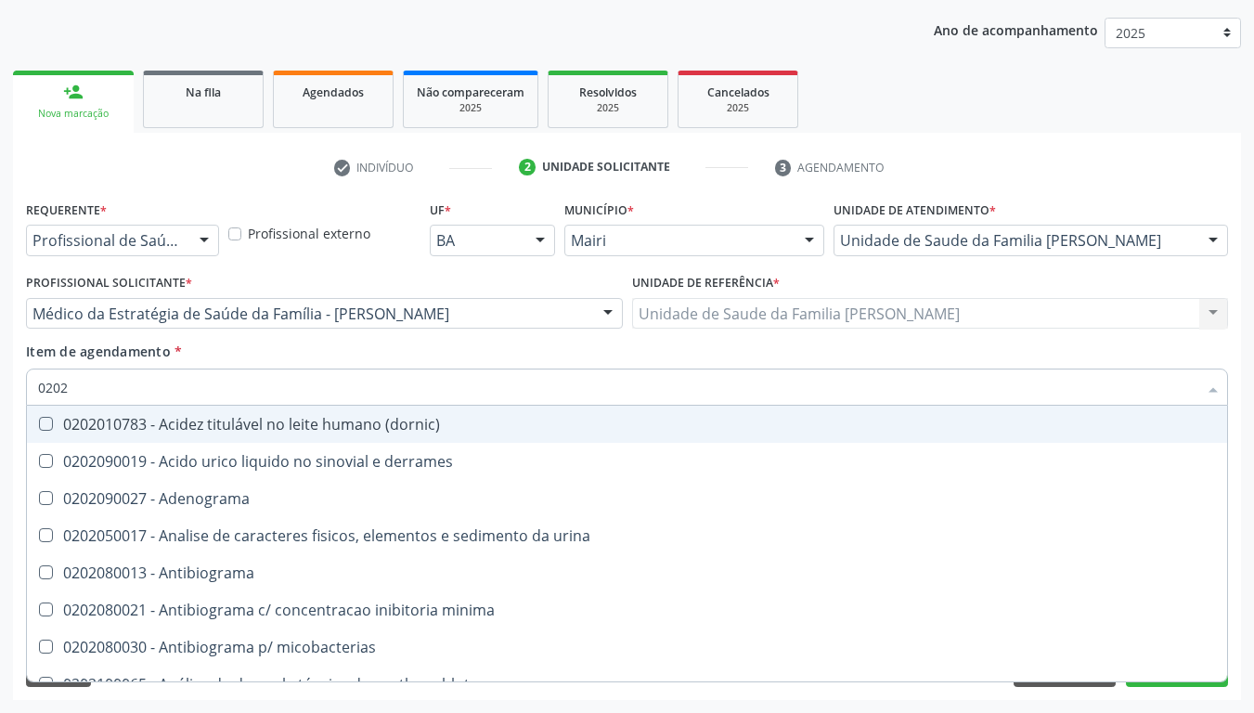
checkbox \(fsh\) "false"
type input "020206"
checkbox addis "true"
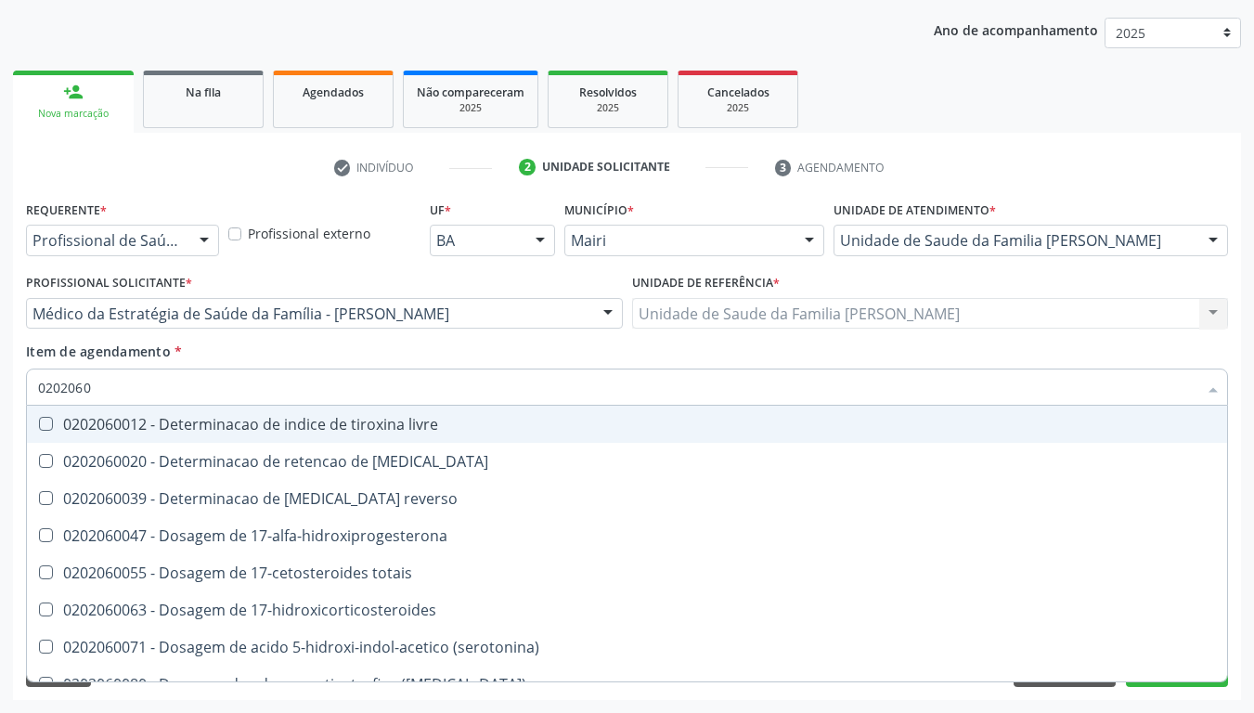
type input "02020602"
checkbox 17-alfa-hidroxiprogesterona "true"
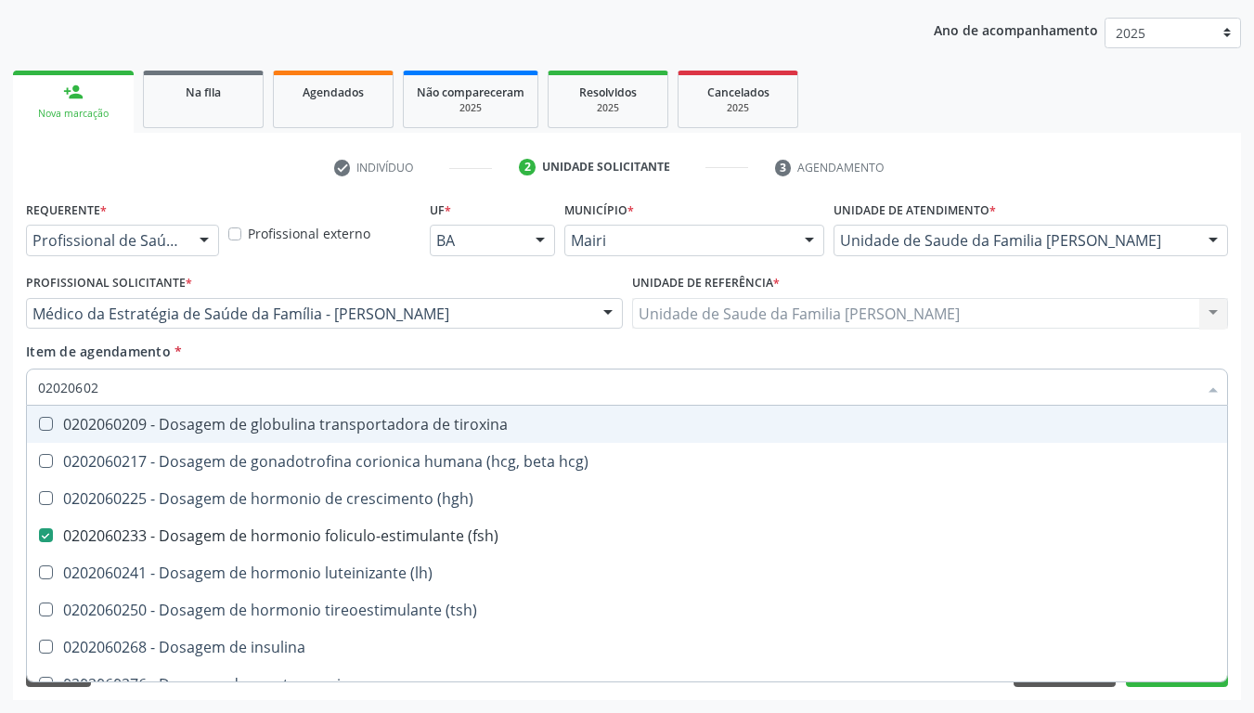
type input "020206024"
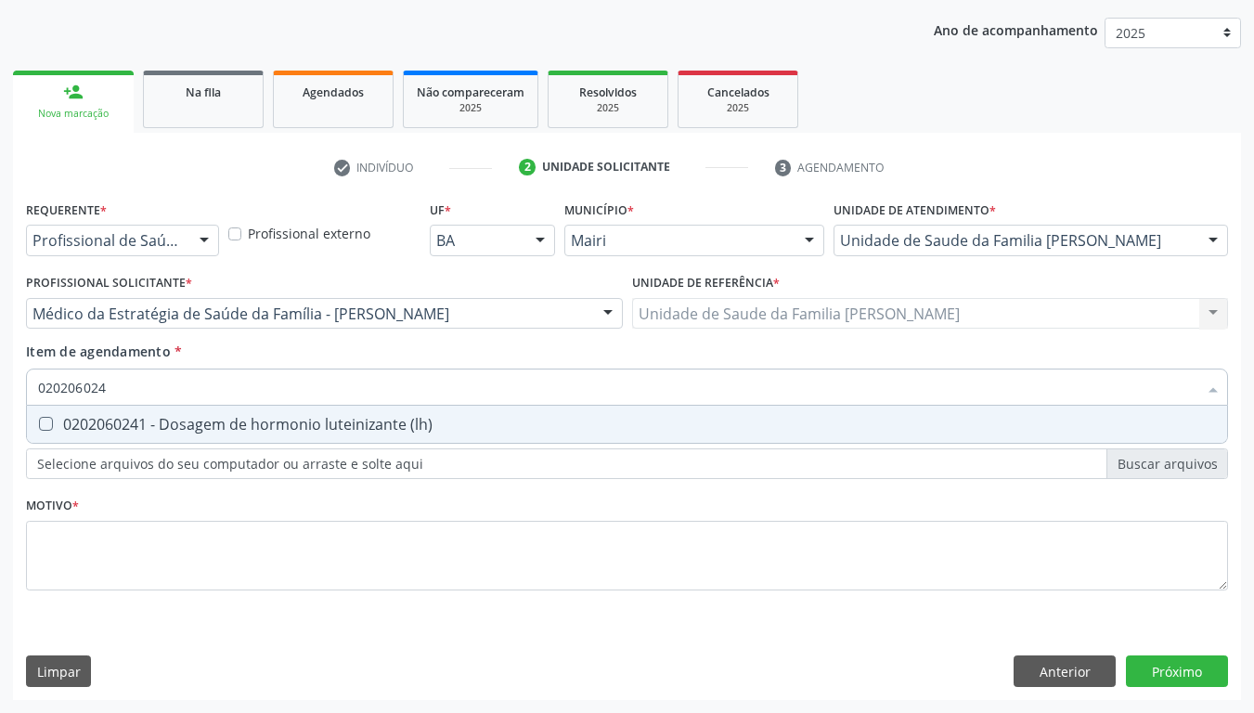
click at [198, 432] on div "0202060241 - Dosagem de hormonio luteinizante (lh)" at bounding box center [627, 424] width 1178 height 15
checkbox \(lh\) "true"
type input "02020602"
checkbox \(lh\) "false"
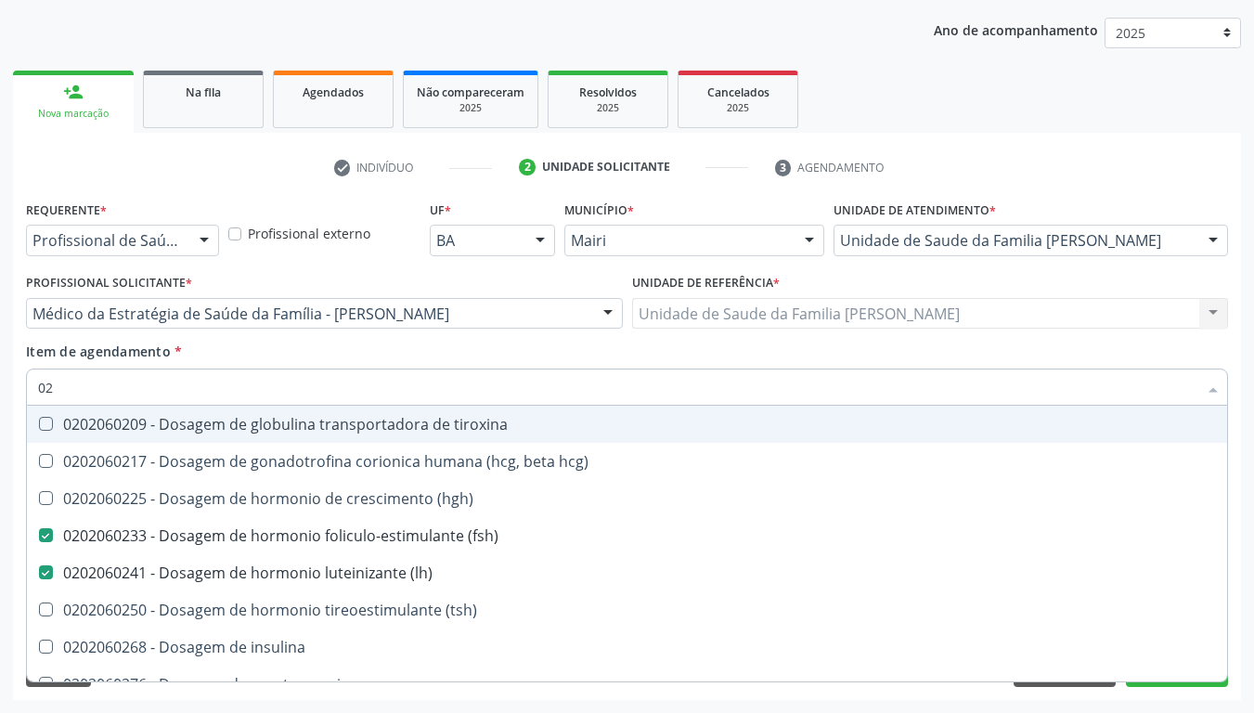
type input "0"
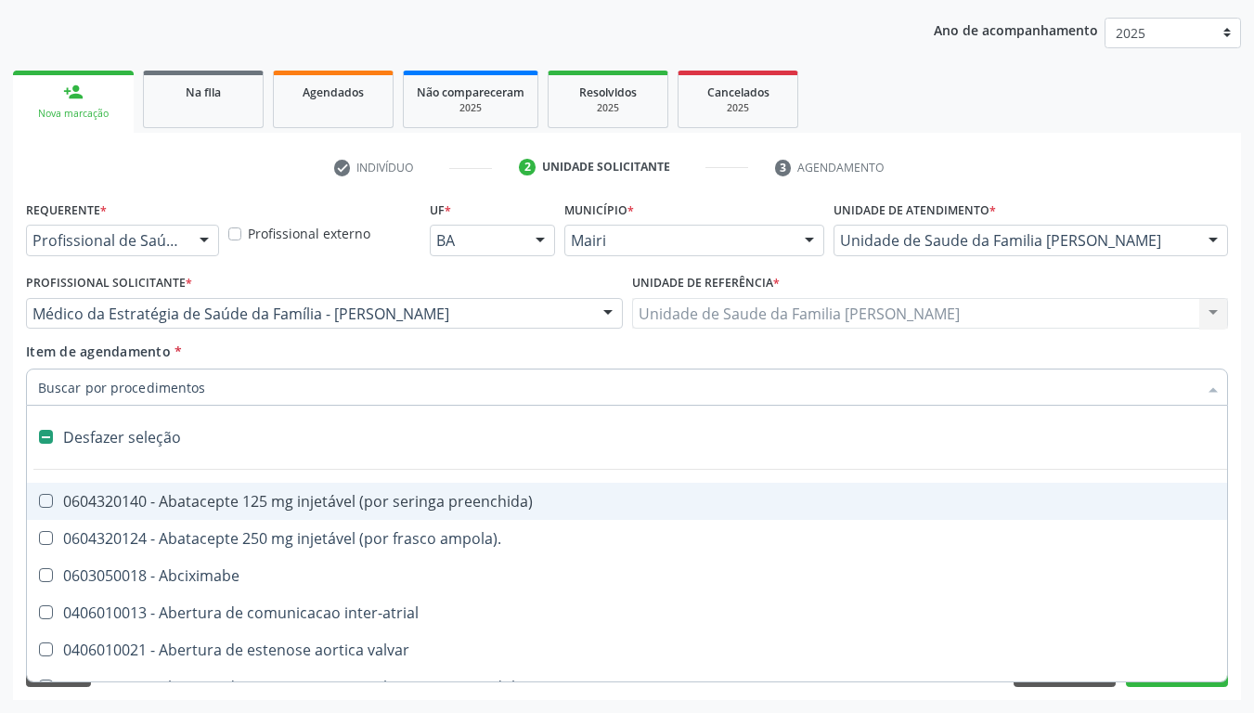
checkbox inter-atrial "false"
checkbox valvar "false"
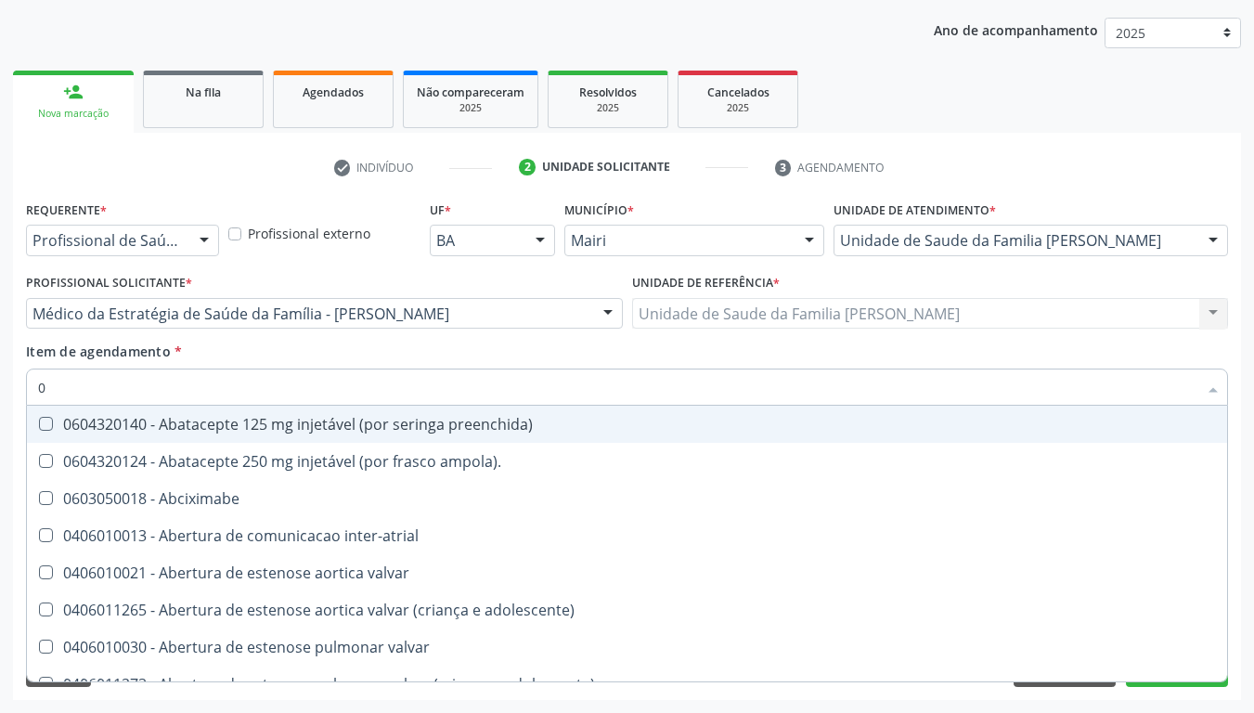
type input "02"
checkbox campo\) "true"
checkbox ml\) "true"
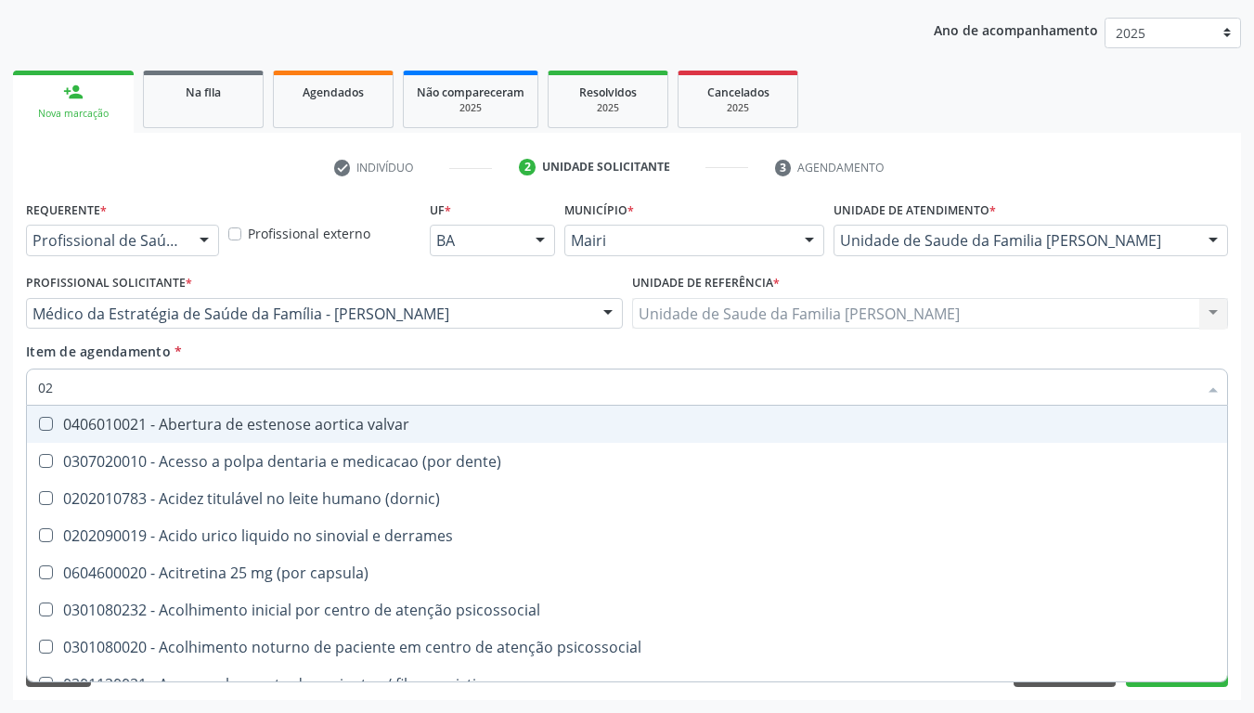
type input "020"
checkbox hemacias "true"
checkbox trombina "true"
checkbox \(fsh\) "false"
checkbox \(lh\) "false"
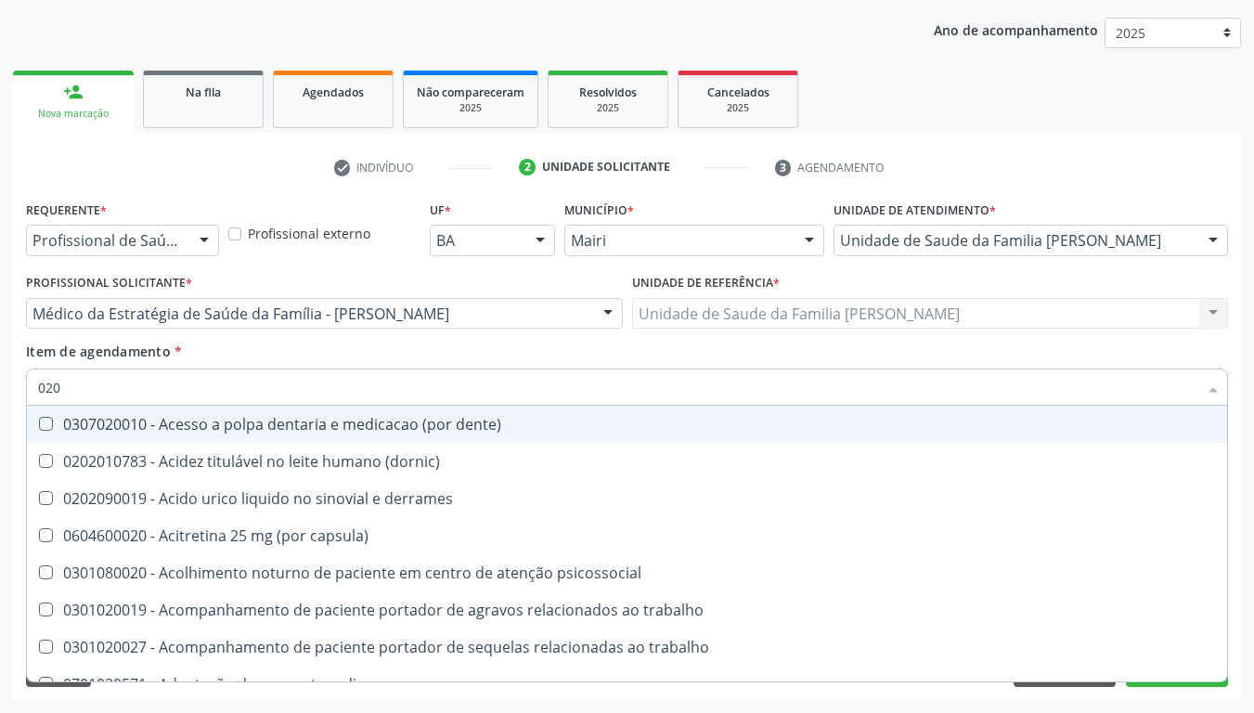
type input "0202"
checkbox continua "true"
checkbox percutanea "true"
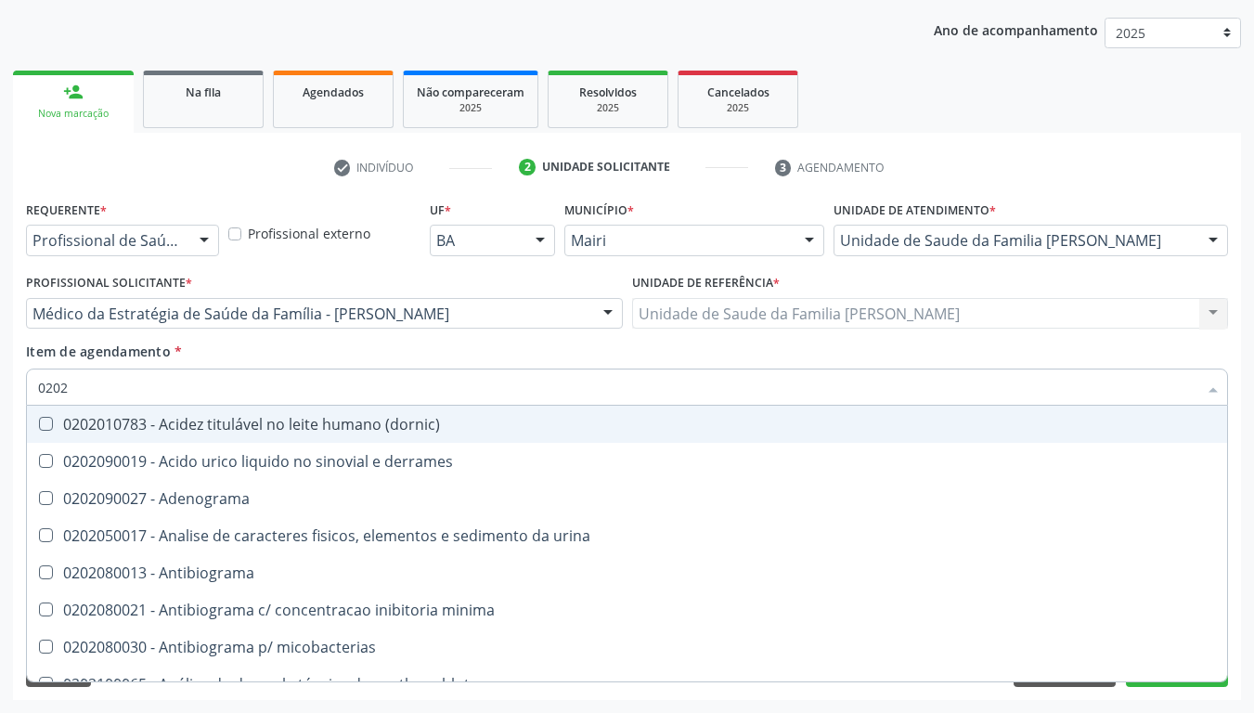
type input "02020"
checkbox esperma "true"
checkbox galactose "true"
checkbox \(fsh\) "false"
checkbox \(lh\) "false"
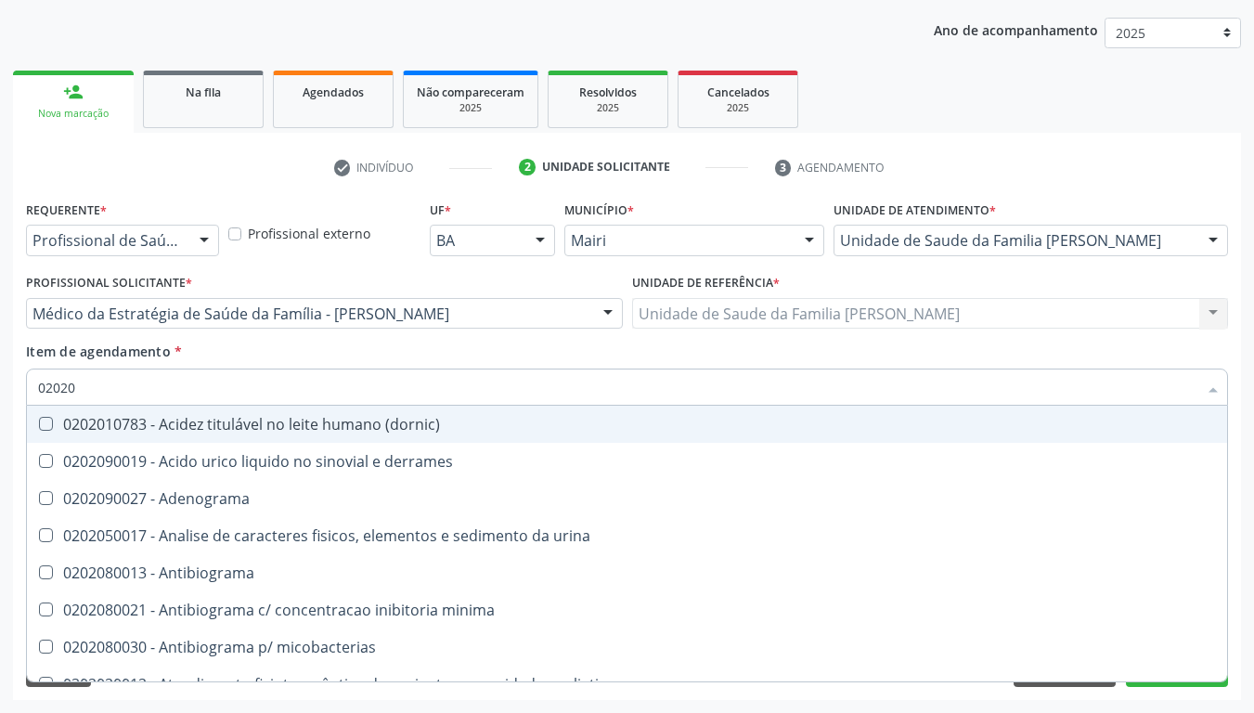
type input "020206"
checkbox addis "true"
checkbox b "true"
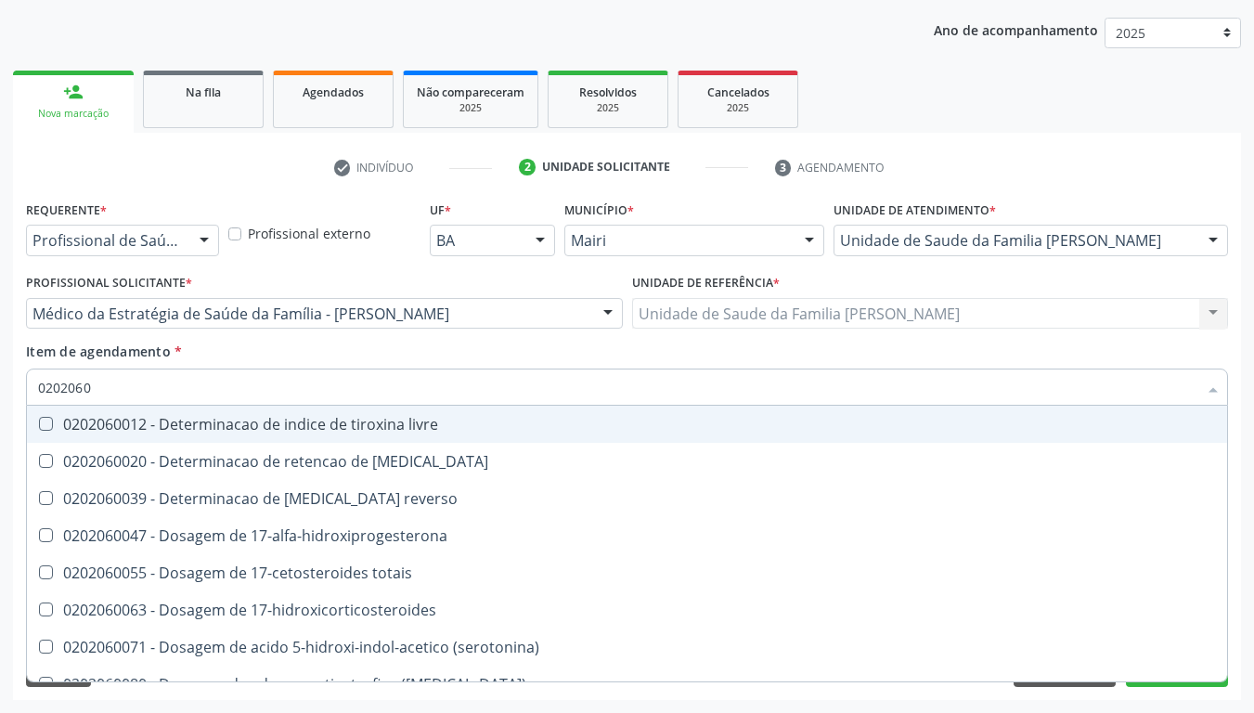
type input "02020602"
checkbox 17-alfa-hidroxiprogesterona "true"
checkbox totais "true"
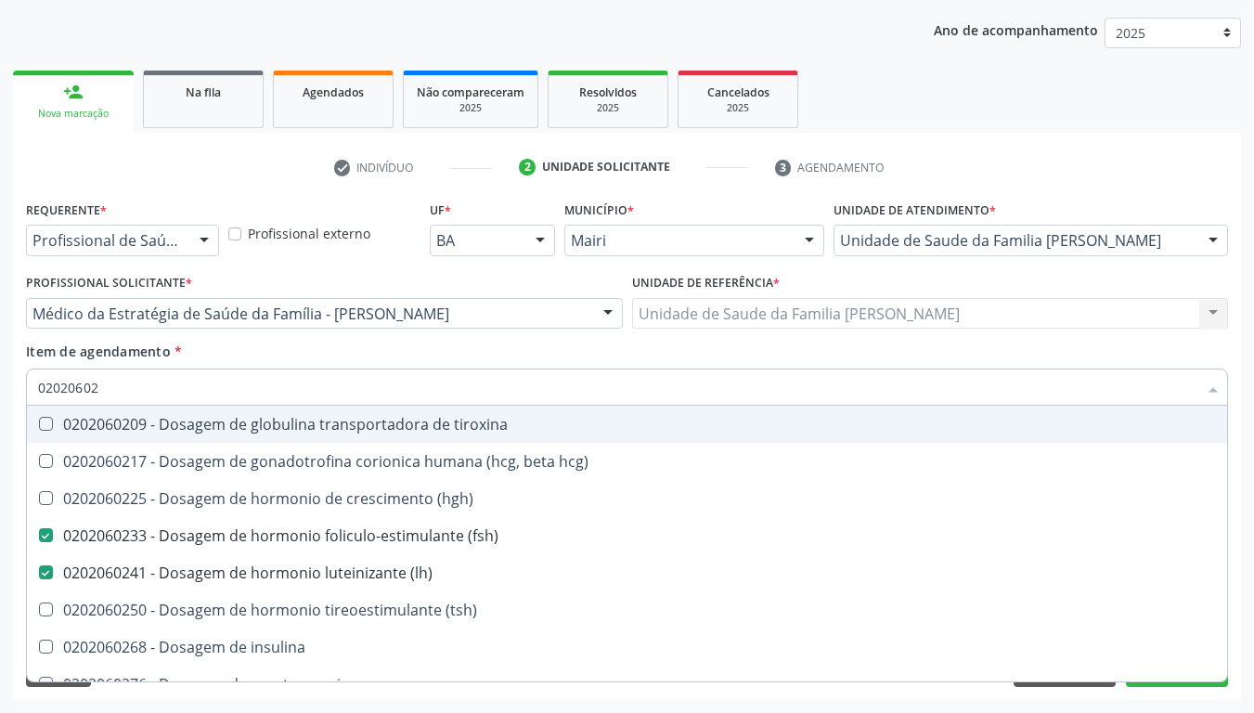
type input "020206029"
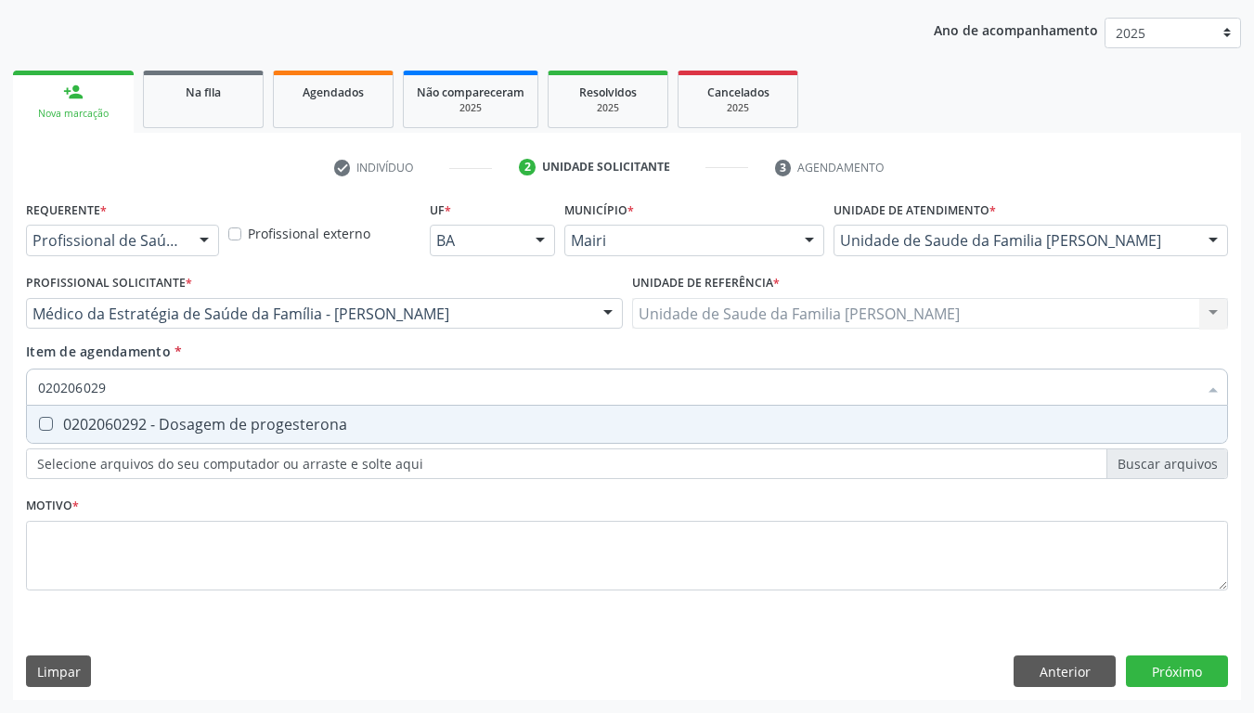
click at [198, 432] on div "0202060292 - Dosagem de progesterona" at bounding box center [627, 424] width 1178 height 15
checkbox progesterona "true"
type input "02020602"
checkbox progesterona "false"
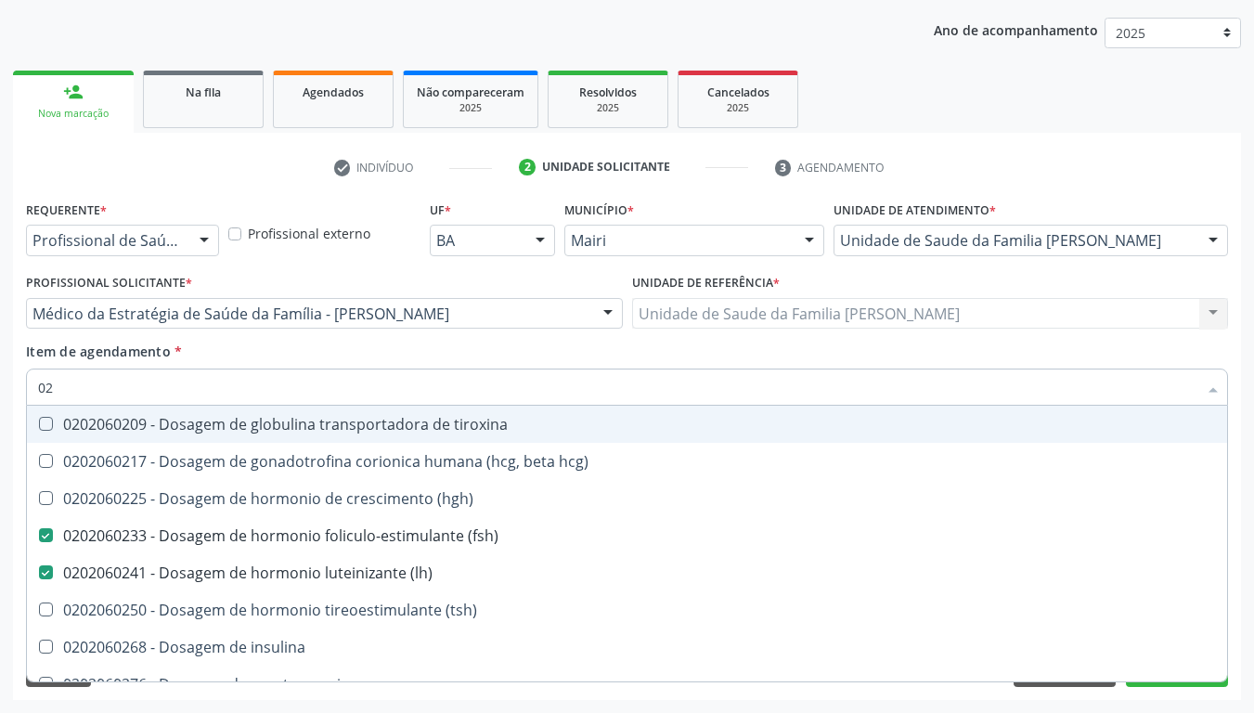
type input "0"
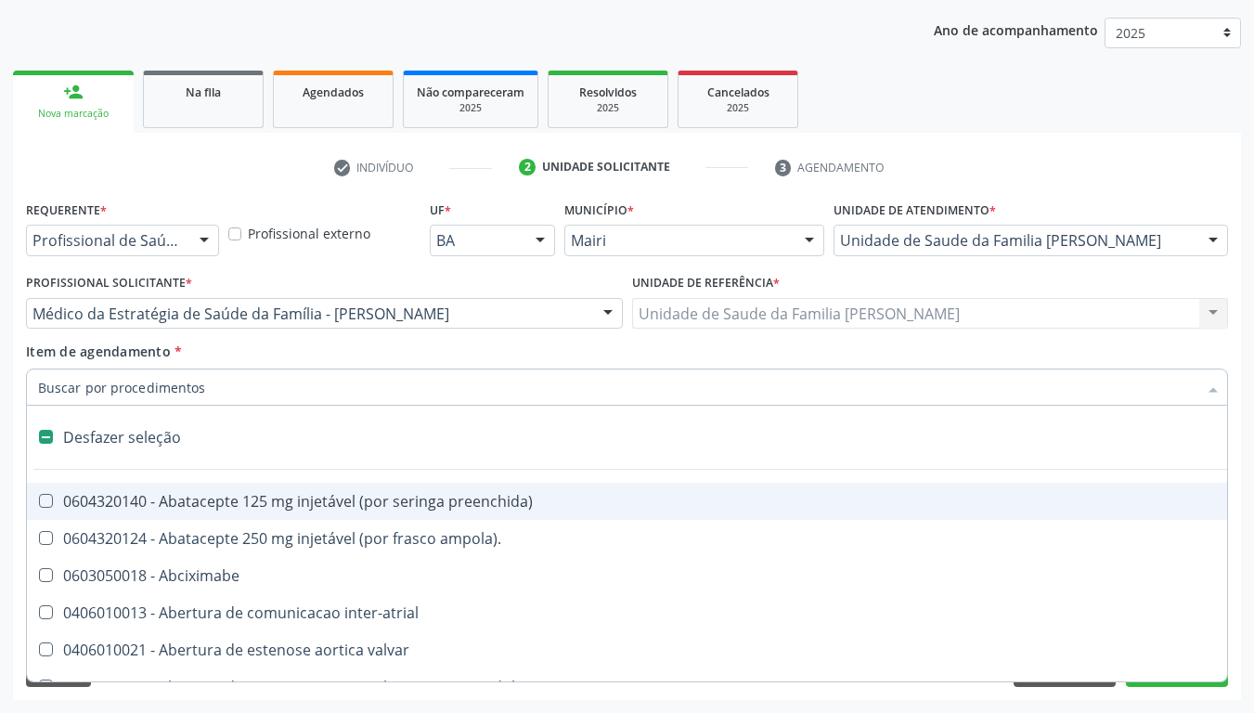
checkbox inter-atrial "false"
checkbox valvar "false"
checkbox dente\) "false"
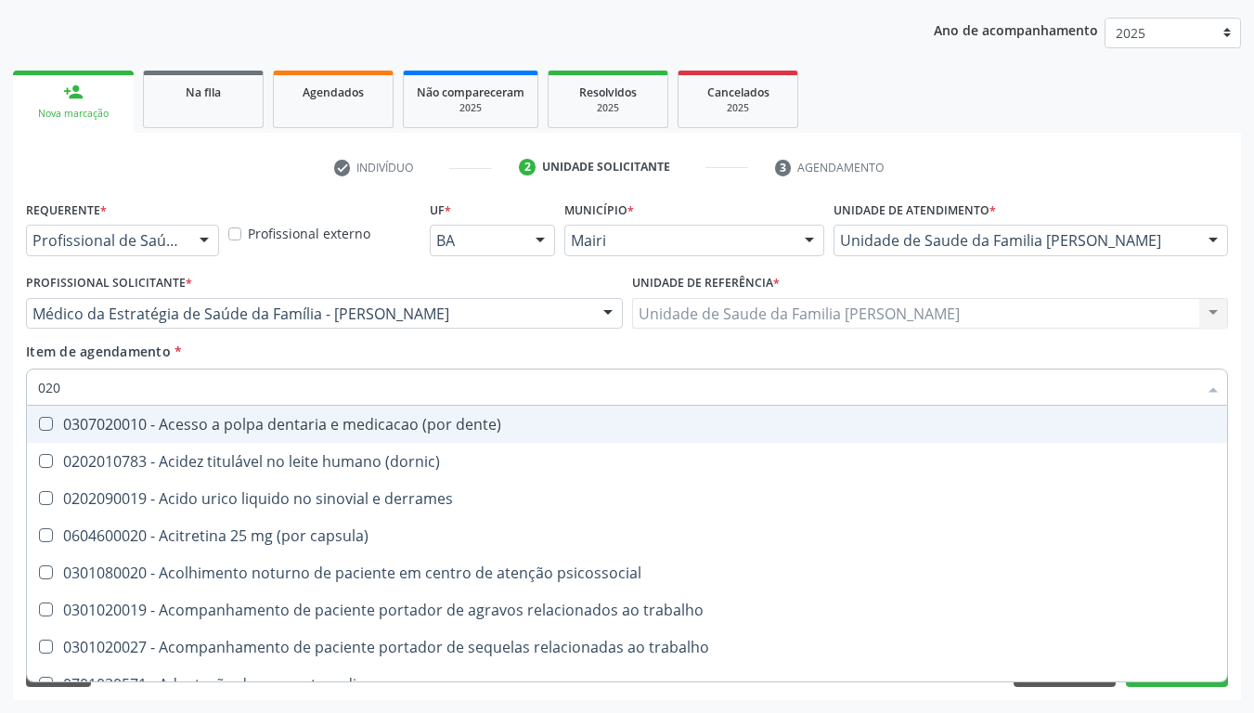
type input "0202"
checkbox continua "true"
checkbox percutanea "true"
checkbox inteiro\) "true"
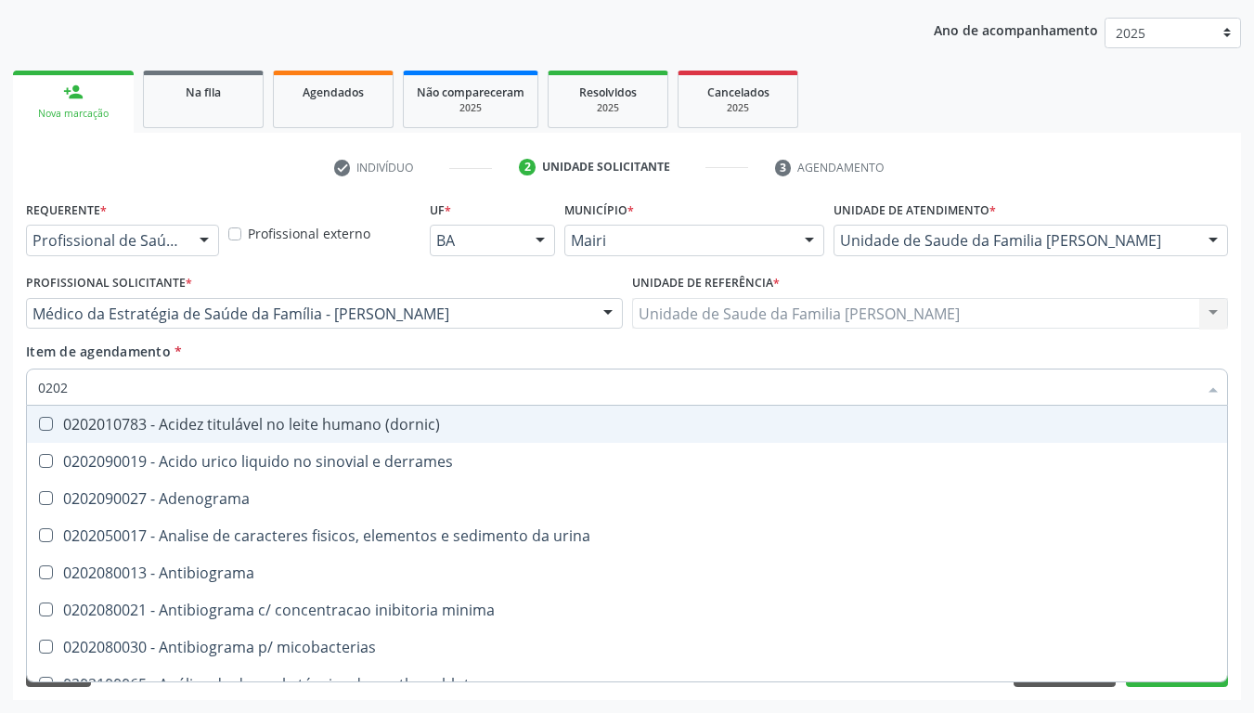
type input "02020"
checkbox esperma "true"
checkbox galactose "true"
checkbox \(fsh\) "false"
checkbox \(lh\) "false"
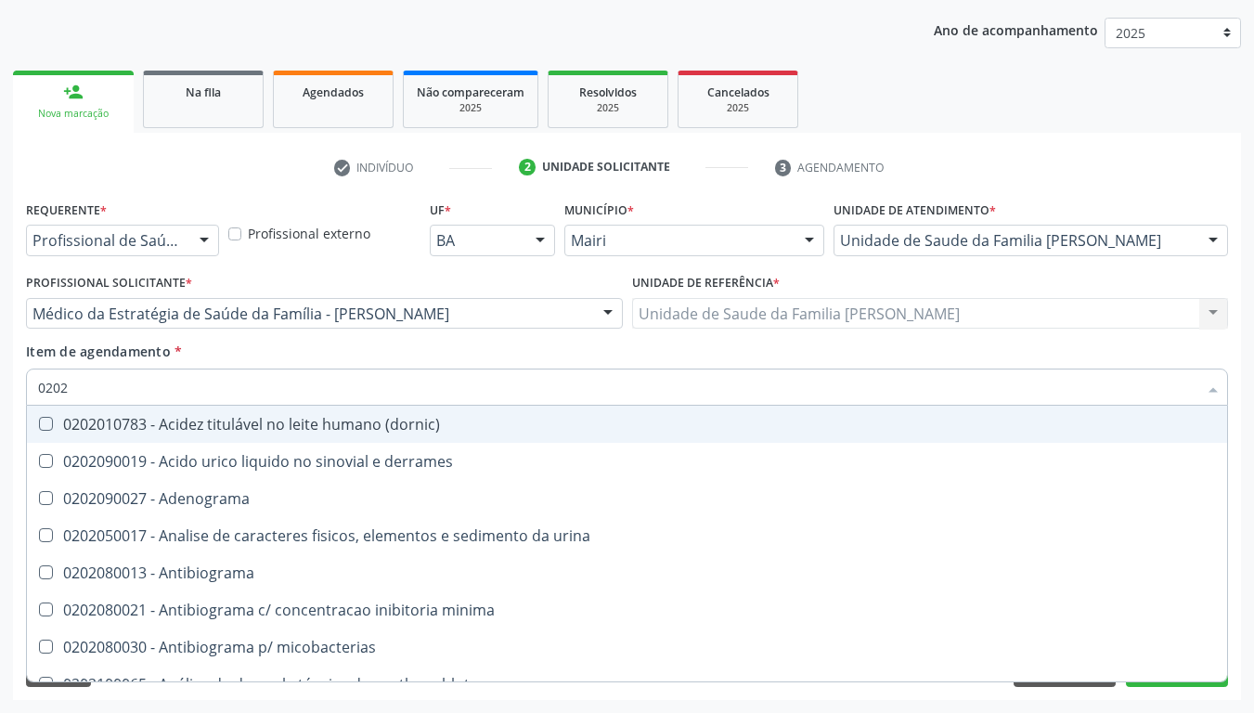
checkbox lactato "true"
checkbox progesterona "false"
type input "020206"
checkbox addis "true"
checkbox b "true"
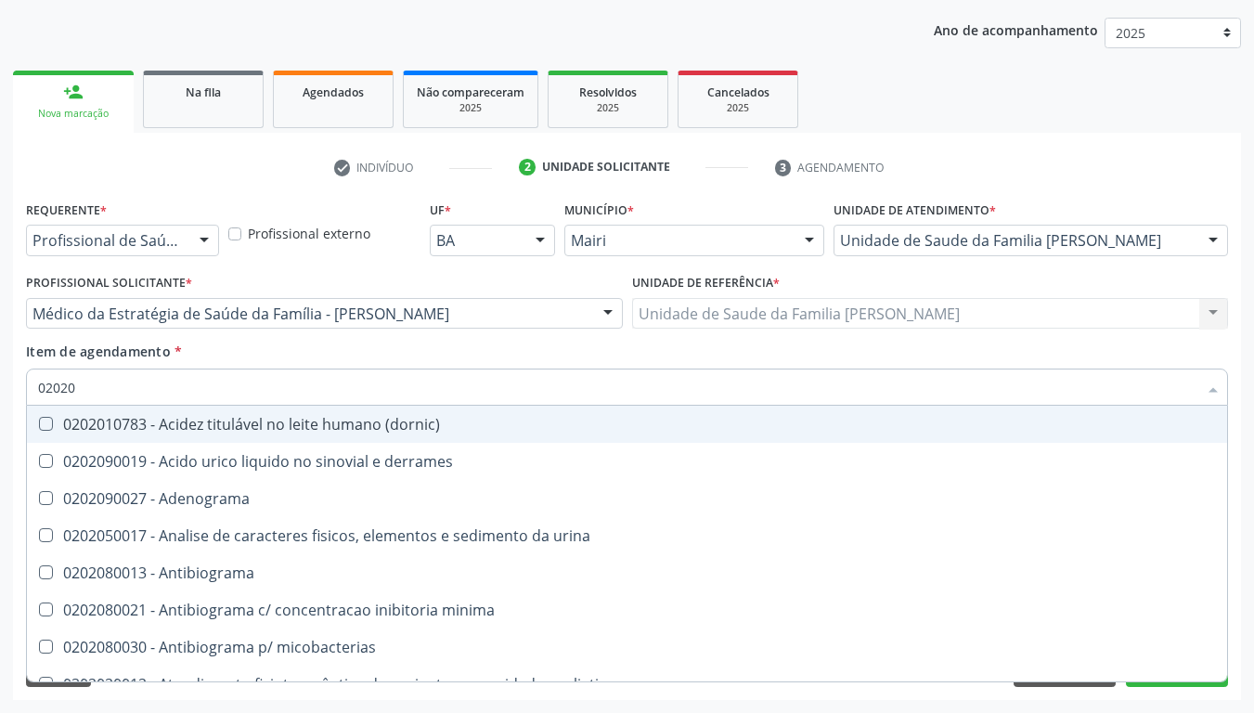
checkbox liquor "true"
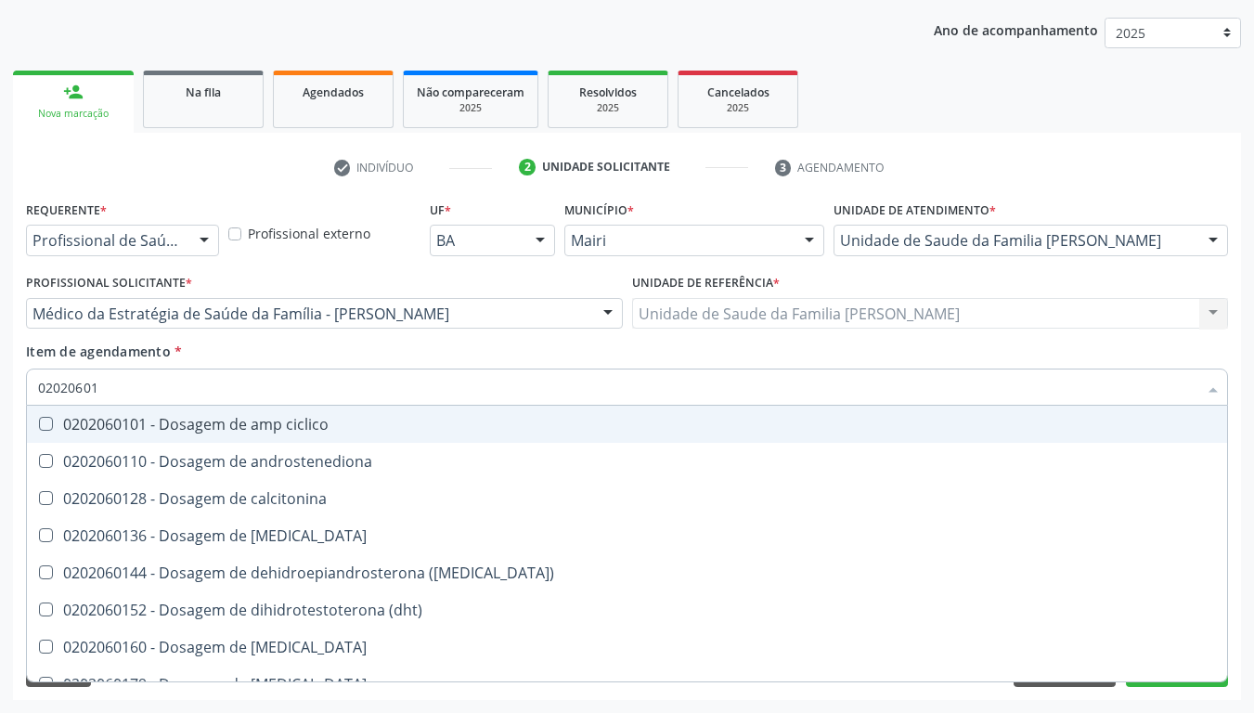
type input "020206016"
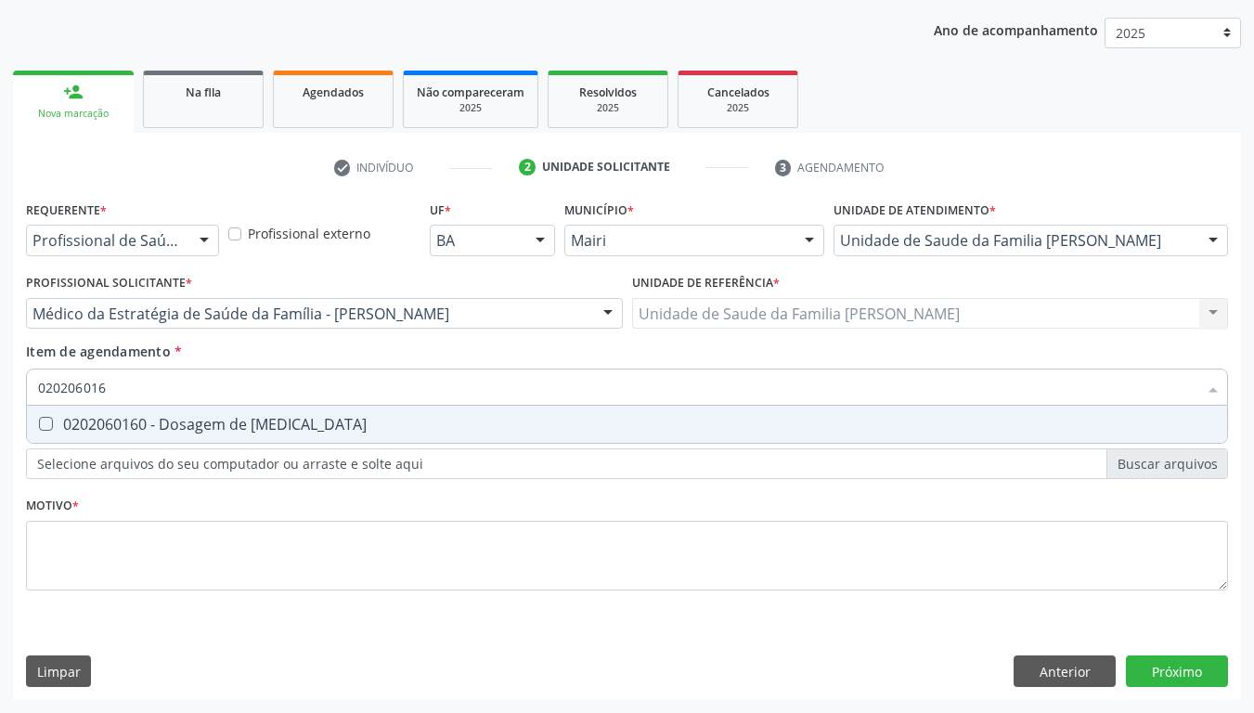
click at [198, 432] on div "0202060160 - Dosagem de estradiol" at bounding box center [627, 424] width 1178 height 15
checkbox estradiol "true"
type input "02020601"
checkbox estradiol "false"
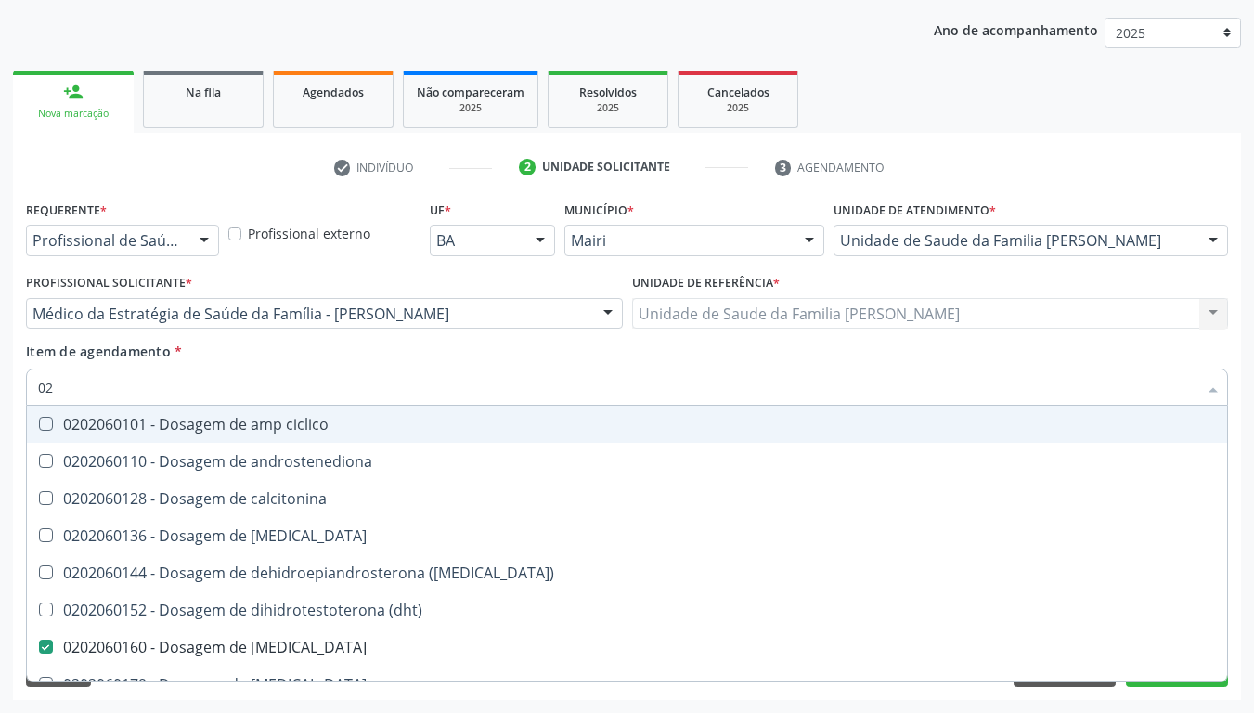
type input "0"
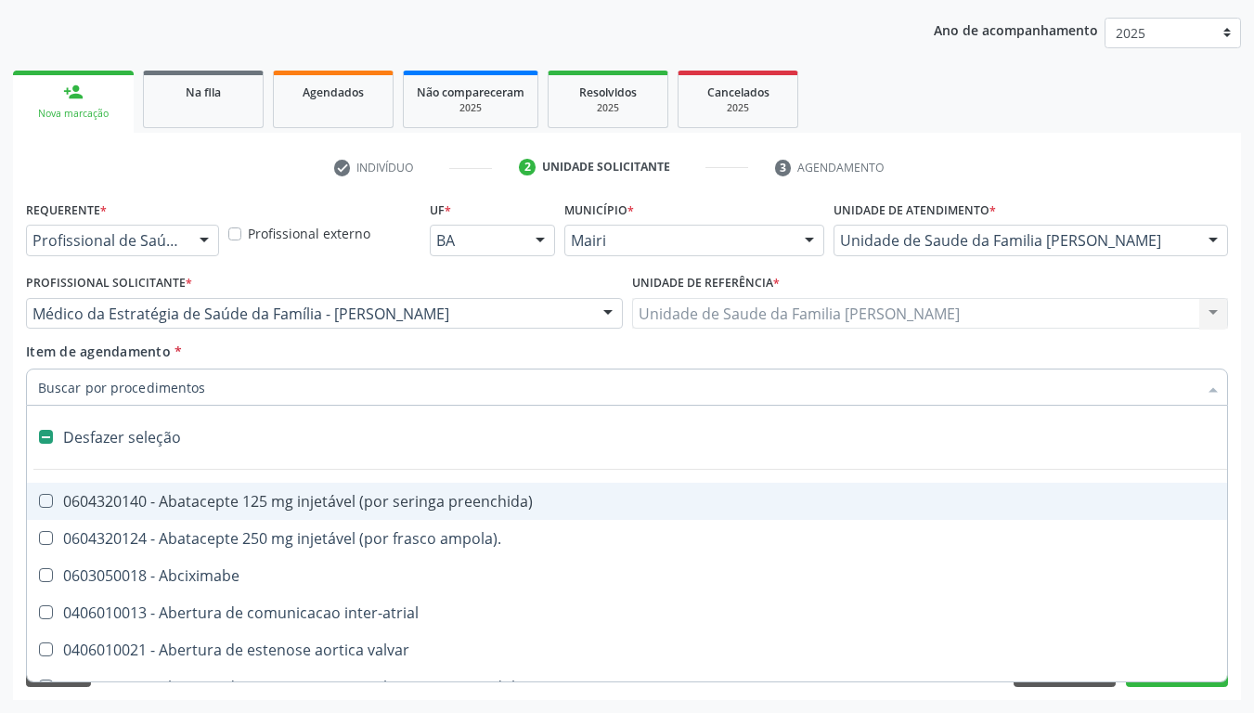
checkbox valvar "false"
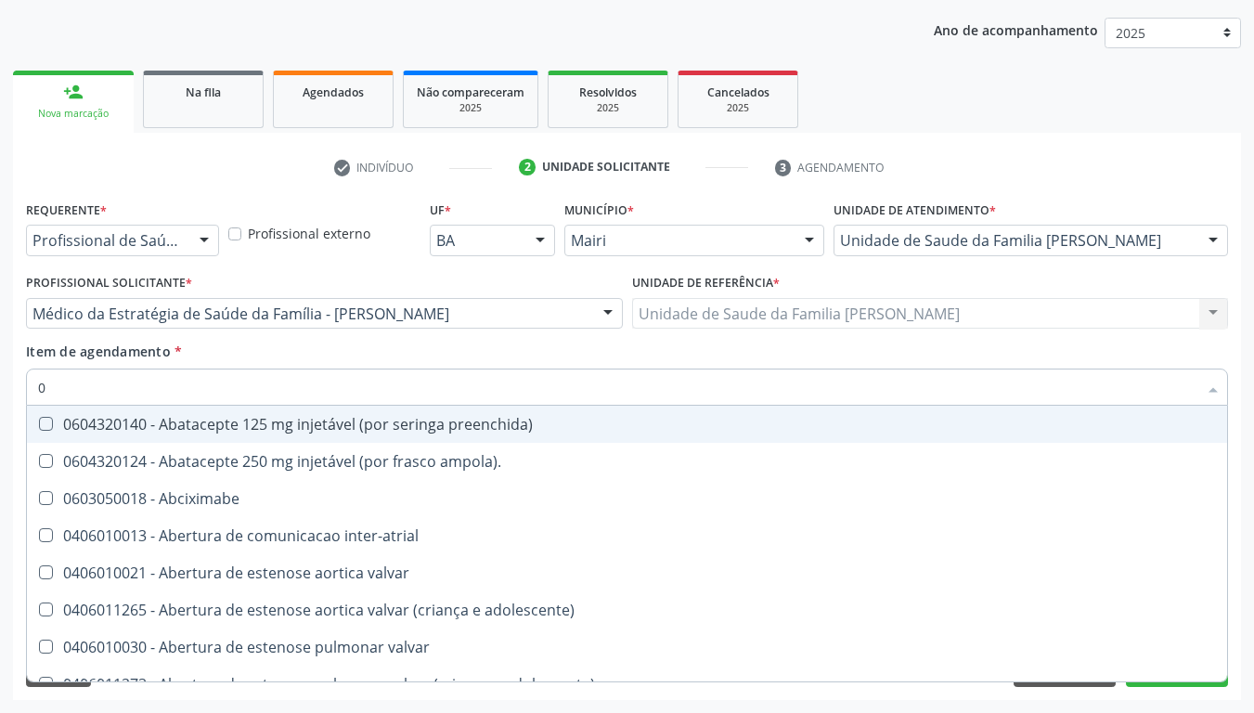
type input "02"
checkbox videolaparoscopia "true"
checkbox campo\) "true"
checkbox ml\) "true"
checkbox transfusao "true"
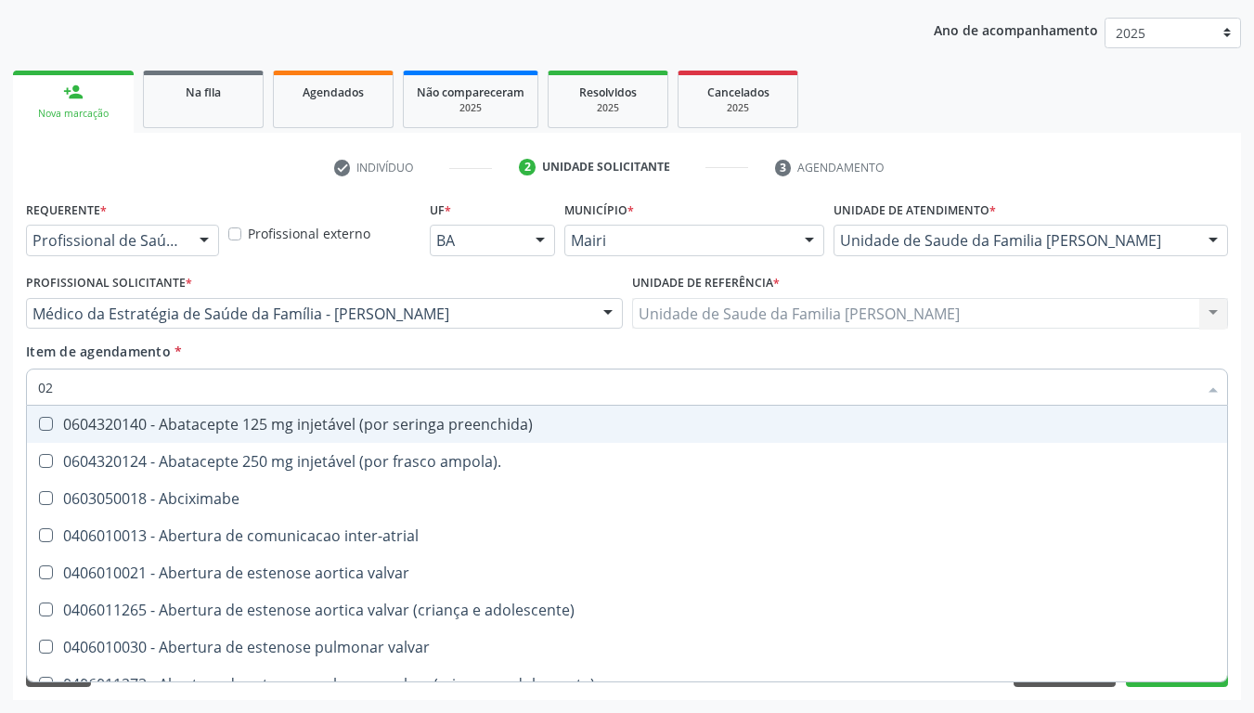
type input "020"
checkbox revestido\) "true"
checkbox \(par\) "true"
checkbox gráfico "true"
checkbox percutanea "true"
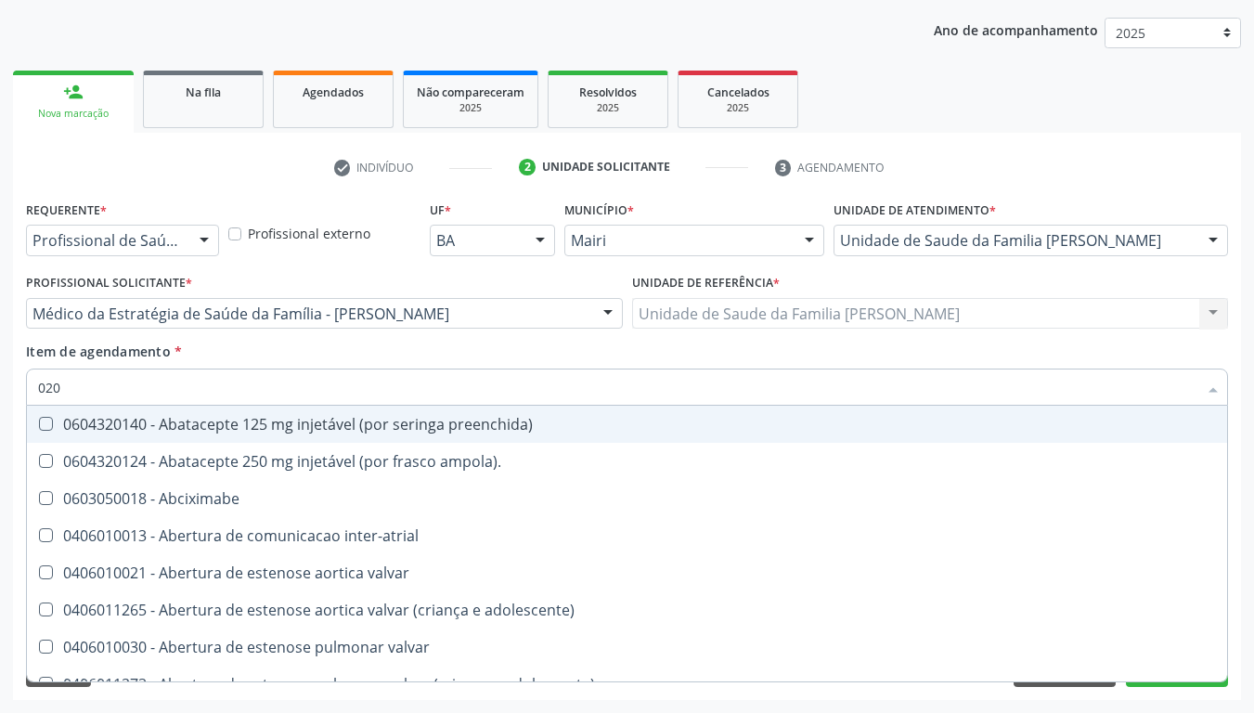
checkbox videolaparoscopia "false"
checkbox campo\) "false"
checkbox ml\) "false"
checkbox transfusao "false"
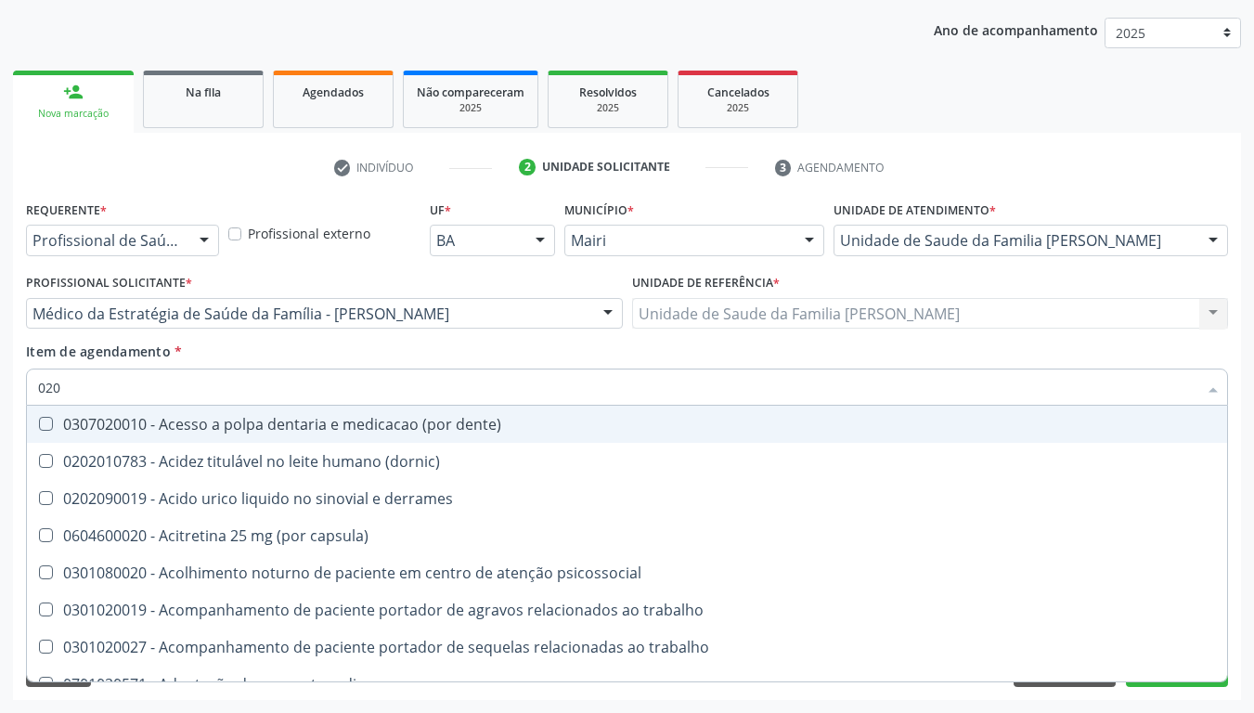
type input "0202"
checkbox puncao "true"
checkbox continua "true"
checkbox percutanea "true"
checkbox inteiro\) "true"
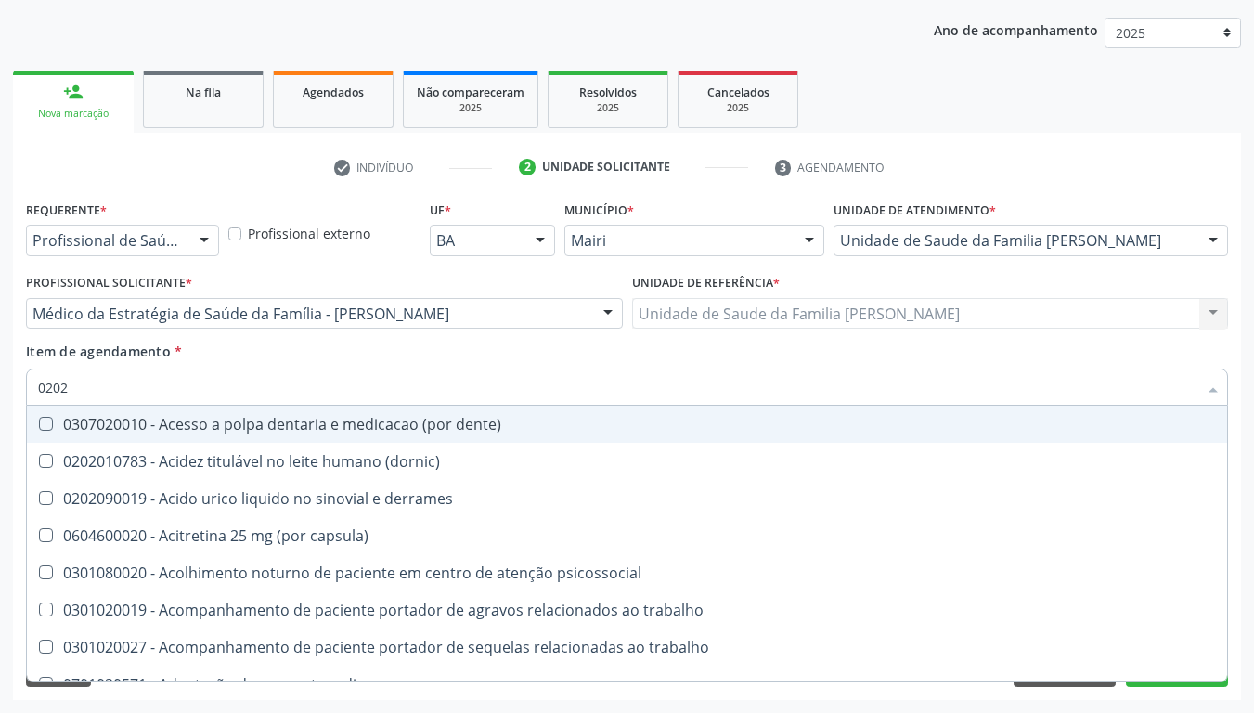
checkbox estradiol "false"
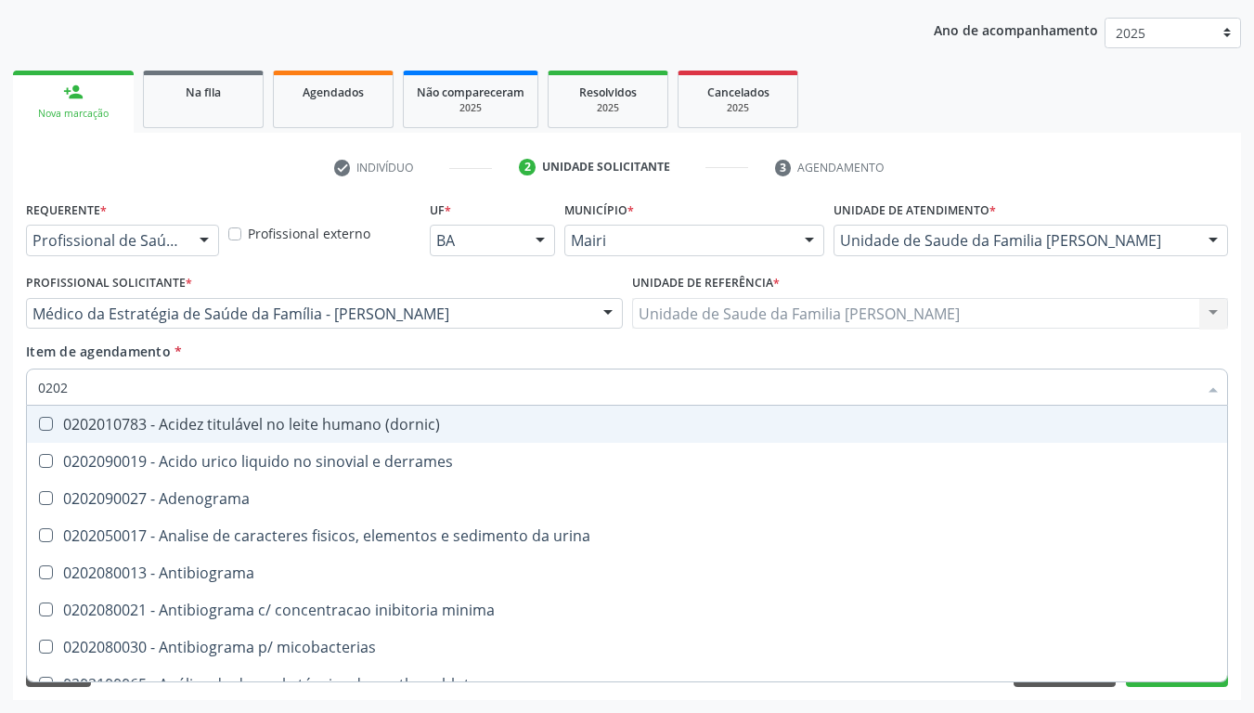
type input "02020"
checkbox c4 "true"
checkbox estradiol "false"
checkbox esperma "true"
checkbox galactose "true"
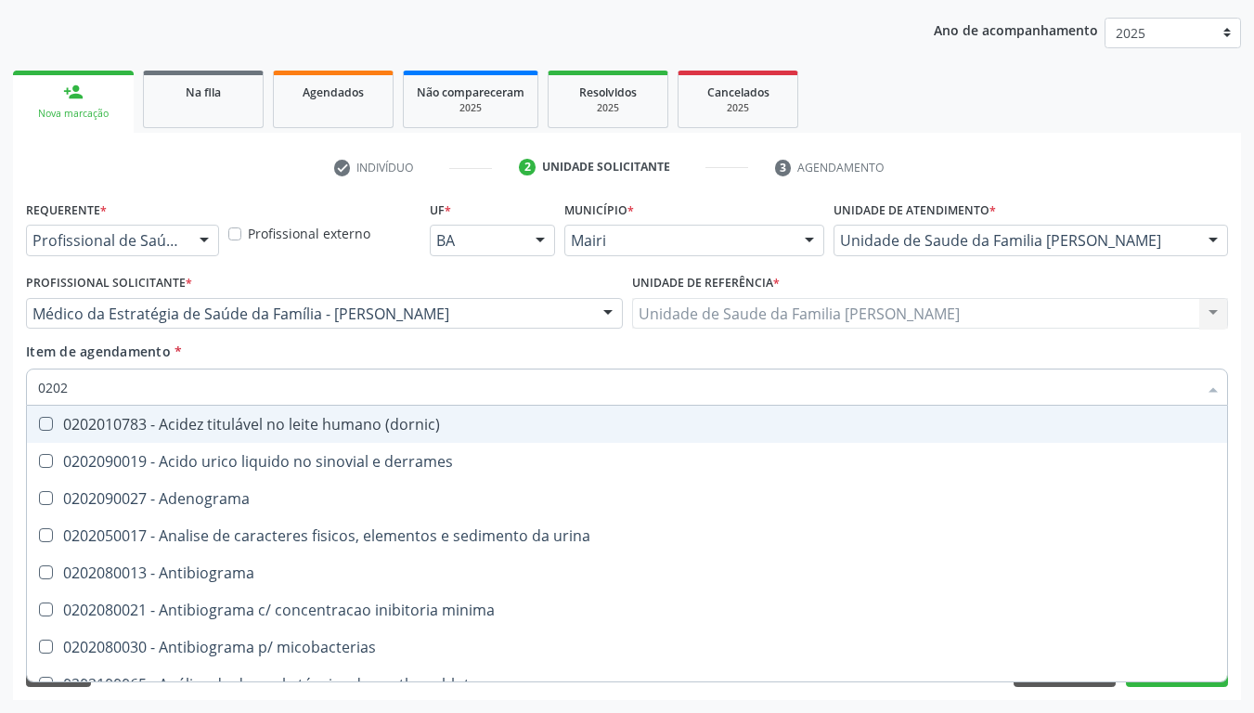
checkbox \(fsh\) "false"
checkbox \(lh\) "false"
checkbox lactato "true"
checkbox progesterona "false"
type input "020206"
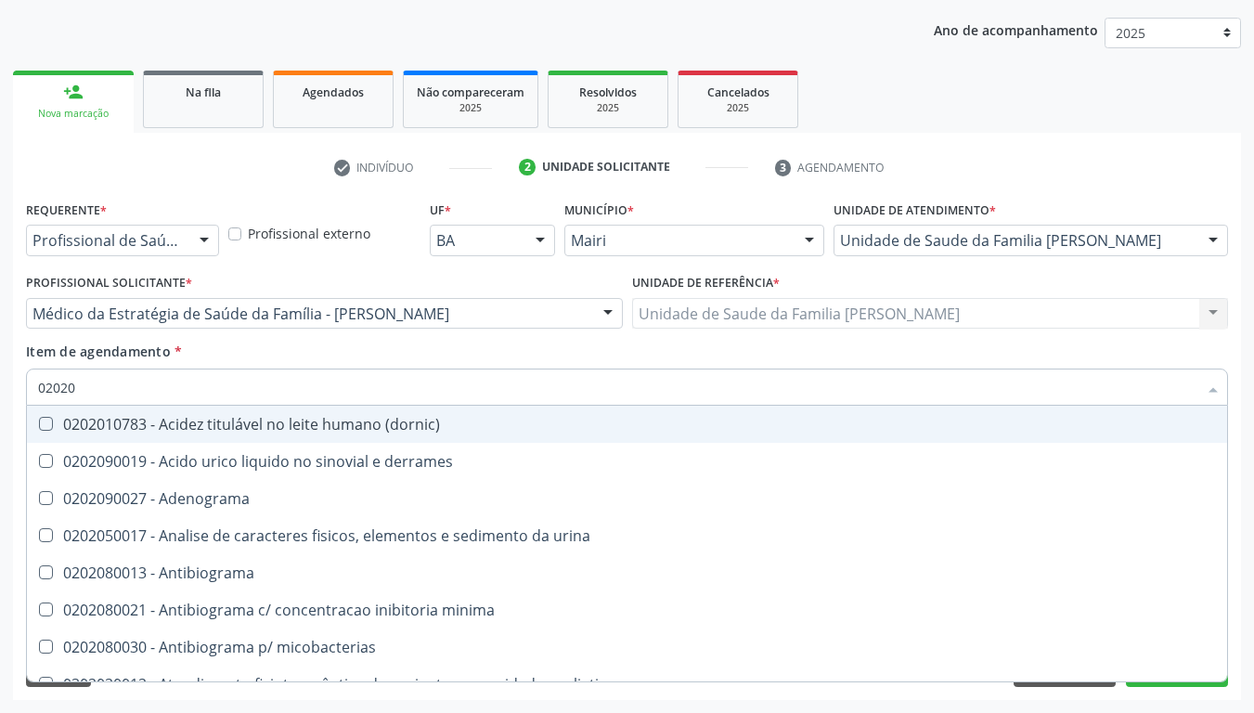
checkbox clamidia "true"
checkbox addis "true"
checkbox b "true"
checkbox liquor "true"
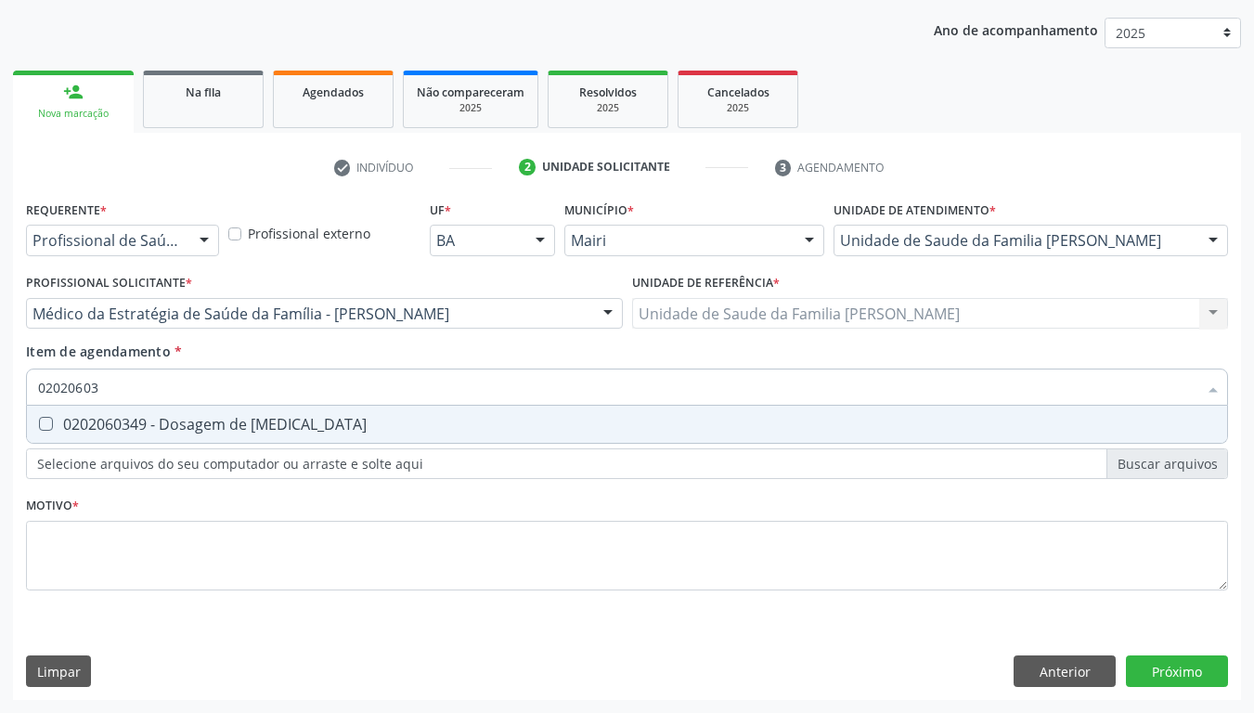
type input "020206034"
click at [198, 432] on div "0202060349 - Dosagem de testosterona" at bounding box center [627, 424] width 1178 height 15
checkbox testosterona "true"
type input "02020603"
checkbox testosterona "false"
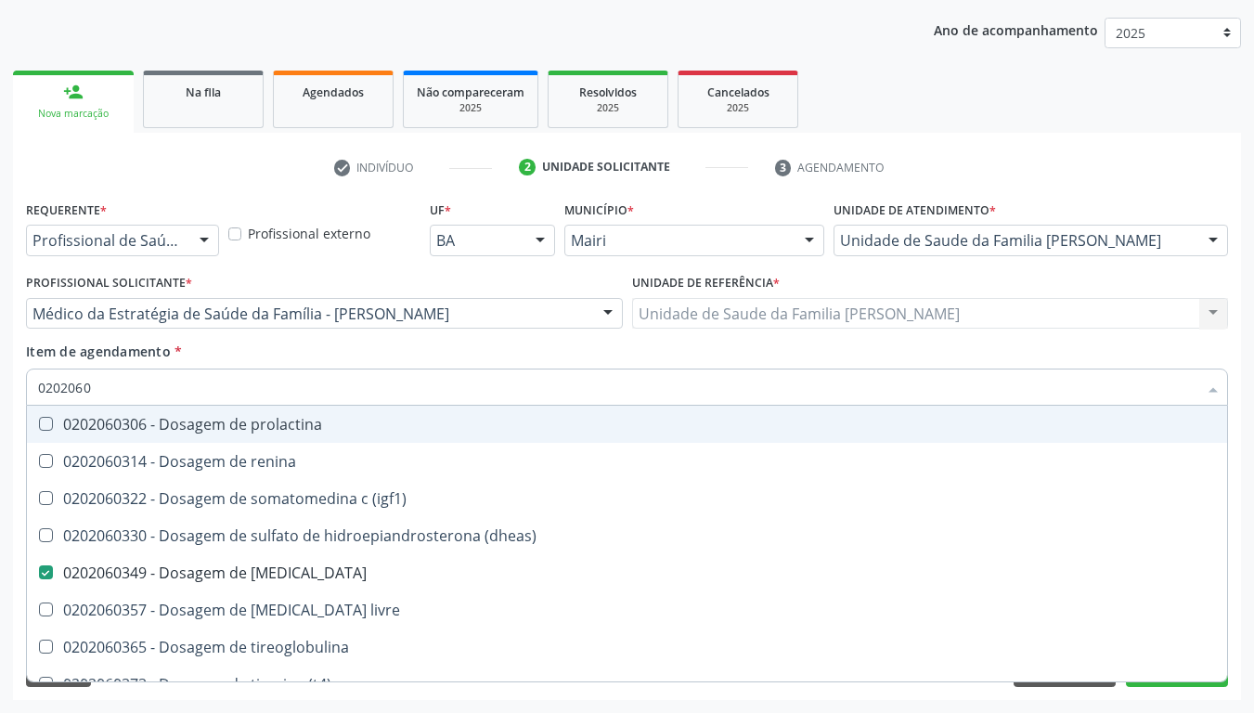
type input "020206"
checkbox testosterona "false"
type input "0"
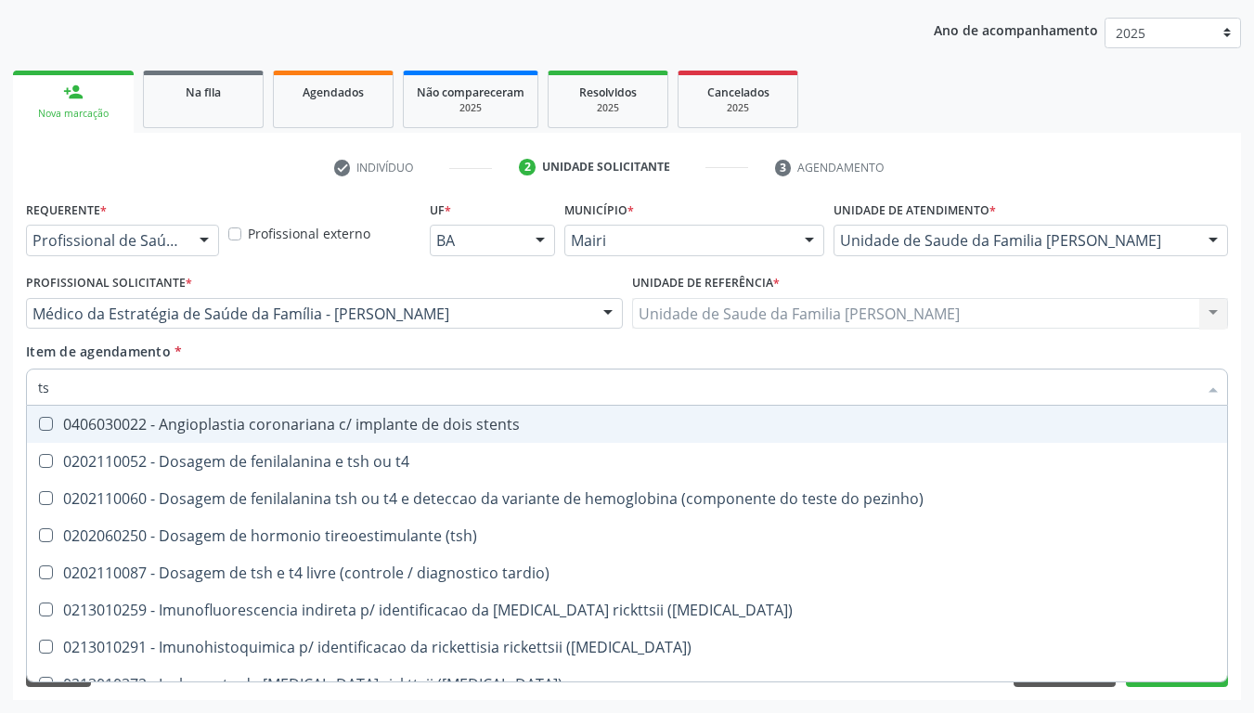
type input "tsh"
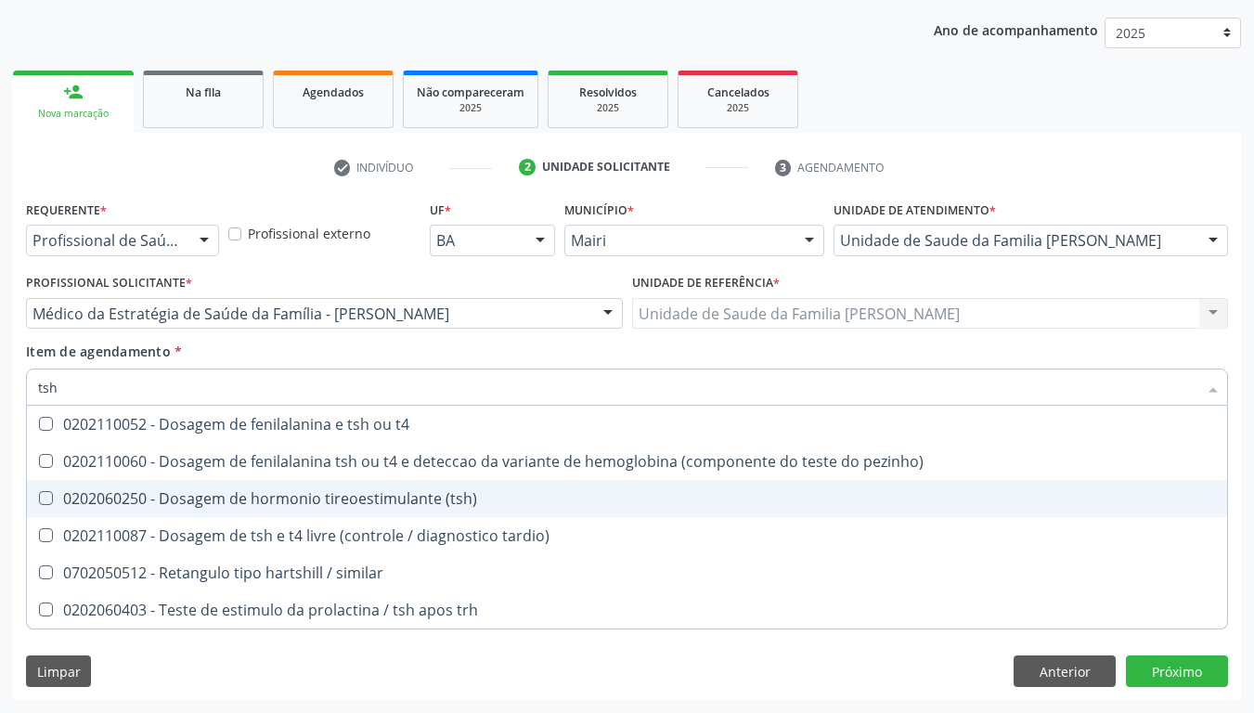
click at [227, 496] on div "0202060250 - Dosagem de hormonio tireoestimulante (tsh)" at bounding box center [627, 498] width 1178 height 15
checkbox \(tsh\) "true"
type input "ts"
checkbox \(tsh\) "false"
checkbox tardio\) "true"
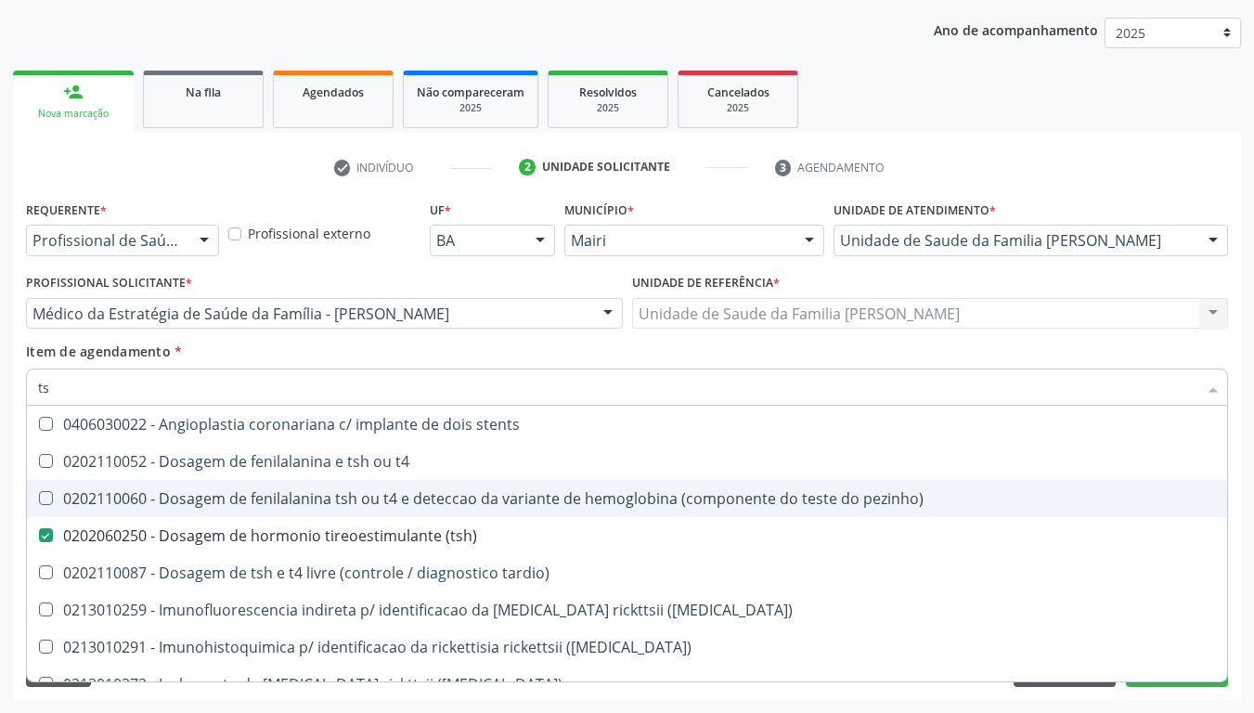
type input "t"
checkbox \(tsh\) "false"
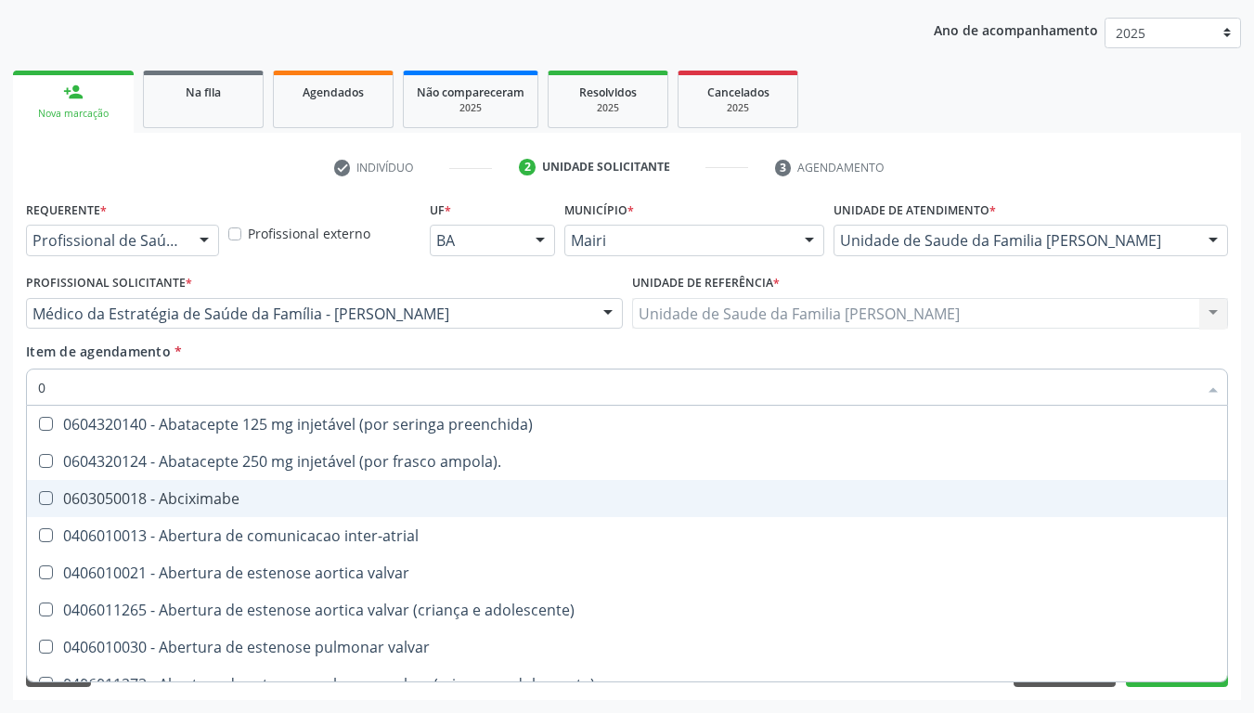
type input "02"
checkbox videolaparoscopia "true"
checkbox campo\) "true"
checkbox ml\) "true"
checkbox comprimido\) "true"
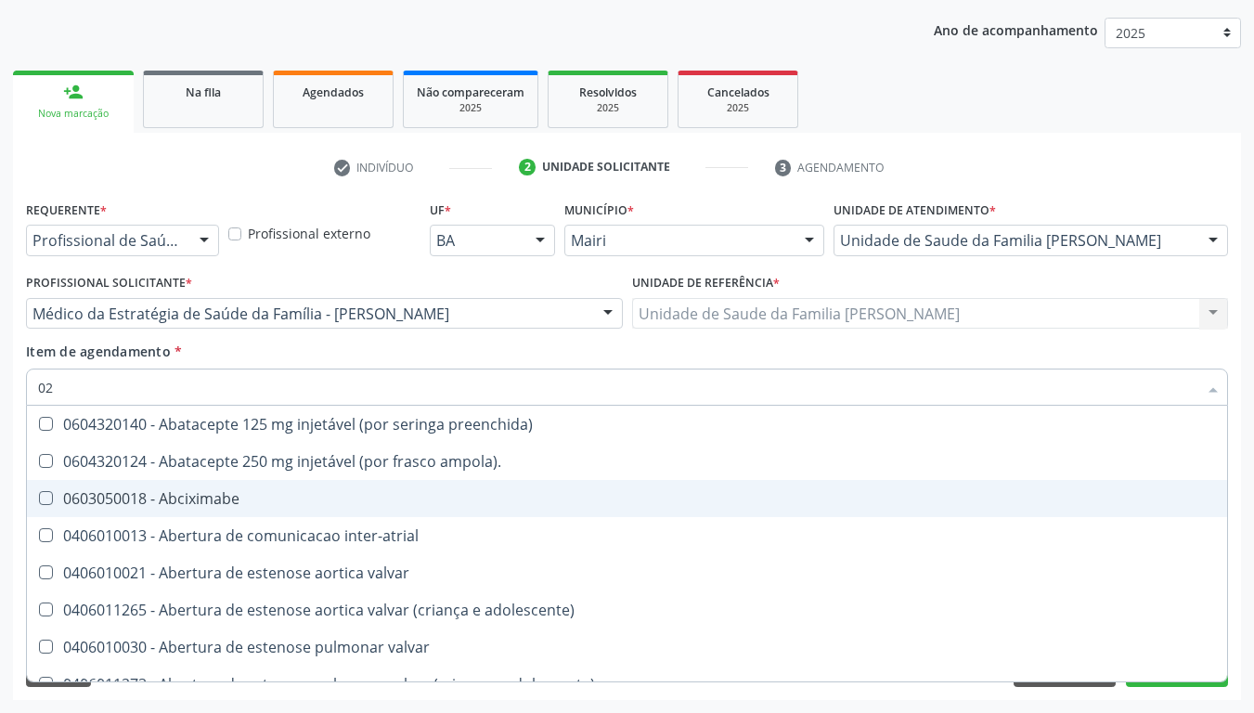
checkbox transfusao "true"
checkbox pulmonar\) "true"
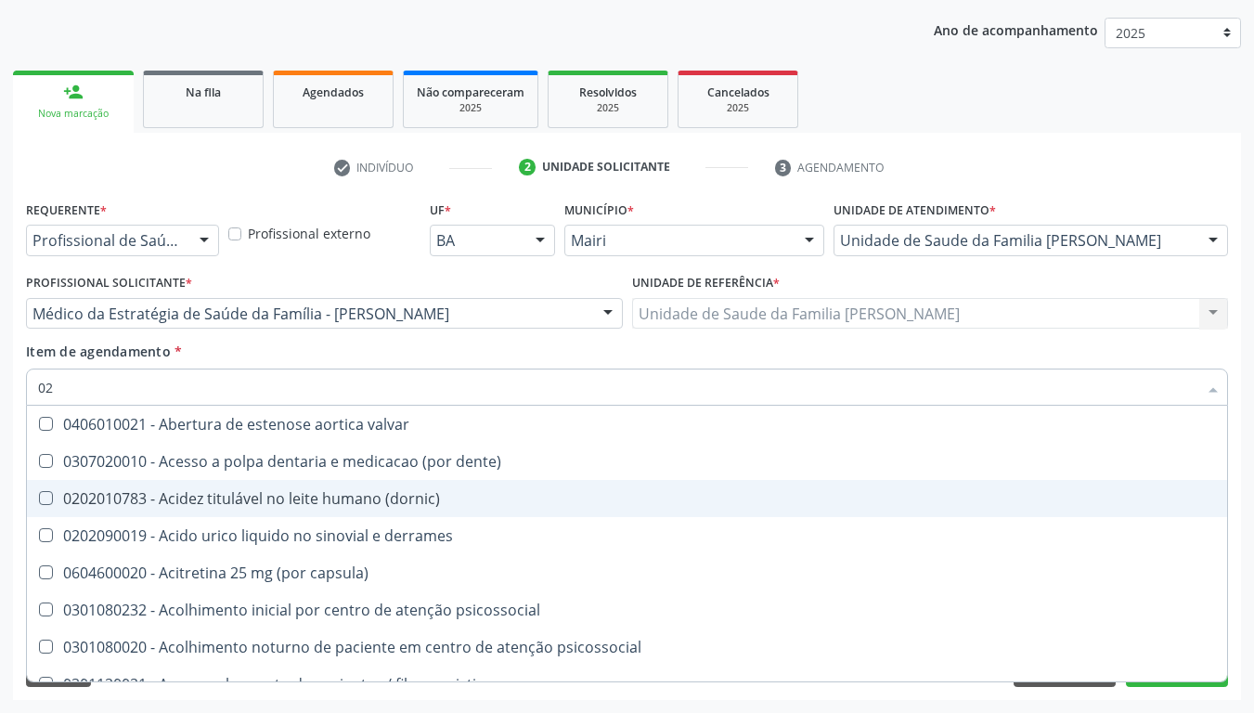
type input "020"
checkbox plaquetas "true"
checkbox hemacias "true"
checkbox trombina "true"
checkbox ativada\) "true"
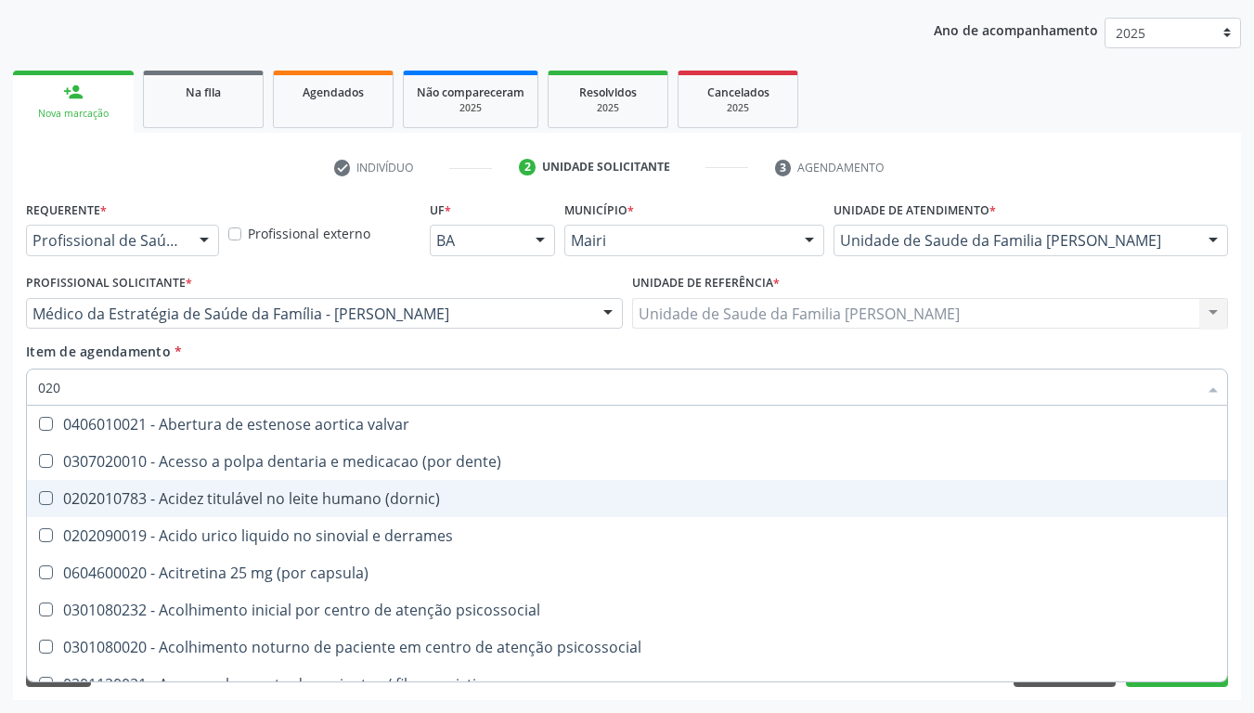
checkbox níveis\) "true"
checkbox ml\) "true"
checkbox estradiol "false"
checkbox \(fsh\) "false"
checkbox \(lh\) "false"
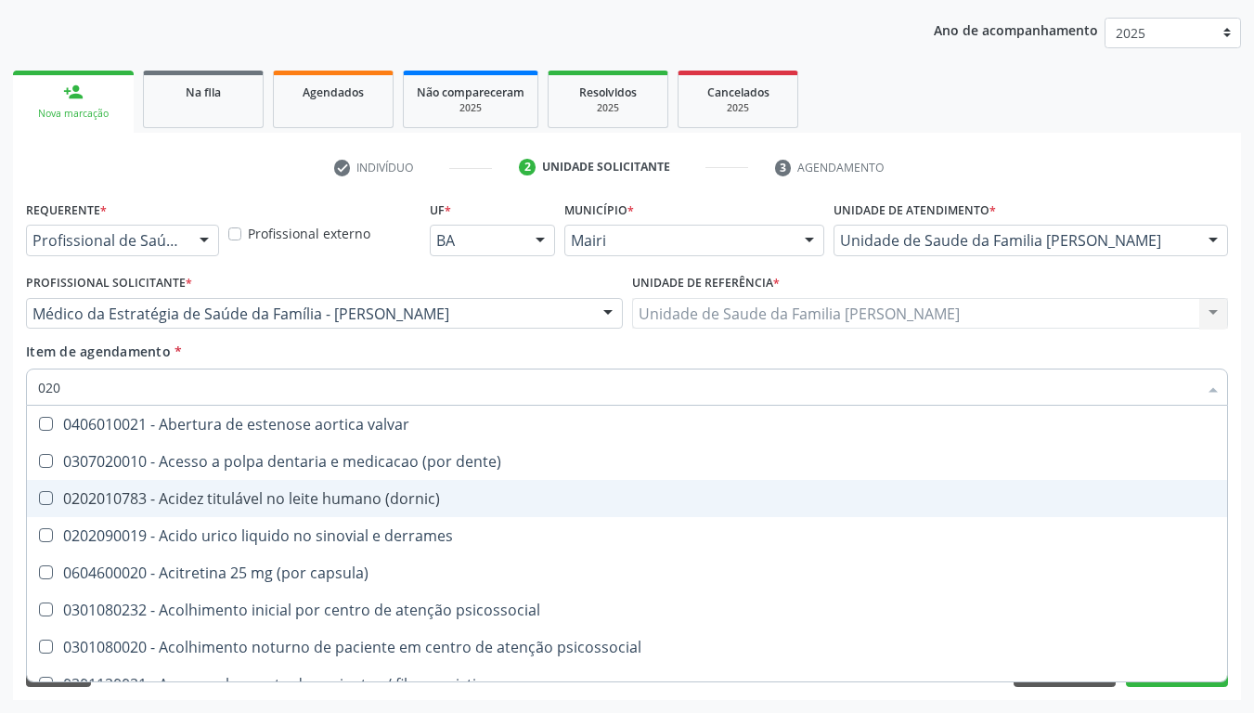
checkbox \(tsh\) "false"
checkbox progesterona "false"
checkbox testosterona "false"
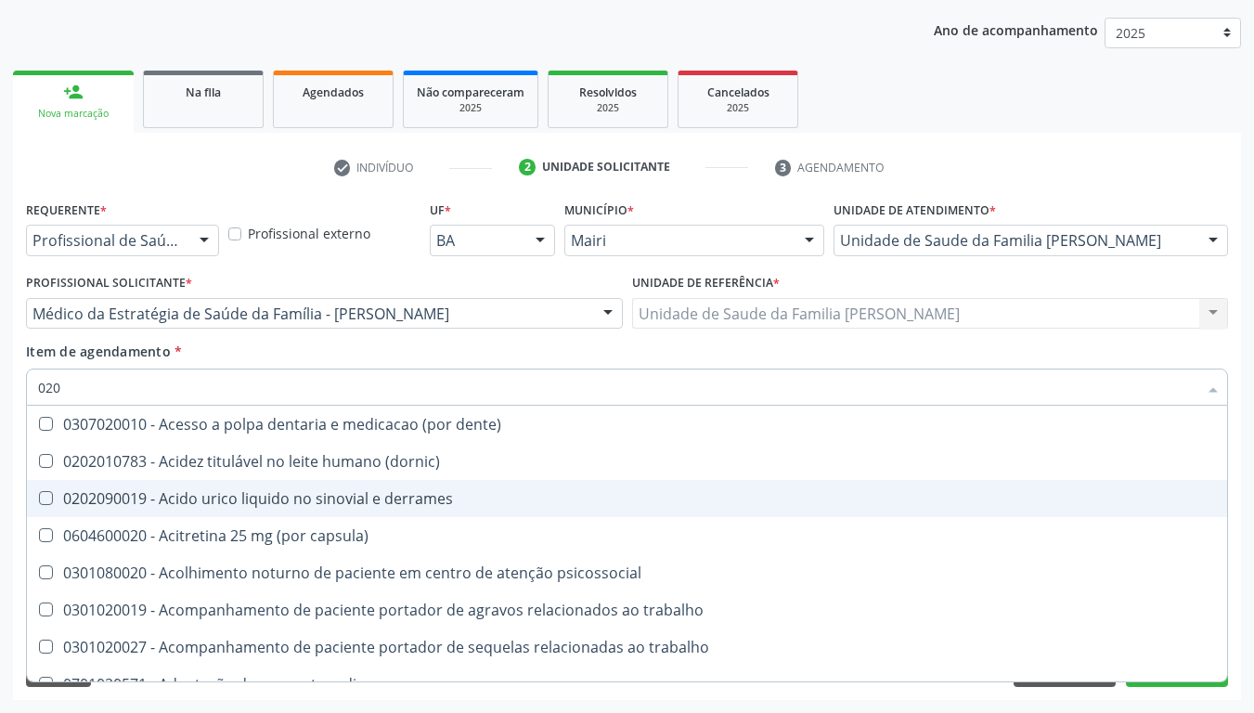
type input "0202"
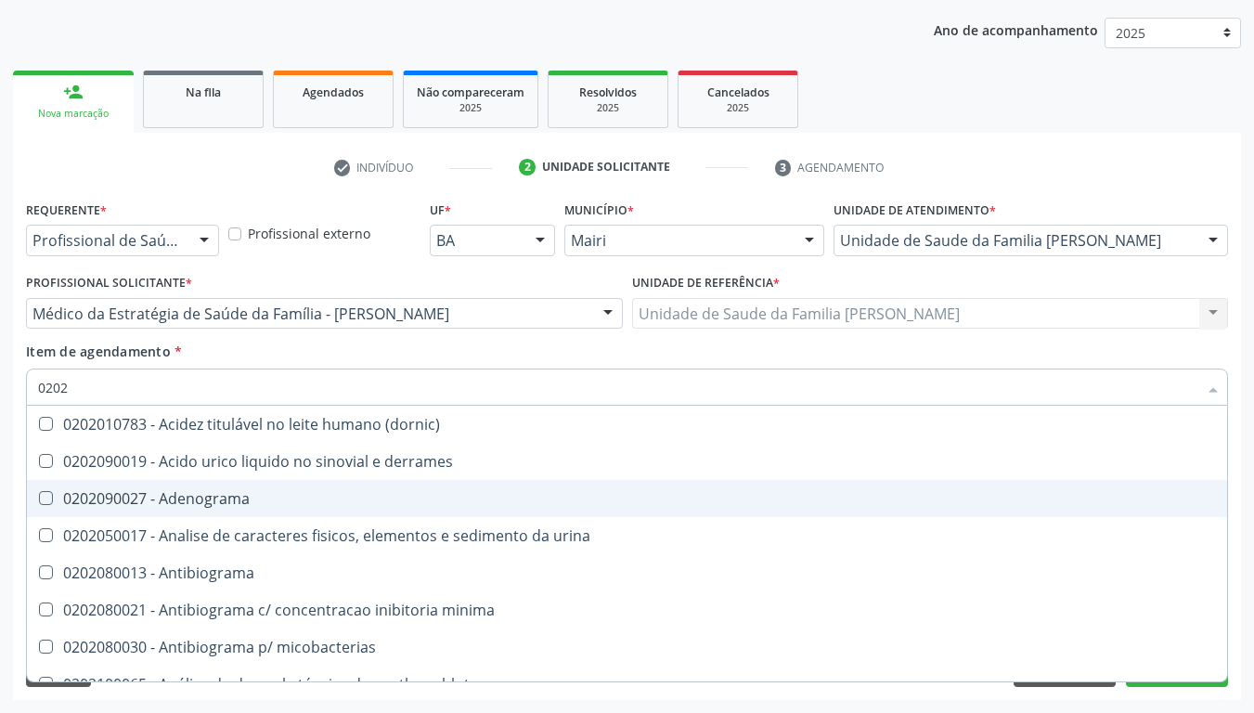
checkbox estradiol "true"
checkbox \(fsh\) "true"
checkbox \(lh\) "true"
checkbox \(tsh\) "true"
checkbox progesterona "true"
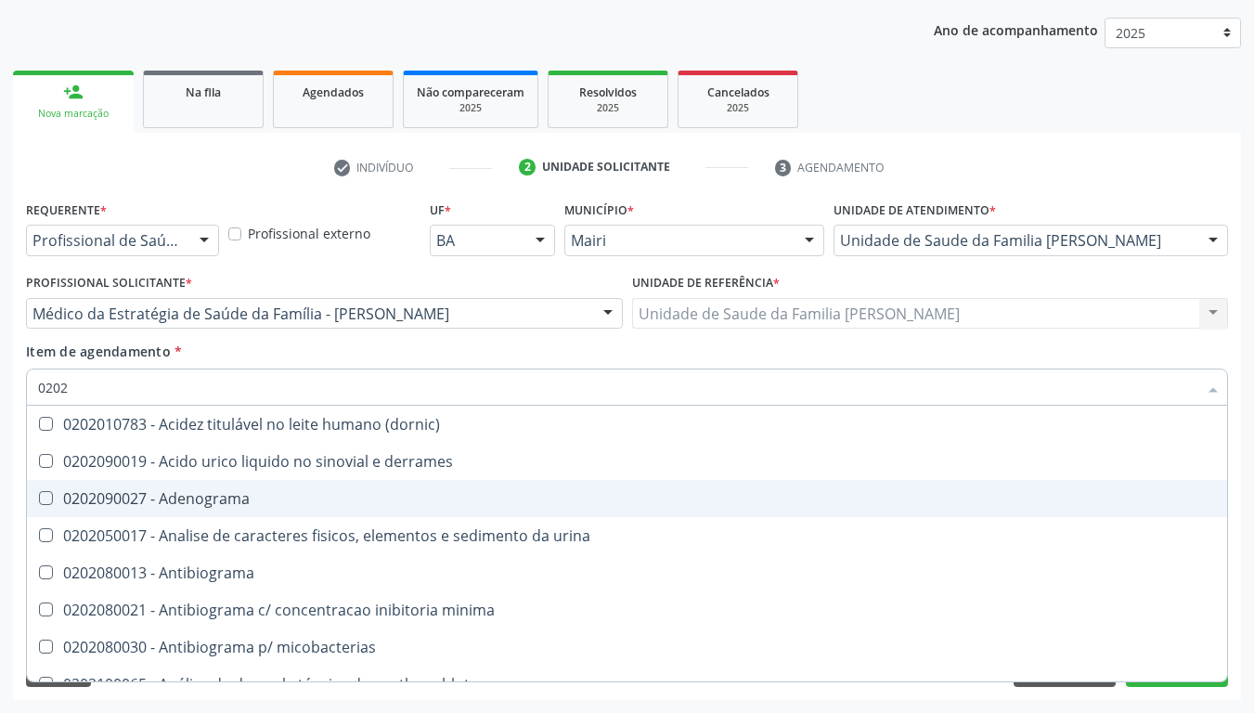
checkbox testosterona "true"
checkbox \(tad\) "false"
type input "02020"
checkbox c4 "true"
checkbox estradiol "false"
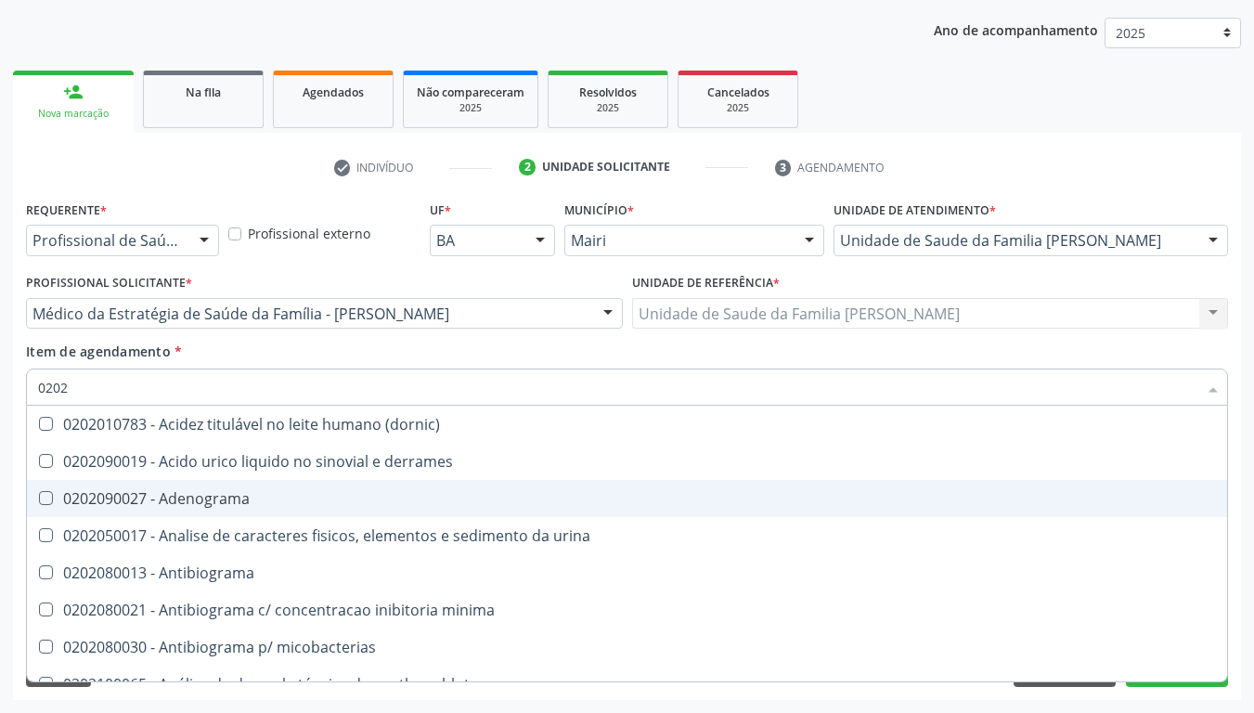
checkbox esperma "true"
checkbox galactose "true"
checkbox gt\) "true"
checkbox \(fsh\) "false"
checkbox \(lh\) "false"
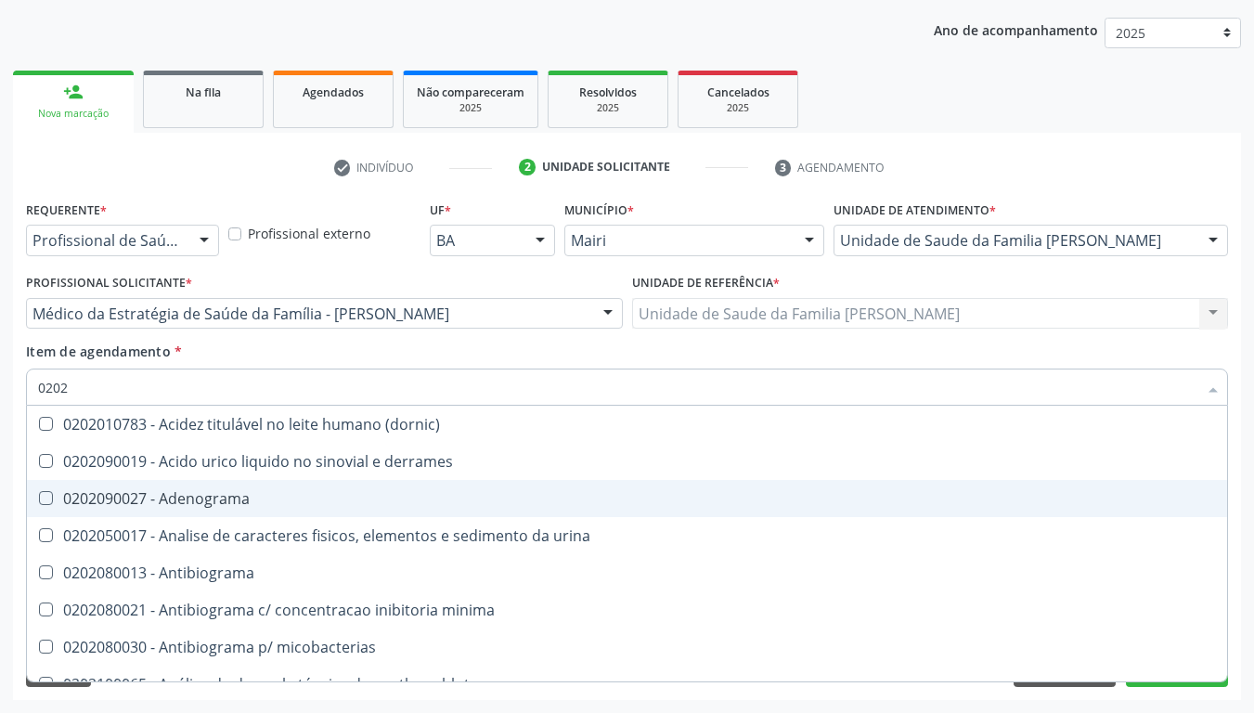
checkbox \(tsh\) "false"
checkbox lactato "true"
checkbox porfirinas "true"
checkbox progesterona "false"
checkbox testosterona "false"
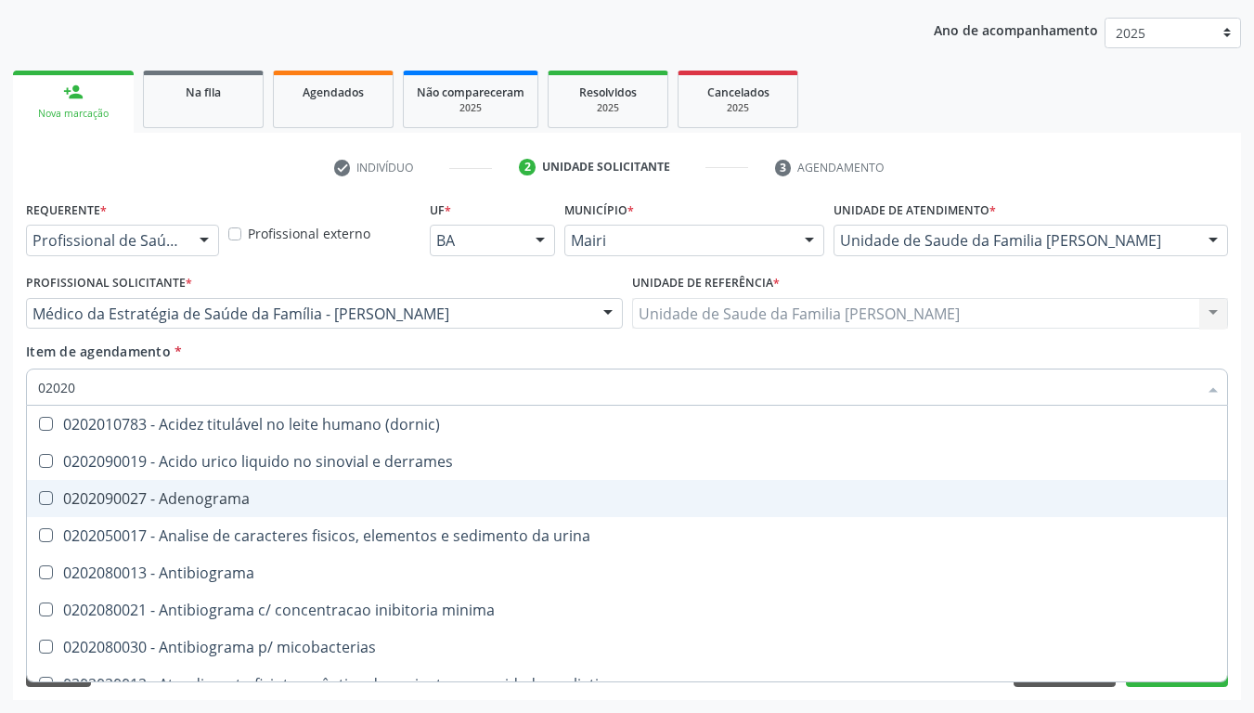
type input "020206"
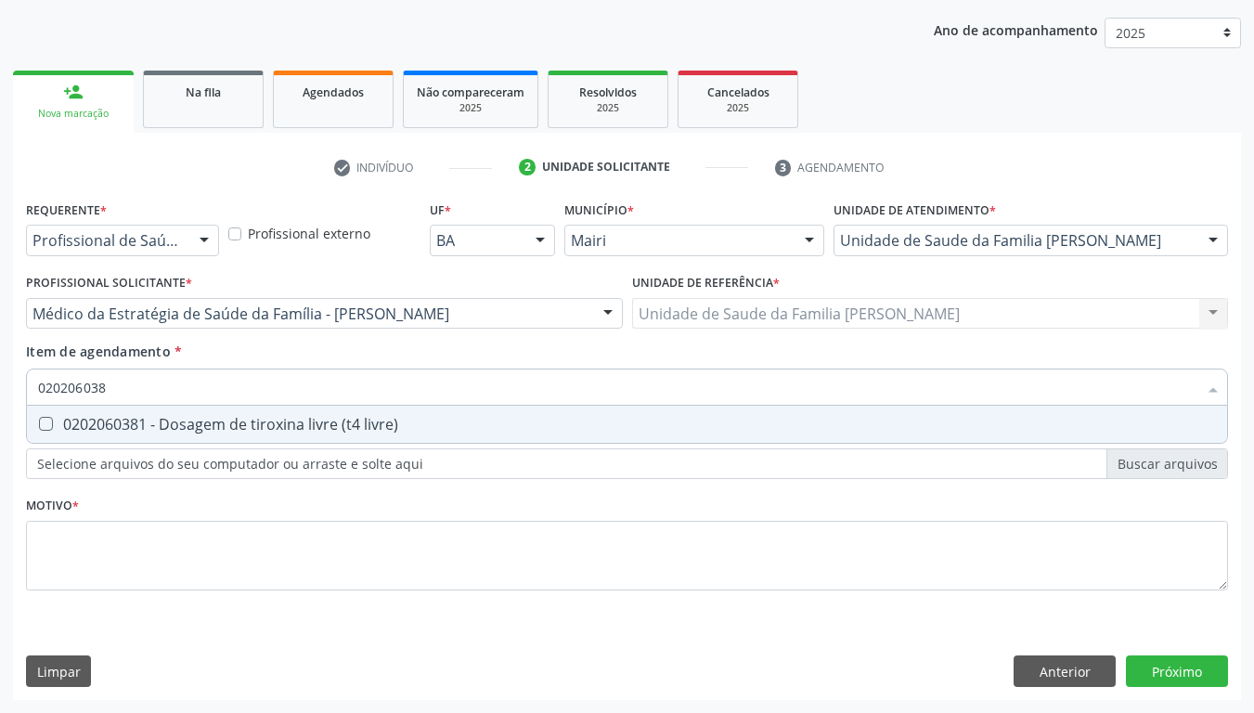
click at [186, 427] on div "0202060381 - Dosagem de tiroxina livre (t4 livre)" at bounding box center [627, 424] width 1178 height 15
click at [186, 426] on div "0202060306 - Dosagem de prolactina" at bounding box center [627, 424] width 1178 height 15
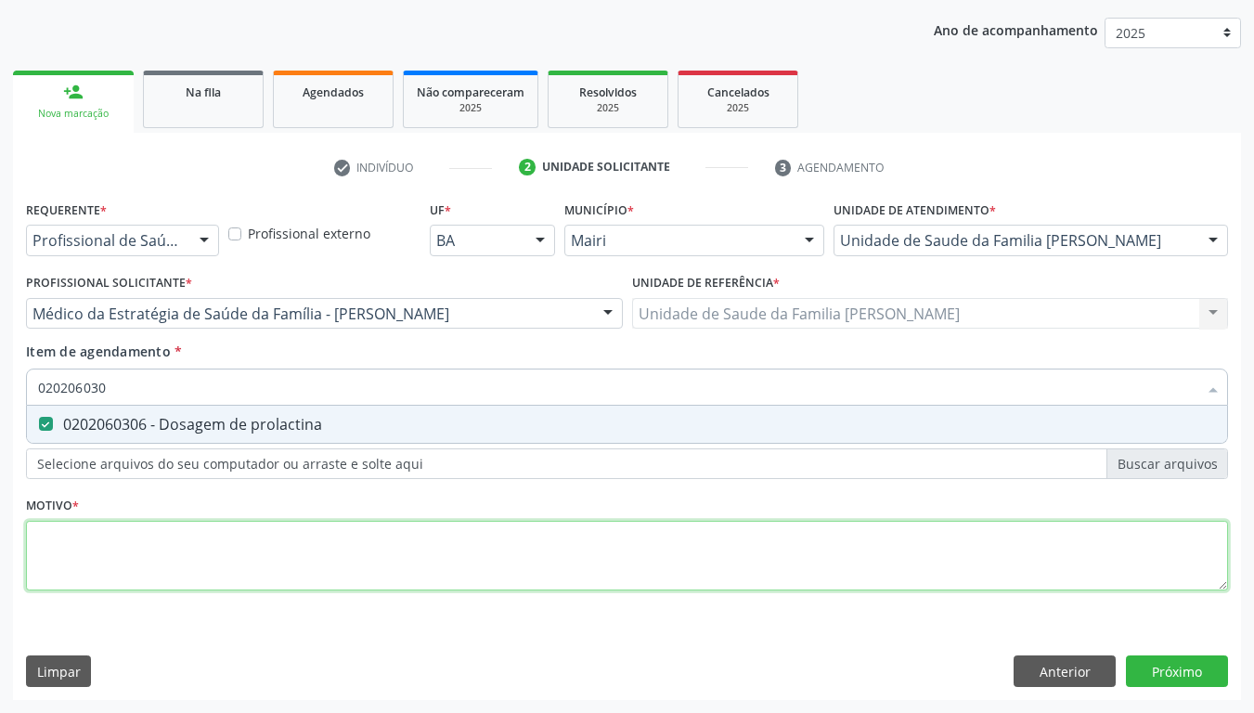
click at [118, 558] on div "Requerente * Profissional de Saúde Profissional de Saúde Paciente Nenhum result…" at bounding box center [627, 406] width 1202 height 421
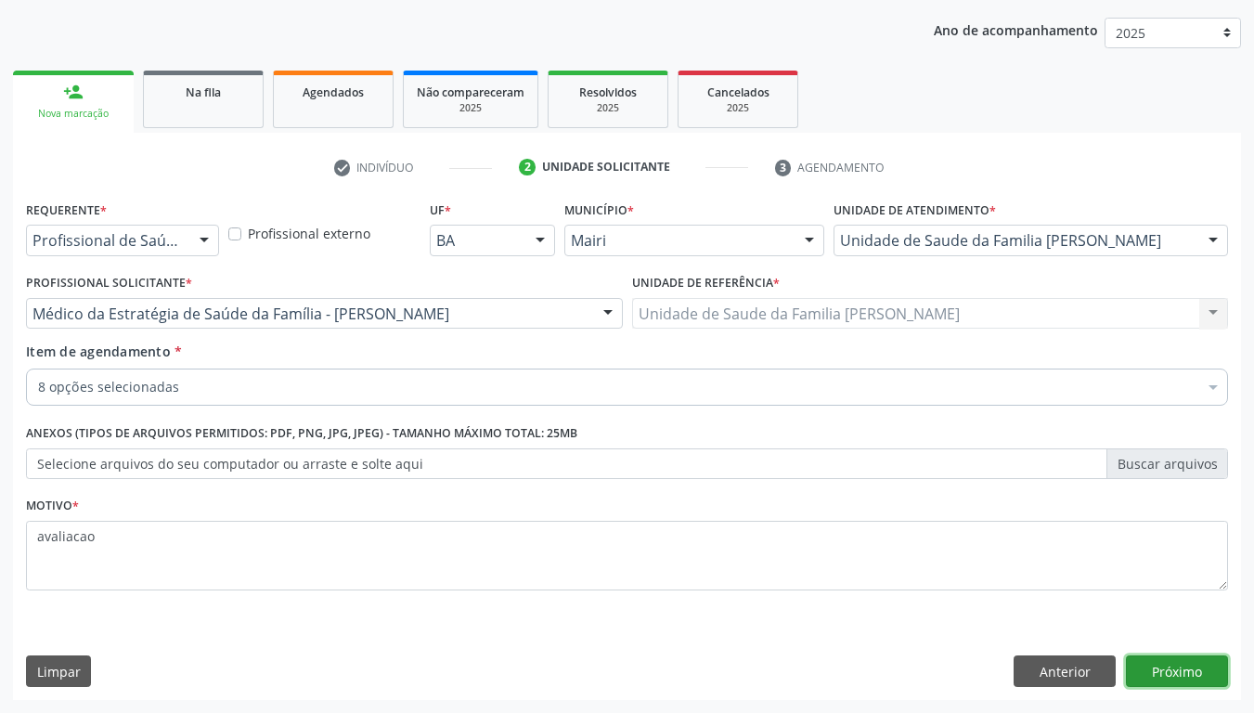
click at [1184, 587] on button "Próximo" at bounding box center [1177, 671] width 102 height 32
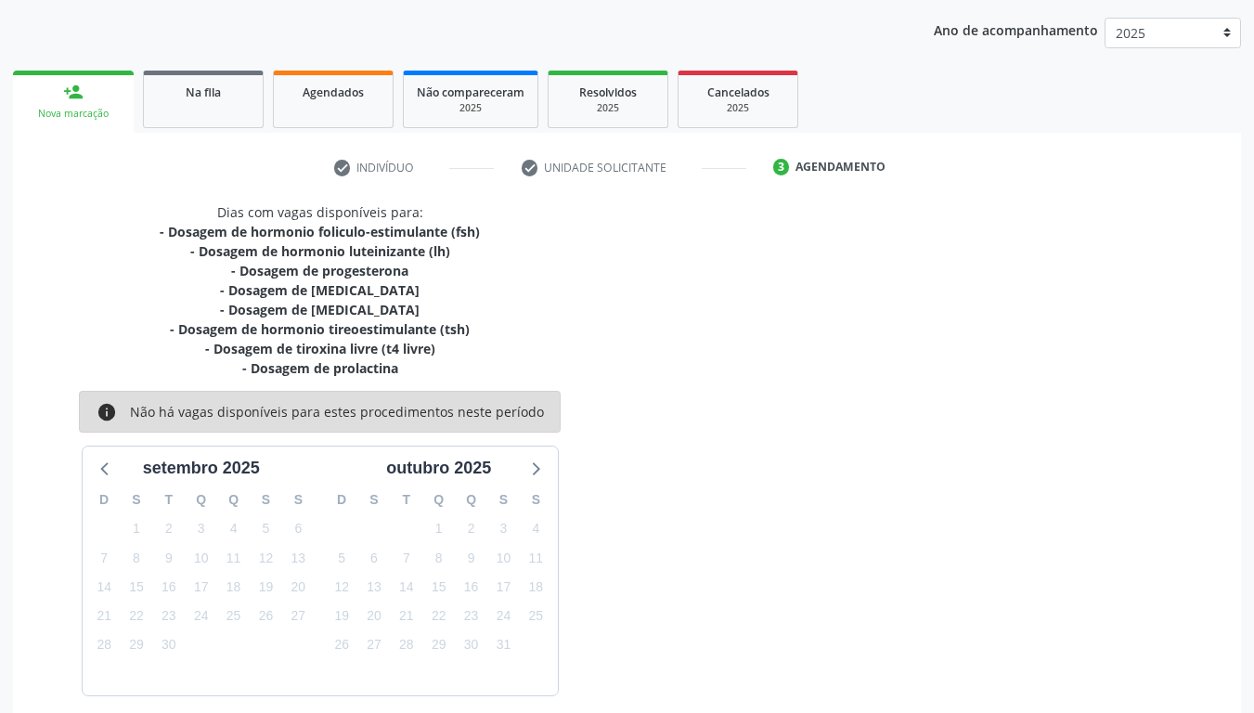
scroll to position [286, 0]
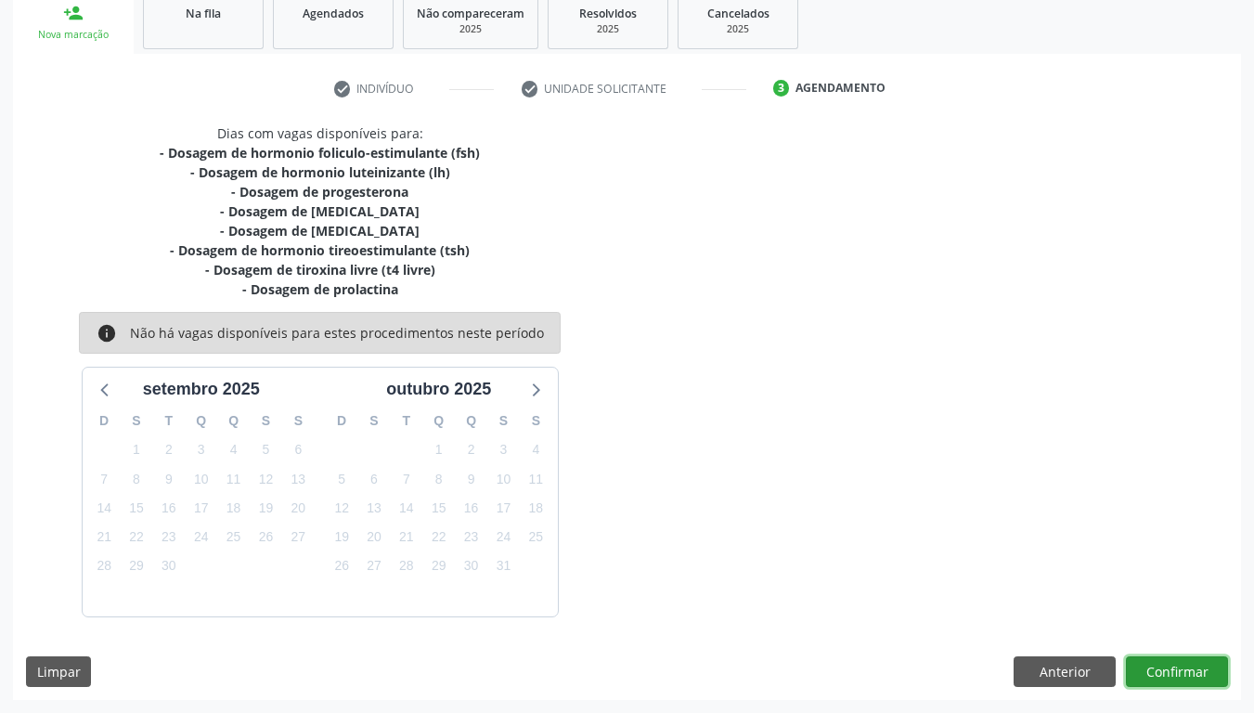
click at [1181, 587] on button "Confirmar" at bounding box center [1177, 672] width 102 height 32
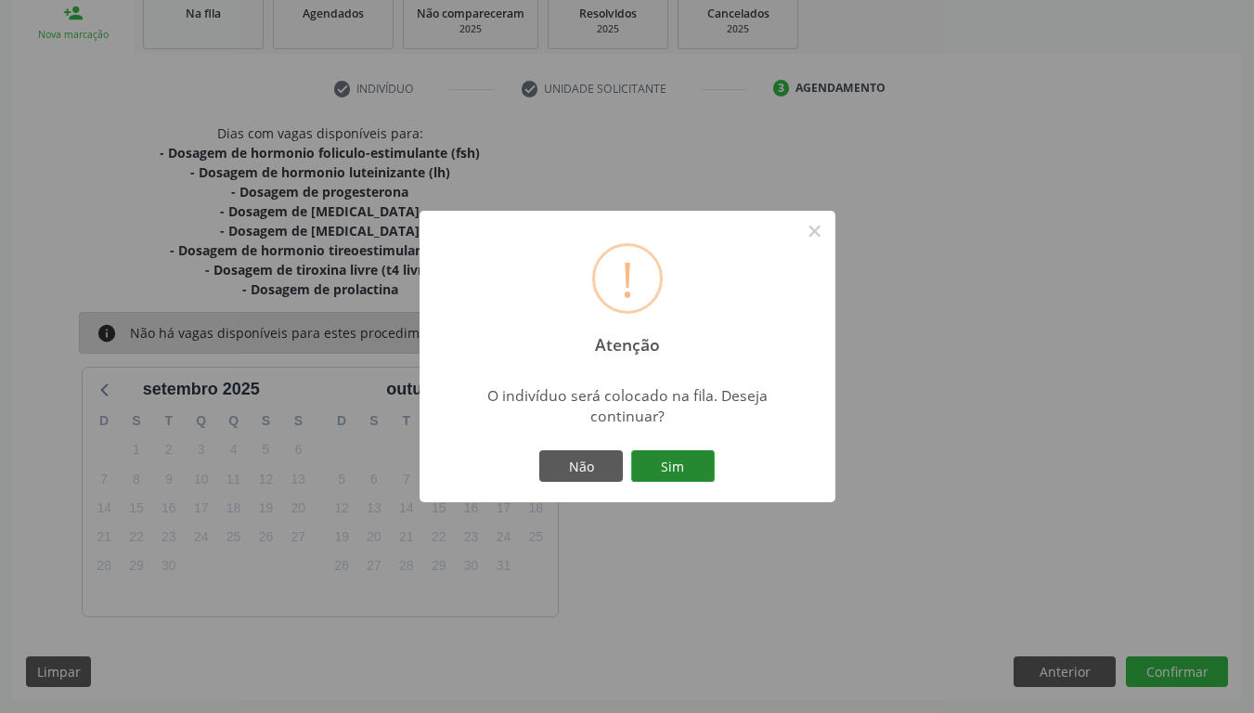
click at [692, 463] on button "Sim" at bounding box center [673, 466] width 84 height 32
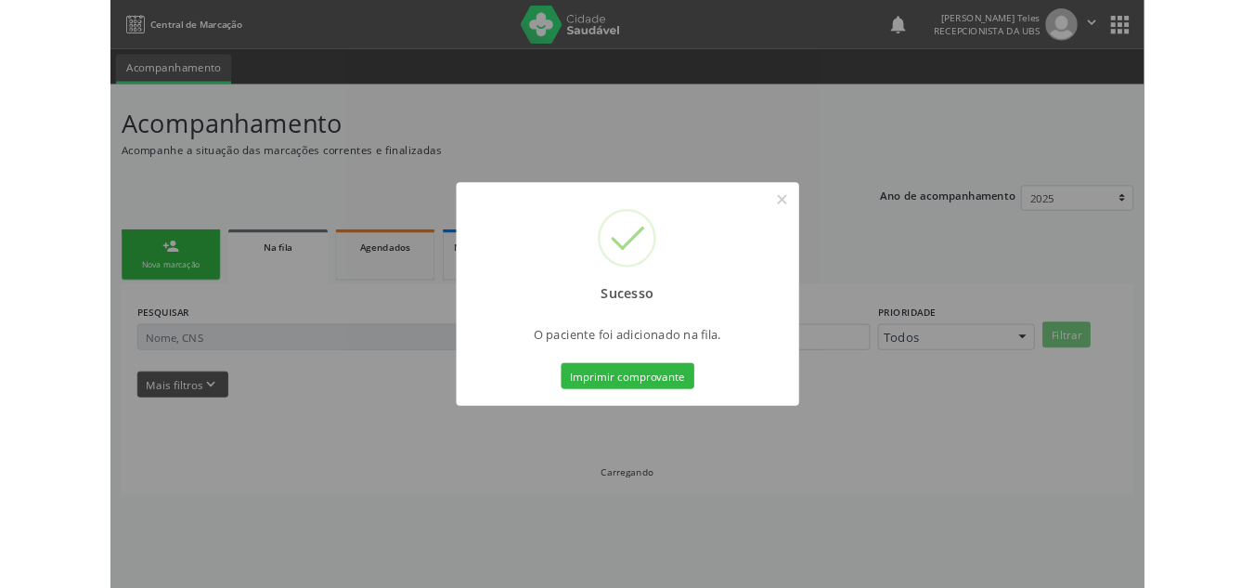
scroll to position [0, 0]
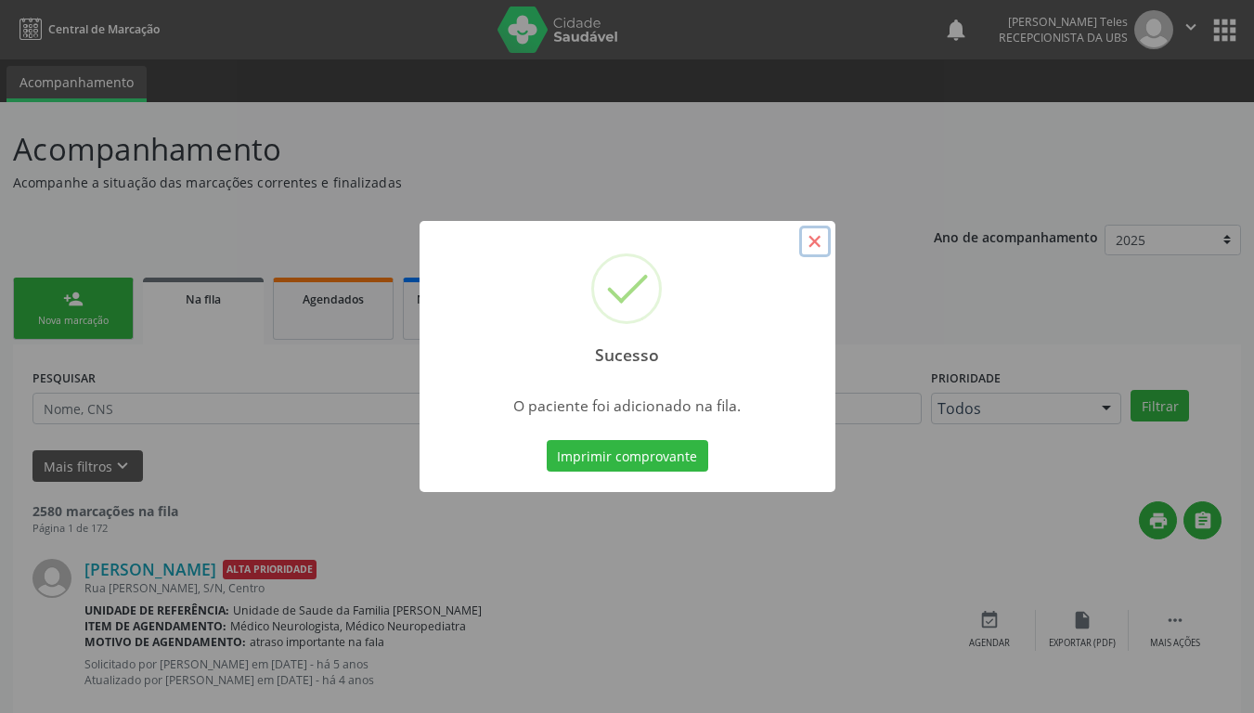
click at [816, 234] on button "×" at bounding box center [815, 242] width 32 height 32
